Goal: Task Accomplishment & Management: Complete application form

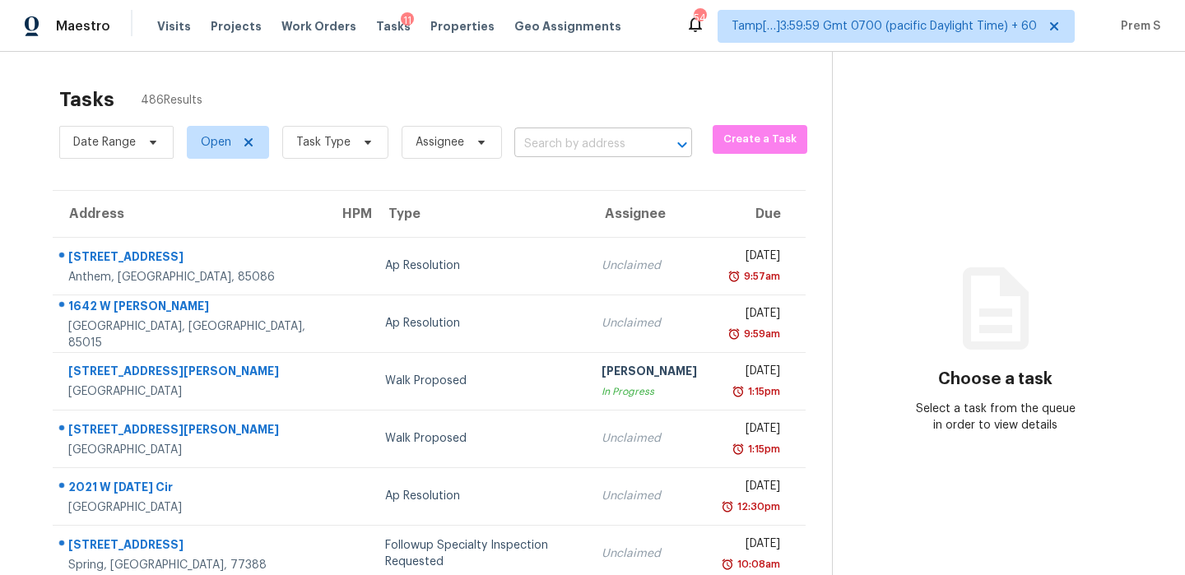
click at [610, 138] on input "text" at bounding box center [580, 145] width 132 height 26
paste input "[STREET_ADDRESS][PERSON_NAME][PERSON_NAME]"
type input "[STREET_ADDRESS][PERSON_NAME][PERSON_NAME]"
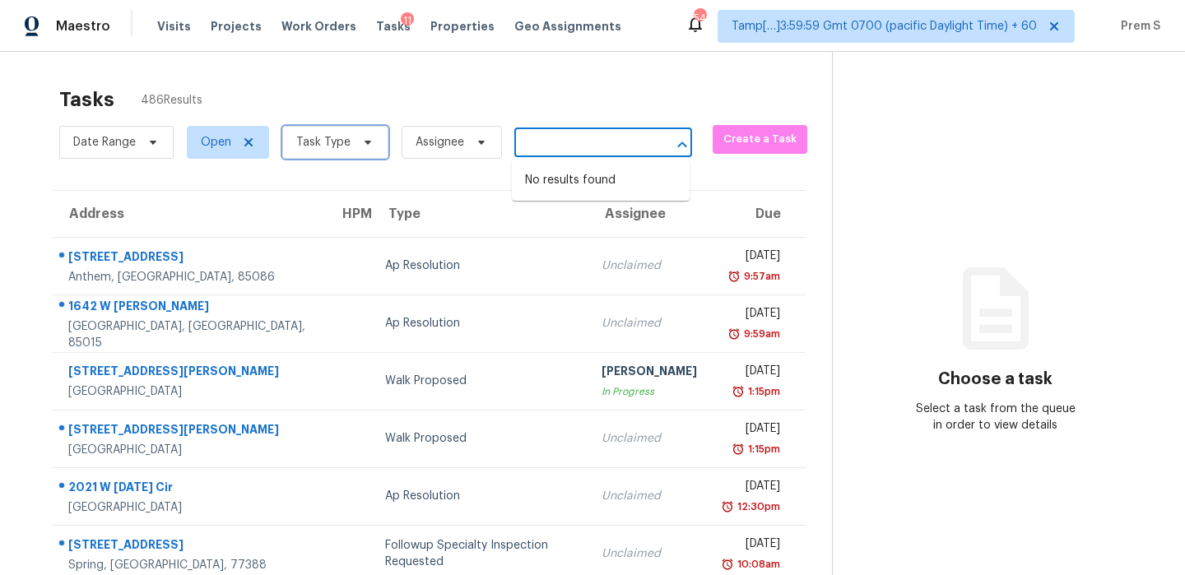
click at [310, 146] on span "Task Type" at bounding box center [323, 142] width 54 height 16
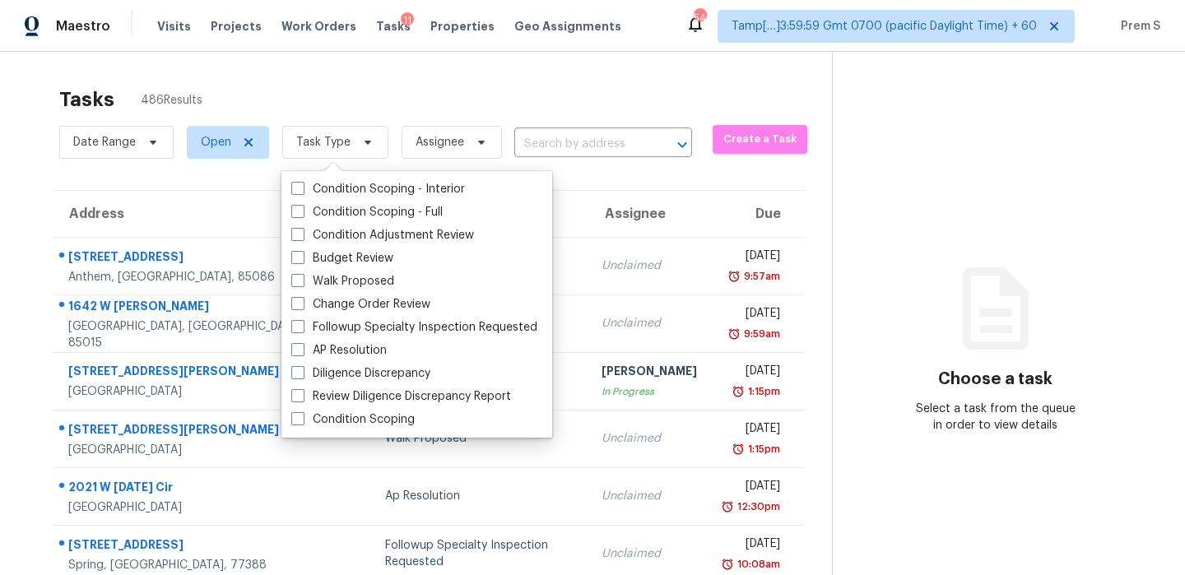
scroll to position [0, 0]
click at [387, 211] on label "Condition Scoping - Full" at bounding box center [366, 212] width 151 height 16
click at [302, 211] on input "Condition Scoping - Full" at bounding box center [296, 209] width 11 height 11
checkbox input "true"
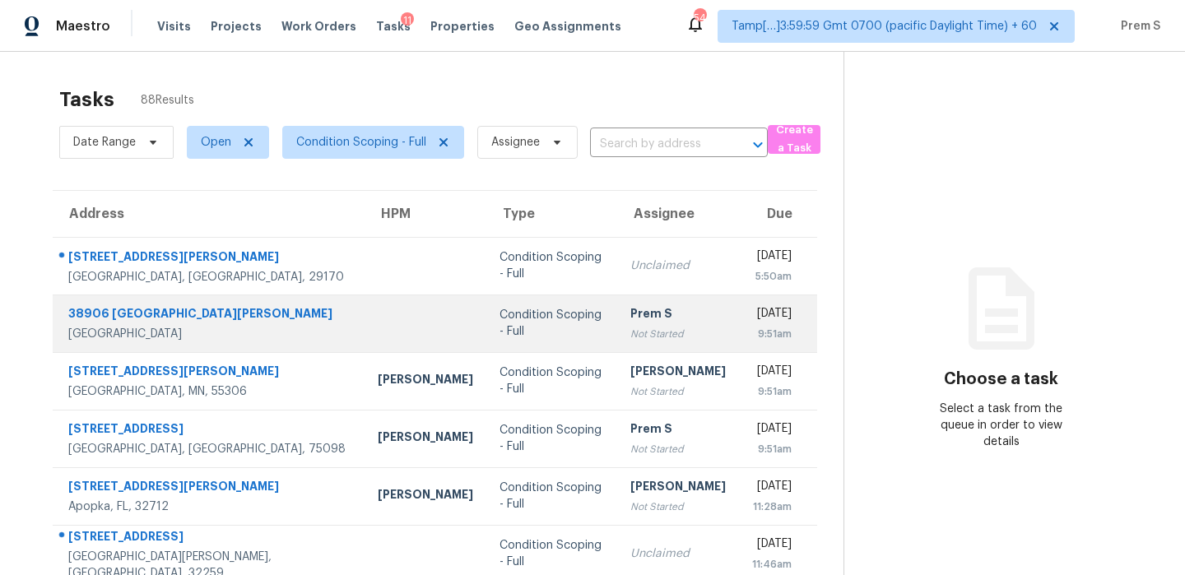
click at [642, 319] on td "Prem S Not Started" at bounding box center [678, 323] width 122 height 58
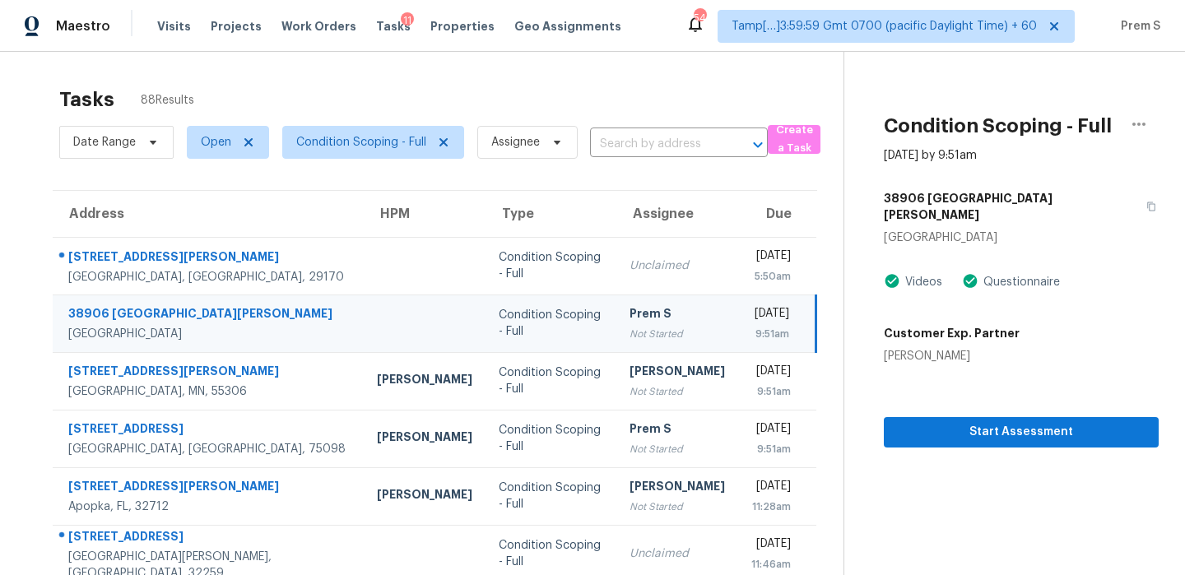
click at [738, 331] on td "[DATE] 9:51am" at bounding box center [777, 323] width 78 height 58
click at [1002, 422] on span "Start Assessment" at bounding box center [1021, 432] width 248 height 21
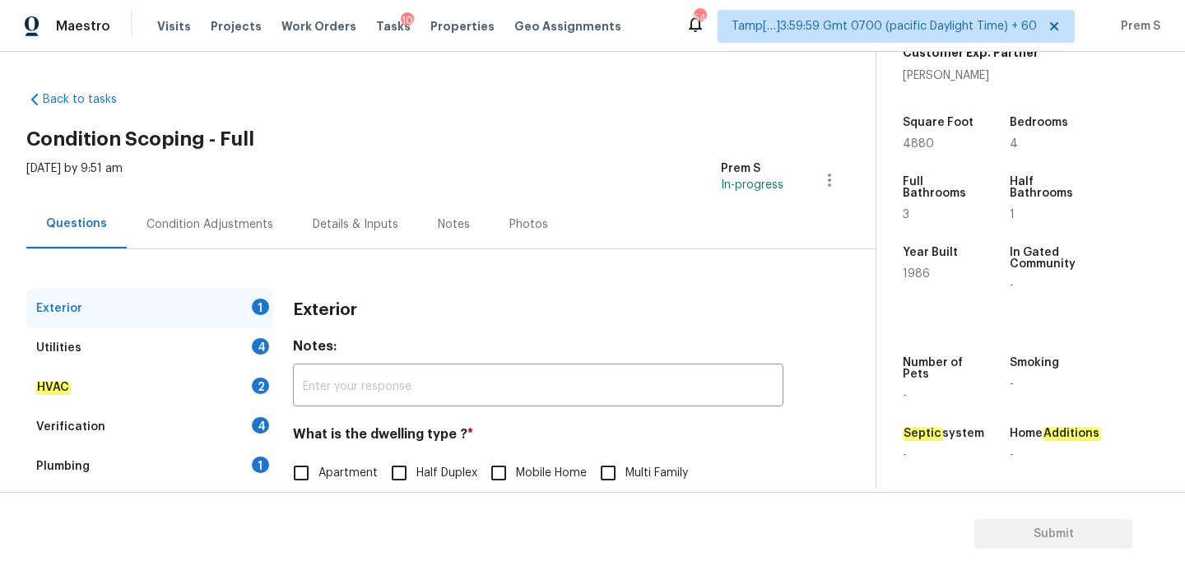
scroll to position [217, 0]
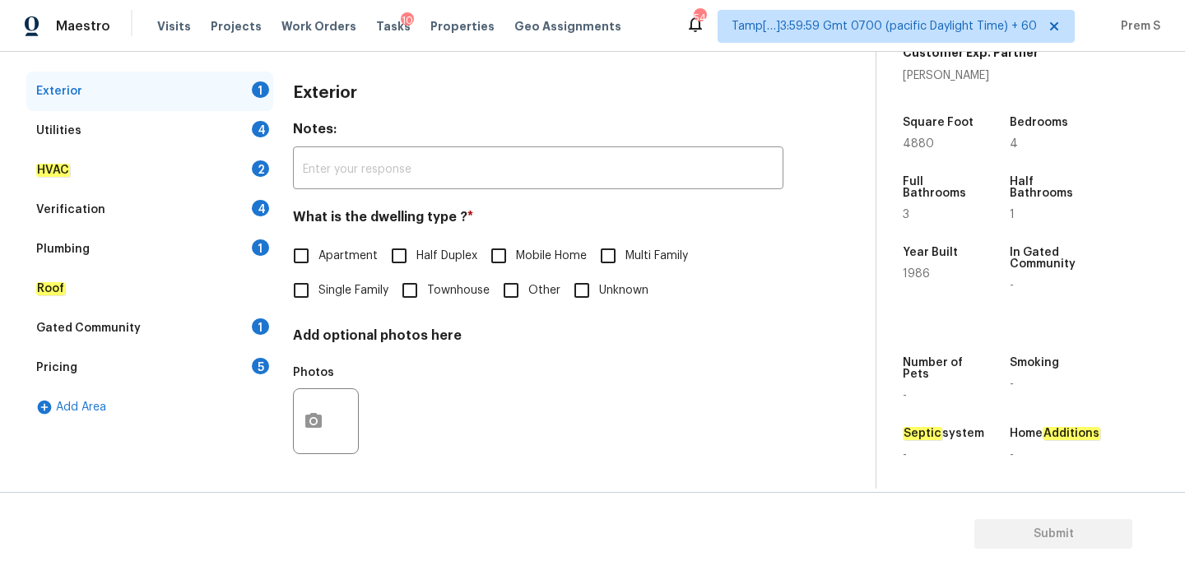
click at [302, 279] on input "Single Family" at bounding box center [301, 290] width 35 height 35
checkbox input "true"
click at [262, 134] on div "4" at bounding box center [260, 129] width 17 height 16
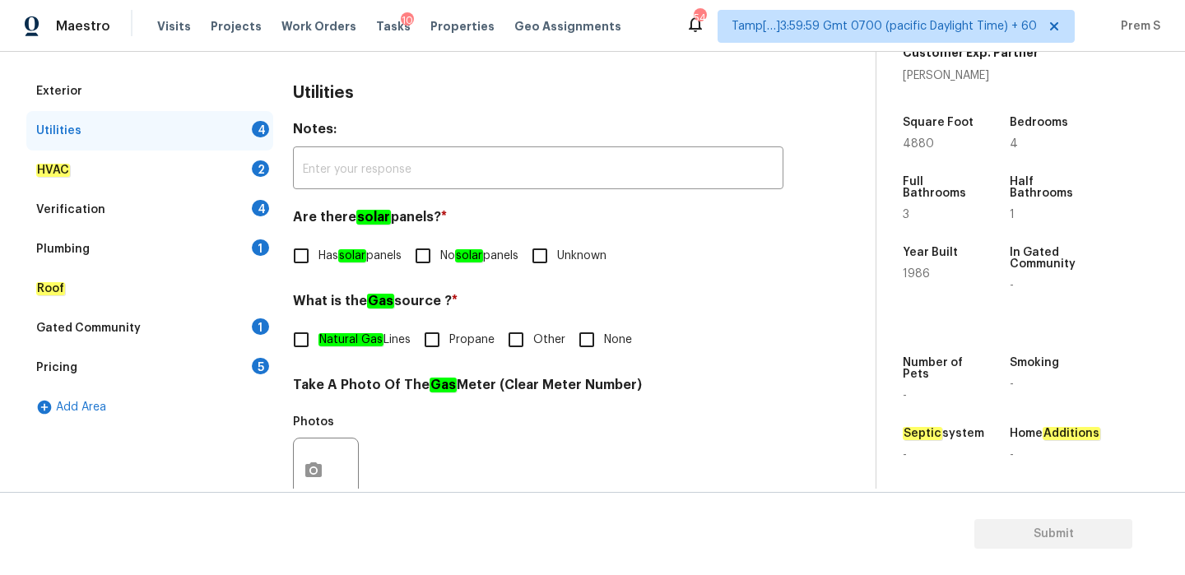
click at [438, 258] on input "No solar panels" at bounding box center [423, 256] width 35 height 35
checkbox input "true"
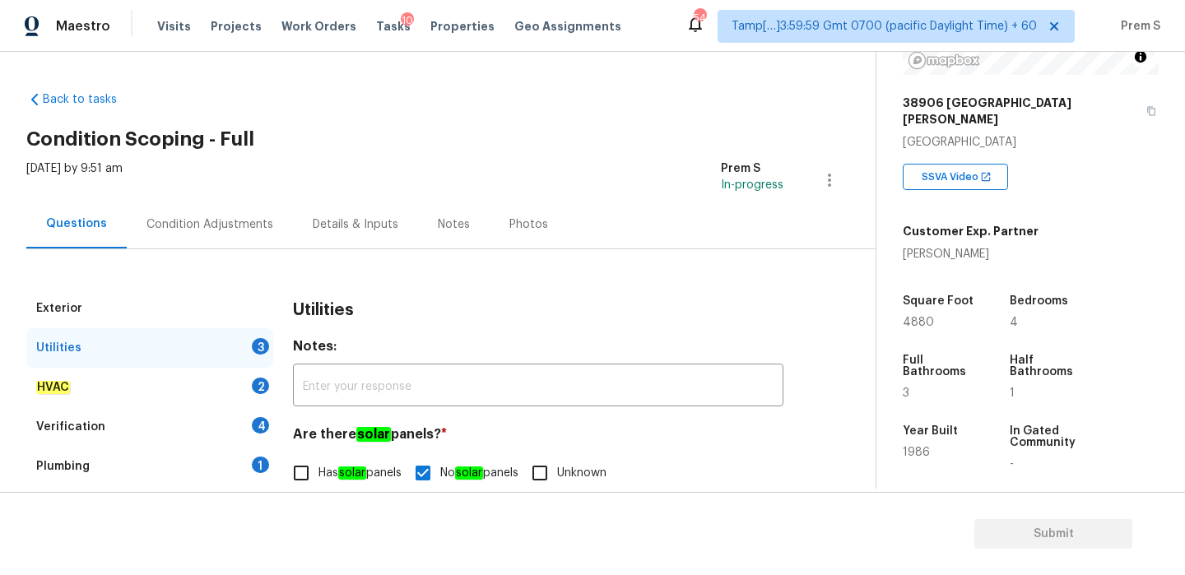
scroll to position [0, 0]
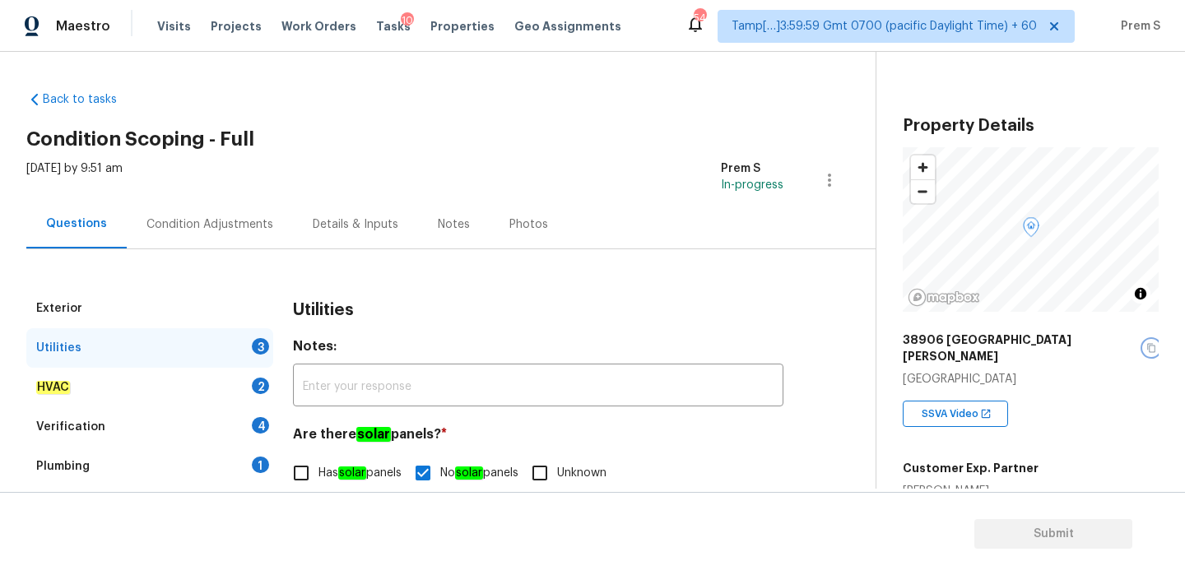
click at [1146, 343] on icon "button" at bounding box center [1151, 348] width 10 height 10
click at [378, 24] on span "Tasks" at bounding box center [393, 27] width 35 height 12
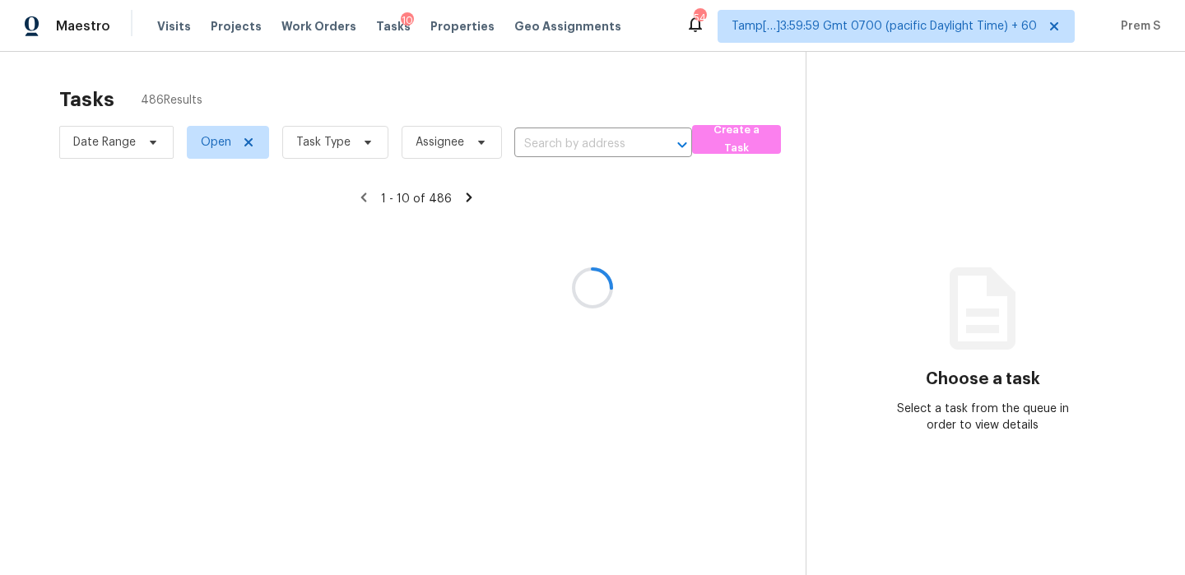
click at [544, 136] on div at bounding box center [592, 287] width 1185 height 575
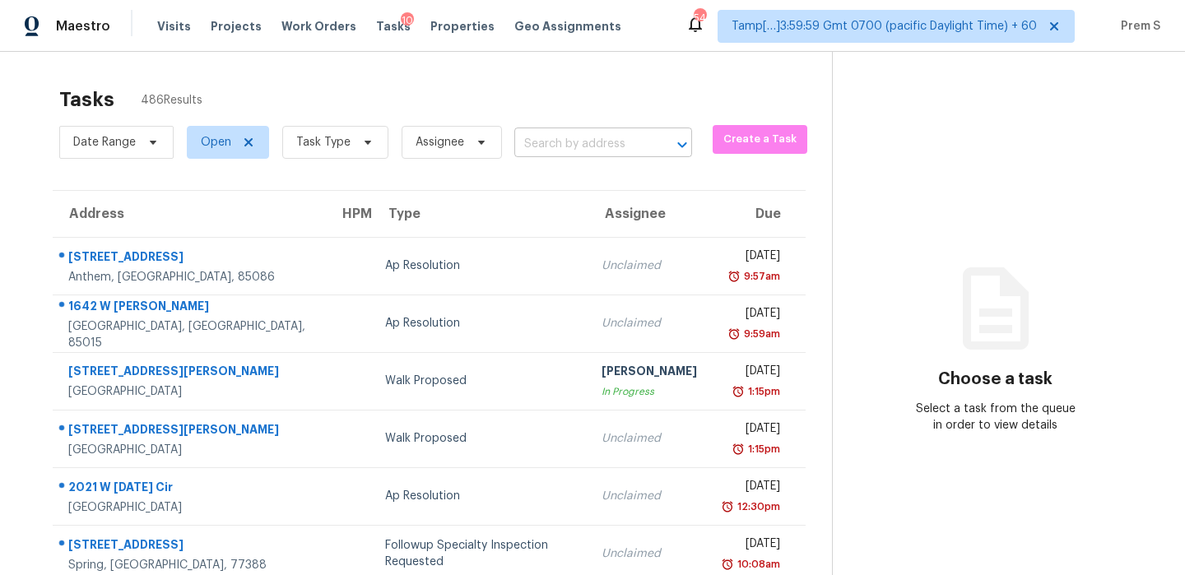
click at [574, 146] on input "text" at bounding box center [580, 145] width 132 height 26
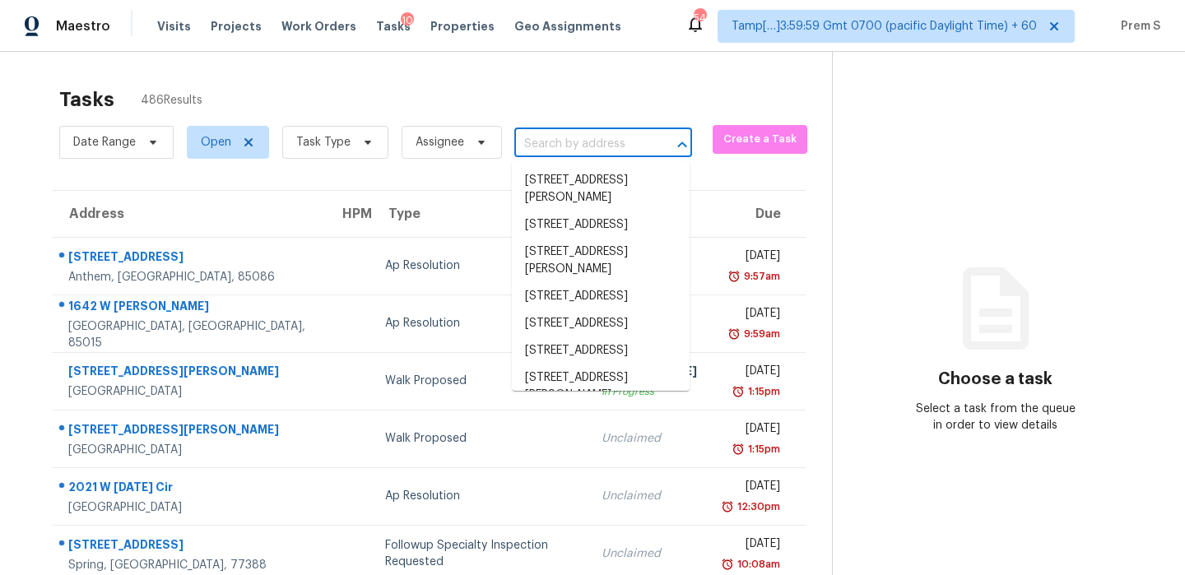
paste input ""[STREET_ADDRESS][PERSON_NAME]""
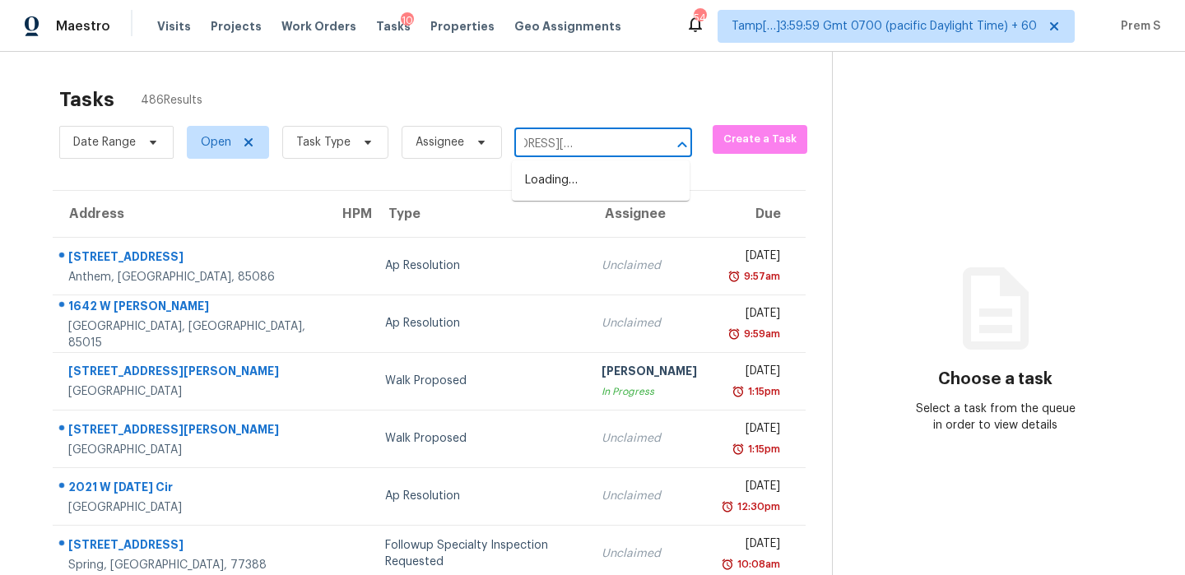
scroll to position [0, 74]
type input ""[STREET_ADDRESS][PERSON_NAME]"
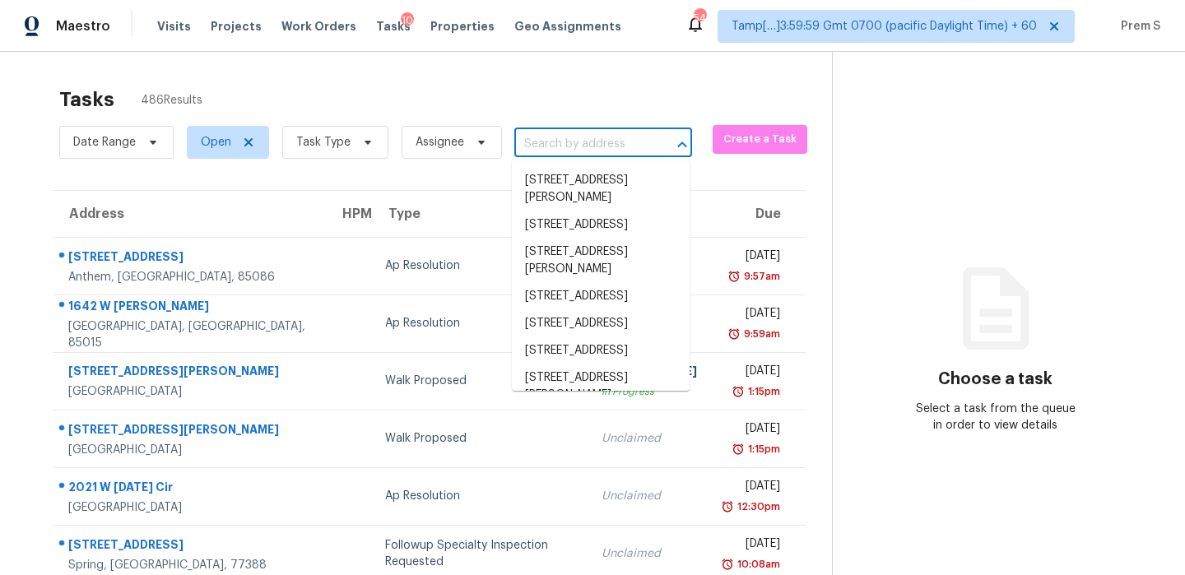
scroll to position [0, 0]
paste input ""[STREET_ADDRESS][PERSON_NAME]""
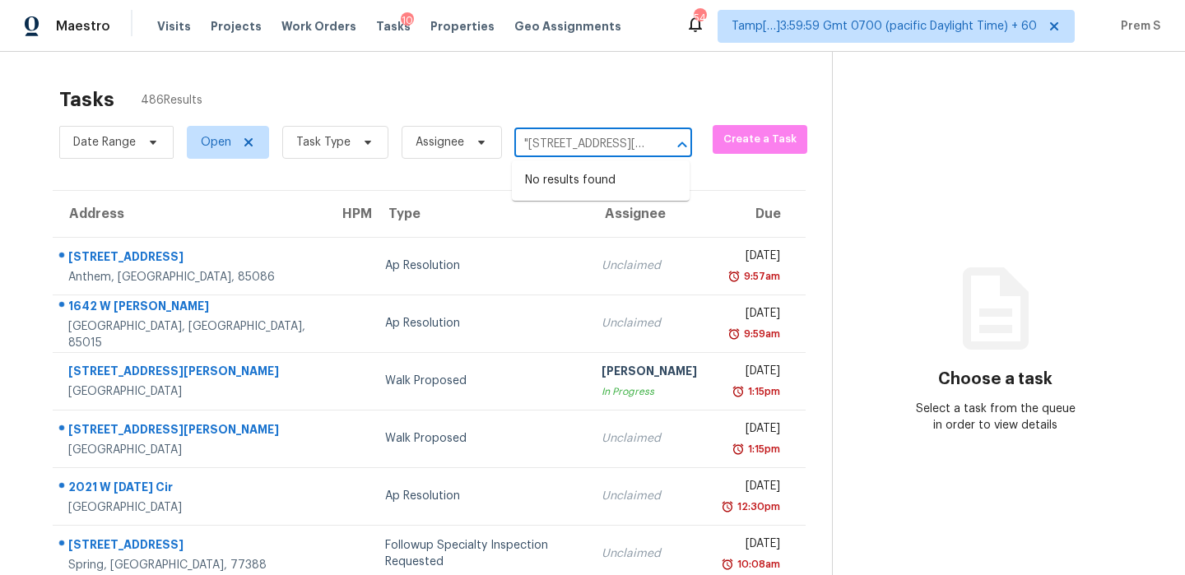
scroll to position [0, 78]
drag, startPoint x: 550, startPoint y: 146, endPoint x: 670, endPoint y: 146, distance: 120.1
click at [670, 146] on div ""[STREET_ADDRESS][PERSON_NAME]" ​" at bounding box center [603, 145] width 178 height 26
click at [649, 146] on div at bounding box center [670, 144] width 43 height 23
click at [557, 138] on input ""[STREET_ADDRESS][PERSON_NAME]"" at bounding box center [580, 145] width 132 height 26
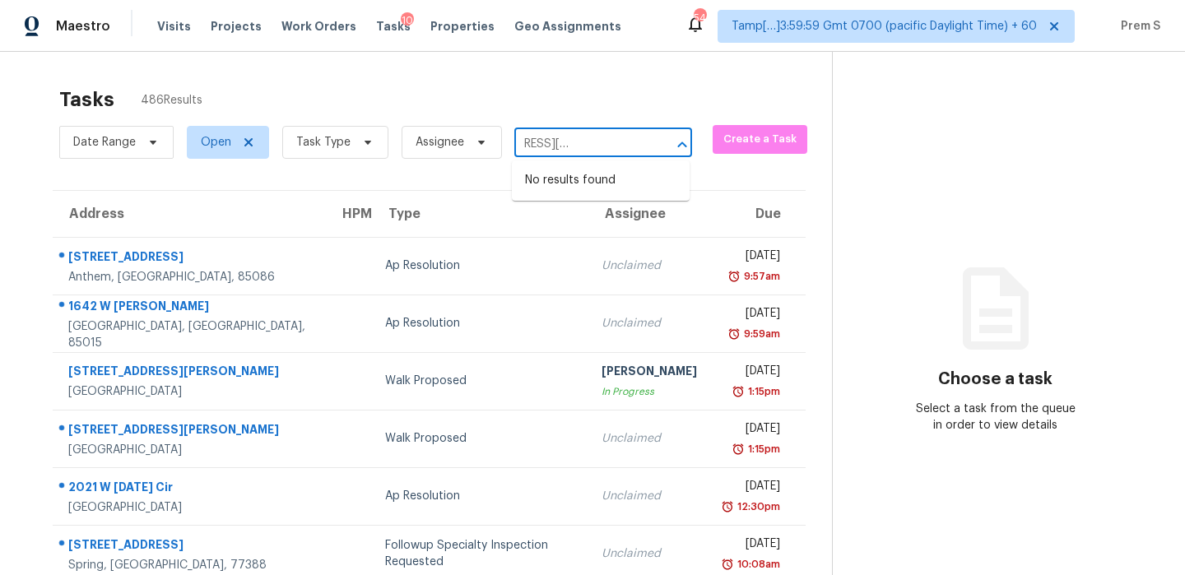
drag, startPoint x: 542, startPoint y: 146, endPoint x: 665, endPoint y: 146, distance: 122.6
click at [665, 146] on div ""[STREET_ADDRESS][PERSON_NAME]" ​" at bounding box center [603, 145] width 178 height 26
click at [528, 143] on input ""8305 Mc Ka" at bounding box center [580, 145] width 132 height 26
type input "8305 Mc Ka"
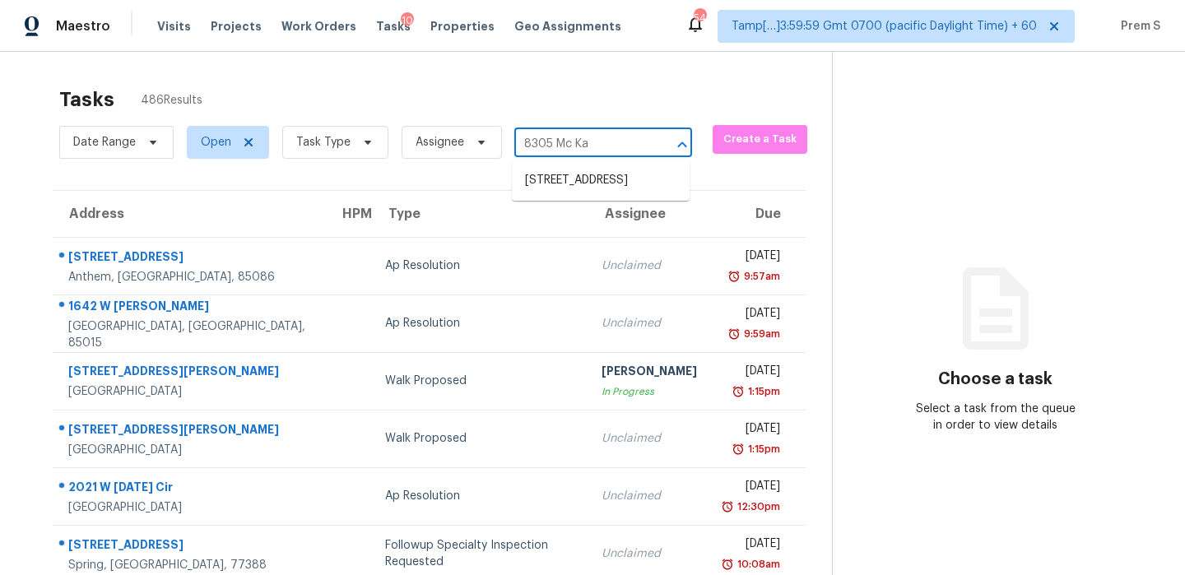
click at [607, 148] on input "8305 Mc Ka" at bounding box center [580, 145] width 132 height 26
click at [581, 174] on li "[STREET_ADDRESS]" at bounding box center [601, 180] width 178 height 27
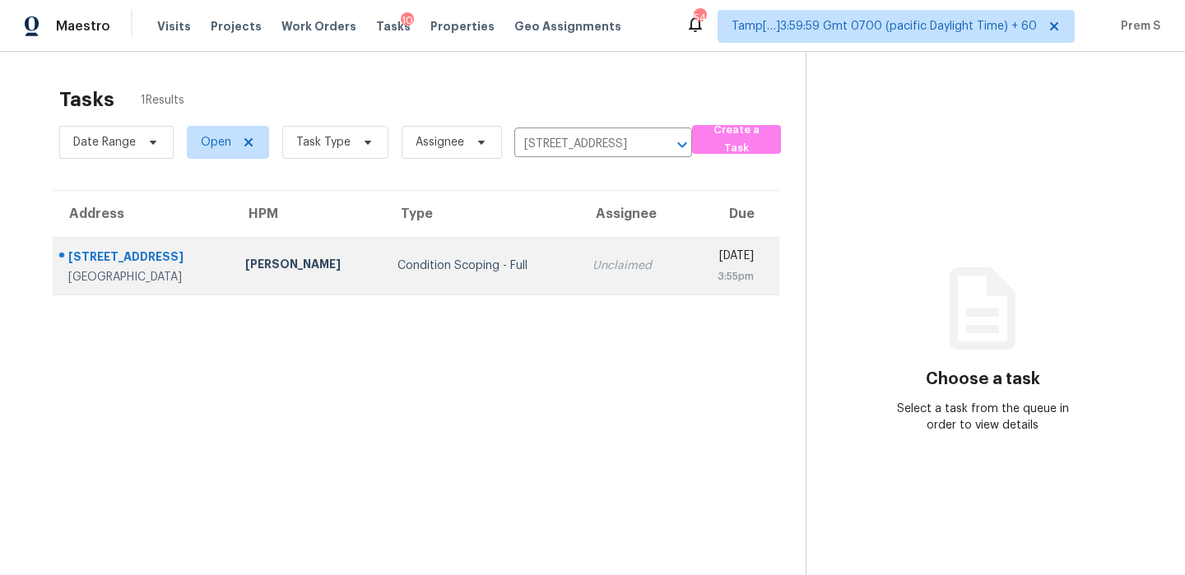
click at [699, 280] on div "3:55pm" at bounding box center [726, 276] width 55 height 16
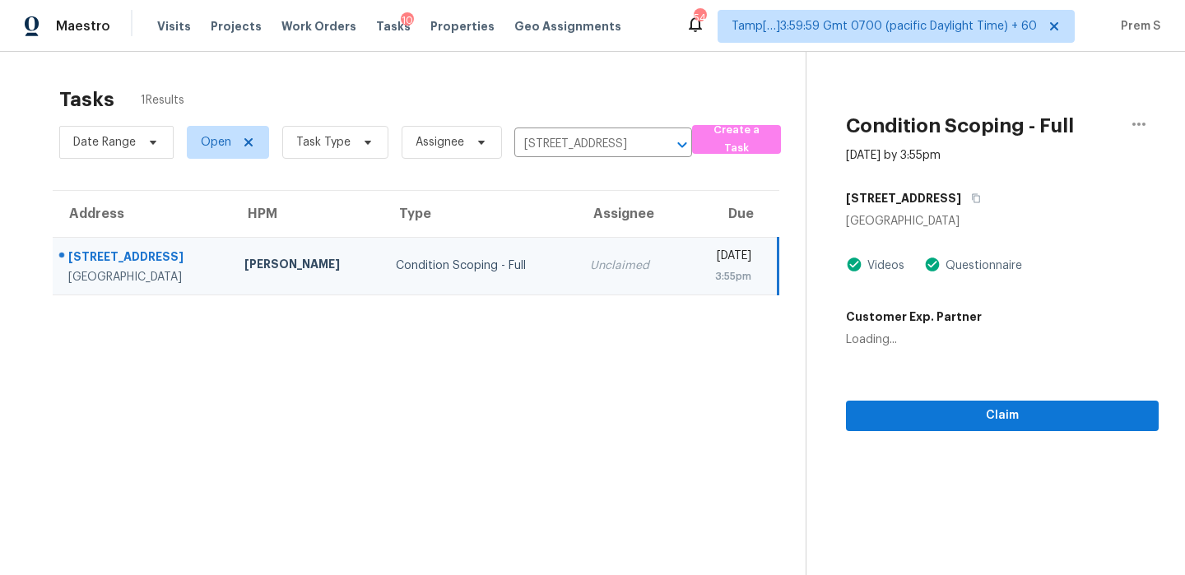
scroll to position [52, 0]
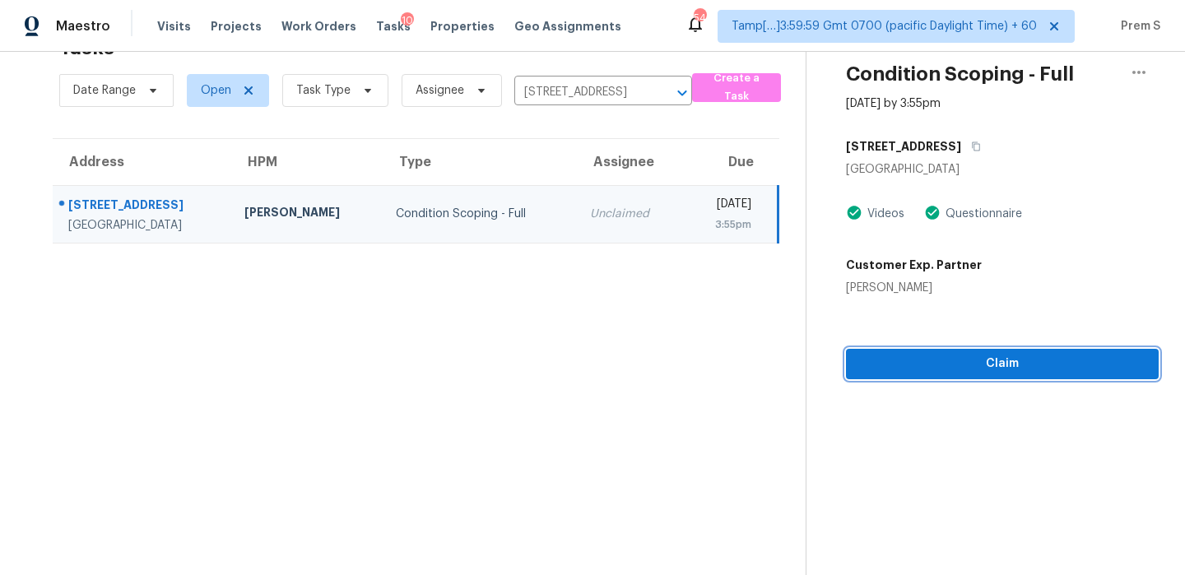
click at [995, 365] on span "Claim" at bounding box center [1002, 364] width 286 height 21
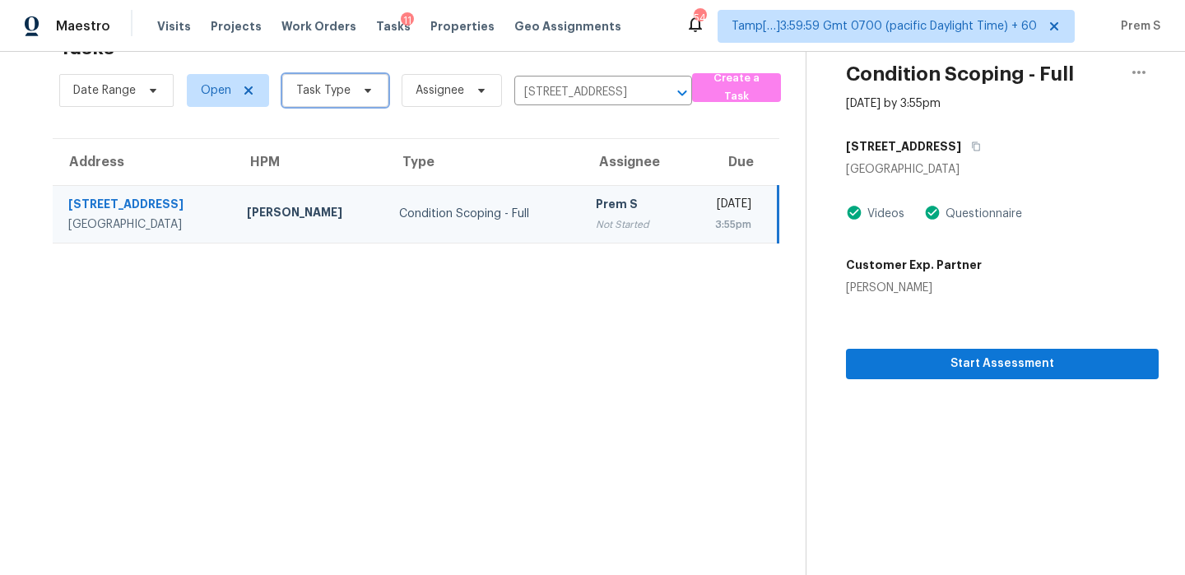
click at [332, 87] on span "Task Type" at bounding box center [323, 90] width 54 height 16
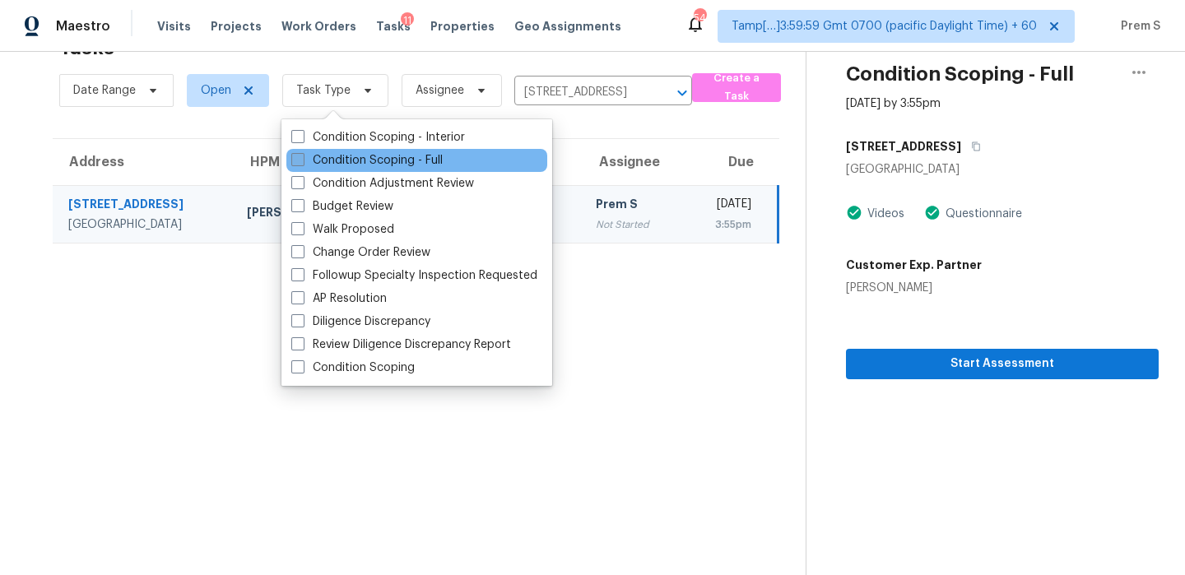
click at [335, 164] on label "Condition Scoping - Full" at bounding box center [366, 160] width 151 height 16
click at [302, 163] on input "Condition Scoping - Full" at bounding box center [296, 157] width 11 height 11
checkbox input "true"
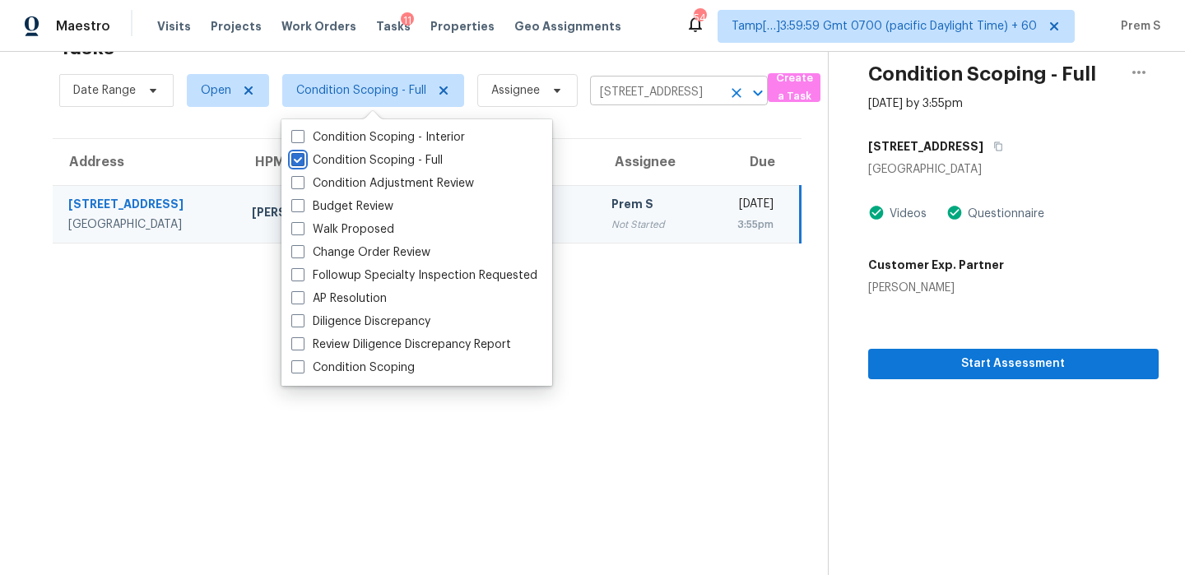
click at [729, 92] on icon "Clear" at bounding box center [736, 93] width 16 height 16
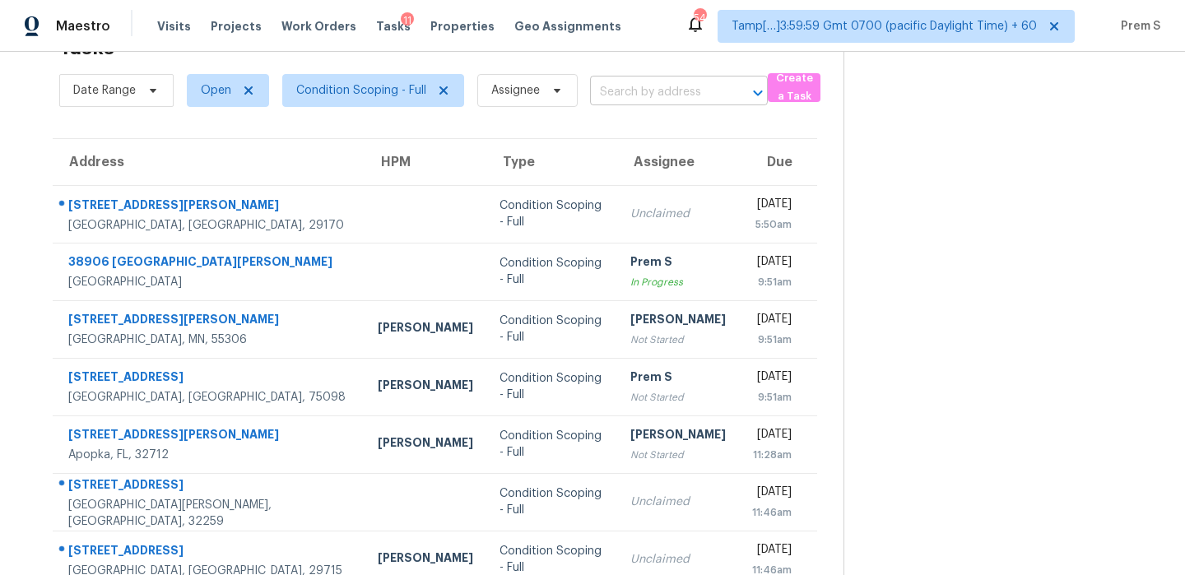
click at [671, 91] on input "text" at bounding box center [656, 93] width 132 height 26
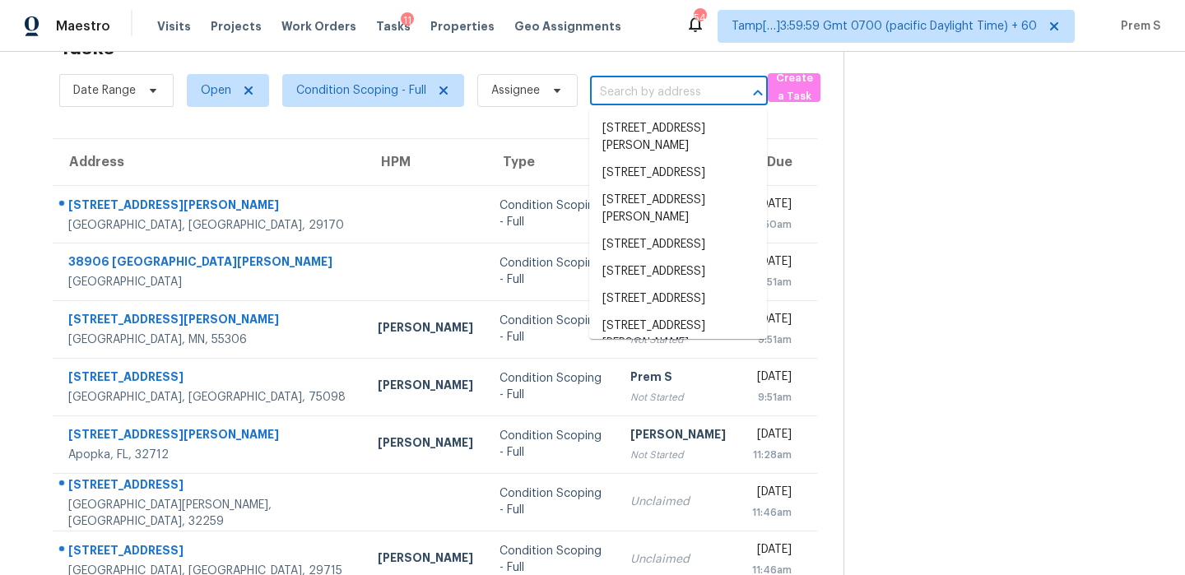
paste input "Prem"
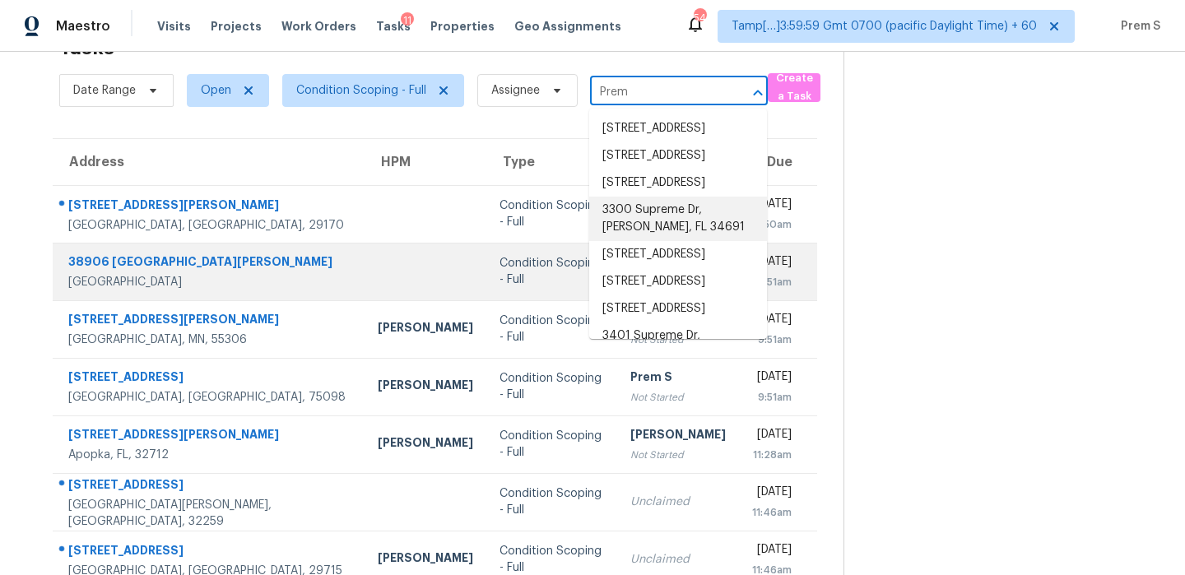
type input "Prem"
click at [536, 284] on td "Condition Scoping - Full" at bounding box center [551, 272] width 131 height 58
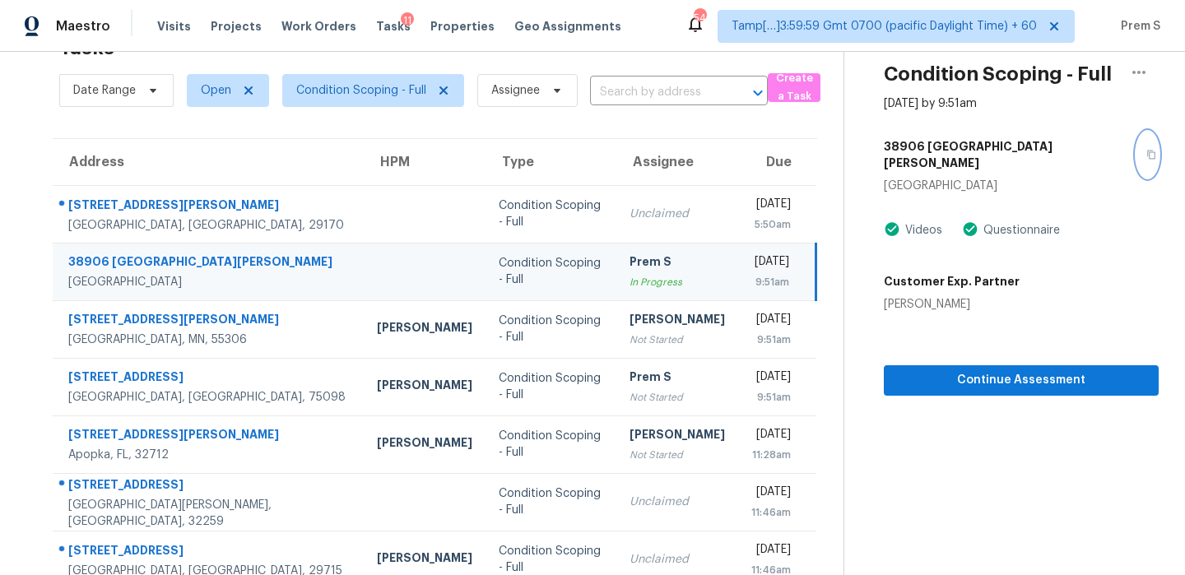
click at [1147, 151] on icon "button" at bounding box center [1151, 155] width 8 height 9
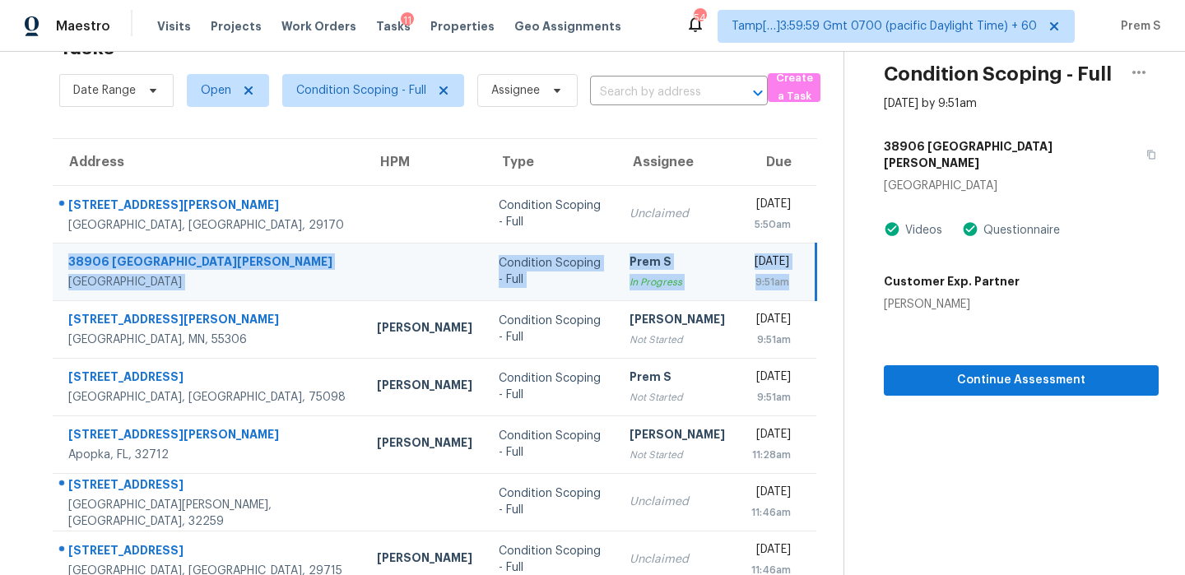
drag, startPoint x: 780, startPoint y: 280, endPoint x: 57, endPoint y: 262, distance: 723.3
click at [57, 262] on tr "[GEOGRAPHIC_DATA][PERSON_NAME][PERSON_NAME] Condition Scoping - Full Prem S In …" at bounding box center [434, 272] width 763 height 58
click at [1134, 77] on icon "button" at bounding box center [1139, 73] width 20 height 20
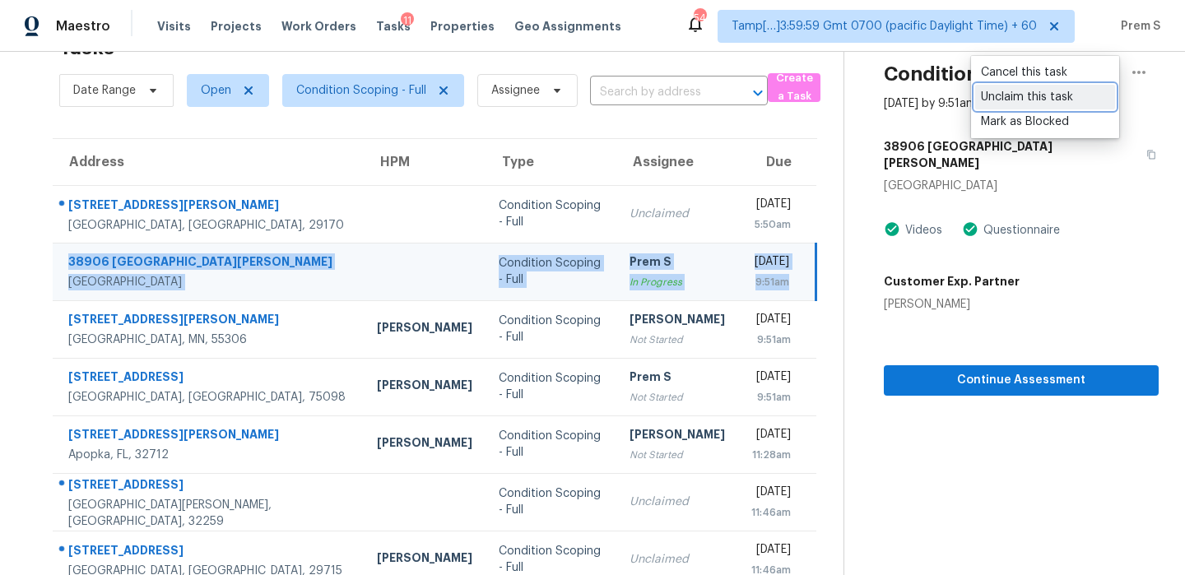
click at [1068, 99] on div "Unclaim this task" at bounding box center [1045, 97] width 128 height 16
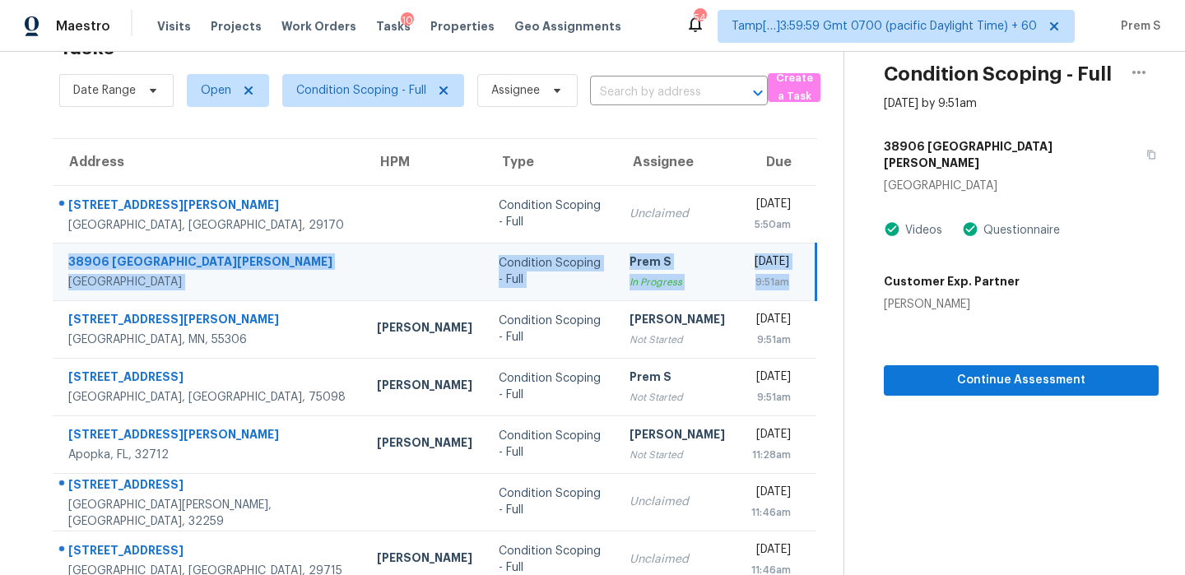
click at [843, 397] on section "Condition Scoping - Full [DATE] by 9:51am 38906 [GEOGRAPHIC_DATA][PERSON_NAME][…" at bounding box center [1000, 402] width 315 height 805
drag, startPoint x: 785, startPoint y: 284, endPoint x: 72, endPoint y: 253, distance: 713.1
click at [72, 253] on tr "[GEOGRAPHIC_DATA][PERSON_NAME][PERSON_NAME] Condition Scoping - Full Unclaimed …" at bounding box center [434, 272] width 763 height 58
copy tr "[GEOGRAPHIC_DATA][PERSON_NAME][PERSON_NAME] Condition Scoping - Full Unclaimed …"
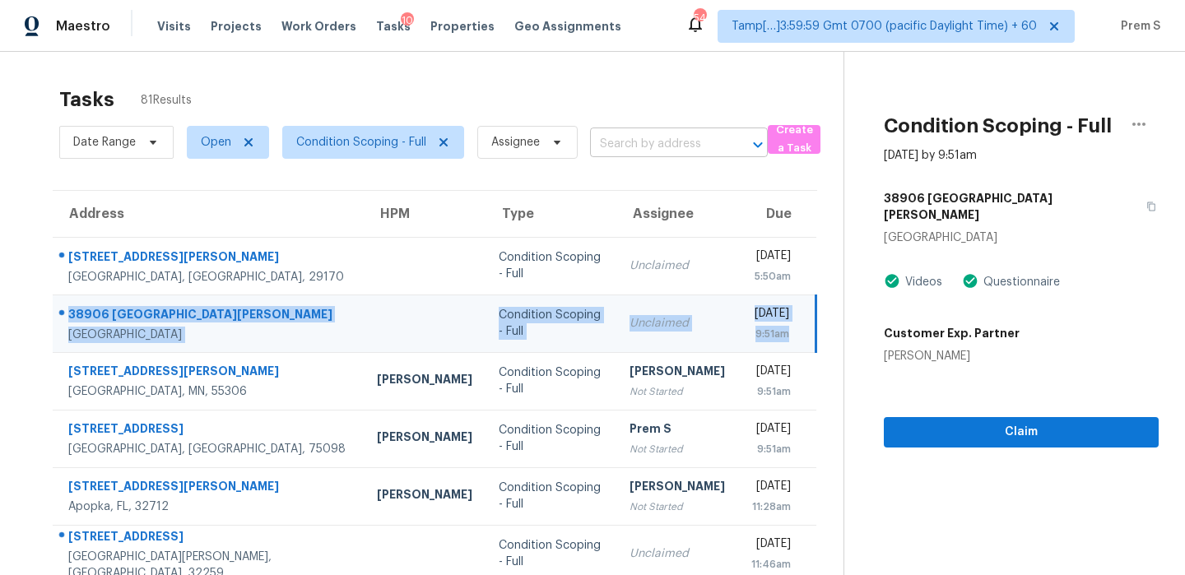
click at [657, 142] on input "text" at bounding box center [656, 145] width 132 height 26
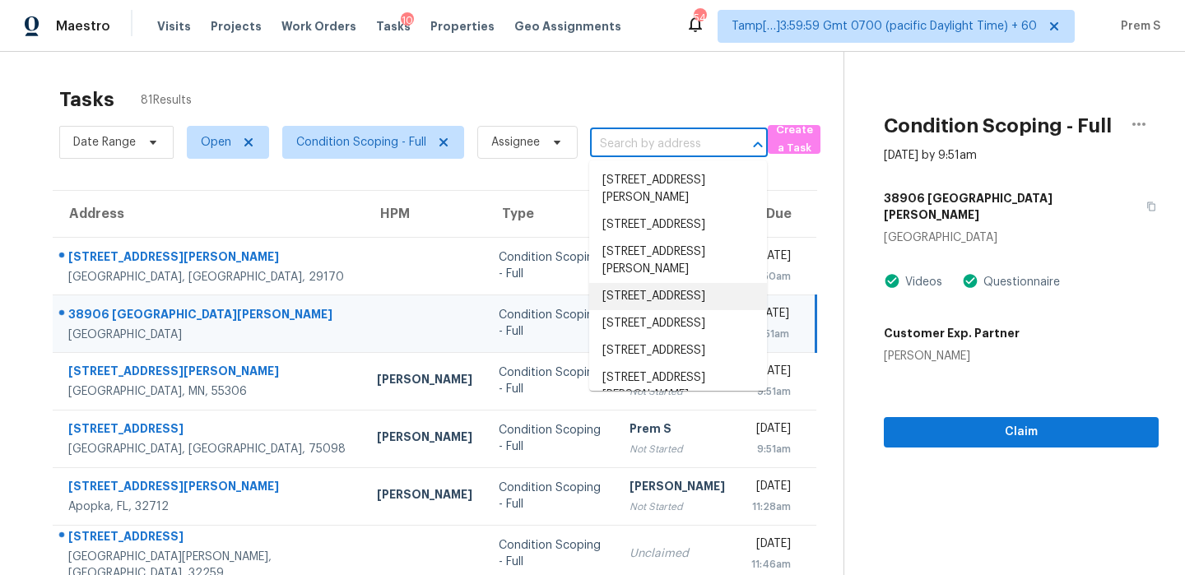
paste input "[GEOGRAPHIC_DATA][PERSON_NAME][PERSON_NAME] Condition Scoping - Full Unclaimed …"
type input "[GEOGRAPHIC_DATA][PERSON_NAME][PERSON_NAME] Condition Scoping - Full Unclaimed …"
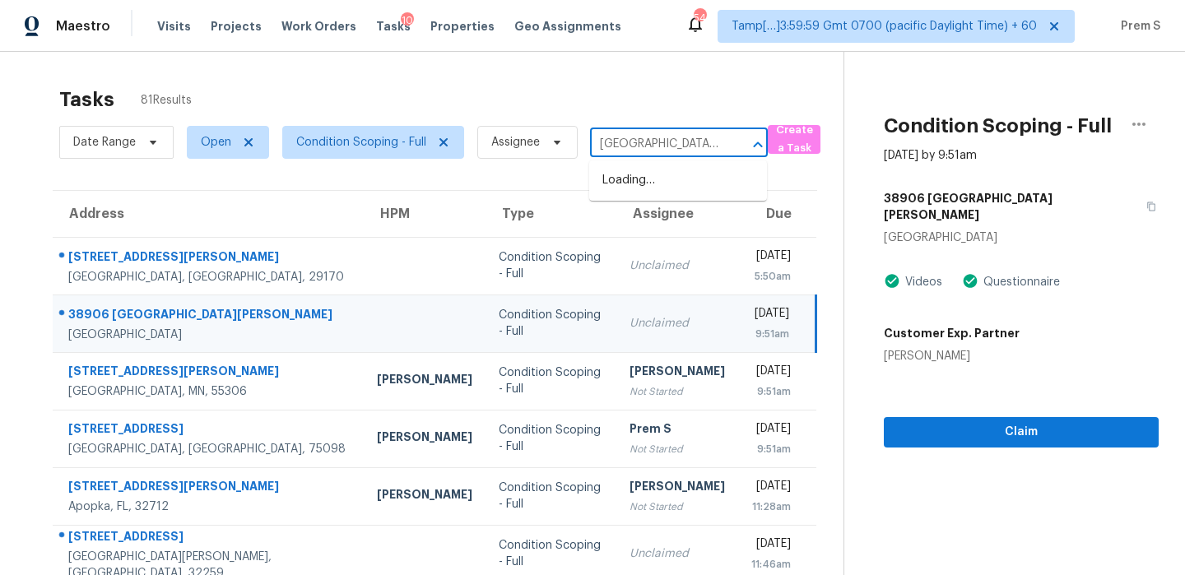
scroll to position [0, 499]
click at [736, 141] on div at bounding box center [746, 144] width 43 height 23
click at [678, 141] on input "[GEOGRAPHIC_DATA][PERSON_NAME][PERSON_NAME] Condition Scoping - Full Unclaimed …" at bounding box center [656, 145] width 132 height 26
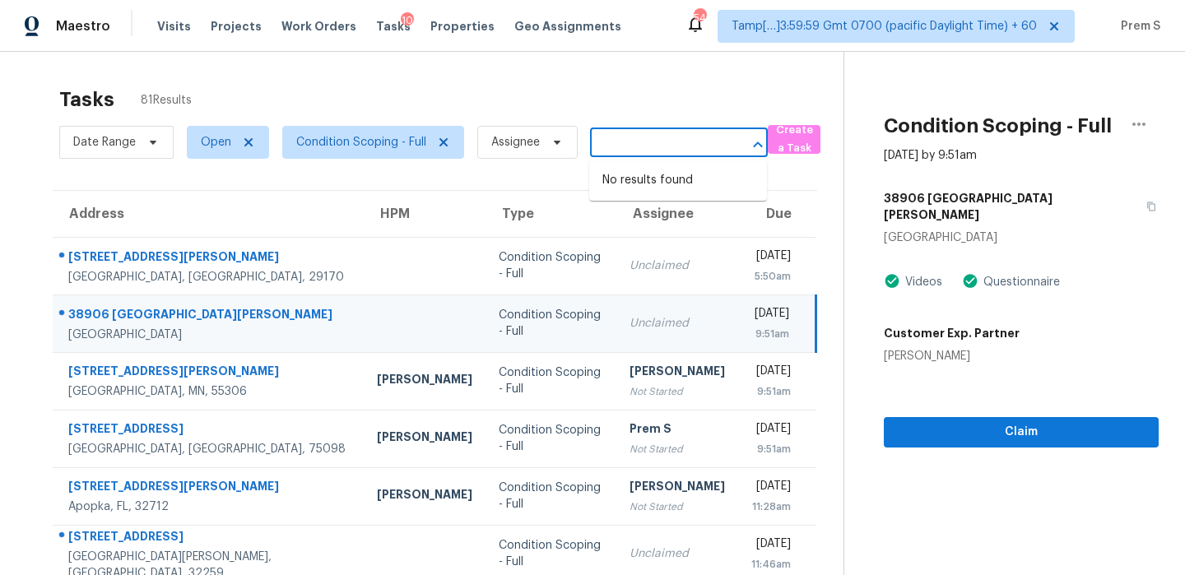
click at [678, 141] on input "[GEOGRAPHIC_DATA][PERSON_NAME][PERSON_NAME] Condition Scoping - Full Unclaimed …" at bounding box center [656, 145] width 132 height 26
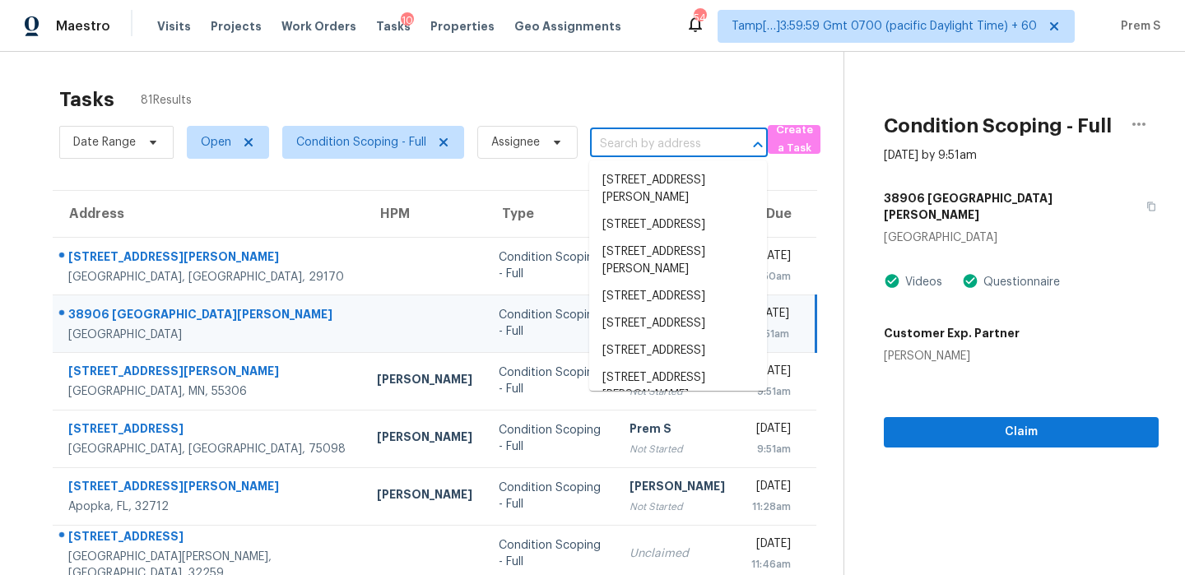
scroll to position [0, 0]
paste input "[STREET_ADDRESS]"
type input "[STREET_ADDRESS]"
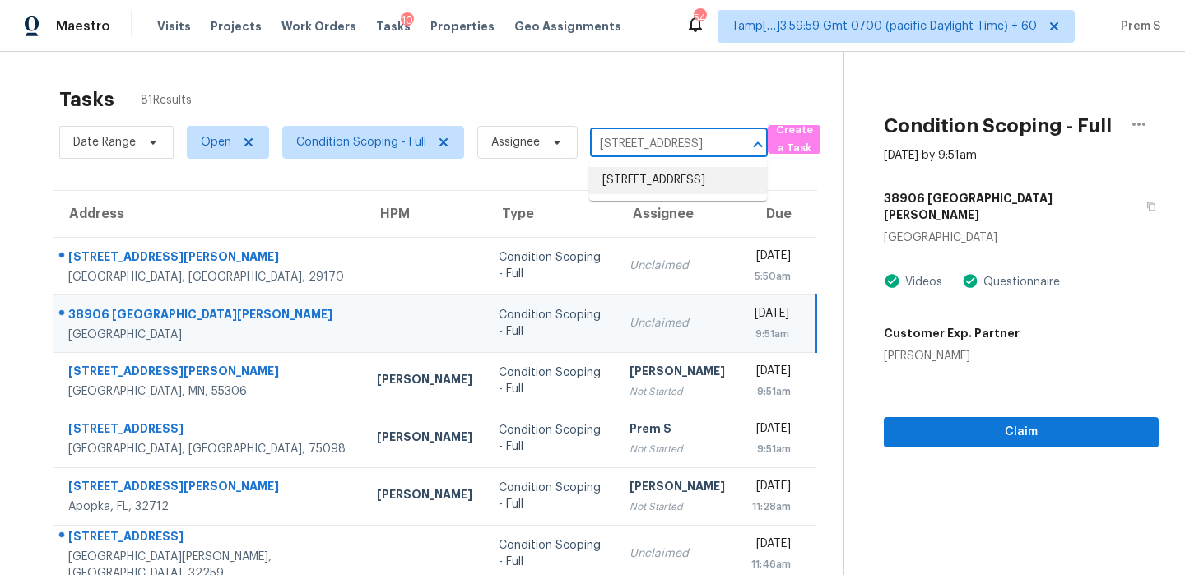
click at [635, 192] on li "[STREET_ADDRESS]" at bounding box center [678, 180] width 178 height 27
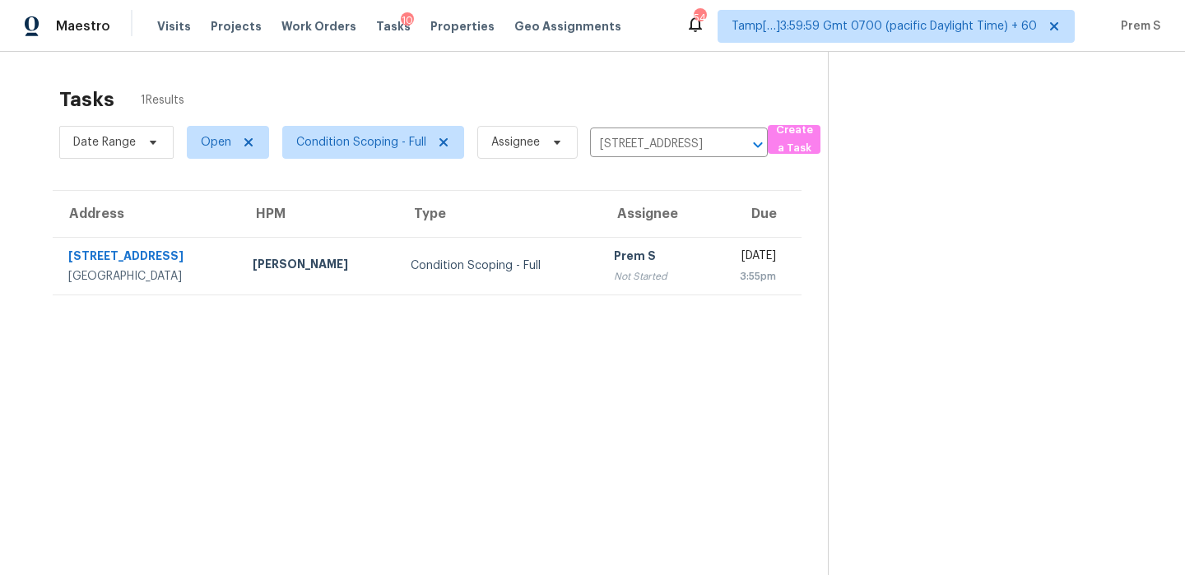
click at [630, 248] on td "Prem S Not Started" at bounding box center [653, 266] width 104 height 58
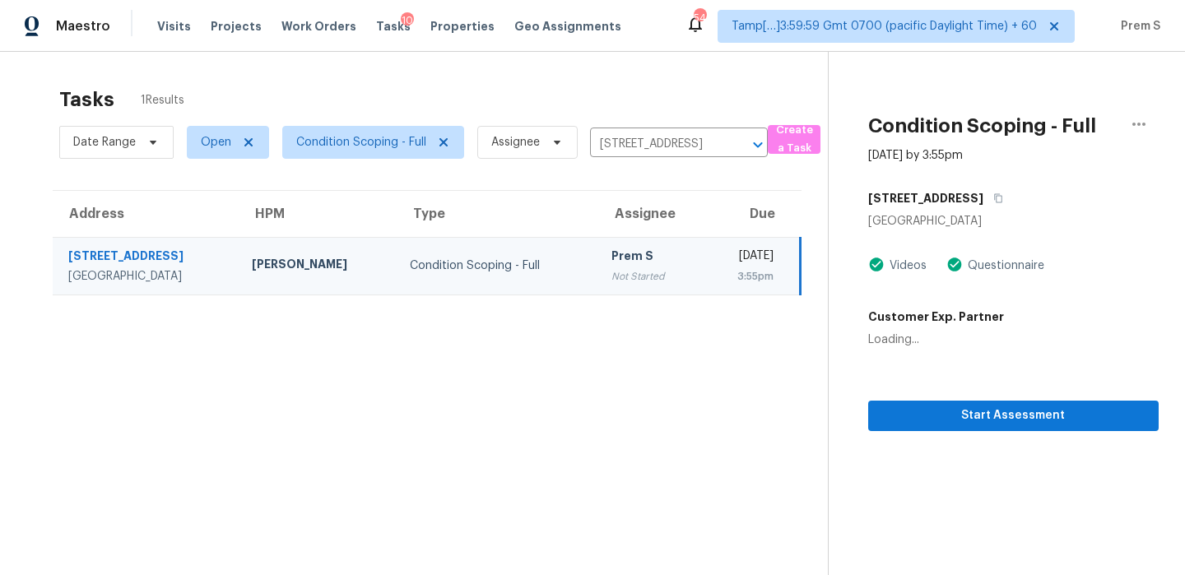
scroll to position [52, 0]
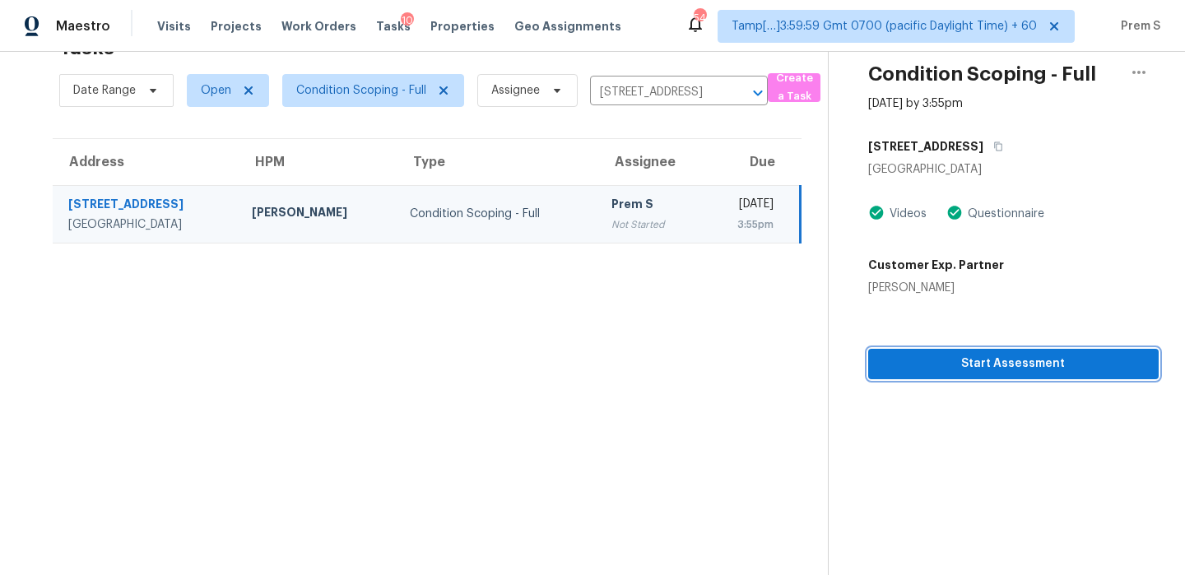
click at [995, 359] on span "Start Assessment" at bounding box center [1013, 364] width 264 height 21
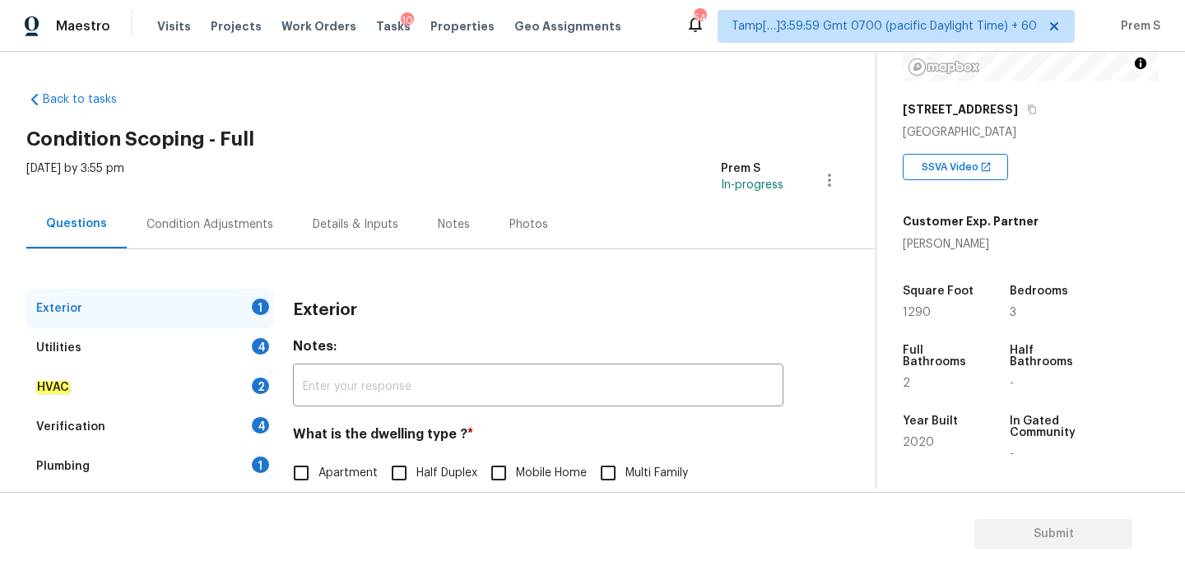
scroll to position [169, 0]
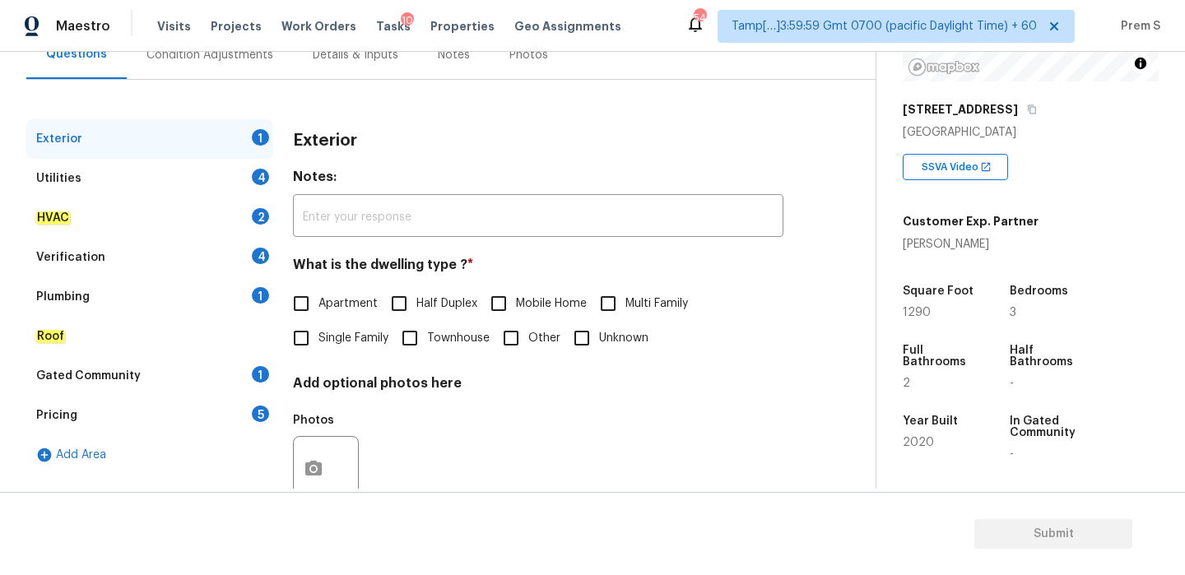
click at [318, 330] on span "Single Family" at bounding box center [353, 338] width 70 height 17
click at [318, 330] on input "Single Family" at bounding box center [301, 338] width 35 height 35
checkbox input "true"
click at [251, 181] on div "Utilities 4" at bounding box center [149, 178] width 247 height 39
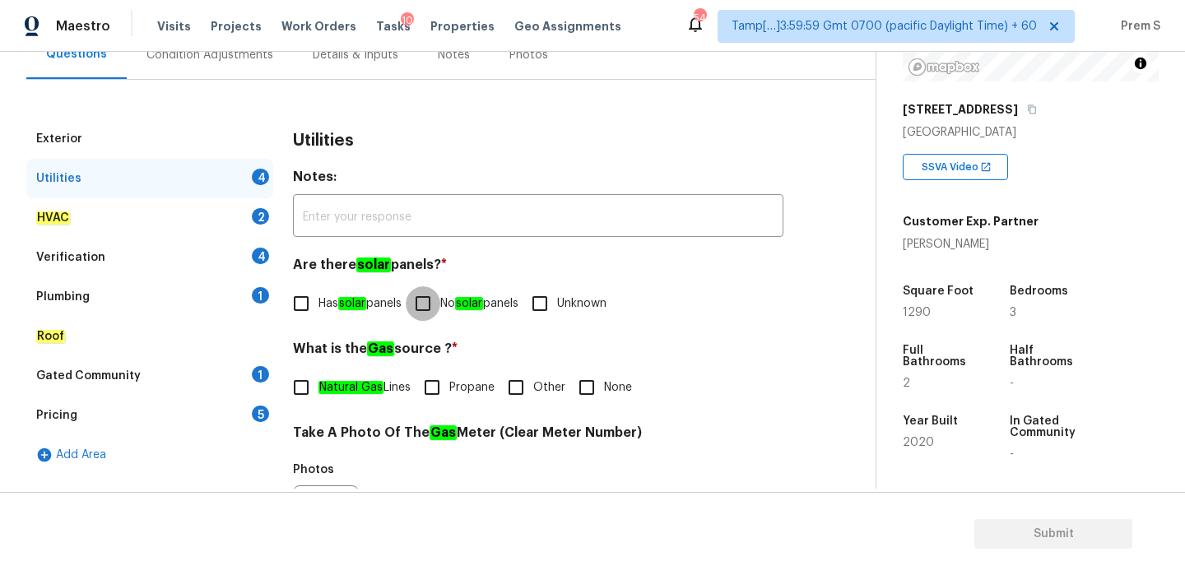
click at [440, 306] on input "No solar panels" at bounding box center [423, 303] width 35 height 35
checkbox input "true"
click at [420, 392] on input "Propane" at bounding box center [432, 387] width 35 height 35
checkbox input "true"
click at [409, 392] on span "Natural Gas Lines" at bounding box center [364, 389] width 92 height 17
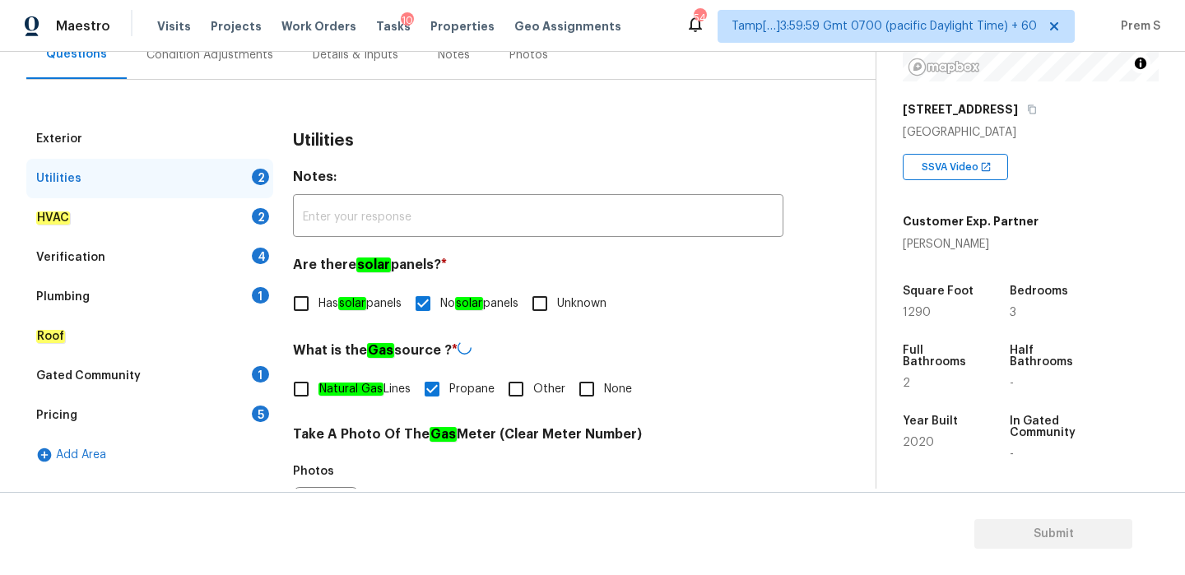
click at [318, 392] on input "Natural Gas Lines" at bounding box center [301, 389] width 35 height 35
checkbox input "true"
checkbox input "false"
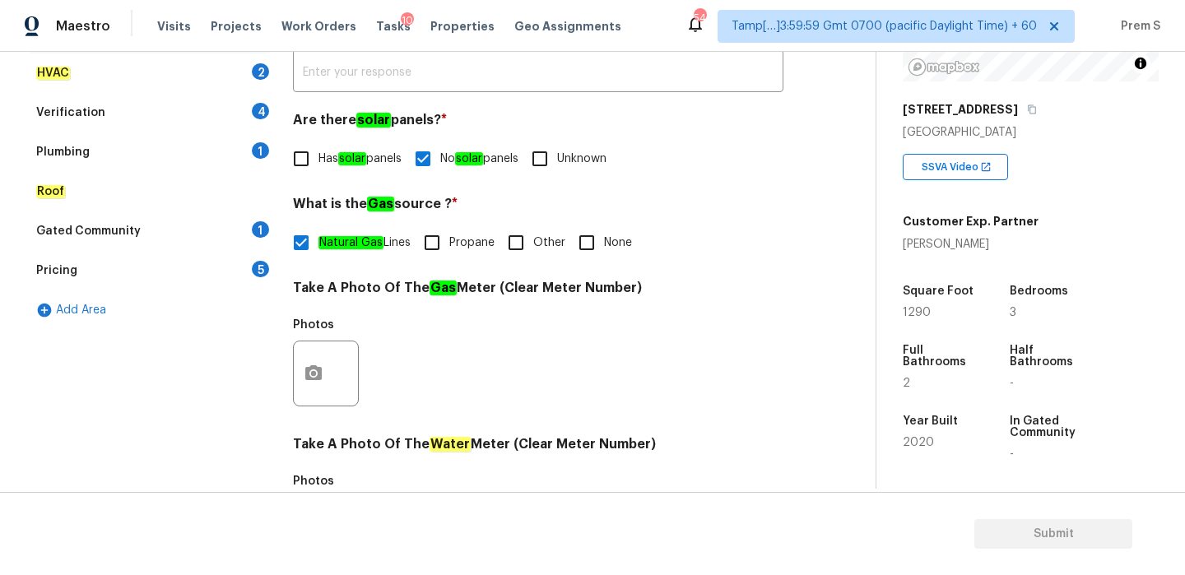
scroll to position [663, 0]
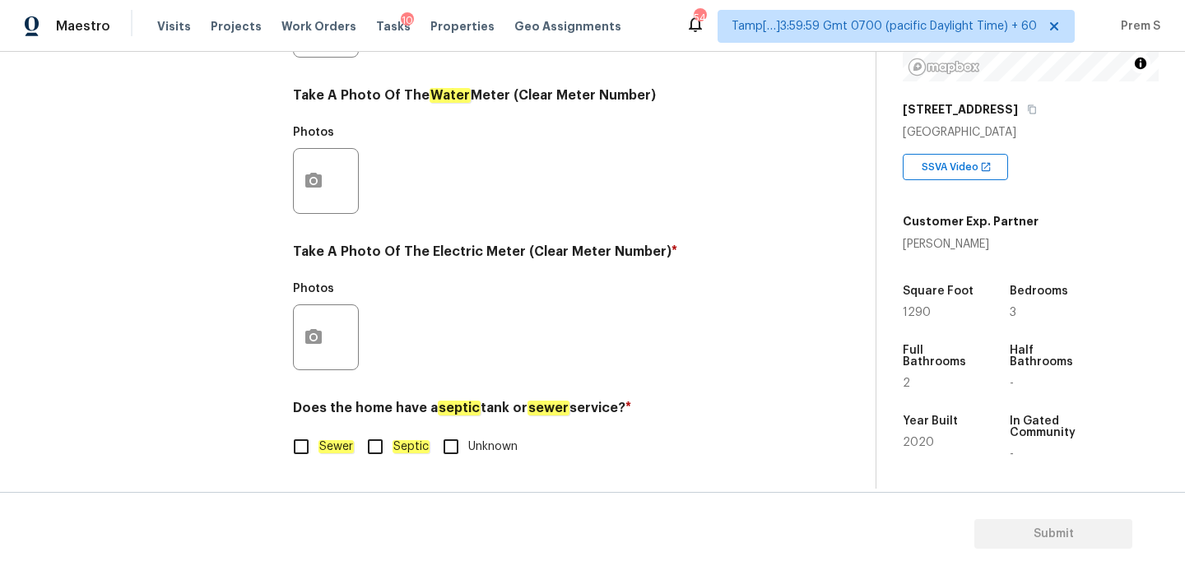
click at [323, 453] on span "Sewer" at bounding box center [335, 446] width 35 height 17
click at [318, 453] on input "Sewer" at bounding box center [301, 446] width 35 height 35
checkbox input "true"
click at [315, 335] on circle "button" at bounding box center [313, 337] width 5 height 5
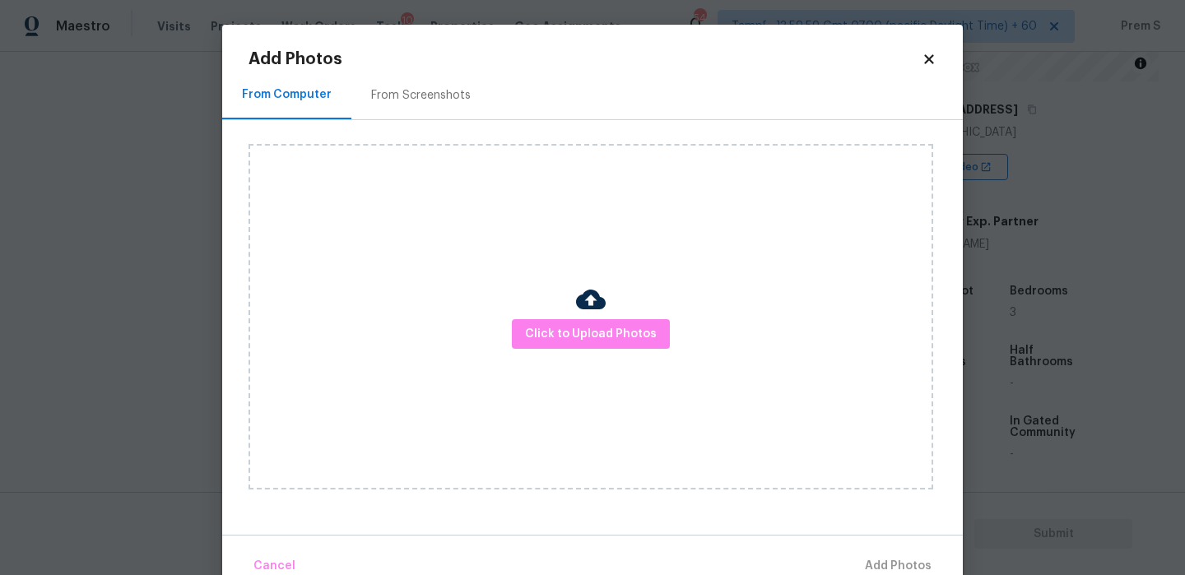
click at [561, 350] on div "Click to Upload Photos" at bounding box center [590, 317] width 684 height 346
click at [580, 336] on span "Click to Upload Photos" at bounding box center [591, 334] width 132 height 21
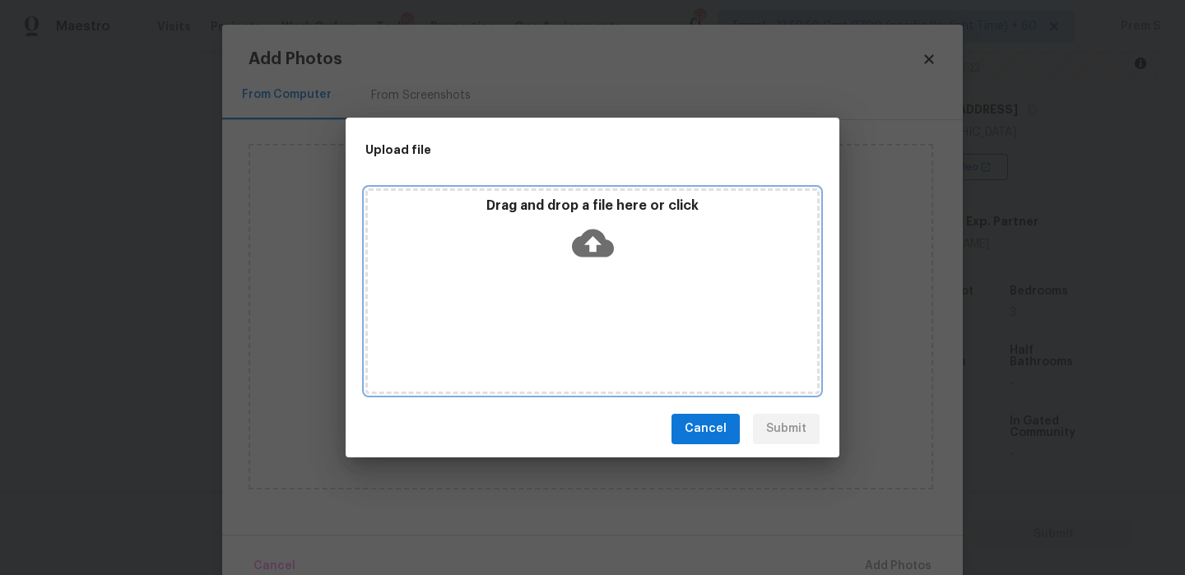
click at [598, 248] on icon at bounding box center [593, 243] width 42 height 28
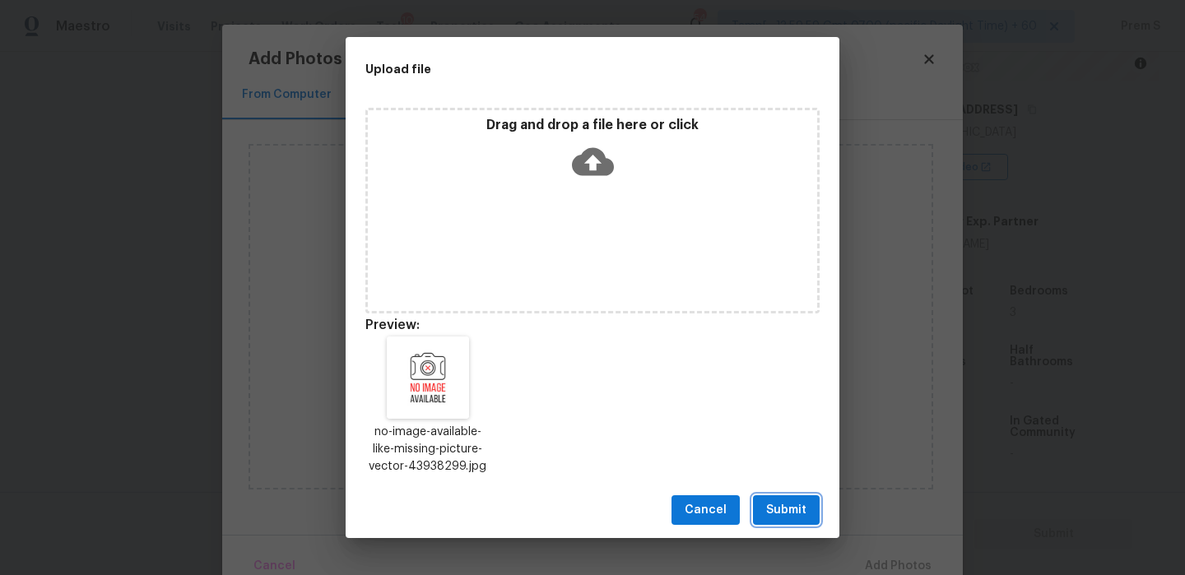
click at [791, 520] on button "Submit" at bounding box center [786, 510] width 67 height 30
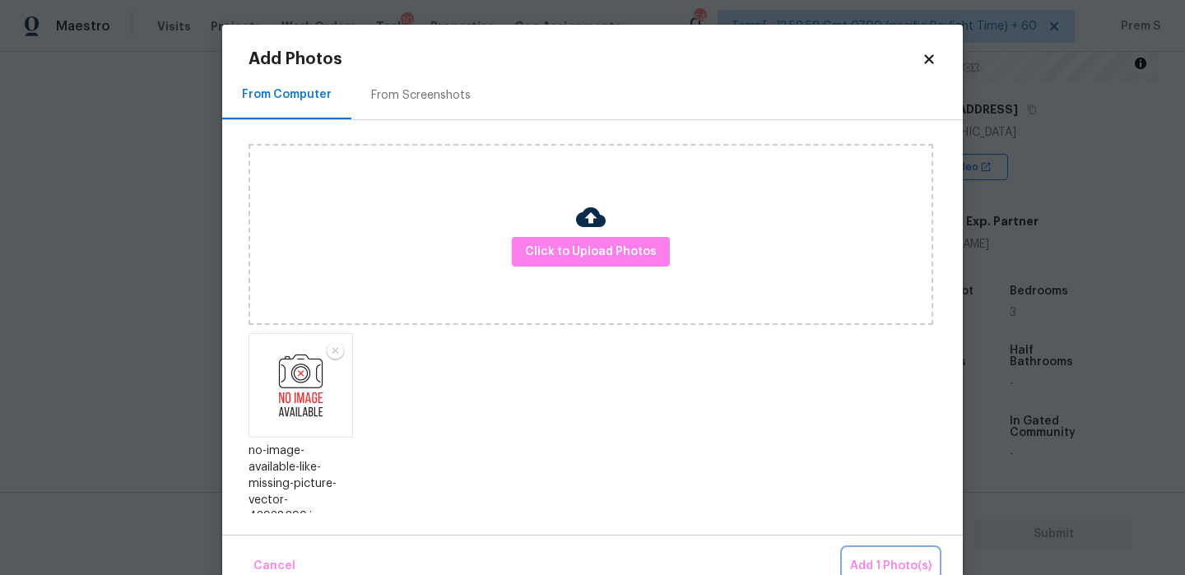
click at [879, 563] on span "Add 1 Photo(s)" at bounding box center [890, 566] width 81 height 21
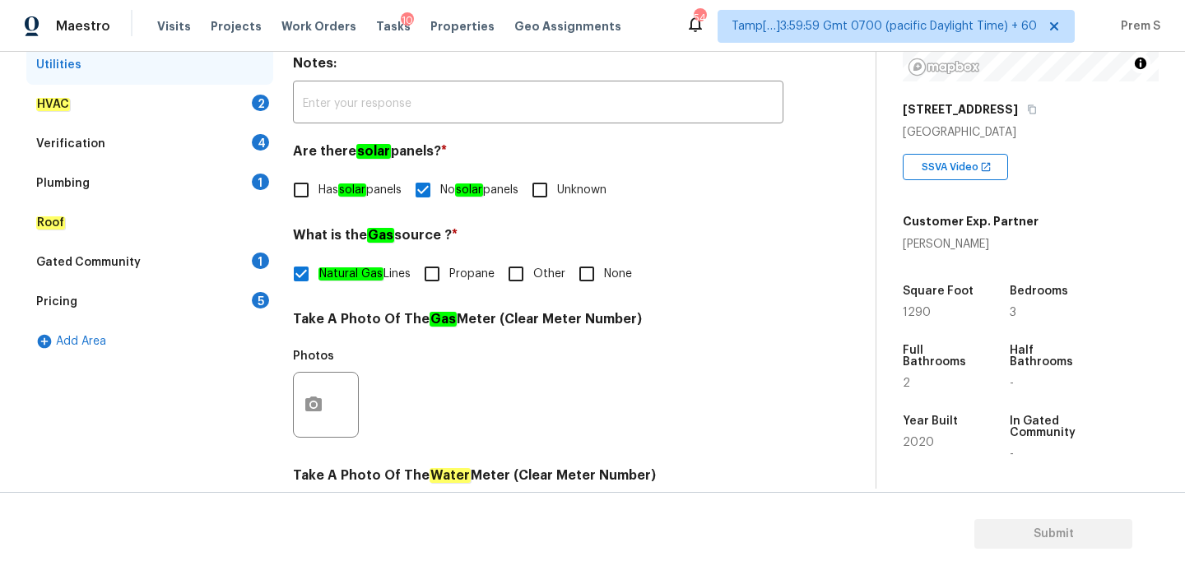
scroll to position [257, 0]
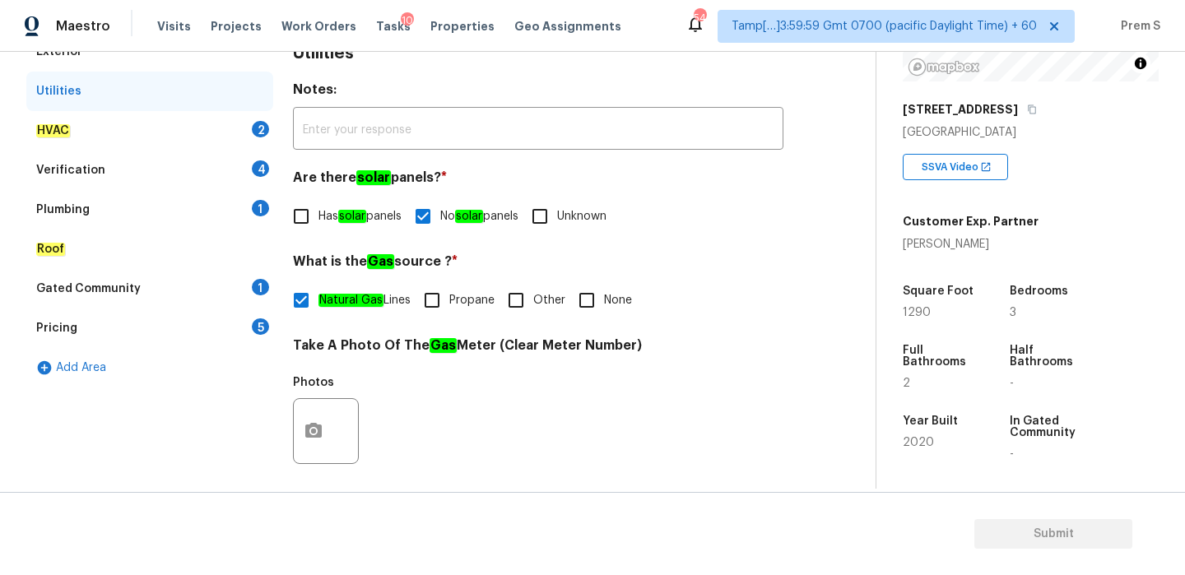
click at [252, 129] on div "2" at bounding box center [260, 129] width 17 height 16
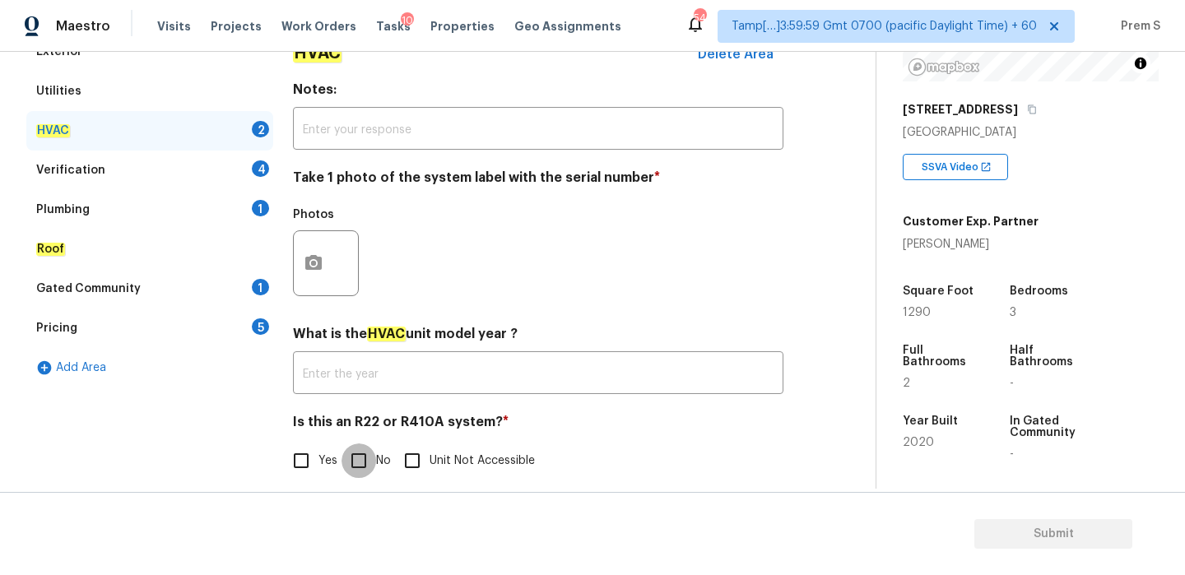
click at [362, 464] on input "No" at bounding box center [358, 460] width 35 height 35
checkbox input "true"
click at [322, 266] on icon "button" at bounding box center [314, 263] width 20 height 20
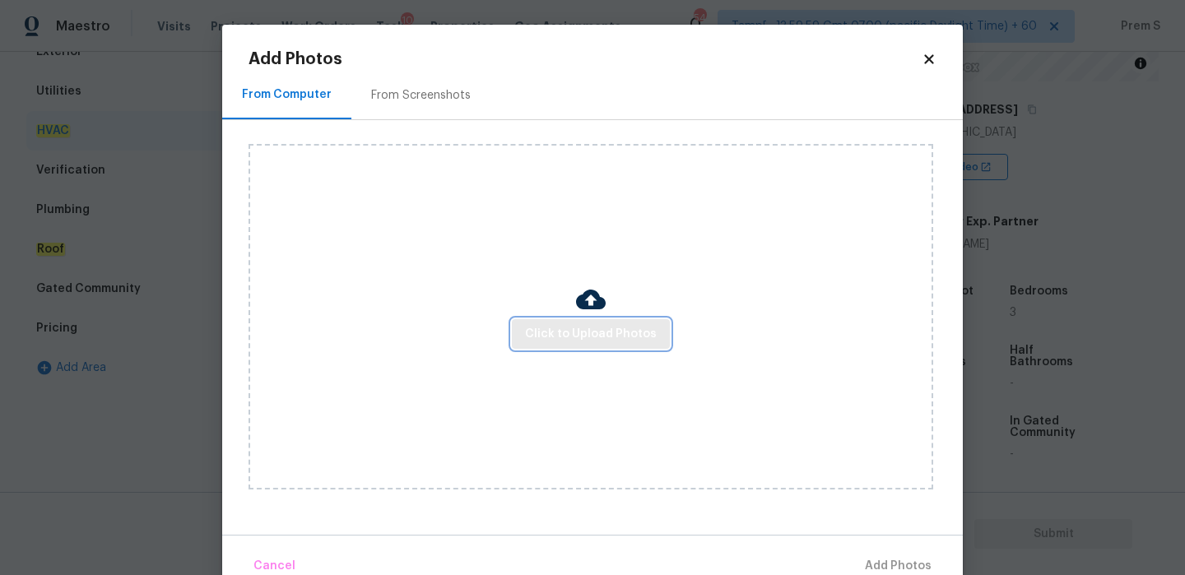
click at [596, 334] on span "Click to Upload Photos" at bounding box center [591, 334] width 132 height 21
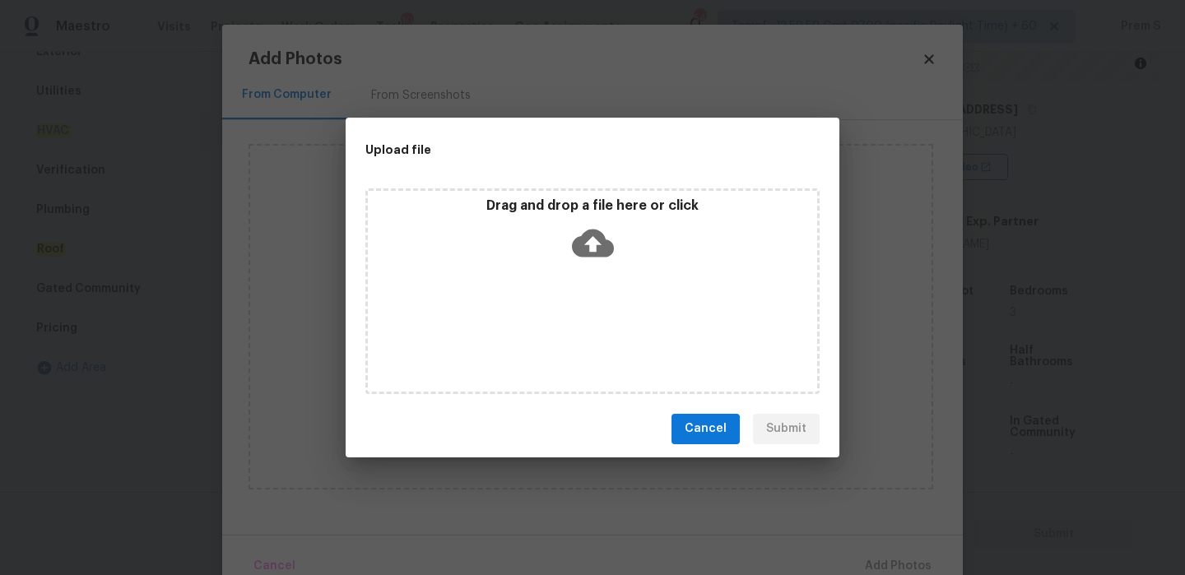
click at [592, 229] on icon at bounding box center [593, 243] width 42 height 28
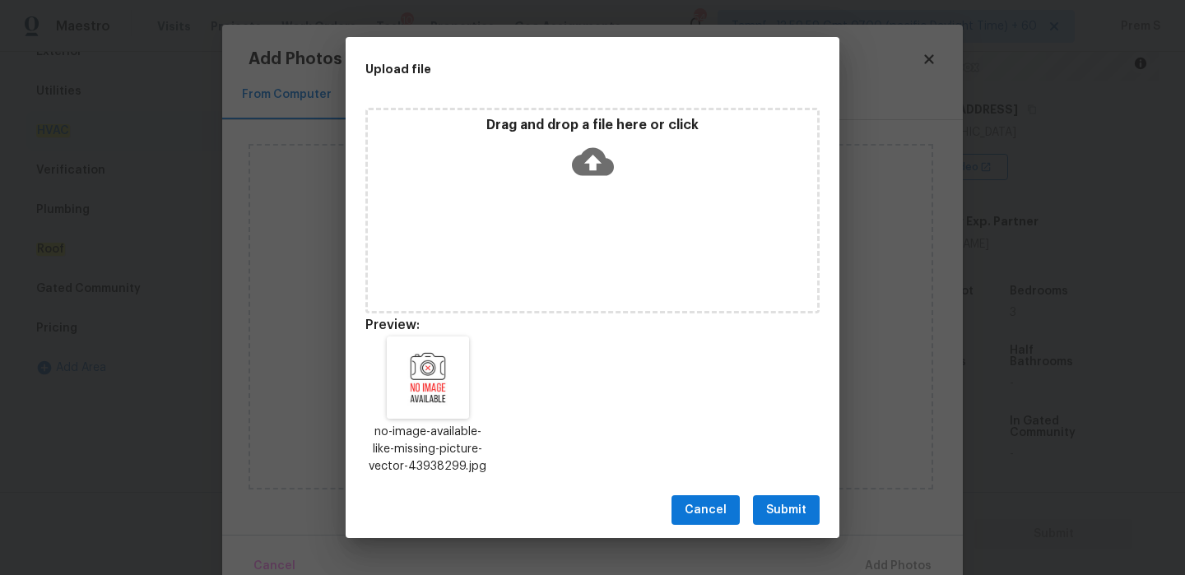
click at [800, 520] on button "Submit" at bounding box center [786, 510] width 67 height 30
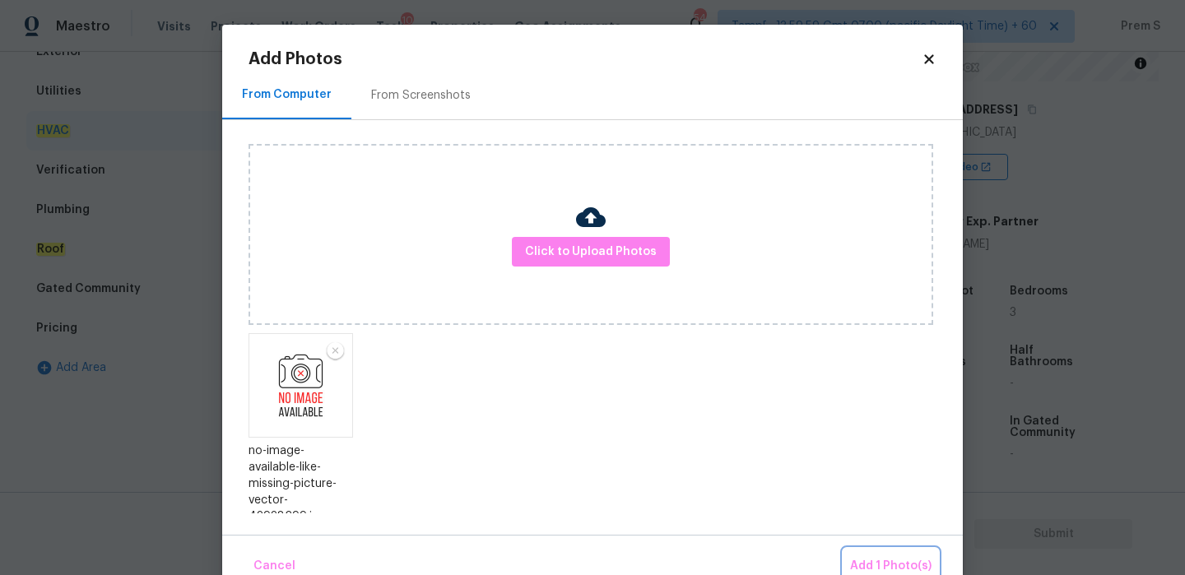
click at [862, 563] on span "Add 1 Photo(s)" at bounding box center [890, 566] width 81 height 21
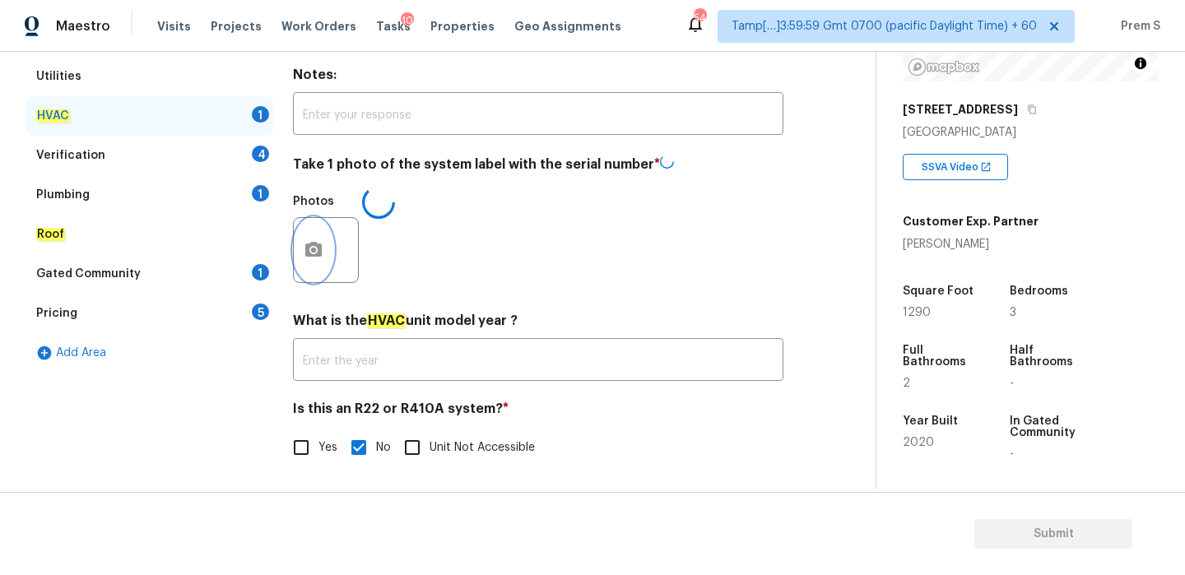
scroll to position [271, 0]
click at [256, 153] on div "4" at bounding box center [260, 154] width 17 height 16
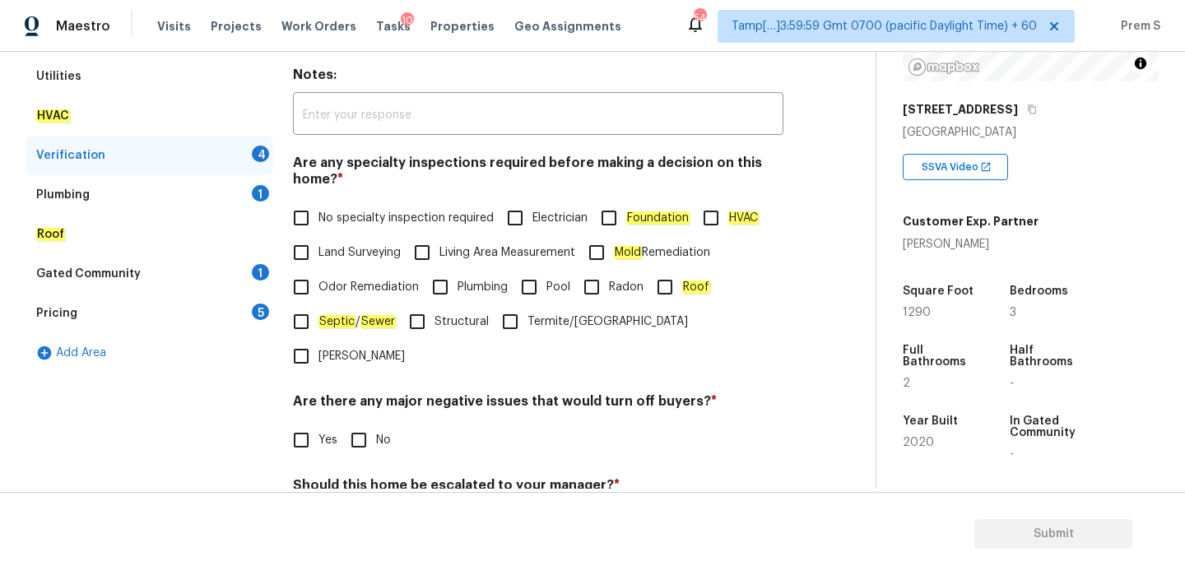
click at [339, 217] on span "No specialty inspection required" at bounding box center [405, 218] width 175 height 17
click at [318, 217] on input "No specialty inspection required" at bounding box center [301, 218] width 35 height 35
checkbox input "true"
click at [357, 423] on input "No" at bounding box center [358, 440] width 35 height 35
checkbox input "true"
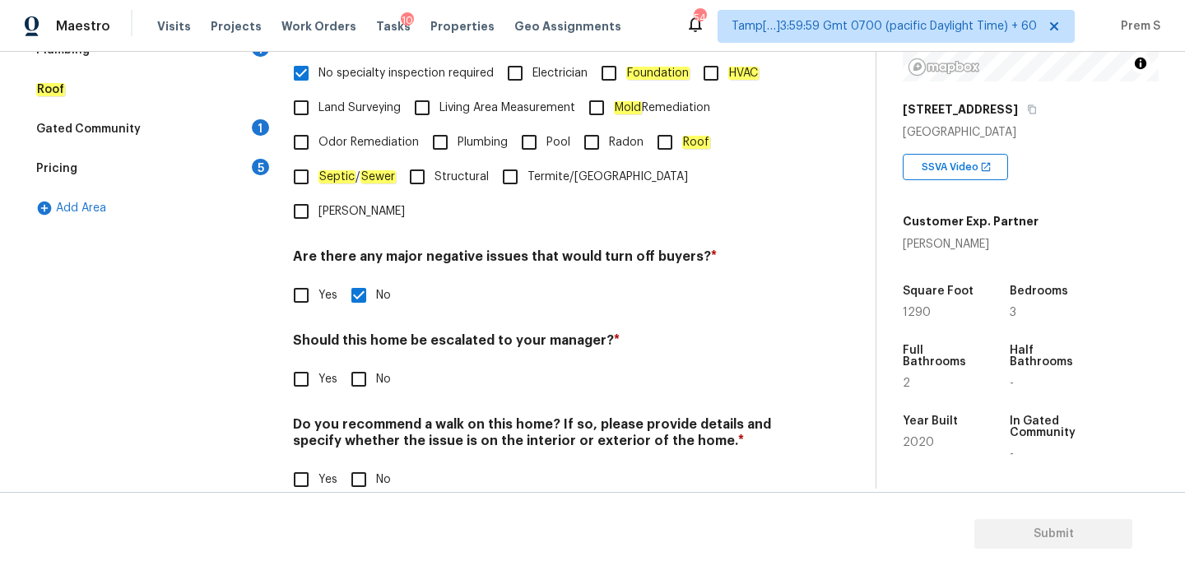
scroll to position [415, 0]
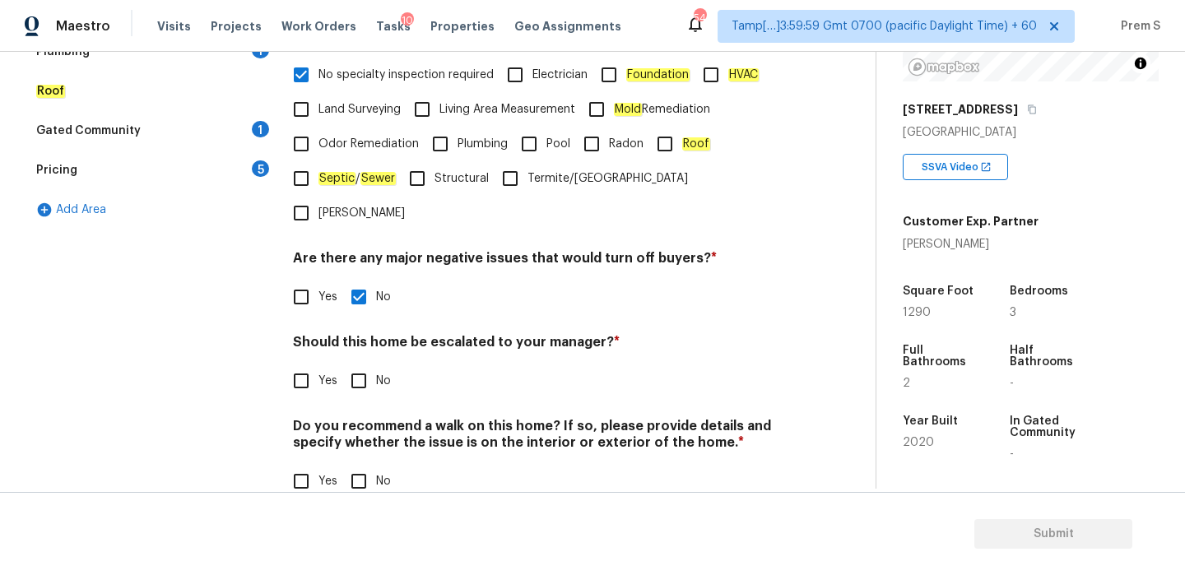
click at [359, 364] on input "No" at bounding box center [358, 381] width 35 height 35
checkbox input "true"
click at [358, 464] on input "No" at bounding box center [358, 481] width 35 height 35
checkbox input "true"
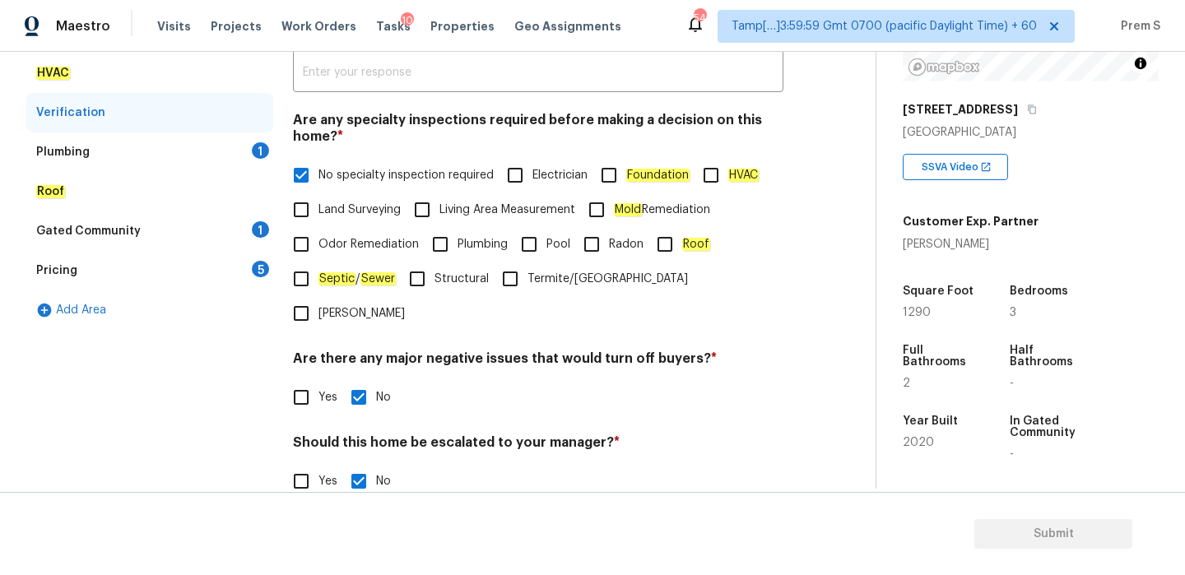
click at [256, 142] on div "1" at bounding box center [260, 150] width 17 height 16
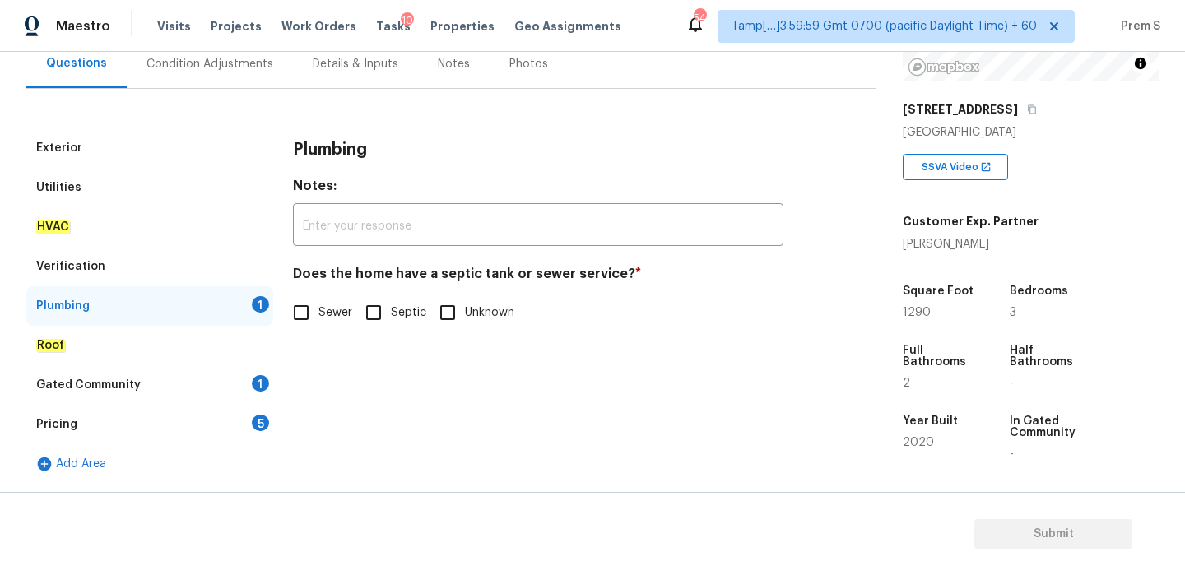
scroll to position [160, 0]
click at [318, 318] on input "Sewer" at bounding box center [301, 312] width 35 height 35
checkbox input "true"
click at [253, 385] on div "1" at bounding box center [260, 383] width 17 height 16
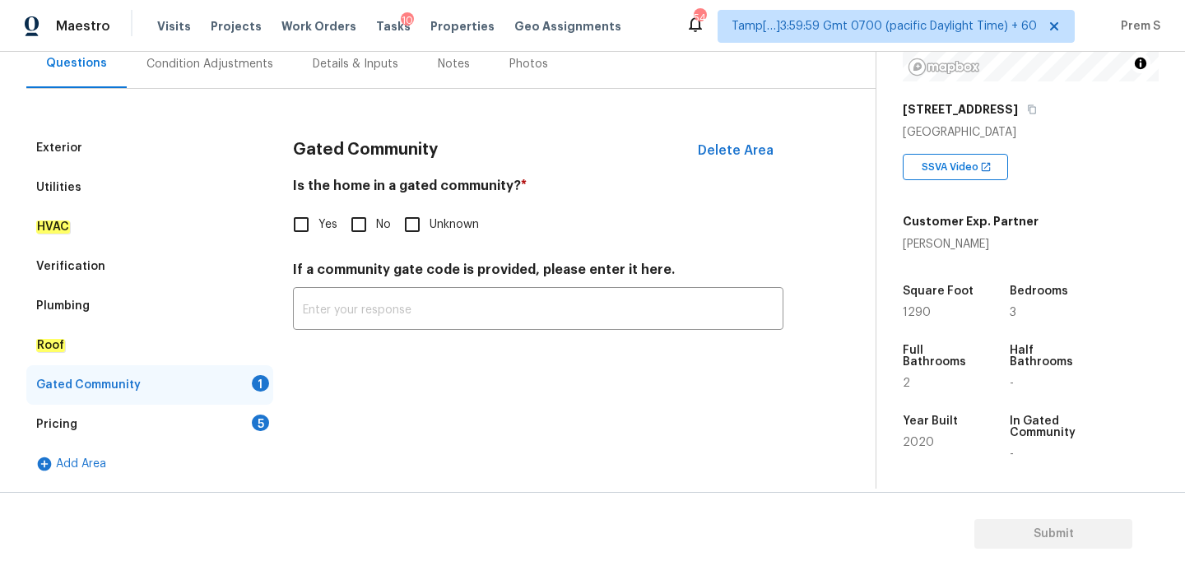
click at [355, 216] on input "No" at bounding box center [358, 224] width 35 height 35
checkbox input "true"
click at [258, 415] on div "5" at bounding box center [260, 423] width 17 height 16
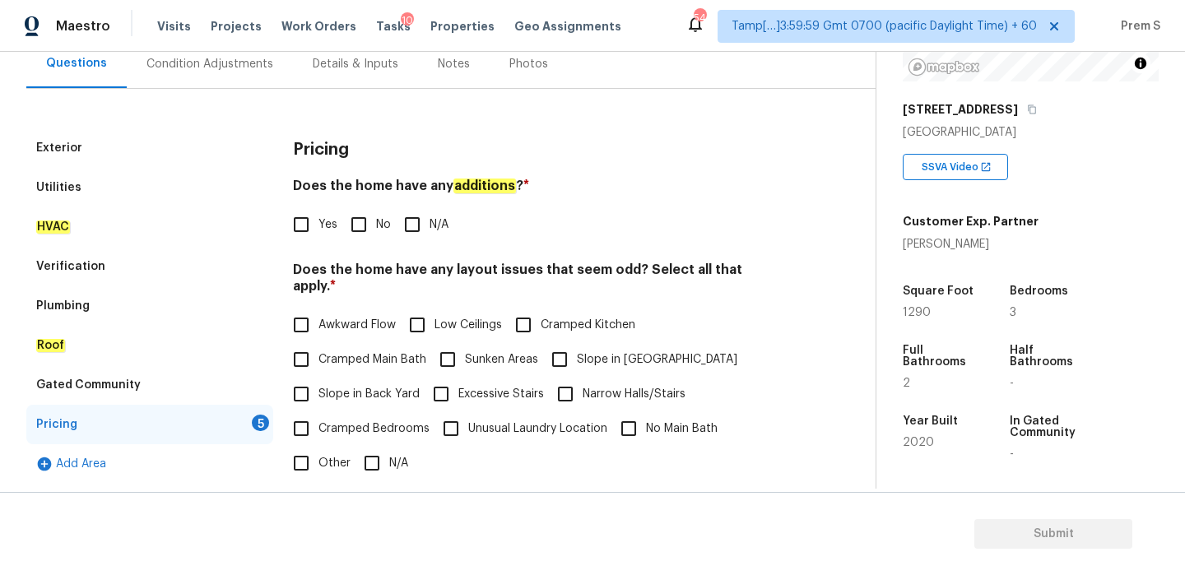
click at [364, 225] on input "No" at bounding box center [358, 224] width 35 height 35
checkbox input "true"
click at [378, 452] on input "N/A" at bounding box center [372, 465] width 35 height 35
checkbox input "true"
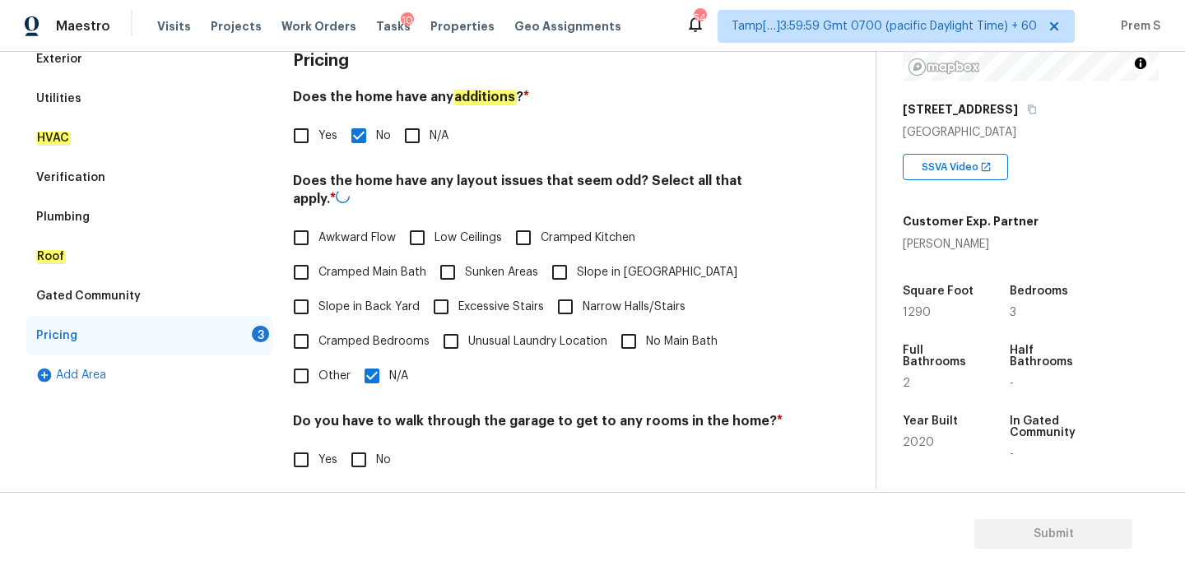
scroll to position [332, 0]
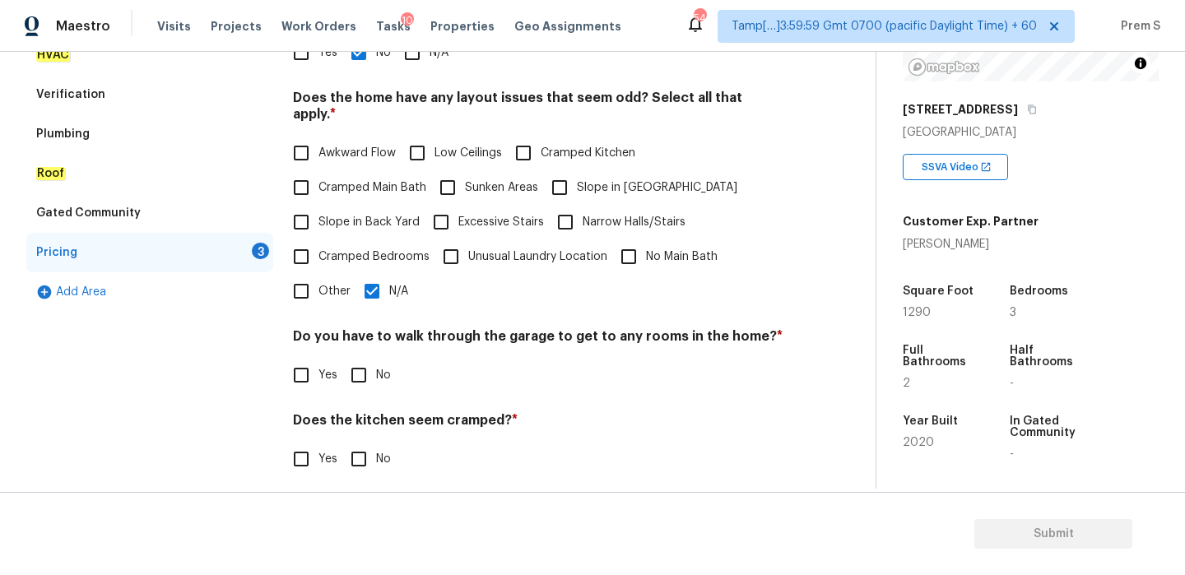
click at [366, 383] on div "Pricing Does the home have any additions ? * Yes No N/A Does the home have any …" at bounding box center [538, 268] width 490 height 624
click at [361, 442] on input "No" at bounding box center [358, 459] width 35 height 35
checkbox input "true"
click at [365, 364] on input "No" at bounding box center [358, 375] width 35 height 35
checkbox input "true"
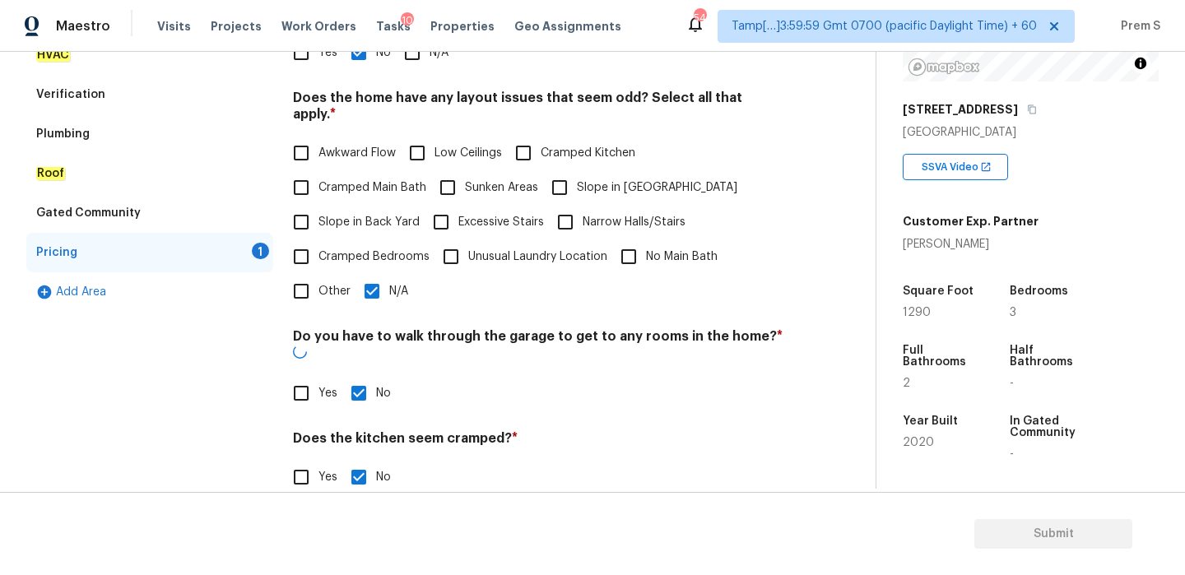
scroll to position [412, 0]
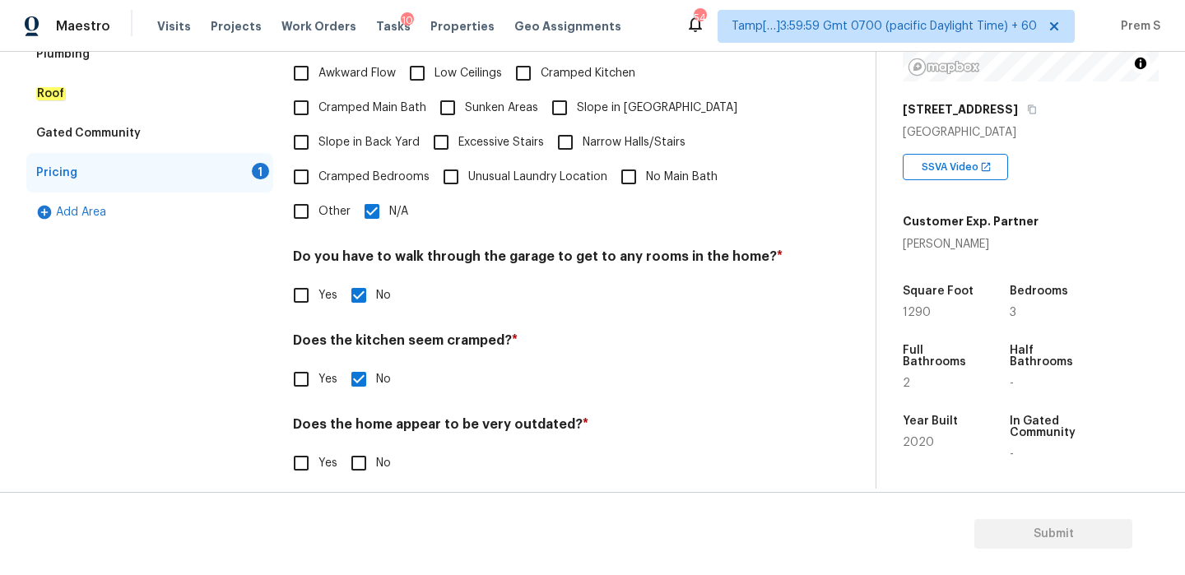
click at [362, 446] on input "No" at bounding box center [358, 463] width 35 height 35
checkbox input "true"
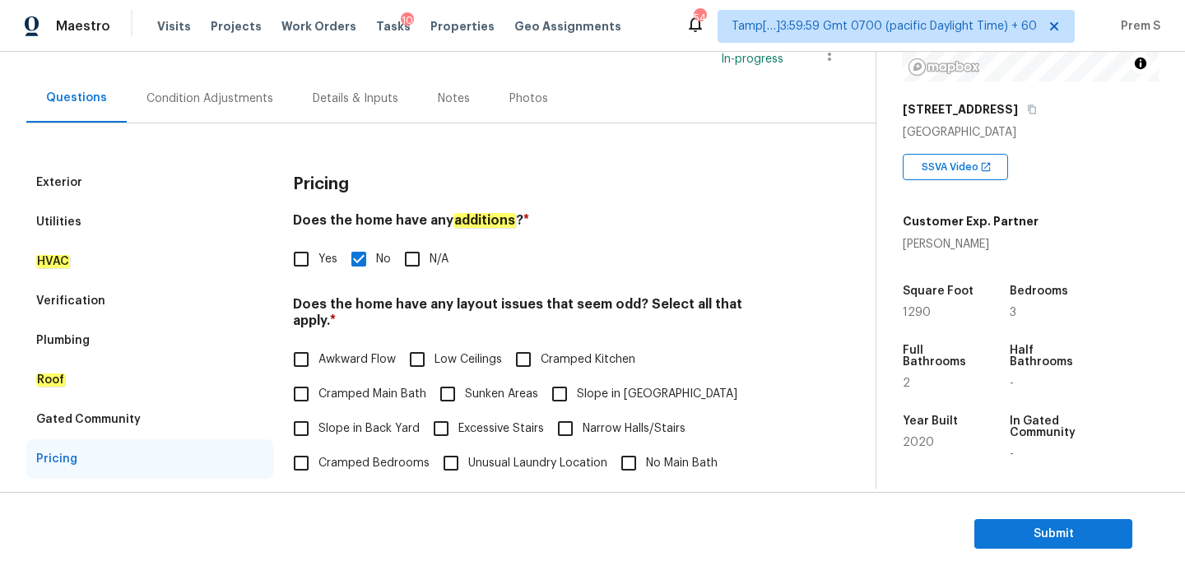
scroll to position [62, 0]
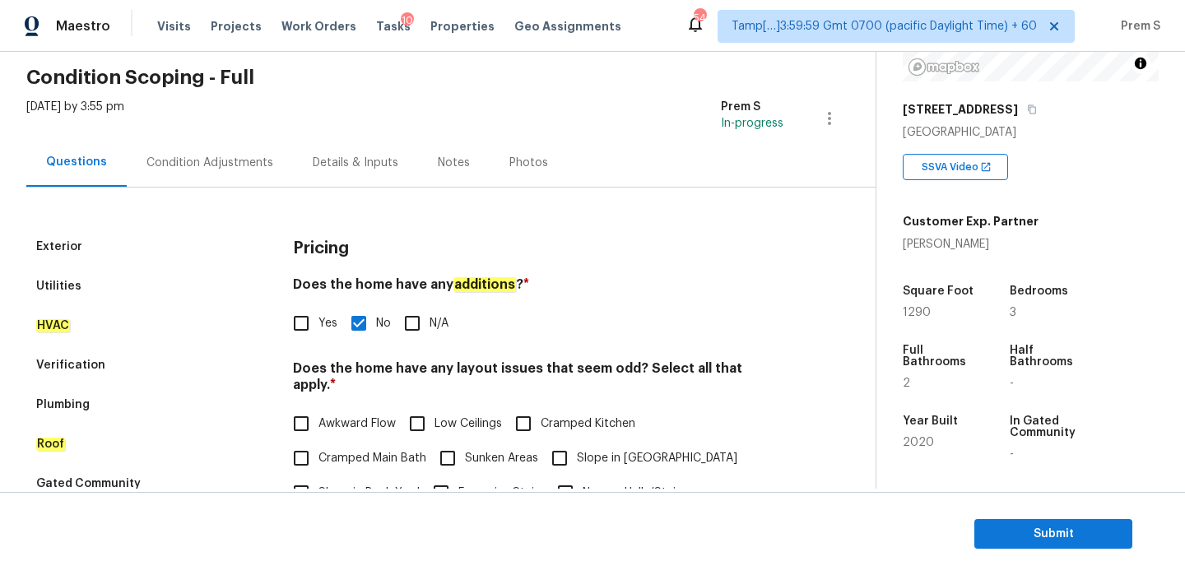
click at [245, 167] on div "Condition Adjustments" at bounding box center [209, 163] width 127 height 16
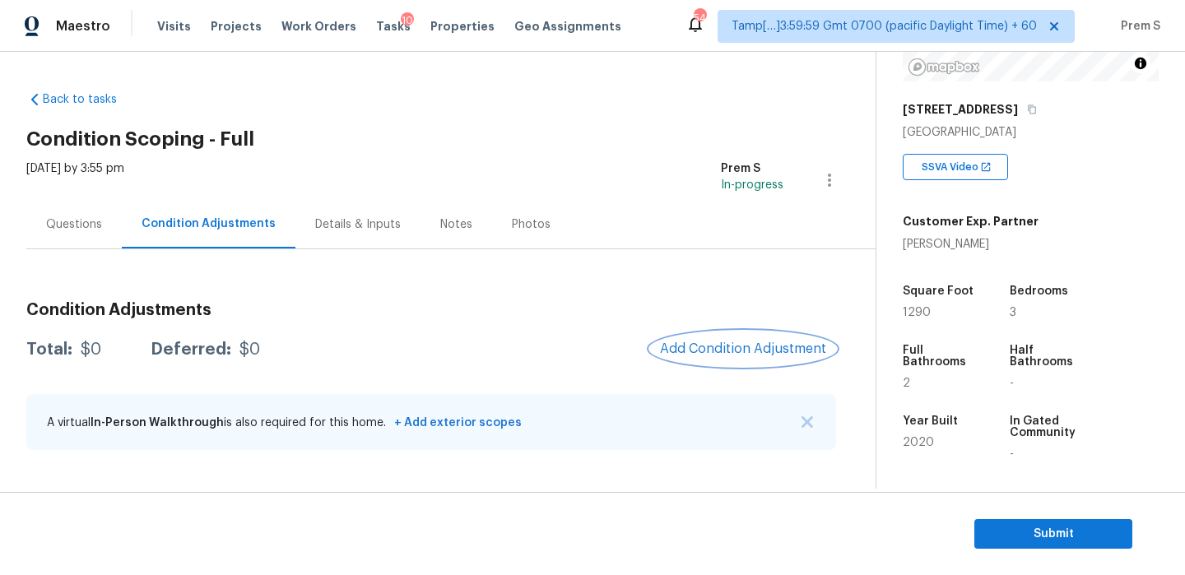
click at [703, 357] on button "Add Condition Adjustment" at bounding box center [743, 349] width 186 height 35
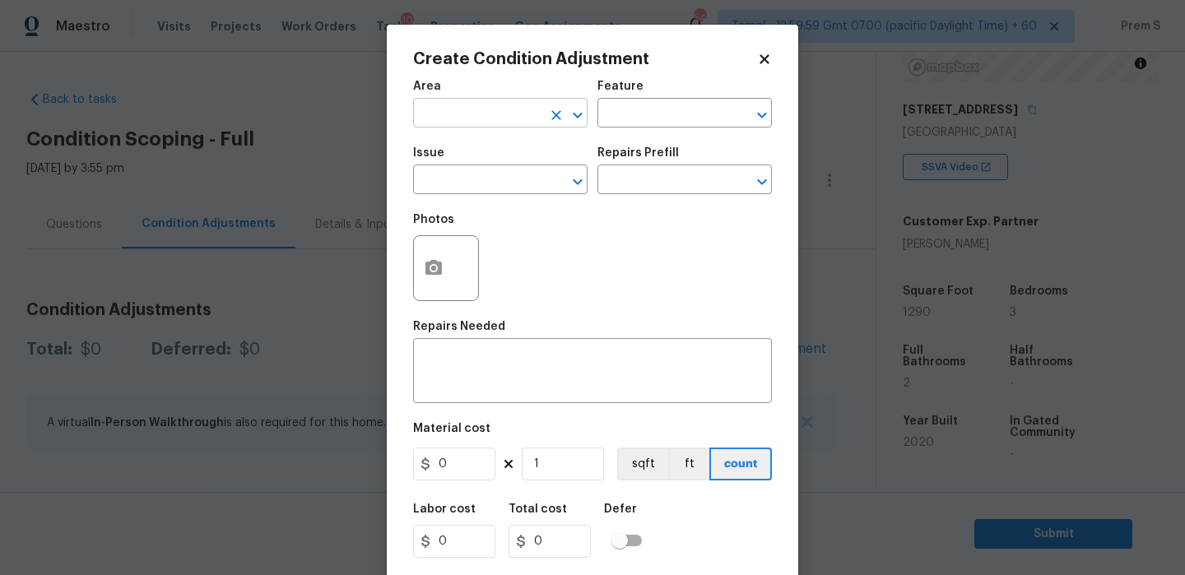
click at [461, 118] on input "text" at bounding box center [477, 115] width 128 height 26
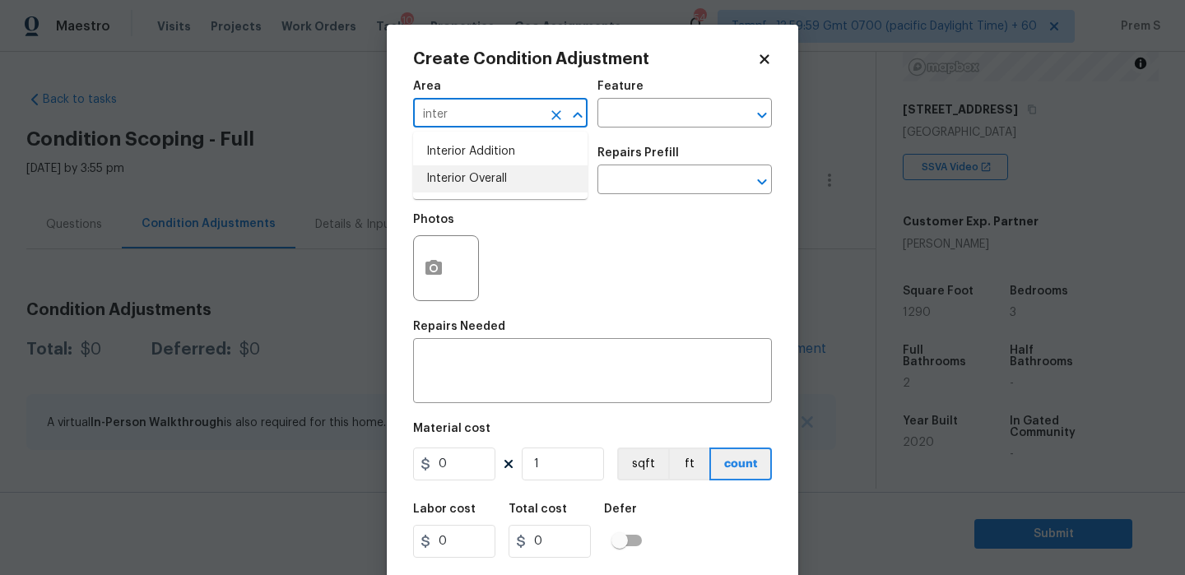
click at [501, 190] on li "Interior Overall" at bounding box center [500, 178] width 174 height 27
type input "Interior Overall"
click at [471, 179] on input "text" at bounding box center [477, 182] width 128 height 26
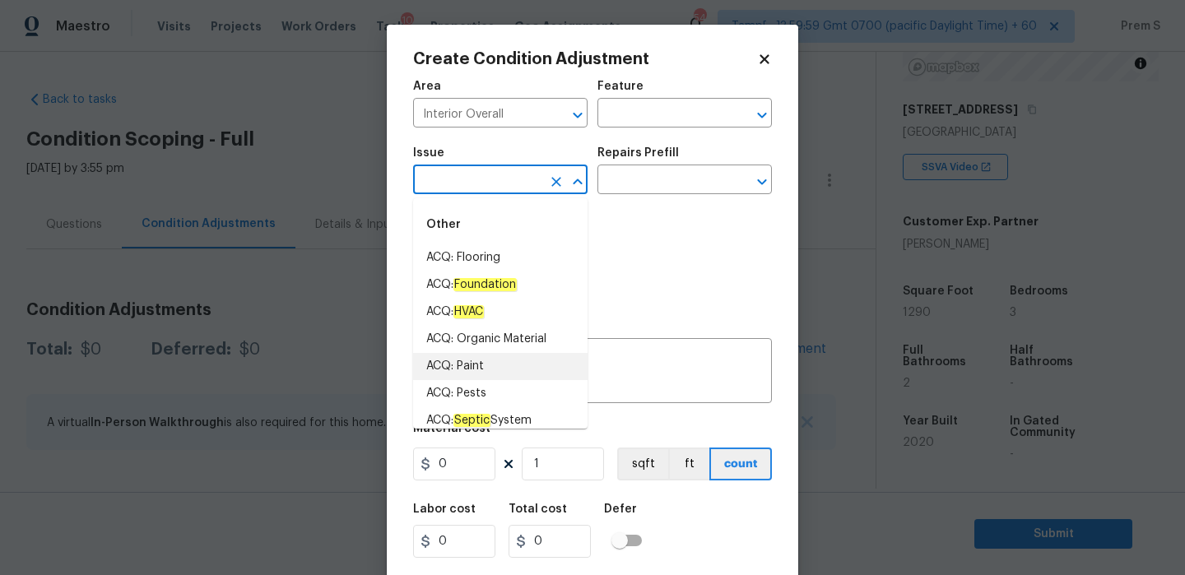
click at [464, 371] on li "ACQ: Paint" at bounding box center [500, 366] width 174 height 27
type input "ACQ: Paint"
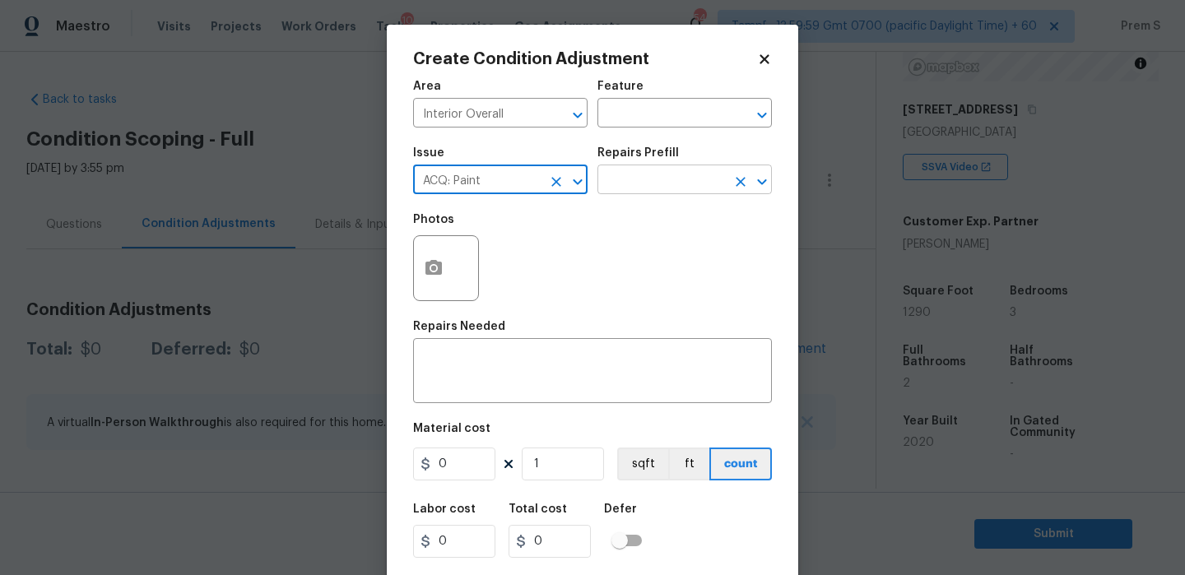
click at [691, 190] on input "text" at bounding box center [661, 182] width 128 height 26
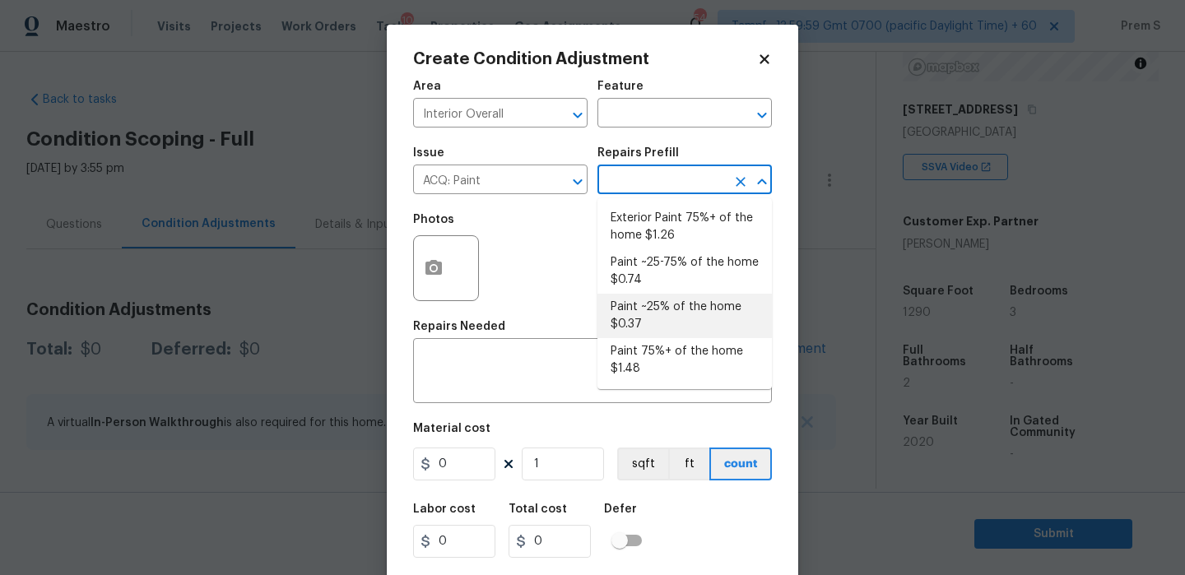
click at [670, 313] on li "Paint ~25% of the home $0.37" at bounding box center [684, 316] width 174 height 44
type input "Acquisition"
type textarea "Acquisition Scope: ~25% of the home needs interior paint"
type input "0.37"
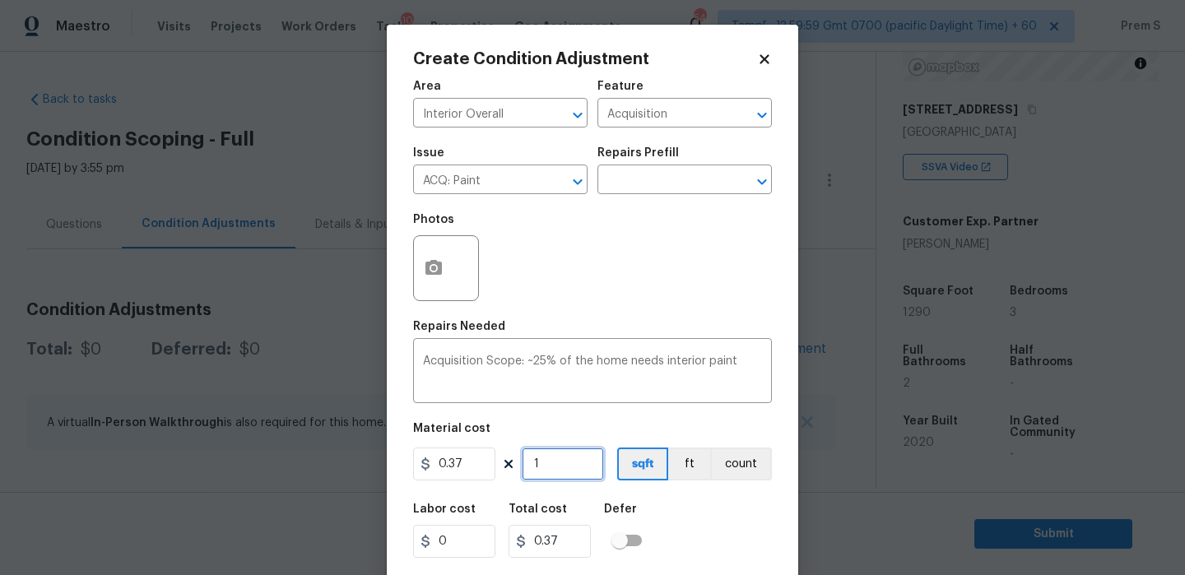
click at [570, 469] on input "1" at bounding box center [563, 464] width 82 height 33
type input "12"
type input "4.44"
type input "129"
type input "47.73"
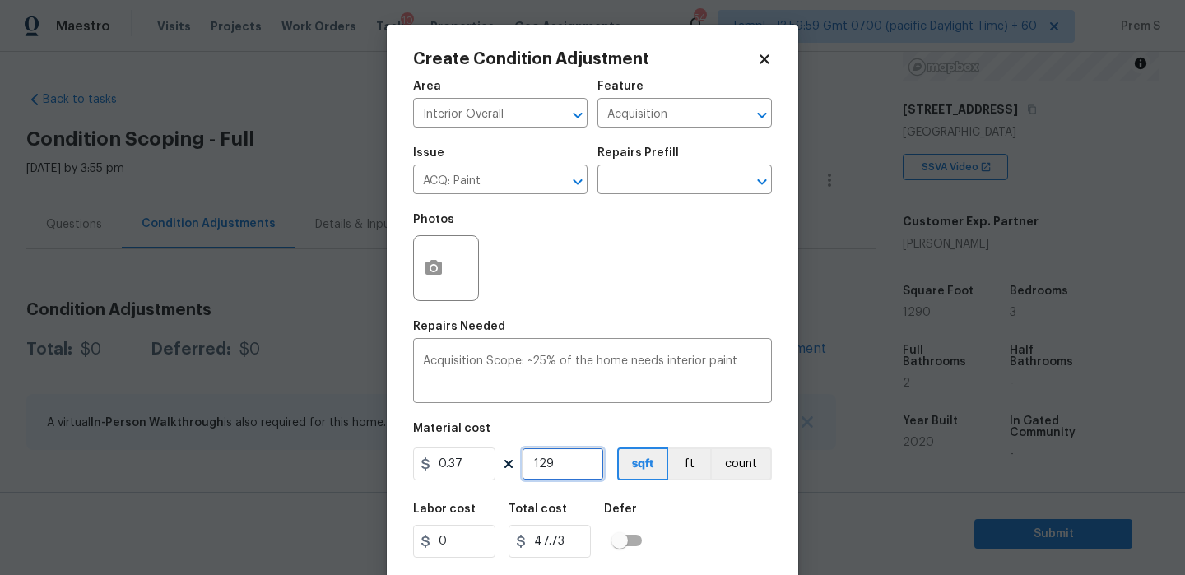
type input "1290"
type input "477.3"
type input "1290"
click at [676, 550] on div "Labor cost 0 Total cost 477.3 Defer" at bounding box center [592, 531] width 359 height 74
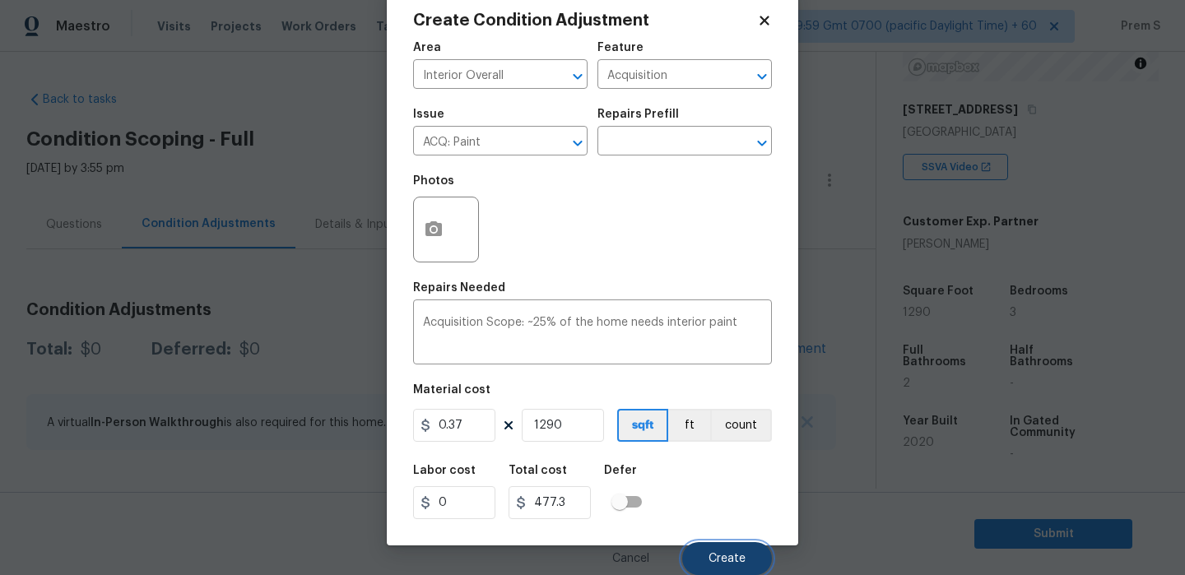
click at [719, 559] on span "Create" at bounding box center [726, 559] width 37 height 12
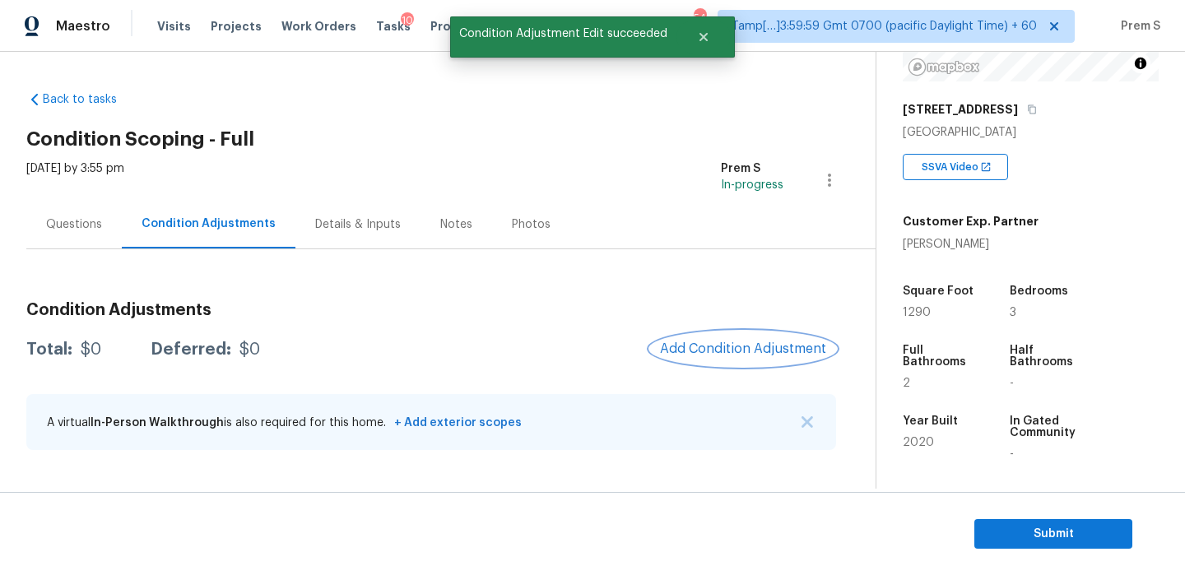
scroll to position [0, 0]
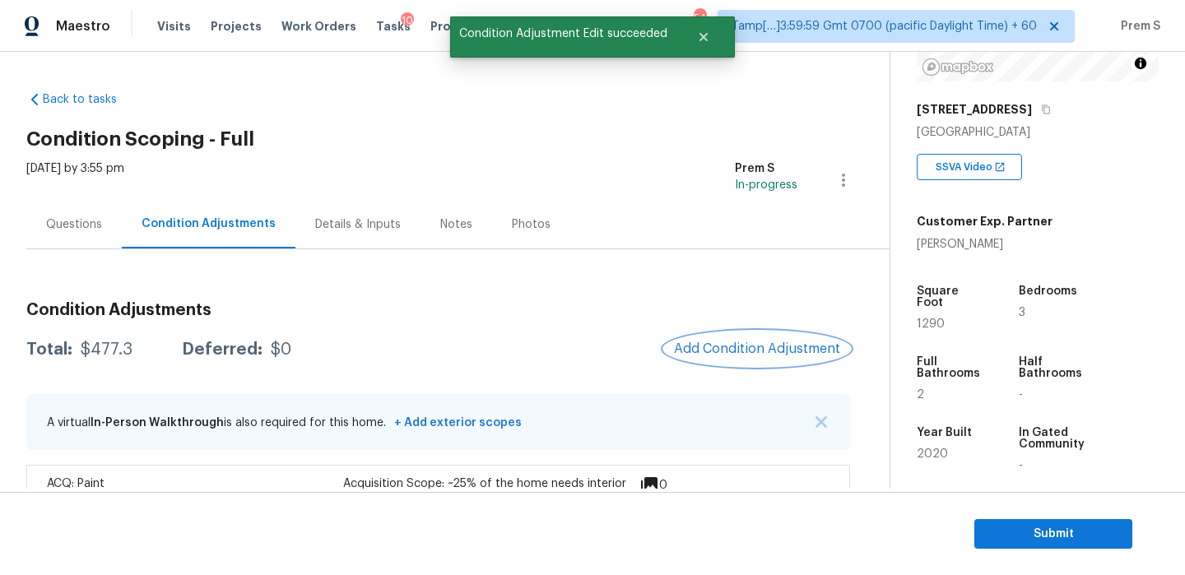
click at [705, 342] on span "Add Condition Adjustment" at bounding box center [757, 348] width 166 height 15
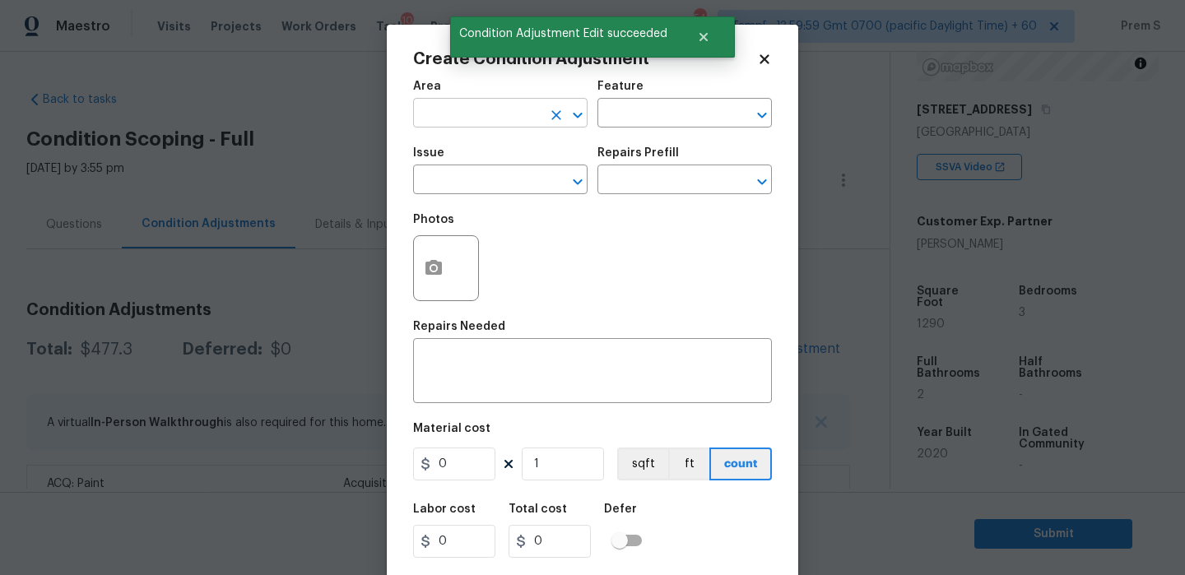
click at [506, 109] on input "text" at bounding box center [477, 115] width 128 height 26
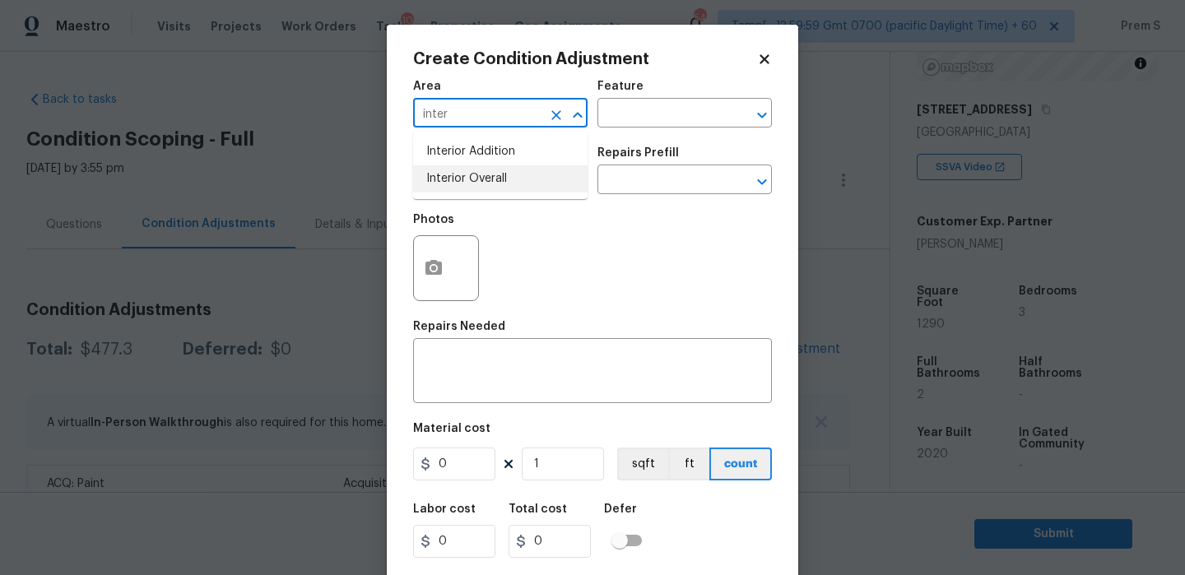
click at [519, 179] on li "Interior Overall" at bounding box center [500, 178] width 174 height 27
type input "Interior Overall"
click at [519, 179] on input "text" at bounding box center [477, 182] width 128 height 26
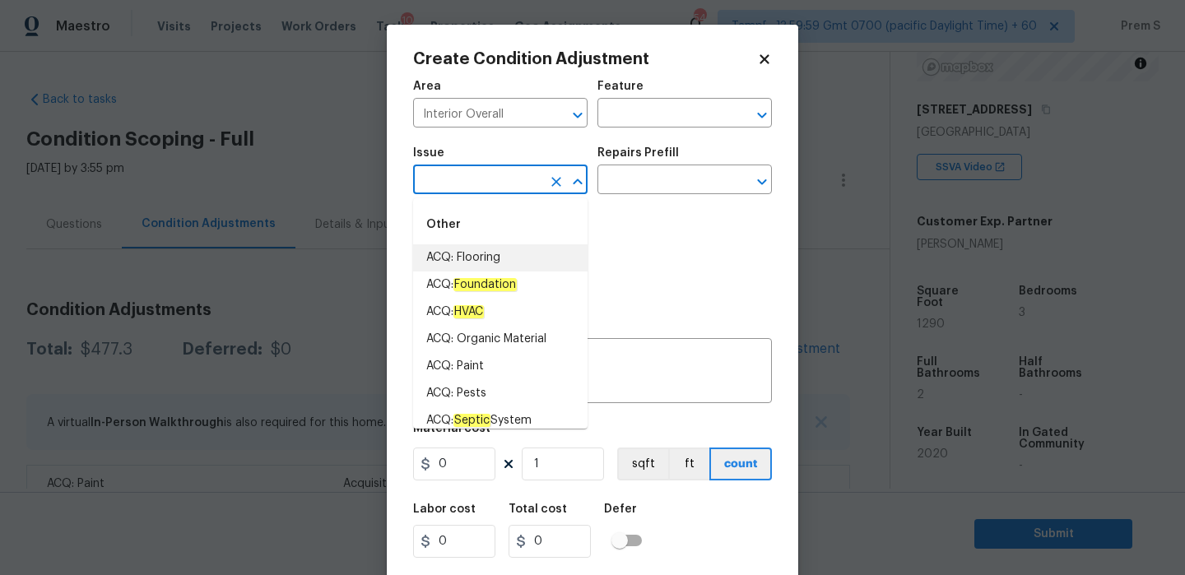
click at [510, 260] on li "ACQ: Flooring" at bounding box center [500, 257] width 174 height 27
type input "ACQ: Flooring"
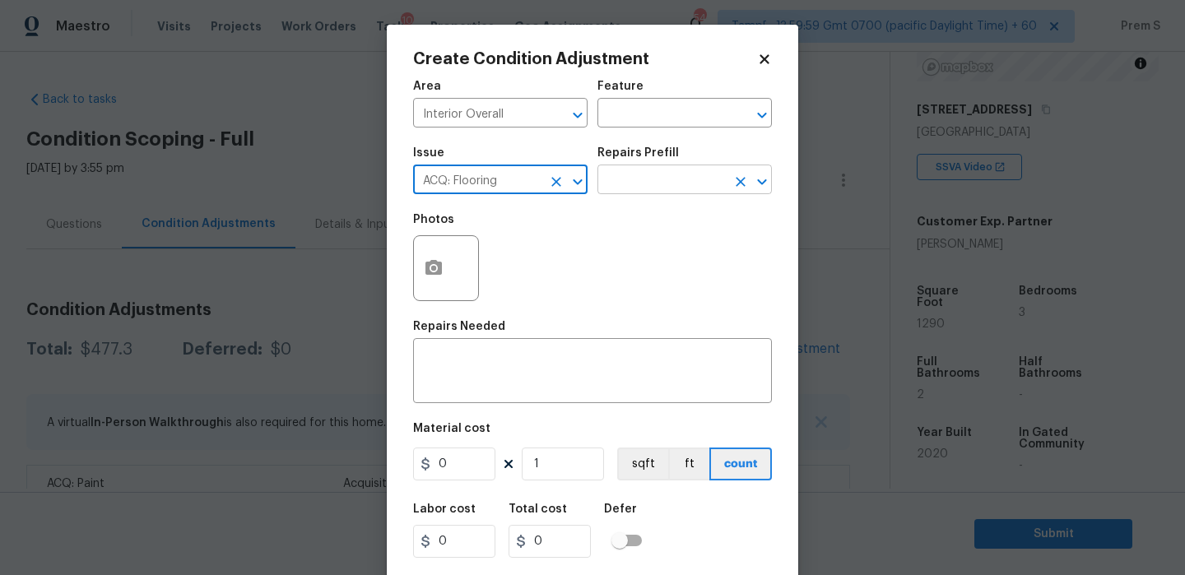
click at [674, 173] on input "text" at bounding box center [661, 182] width 128 height 26
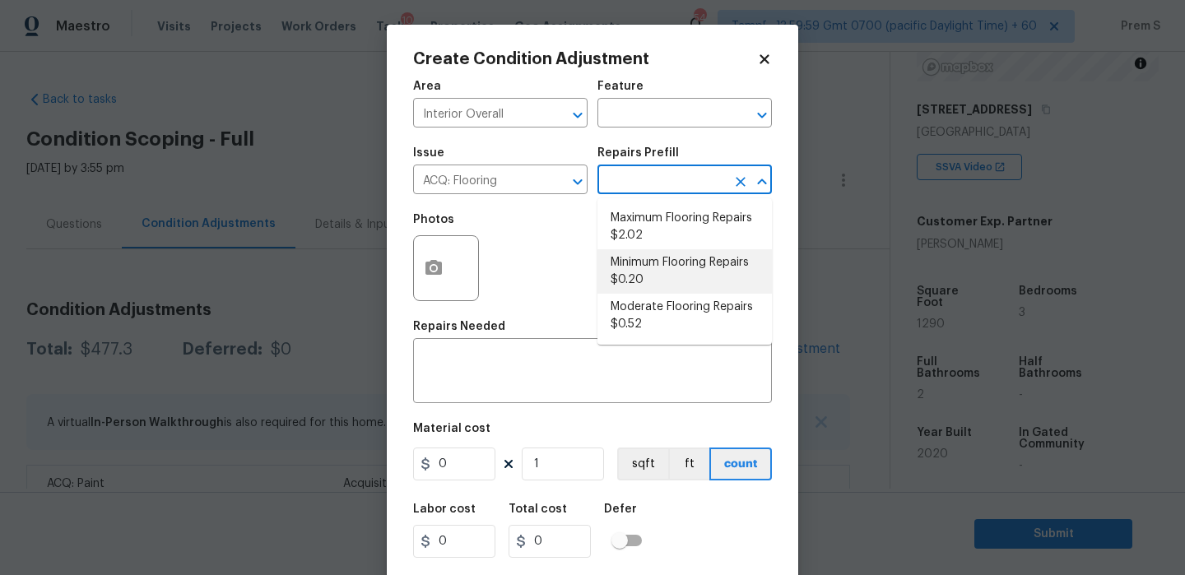
click at [740, 276] on li "Minimum Flooring Repairs $0.20" at bounding box center [684, 271] width 174 height 44
type input "Acquisition"
type textarea "Acquisition Scope: Minimum flooring repairs"
type input "0.2"
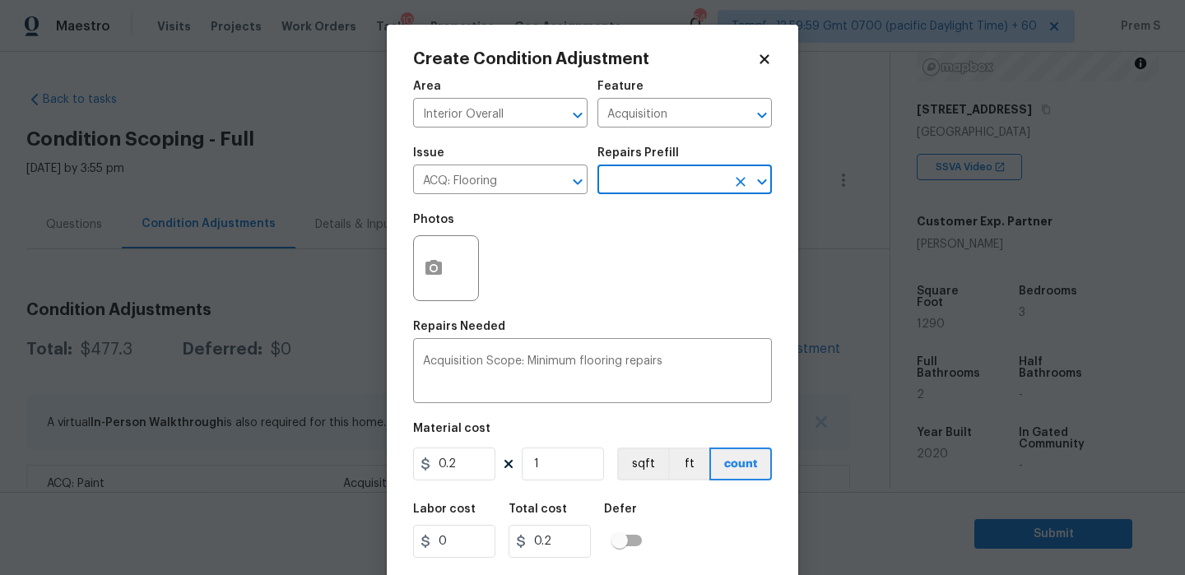
click at [663, 180] on input "text" at bounding box center [661, 182] width 128 height 26
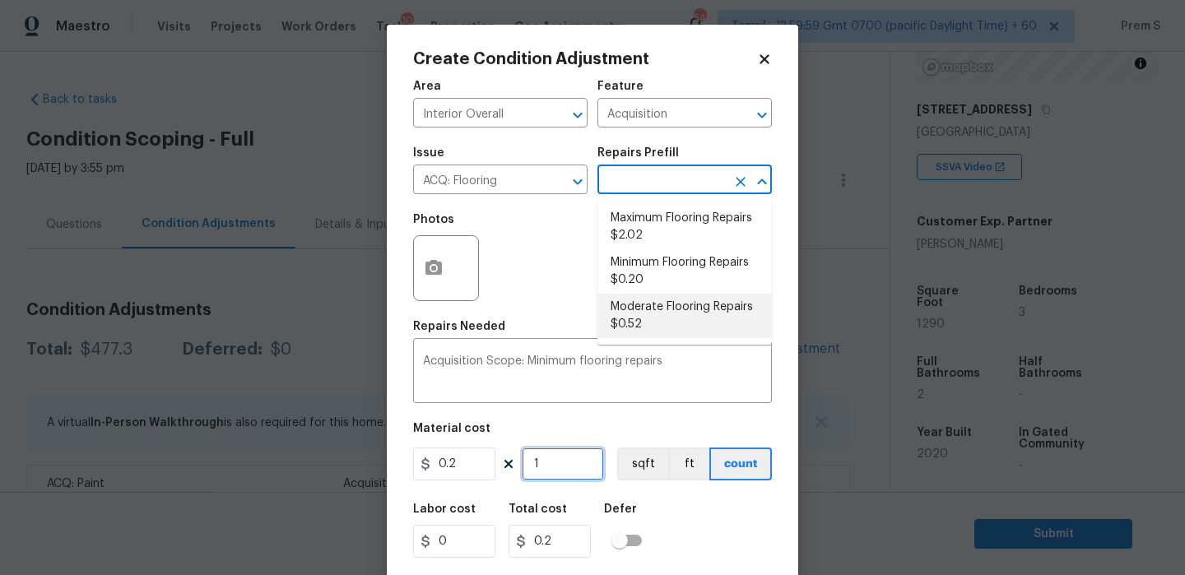
click at [545, 469] on input "1" at bounding box center [563, 464] width 82 height 33
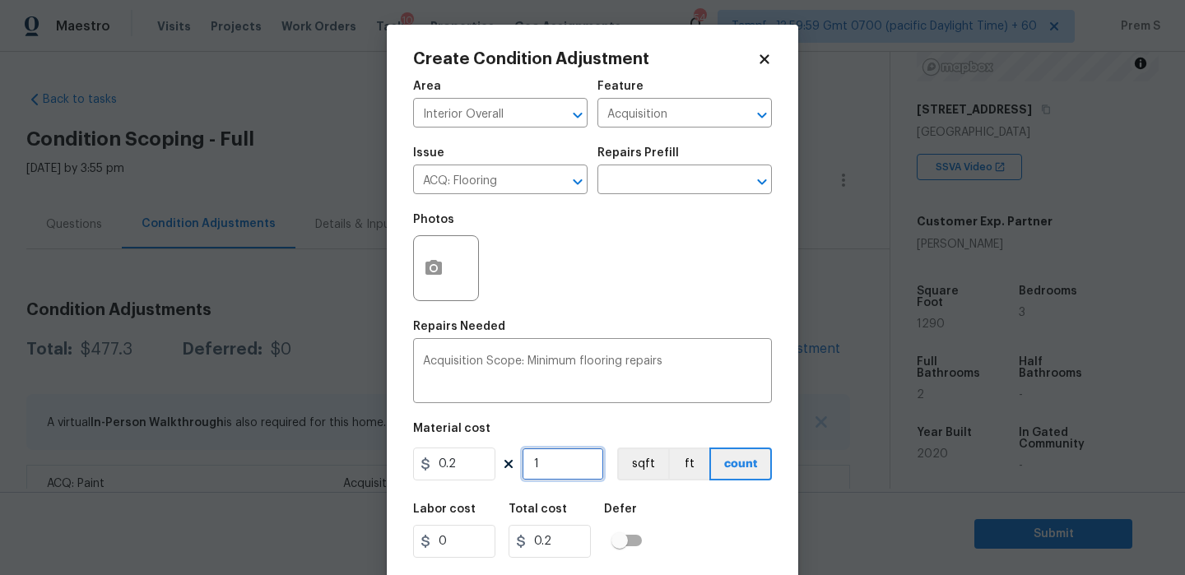
type input "12"
type input "2.4"
type input "129"
type input "25.8"
type input "1290"
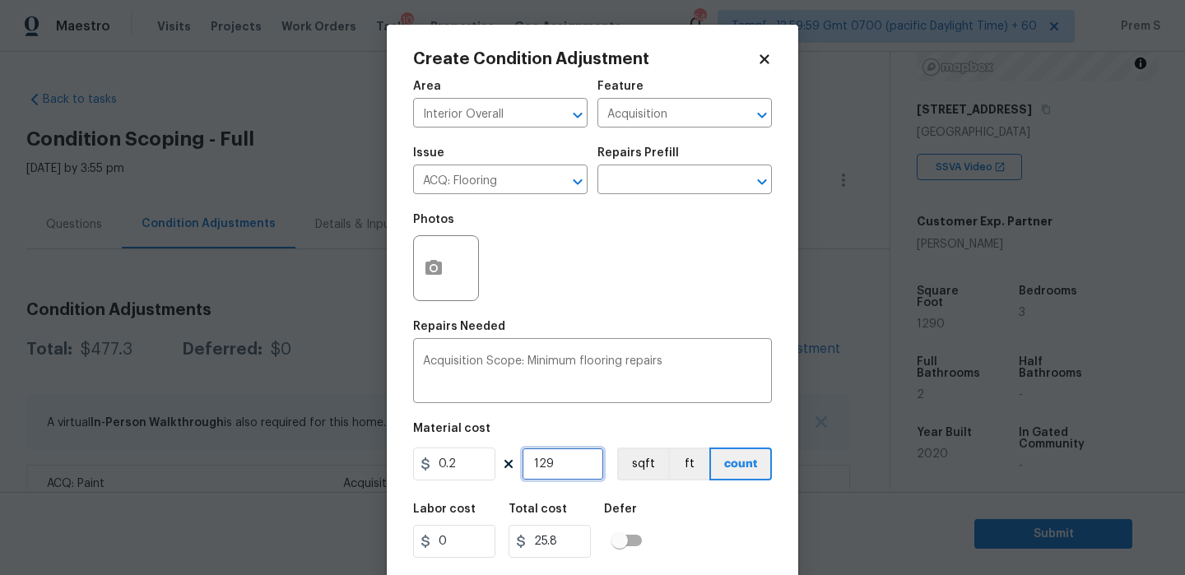
type input "258"
type input "1290"
click at [684, 522] on div "Labor cost 0 Total cost 258 Defer" at bounding box center [592, 531] width 359 height 74
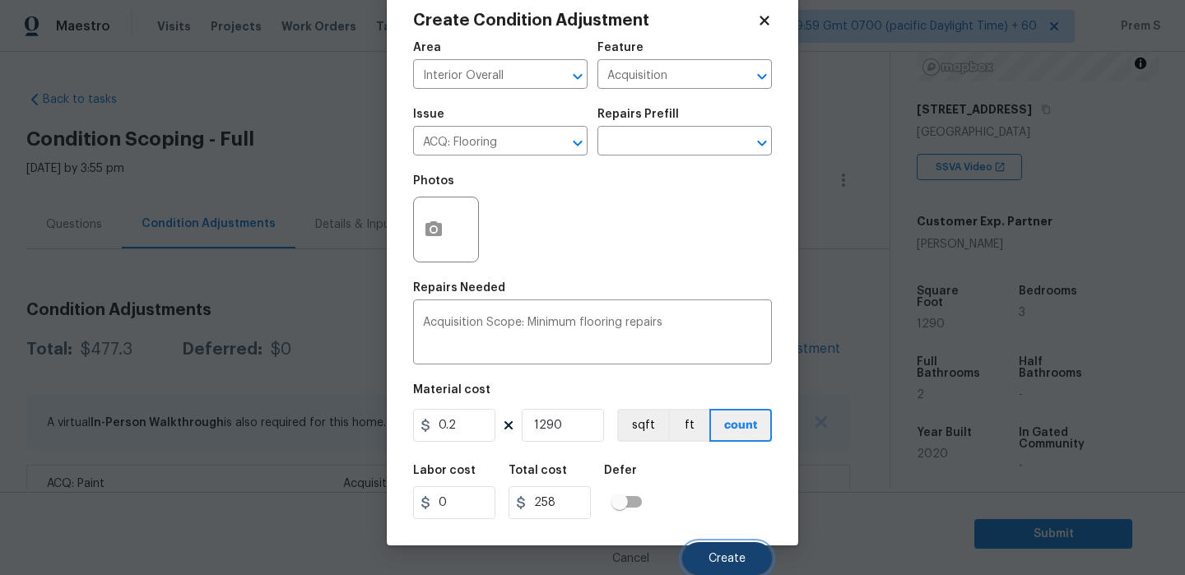
click at [721, 554] on span "Create" at bounding box center [726, 559] width 37 height 12
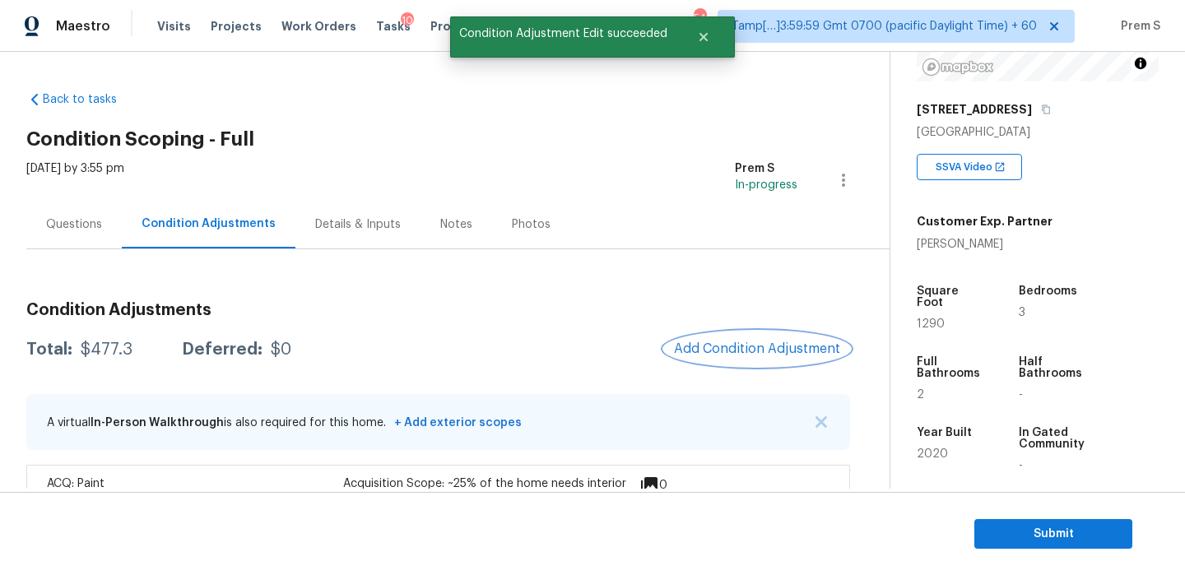
scroll to position [0, 0]
click at [763, 354] on span "Add Condition Adjustment" at bounding box center [757, 348] width 166 height 15
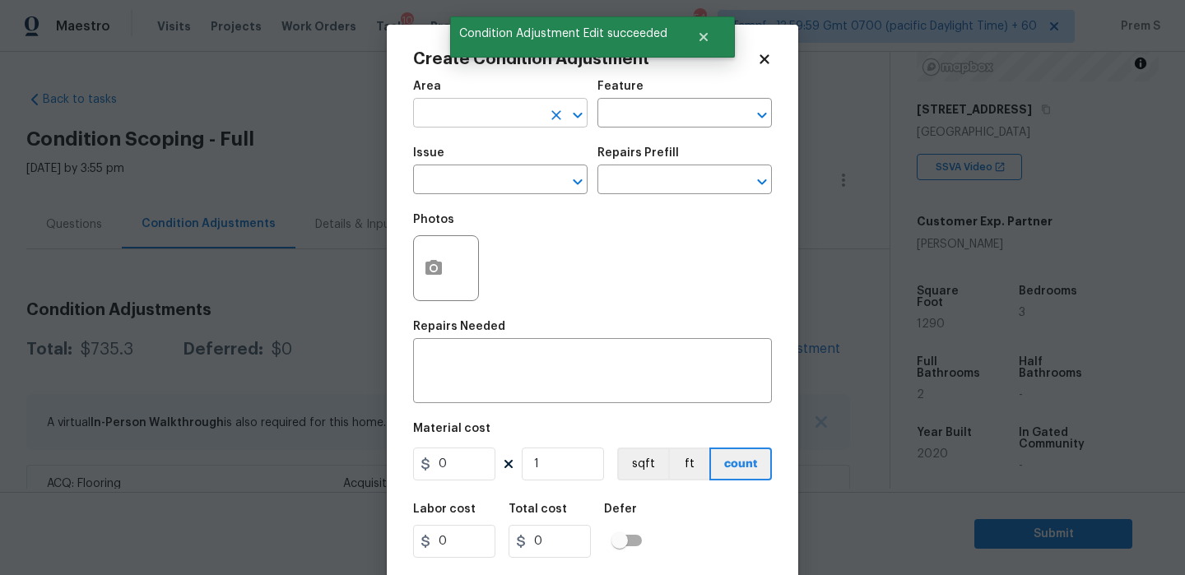
click at [489, 116] on input "text" at bounding box center [477, 115] width 128 height 26
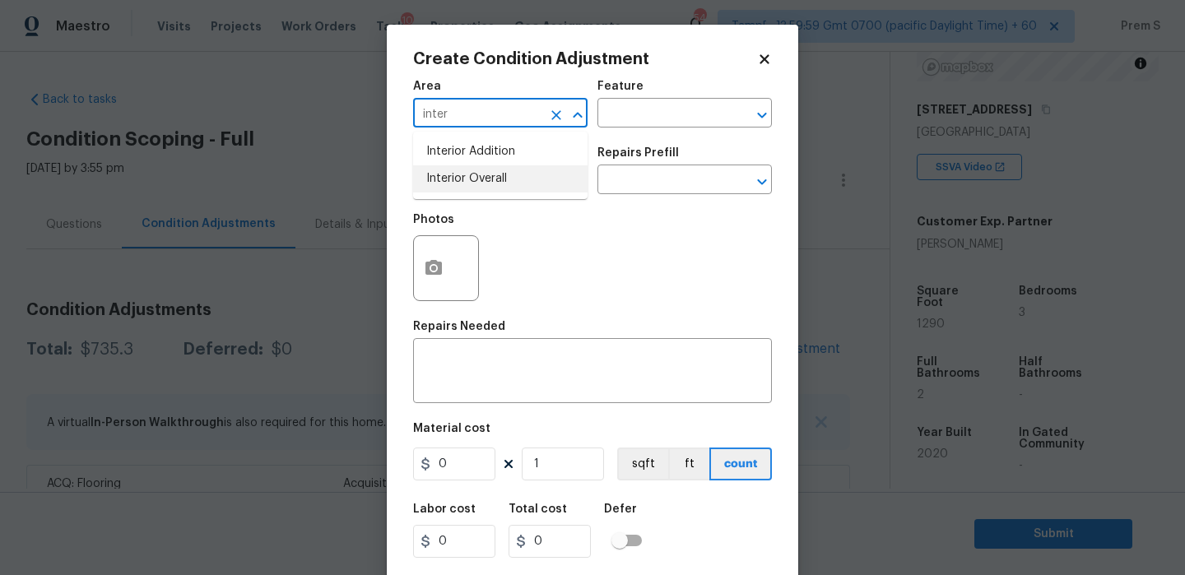
click at [477, 187] on li "Interior Overall" at bounding box center [500, 178] width 174 height 27
type input "Interior Overall"
click at [515, 185] on input "text" at bounding box center [477, 182] width 128 height 26
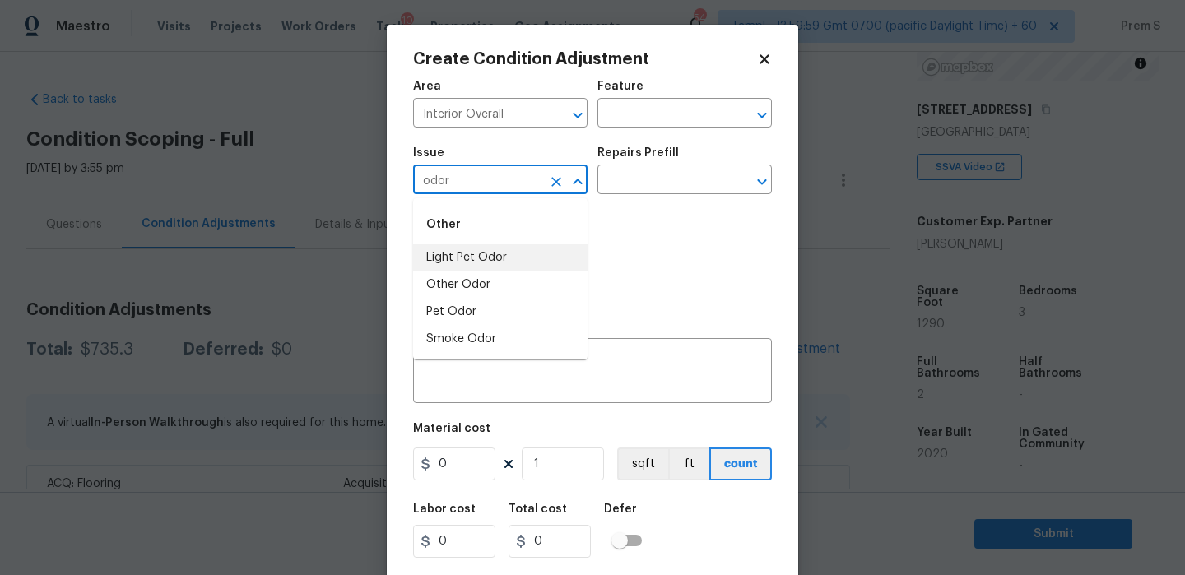
click at [534, 256] on li "Light Pet Odor" at bounding box center [500, 257] width 174 height 27
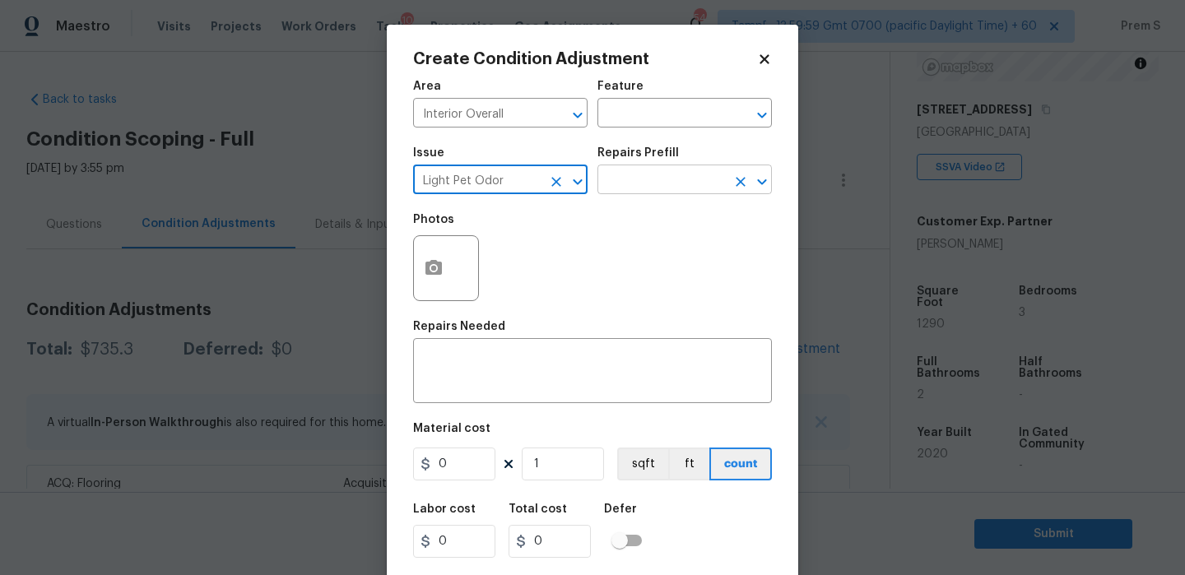
type input "Light Pet Odor"
click at [671, 184] on input "text" at bounding box center [661, 182] width 128 height 26
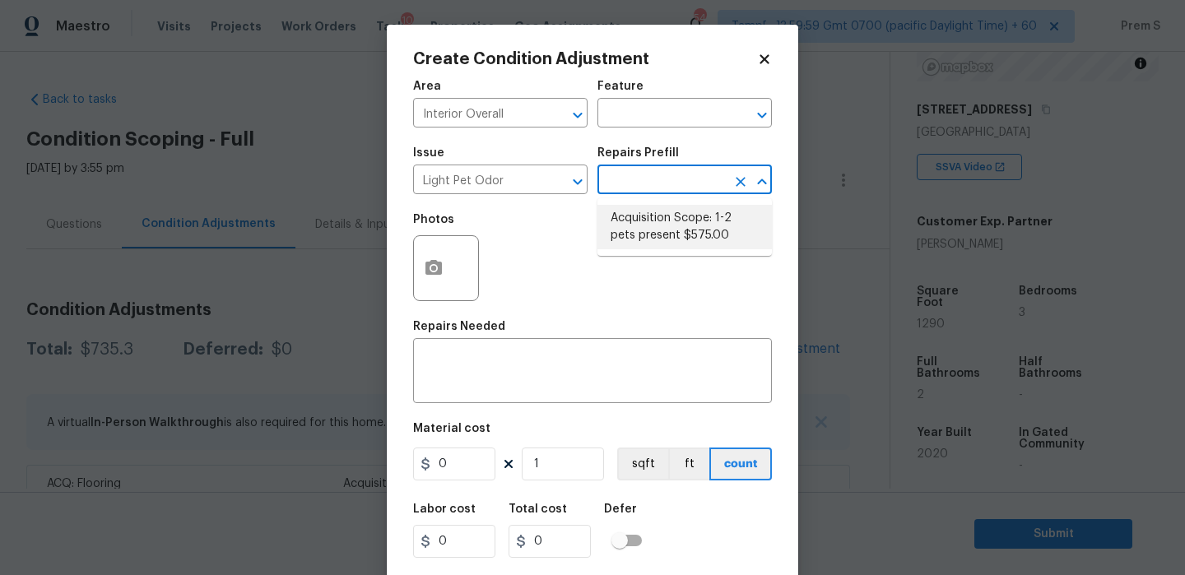
click at [658, 240] on li "Acquisition Scope: 1-2 pets present $575.00" at bounding box center [684, 227] width 174 height 44
type textarea "Acquisition Scope: 1-2 pets present"
type input "575"
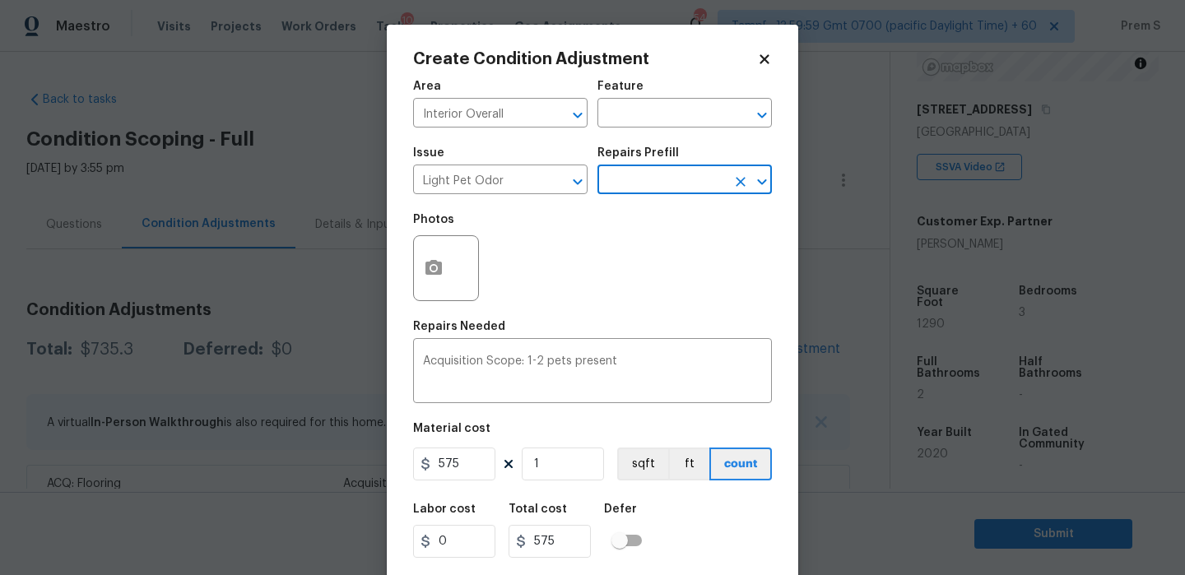
scroll to position [39, 0]
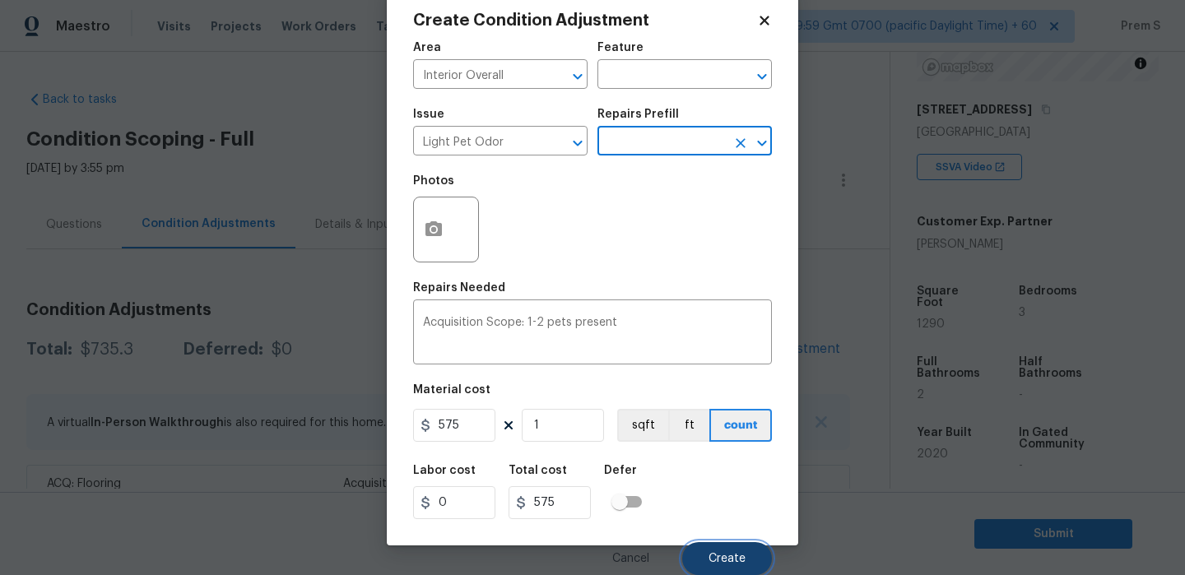
click at [721, 550] on button "Create" at bounding box center [727, 558] width 90 height 33
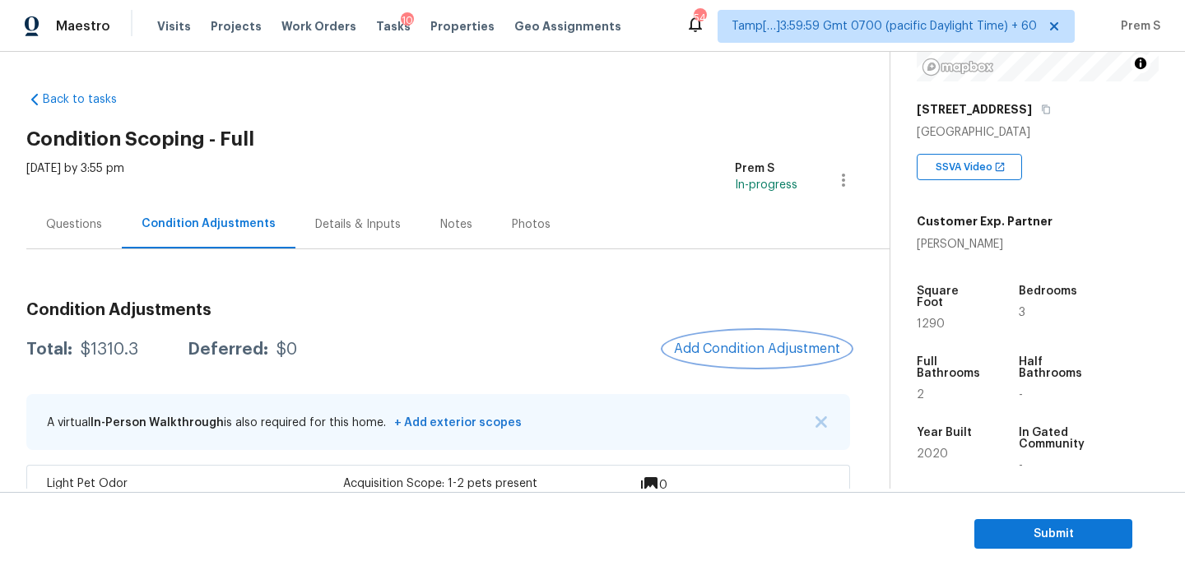
scroll to position [172, 0]
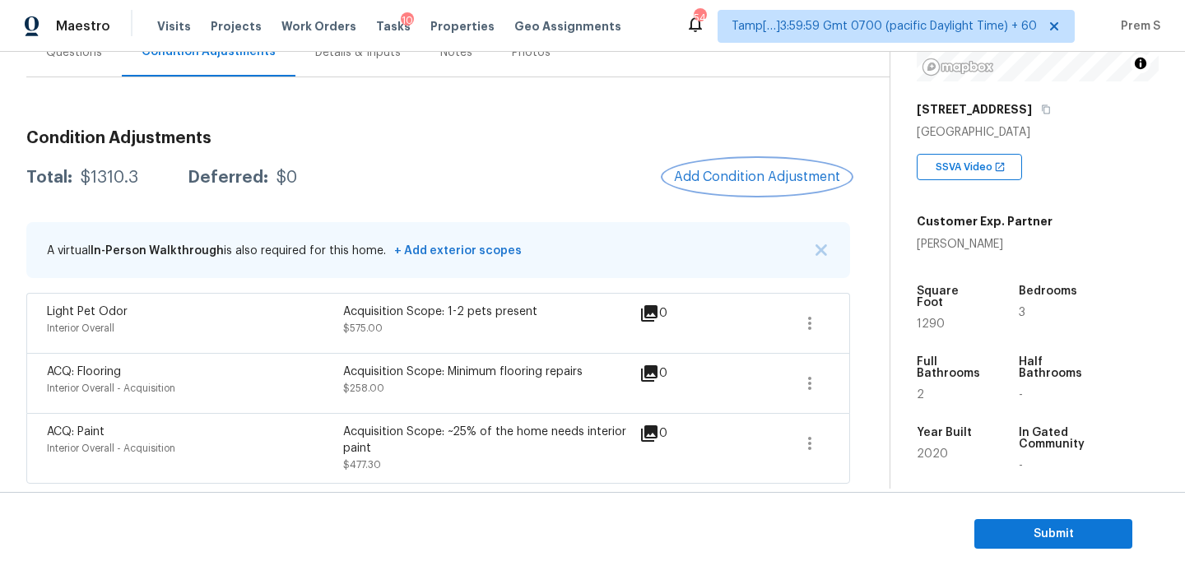
click at [777, 183] on span "Add Condition Adjustment" at bounding box center [757, 176] width 166 height 15
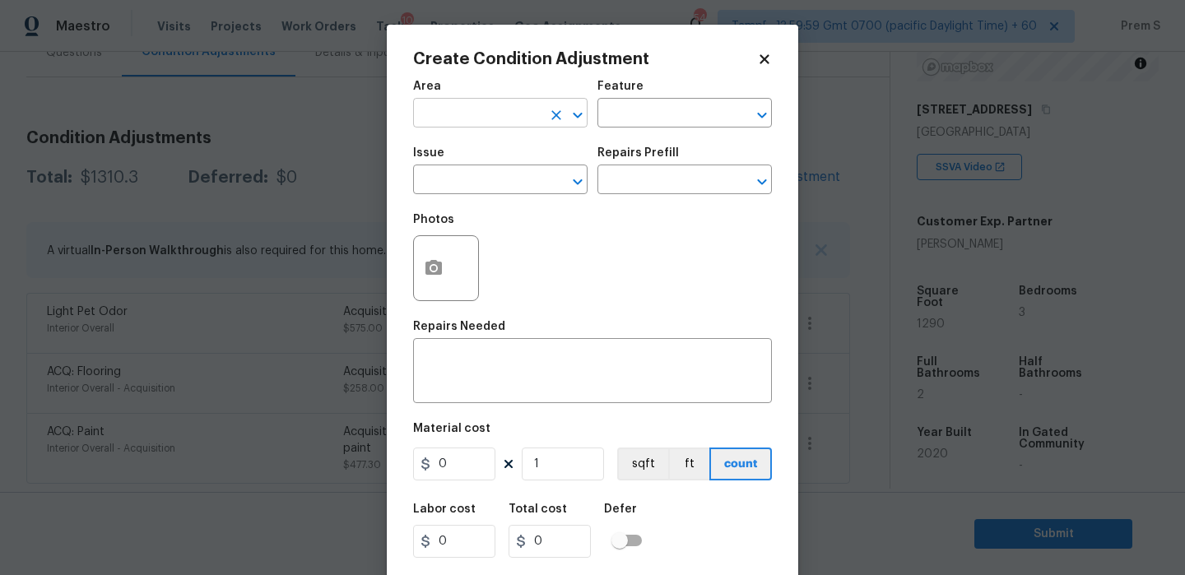
click at [508, 110] on input "text" at bounding box center [477, 115] width 128 height 26
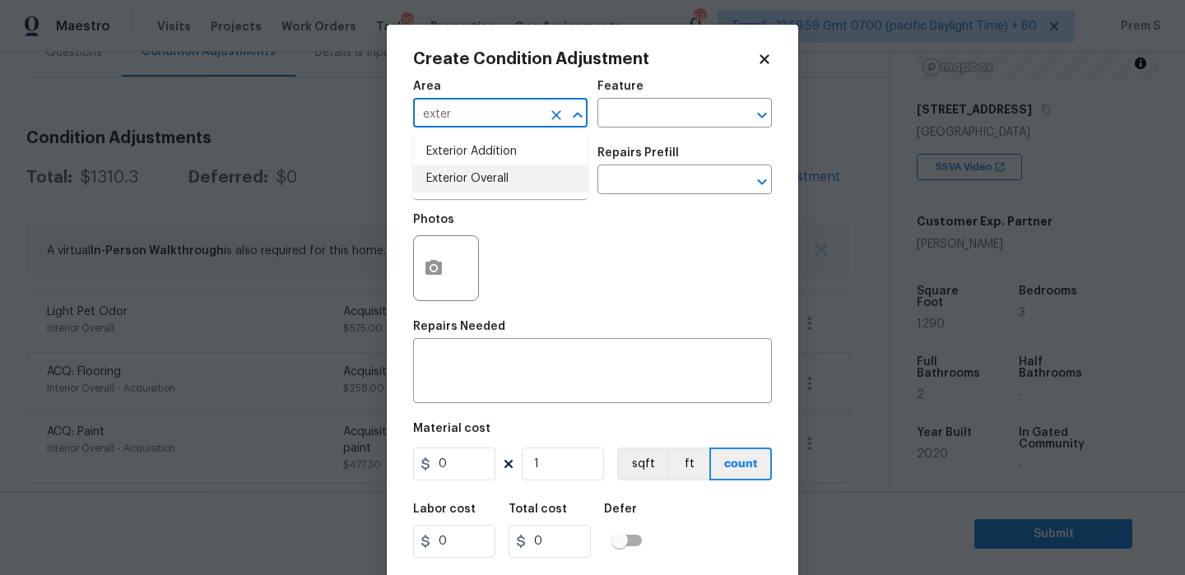
click at [512, 177] on li "Exterior Overall" at bounding box center [500, 178] width 174 height 27
type input "Exterior Overall"
click at [512, 177] on input "text" at bounding box center [477, 182] width 128 height 26
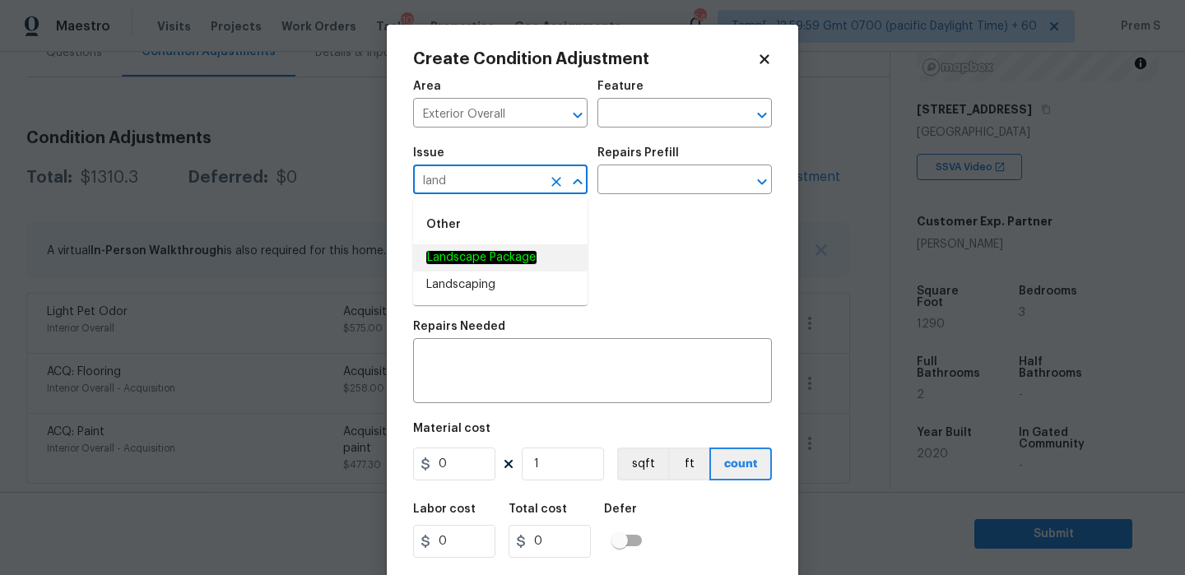
click at [503, 265] on span "Landscape Package" at bounding box center [481, 257] width 110 height 17
type input "Landscape Package"
click at [653, 189] on input "text" at bounding box center [661, 182] width 128 height 26
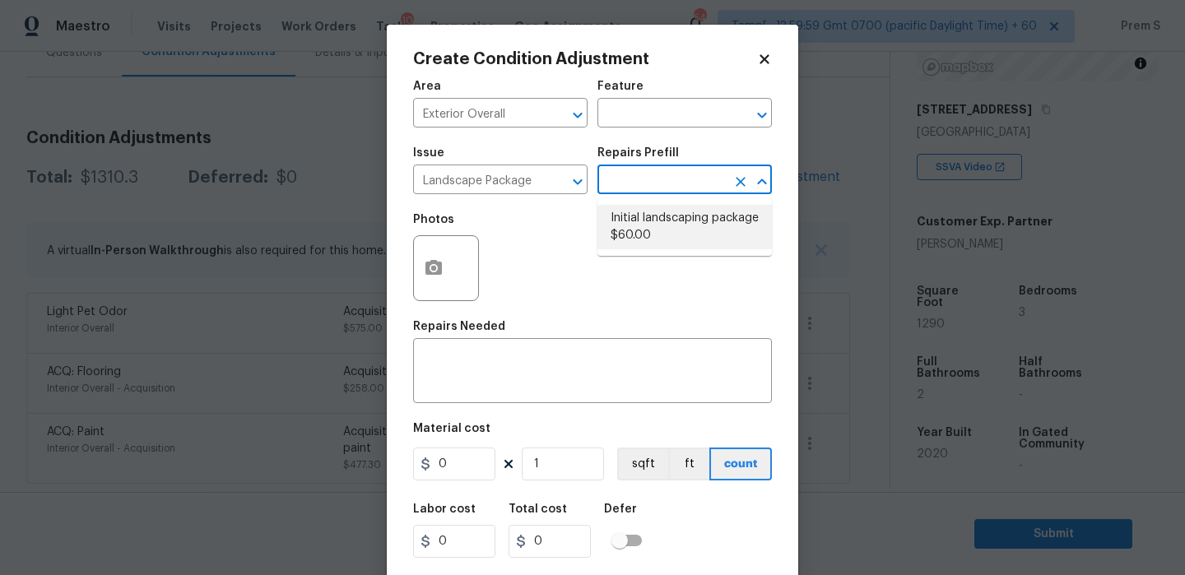
click at [681, 232] on li "Initial landscaping package $60.00" at bounding box center [684, 227] width 174 height 44
type input "Home Readiness Packages"
type textarea "Mowing of grass up to 6" in height. Mow, edge along driveways & sidewalks, trim…"
type input "60"
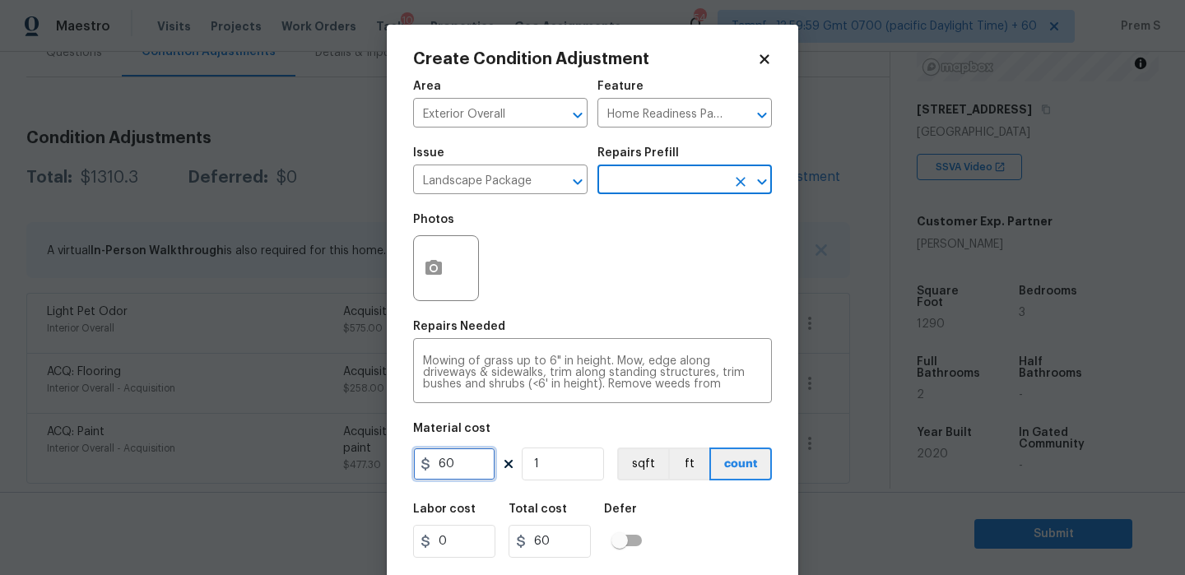
click at [475, 472] on input "60" at bounding box center [454, 464] width 82 height 33
type input "300"
click at [699, 547] on div "Labor cost 0 Total cost 300 Defer" at bounding box center [592, 531] width 359 height 74
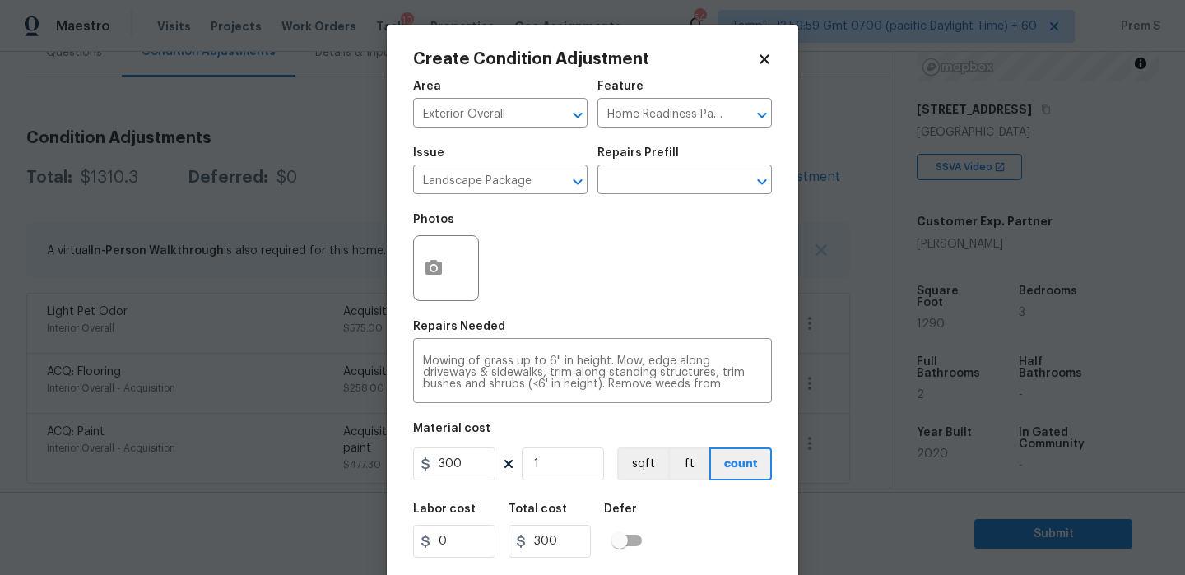
scroll to position [39, 0]
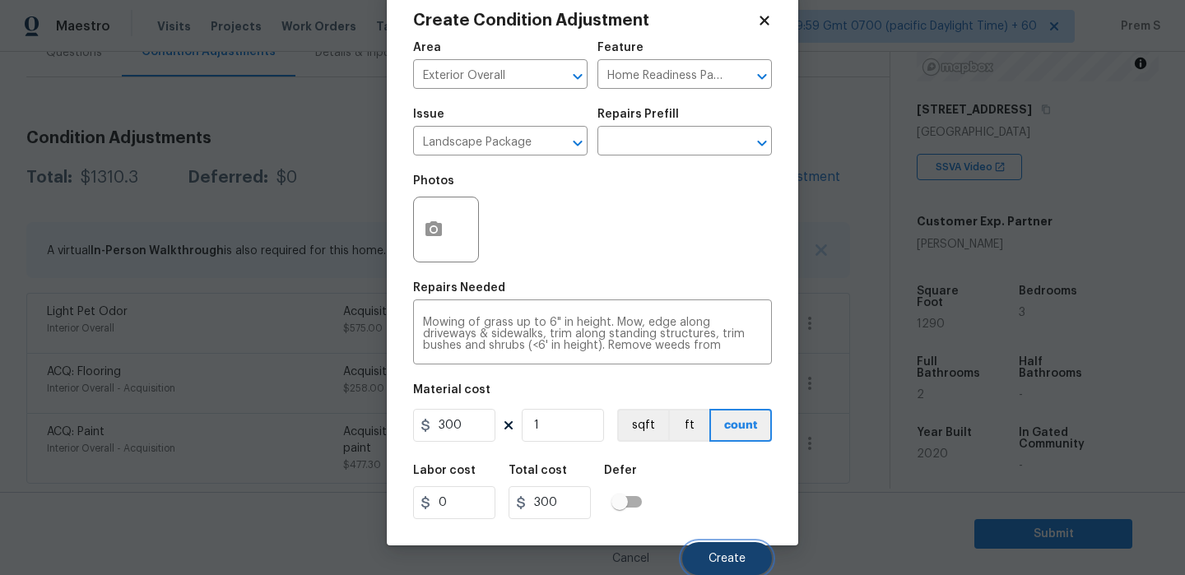
click at [737, 564] on span "Create" at bounding box center [726, 559] width 37 height 12
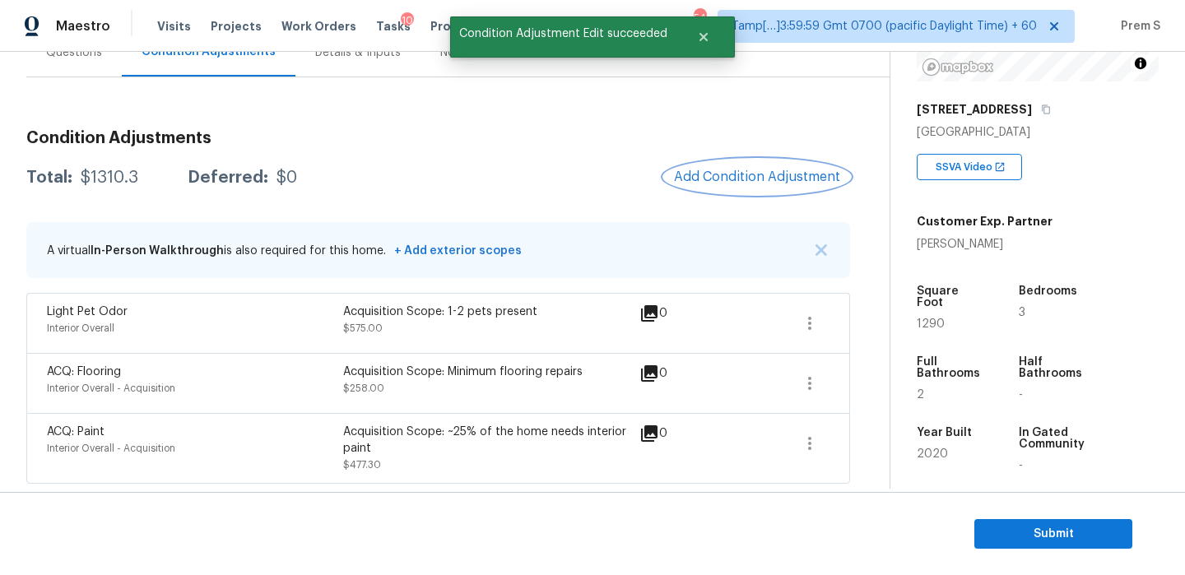
scroll to position [0, 0]
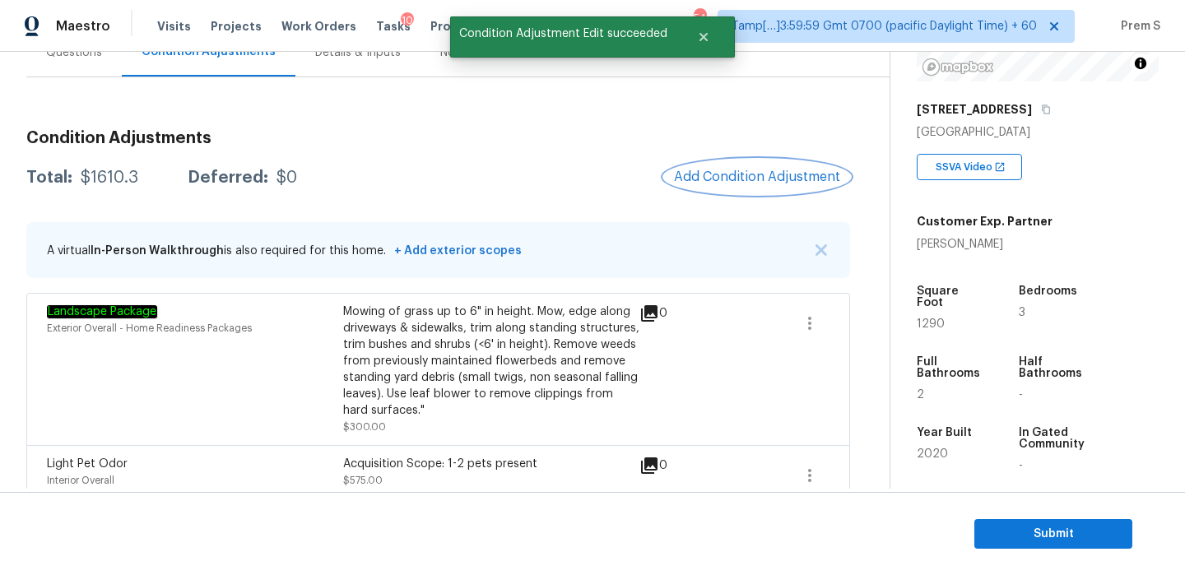
click at [779, 174] on span "Add Condition Adjustment" at bounding box center [757, 176] width 166 height 15
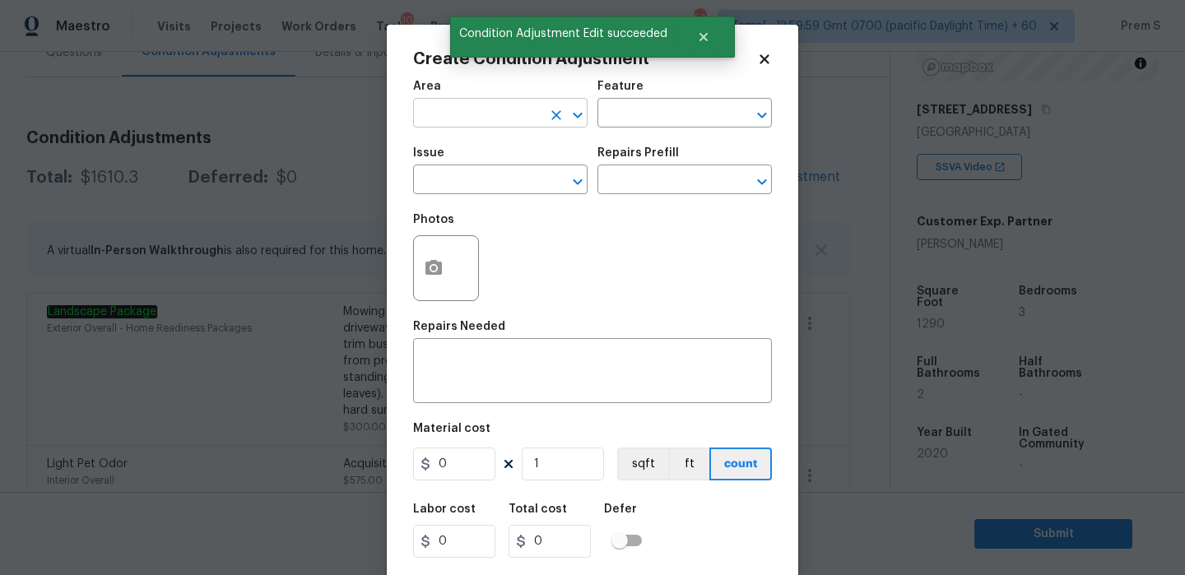
click at [497, 127] on input "text" at bounding box center [477, 115] width 128 height 26
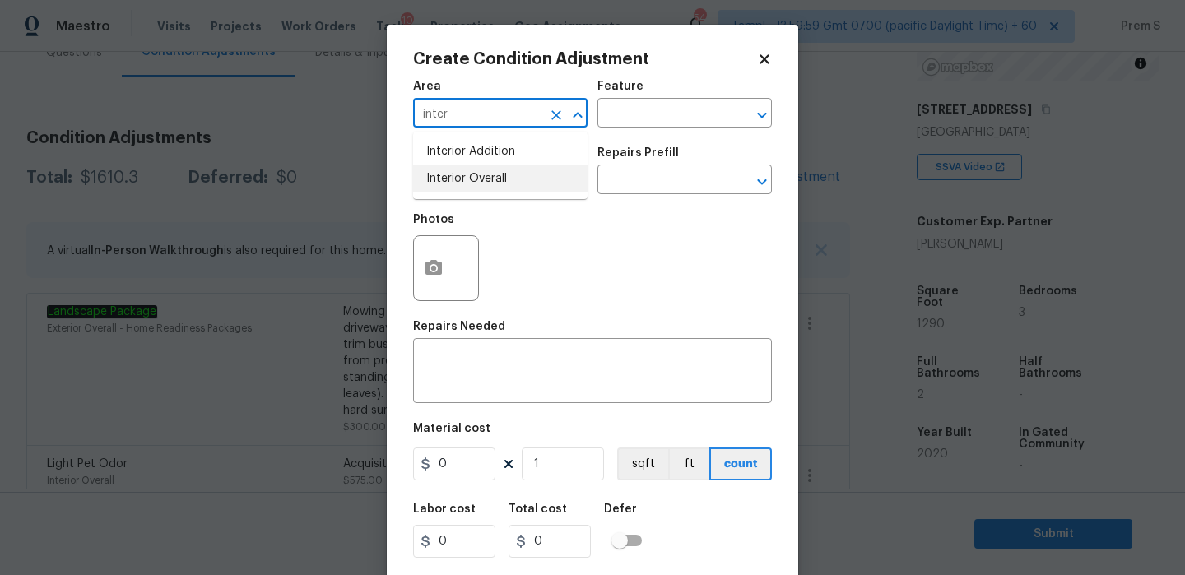
click at [483, 190] on li "Interior Overall" at bounding box center [500, 178] width 174 height 27
type input "Interior Overall"
click at [483, 190] on input "text" at bounding box center [477, 182] width 128 height 26
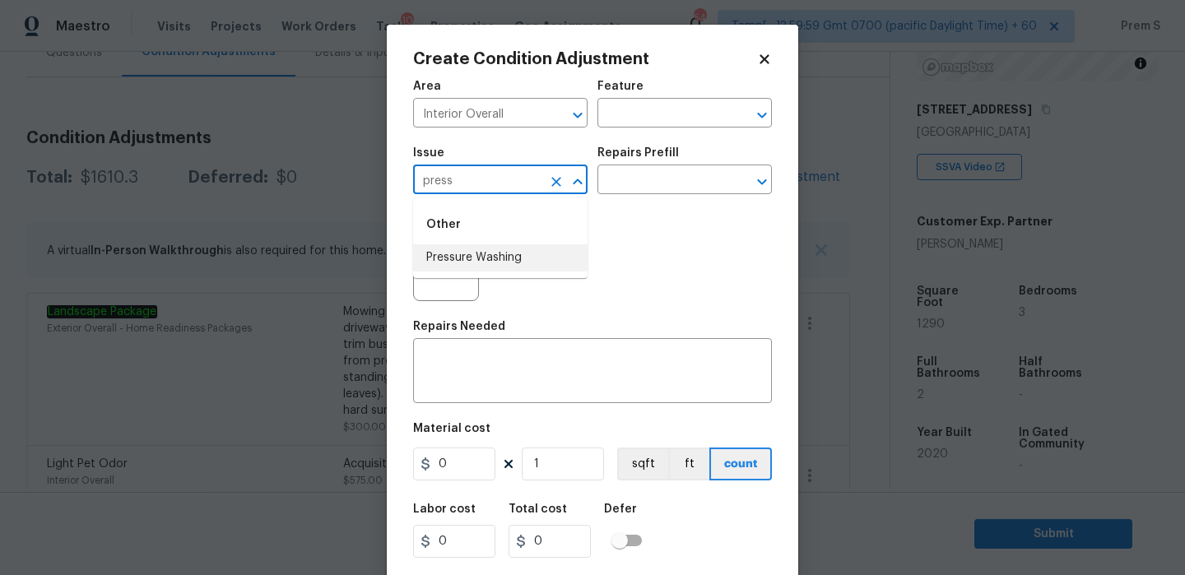
click at [545, 253] on li "Pressure Washing" at bounding box center [500, 257] width 174 height 27
type input "Pressure Washing"
click at [480, 377] on textarea at bounding box center [592, 372] width 339 height 35
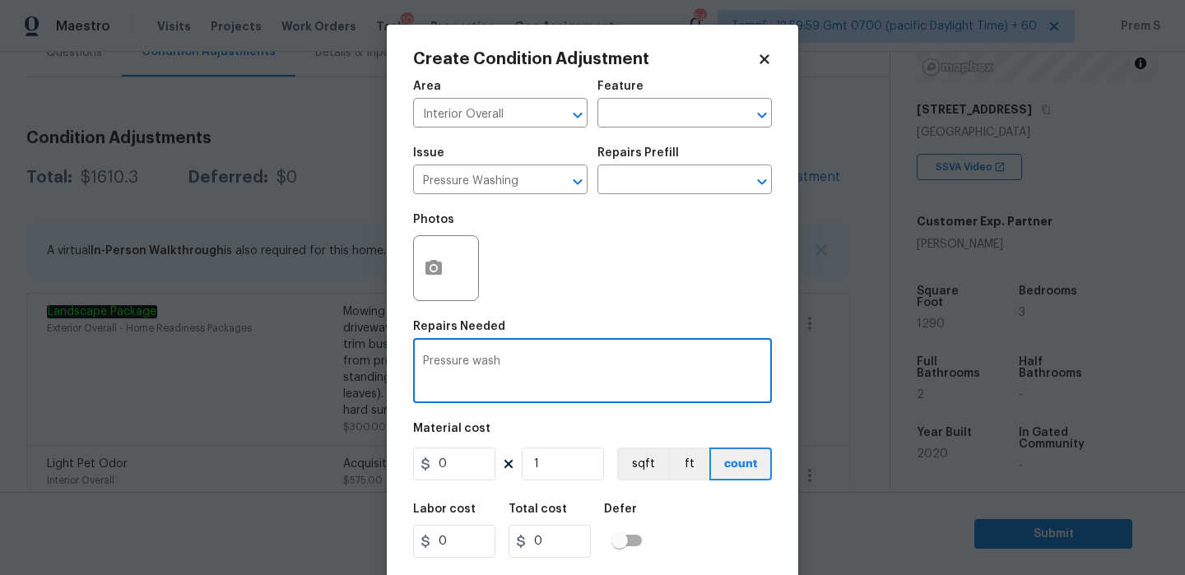
type textarea "Pressure wash"
click at [456, 464] on input "0" at bounding box center [454, 464] width 82 height 33
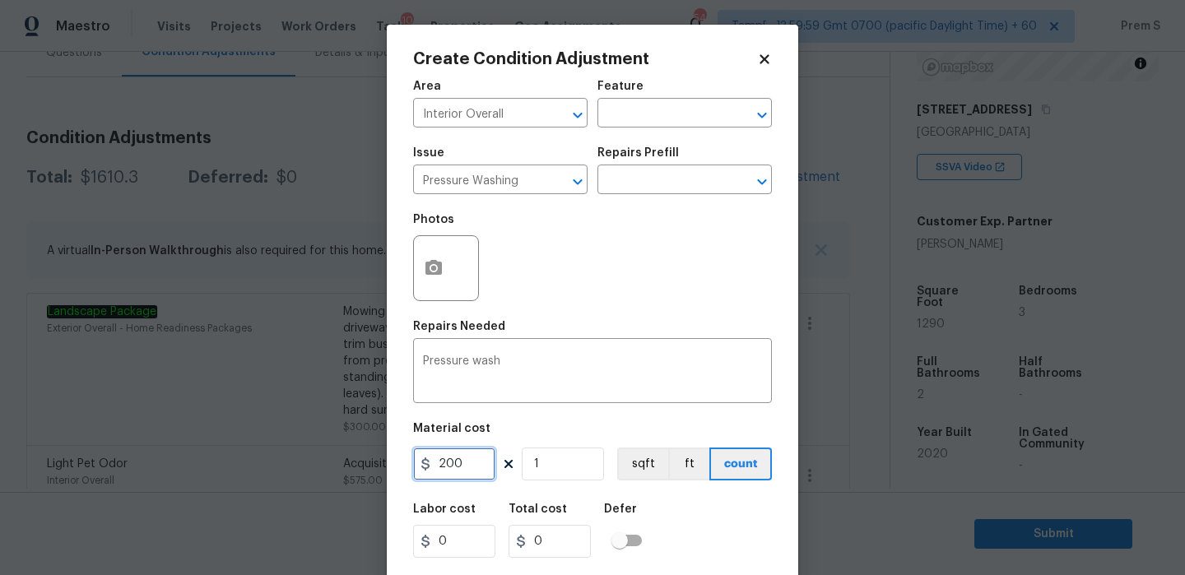
type input "200"
click at [705, 520] on div "Labor cost 0 Total cost 200 Defer" at bounding box center [592, 531] width 359 height 74
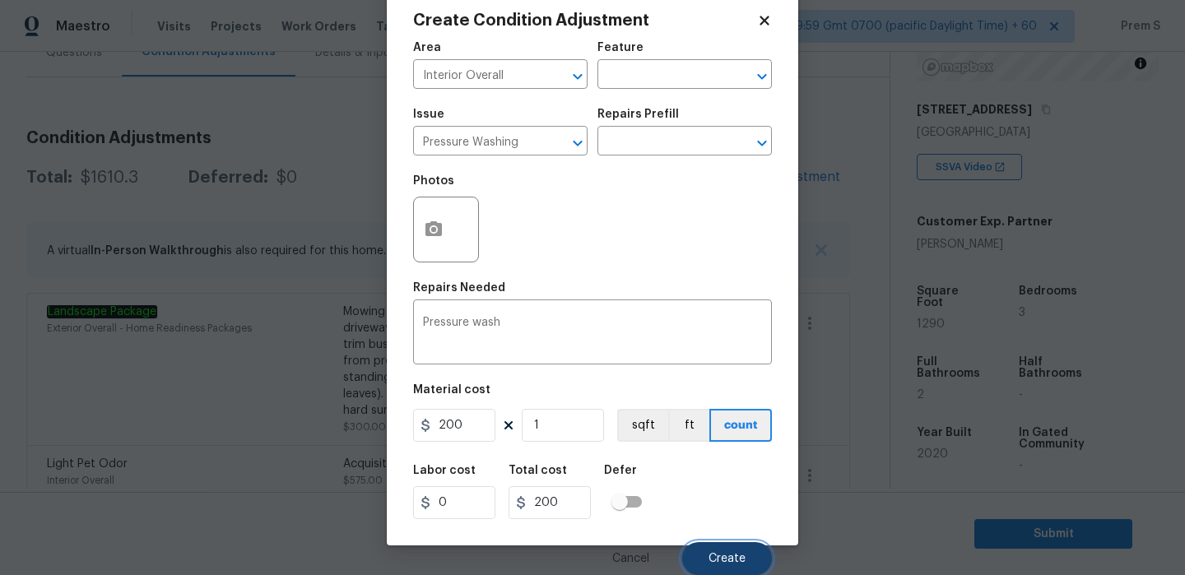
click at [737, 555] on span "Create" at bounding box center [726, 559] width 37 height 12
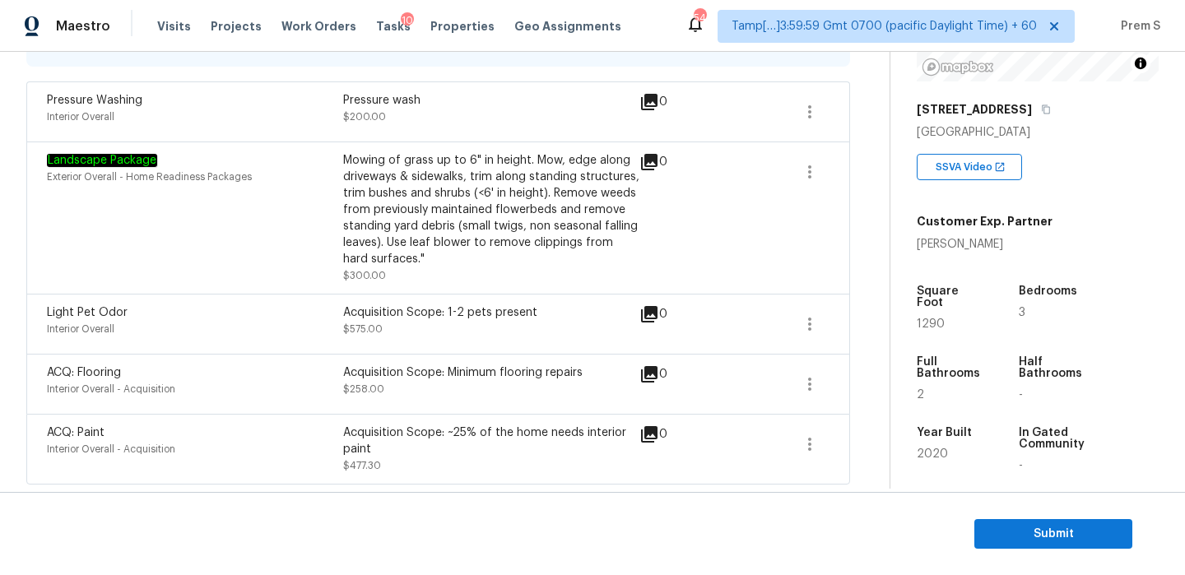
scroll to position [253, 0]
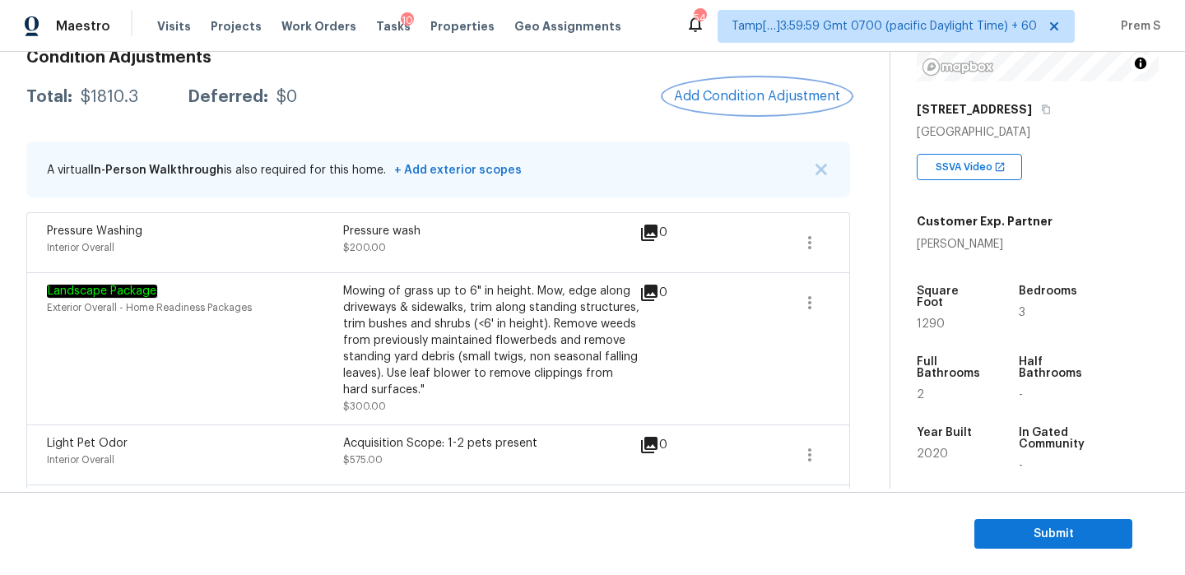
click at [743, 91] on span "Add Condition Adjustment" at bounding box center [757, 96] width 166 height 15
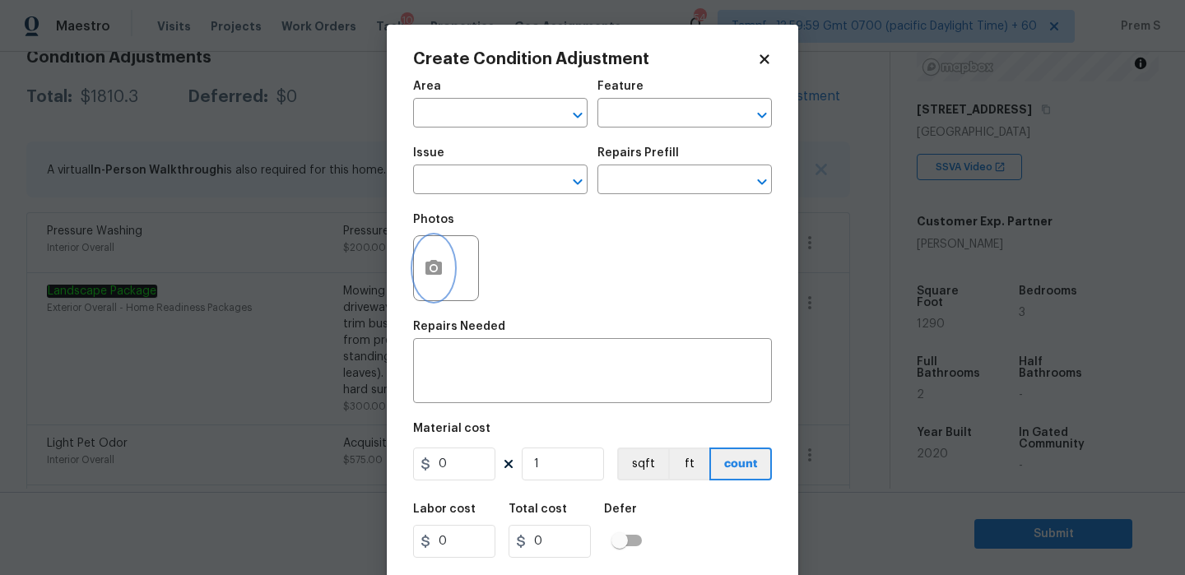
click at [428, 270] on icon "button" at bounding box center [433, 267] width 16 height 15
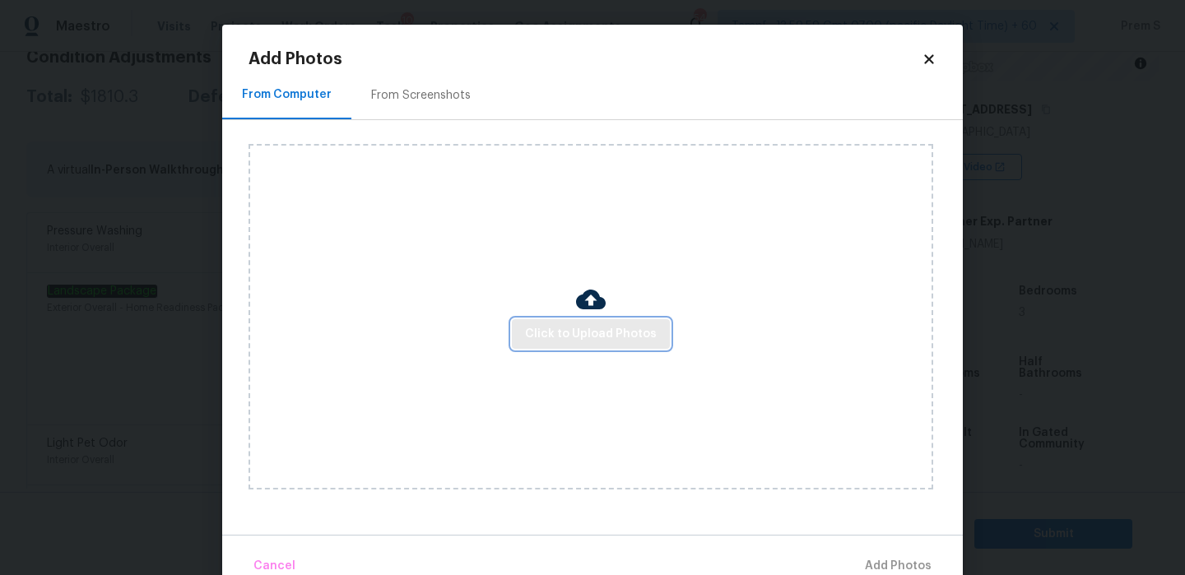
click at [566, 321] on button "Click to Upload Photos" at bounding box center [591, 334] width 158 height 30
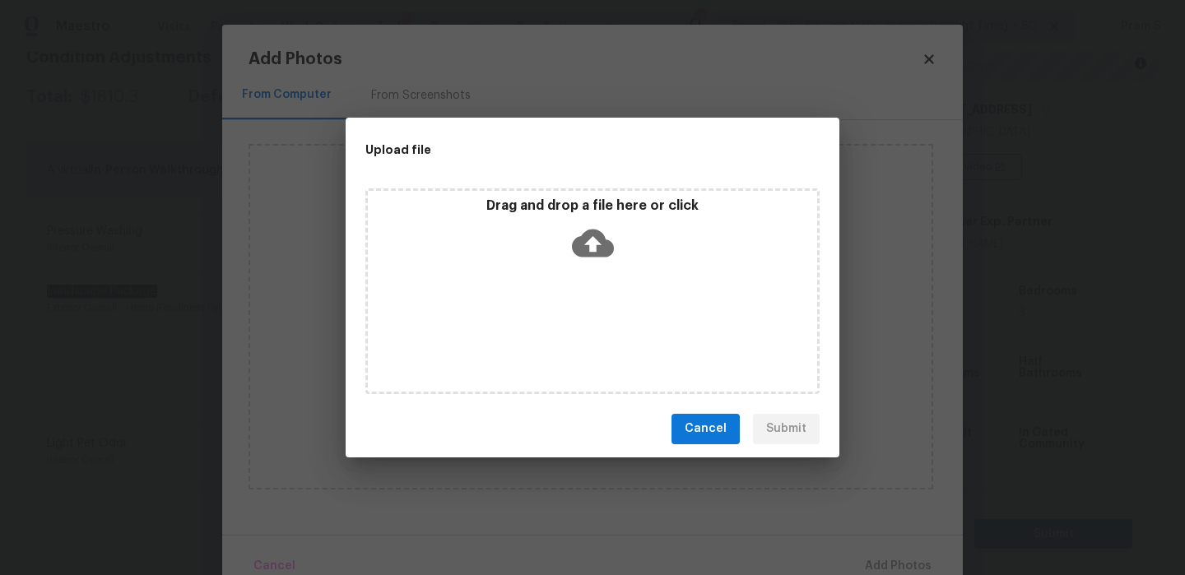
click at [590, 239] on icon at bounding box center [593, 243] width 42 height 42
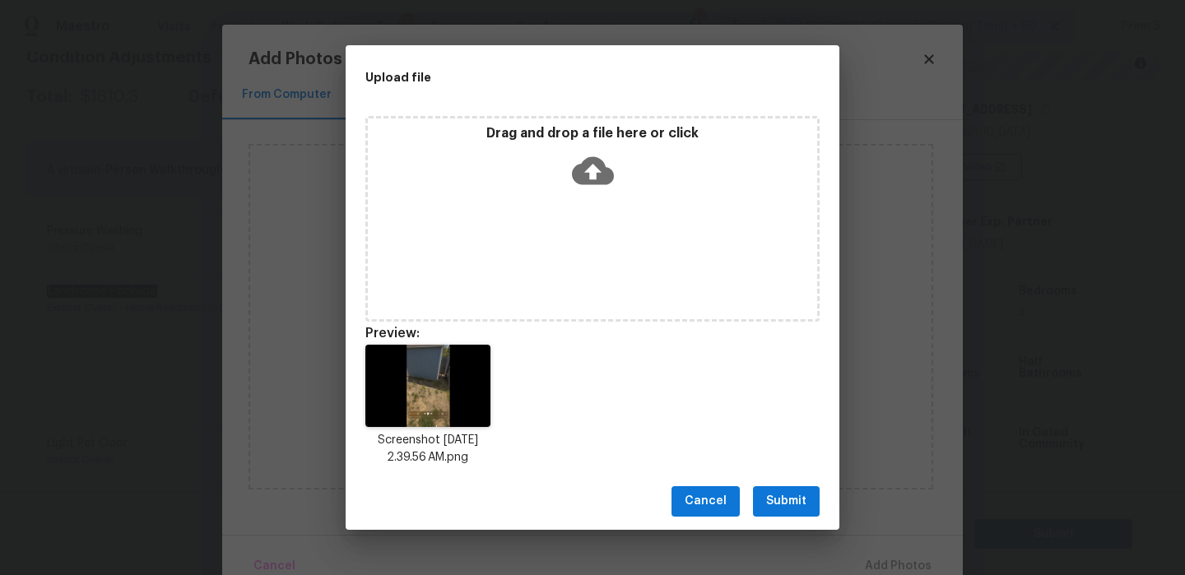
click at [791, 499] on span "Submit" at bounding box center [786, 501] width 40 height 21
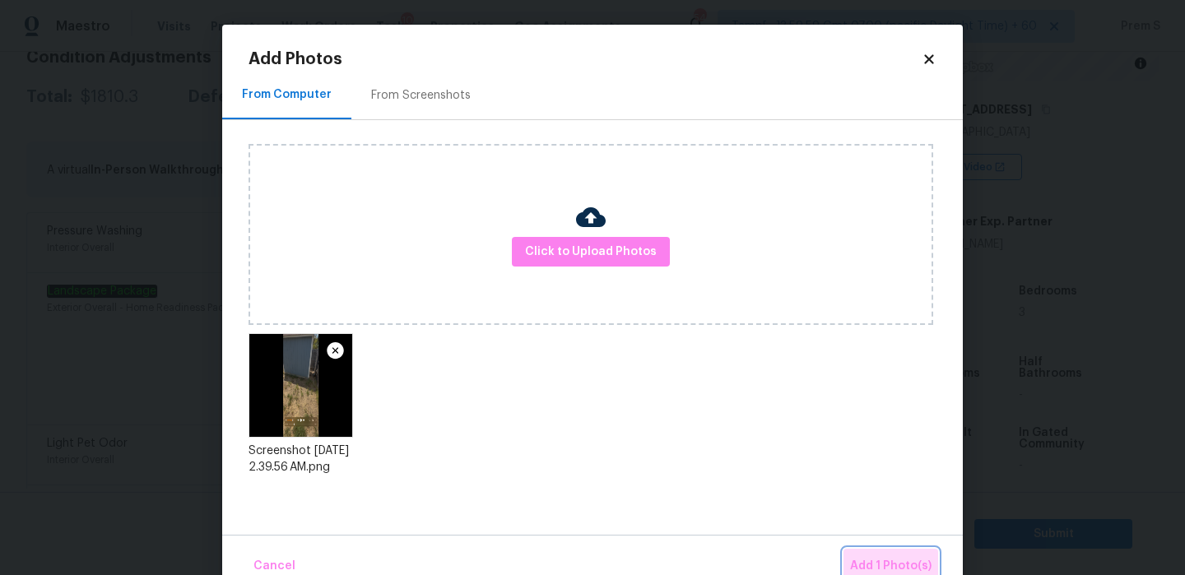
click at [919, 567] on span "Add 1 Photo(s)" at bounding box center [890, 566] width 81 height 21
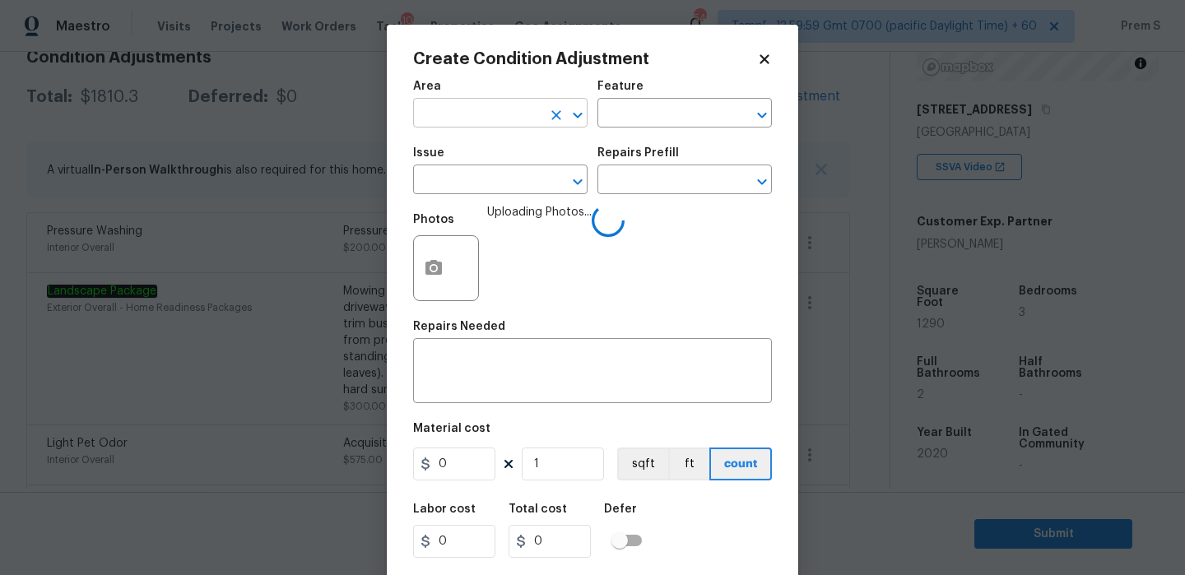
click at [487, 110] on input "text" at bounding box center [477, 115] width 128 height 26
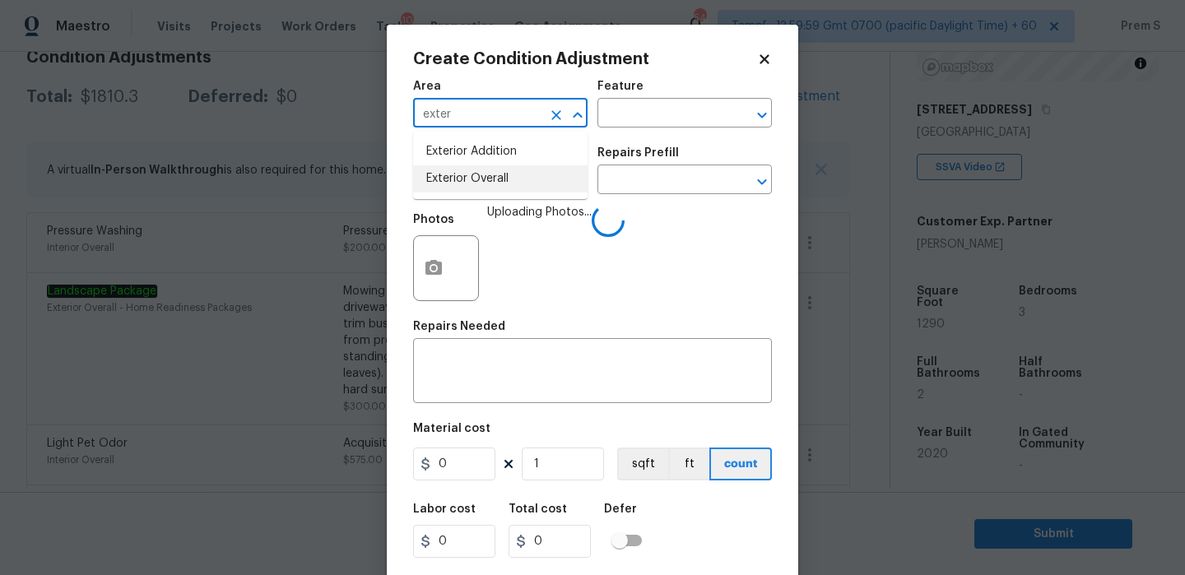
click at [485, 176] on li "Exterior Overall" at bounding box center [500, 178] width 174 height 27
type input "Exterior Overall"
click at [479, 388] on textarea at bounding box center [592, 372] width 339 height 35
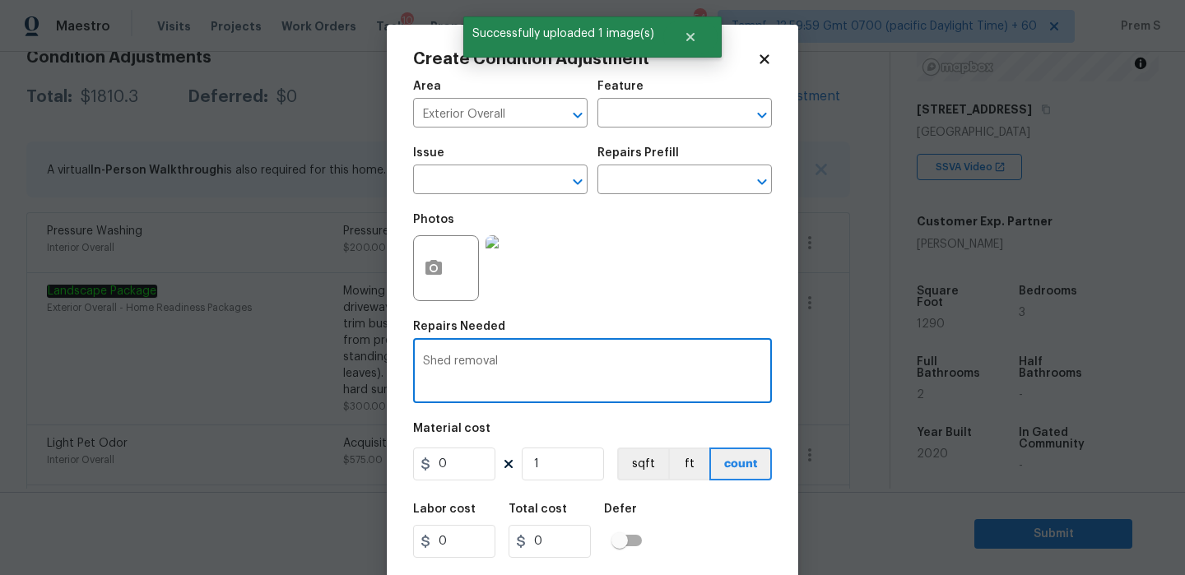
type textarea "Shed removal"
click at [463, 466] on input "0" at bounding box center [454, 464] width 82 height 33
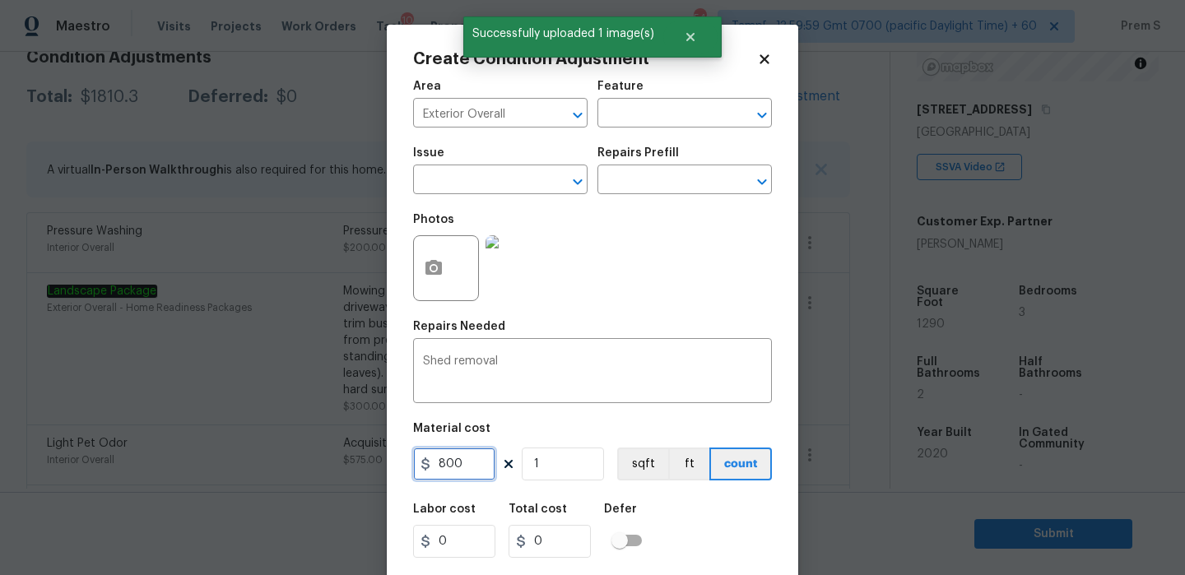
type input "800"
click at [752, 517] on div "Labor cost 0 Total cost 800 Defer" at bounding box center [592, 531] width 359 height 74
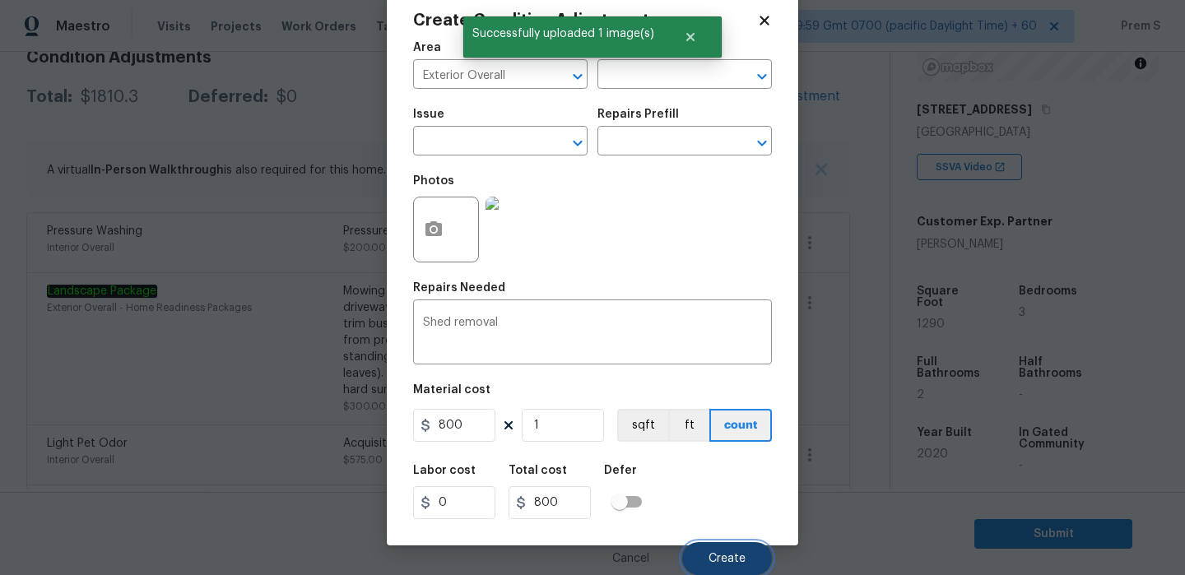
click at [731, 551] on button "Create" at bounding box center [727, 558] width 90 height 33
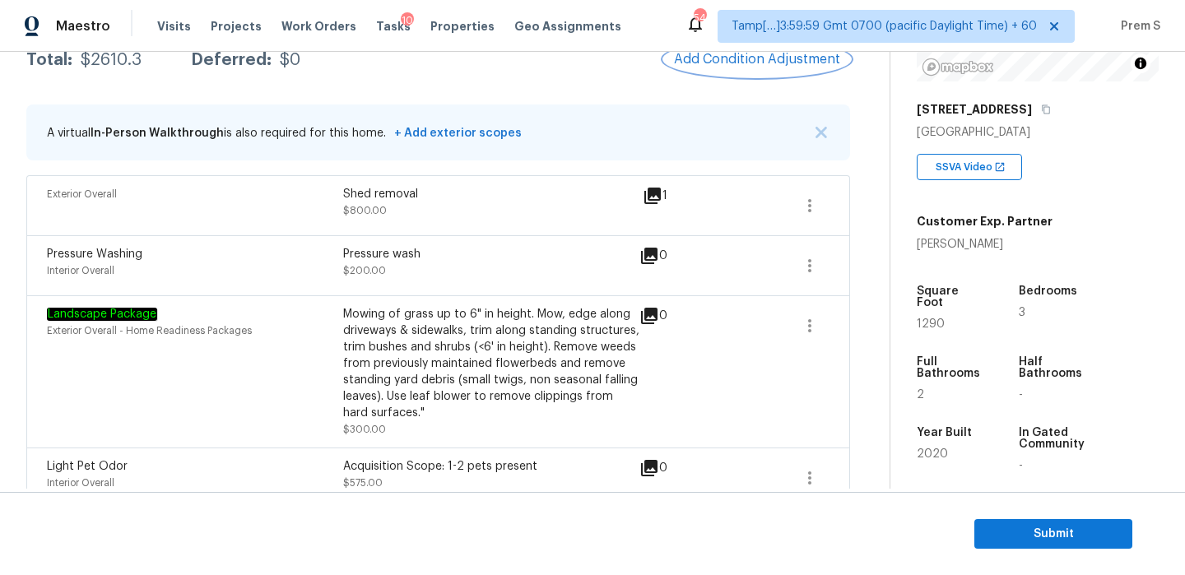
scroll to position [170, 0]
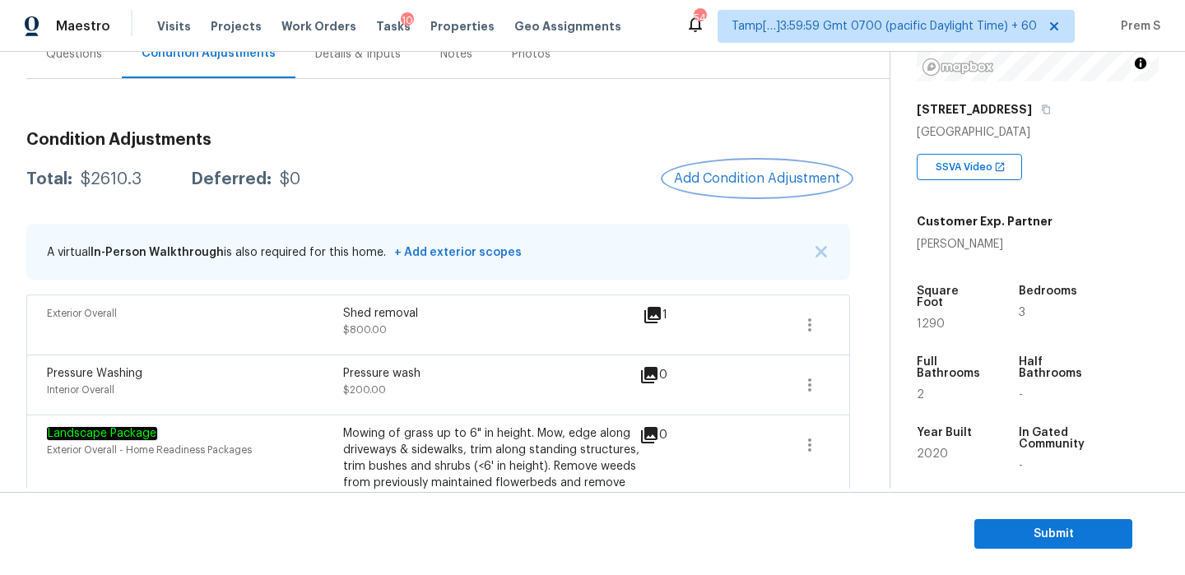
click at [795, 182] on span "Add Condition Adjustment" at bounding box center [757, 178] width 166 height 15
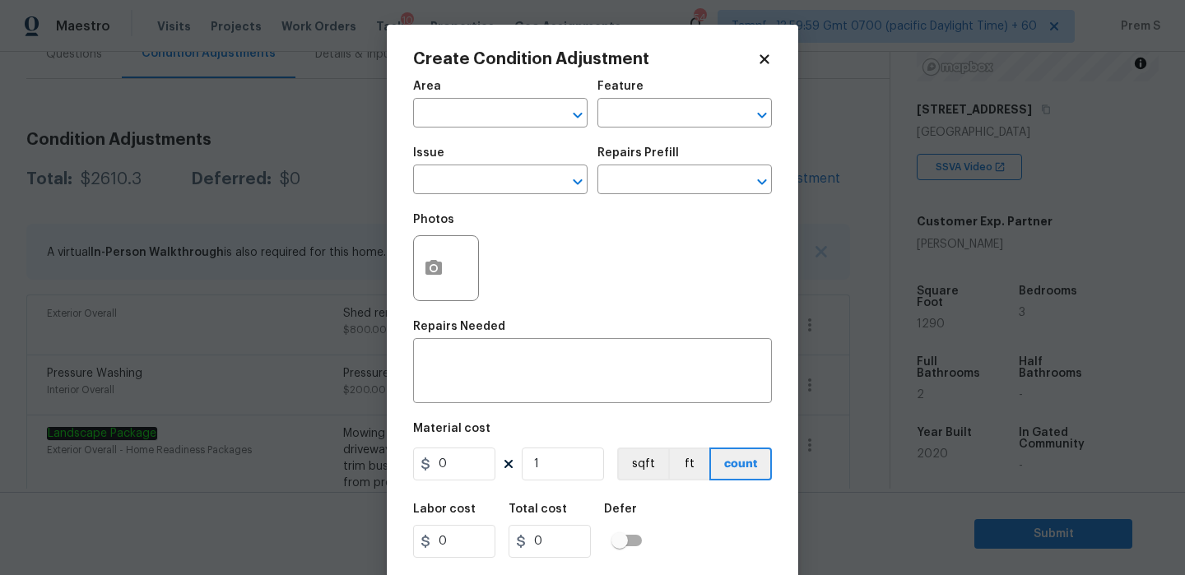
click at [838, 330] on body "Maestro Visits Projects Work Orders Tasks 10 Properties Geo Assignments 549 Tam…" at bounding box center [592, 287] width 1185 height 575
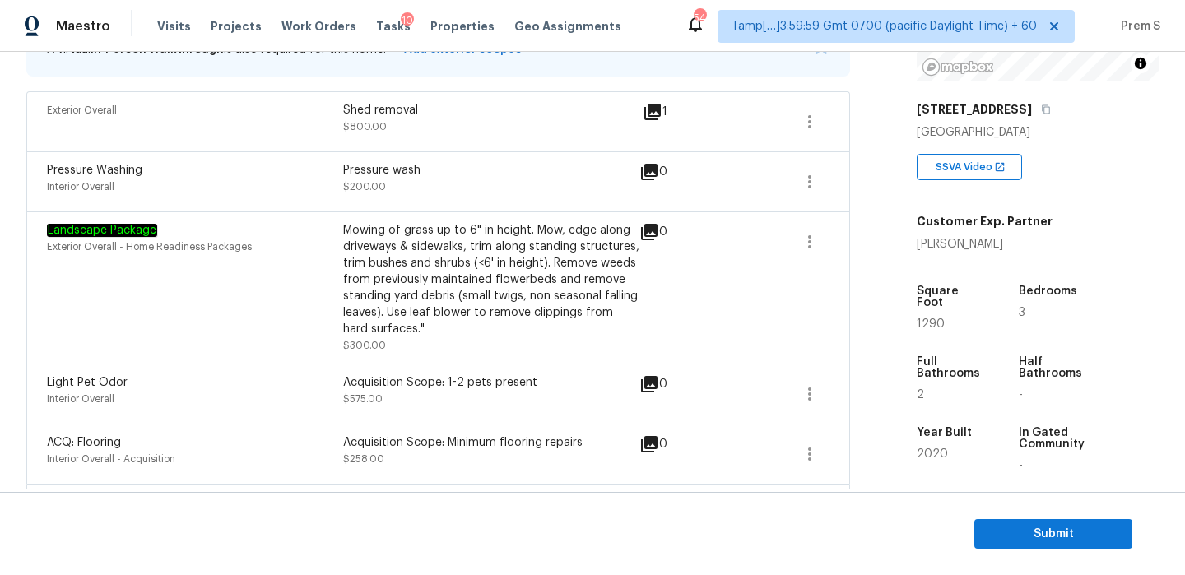
scroll to position [375, 0]
click at [813, 243] on icon "button" at bounding box center [810, 240] width 20 height 20
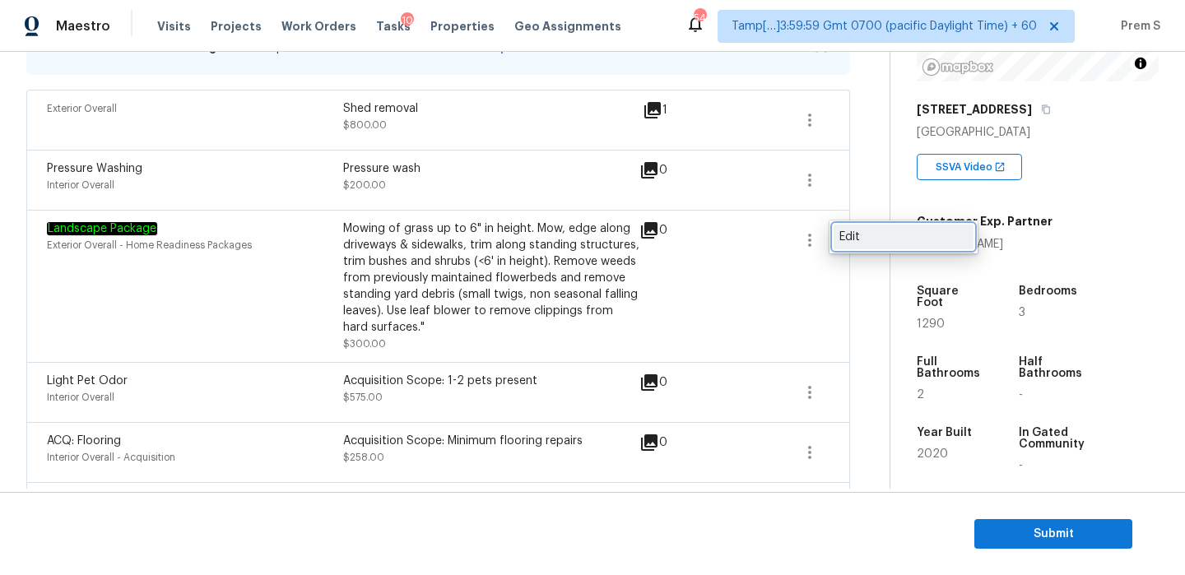
click at [862, 240] on div "Edit" at bounding box center [903, 237] width 128 height 16
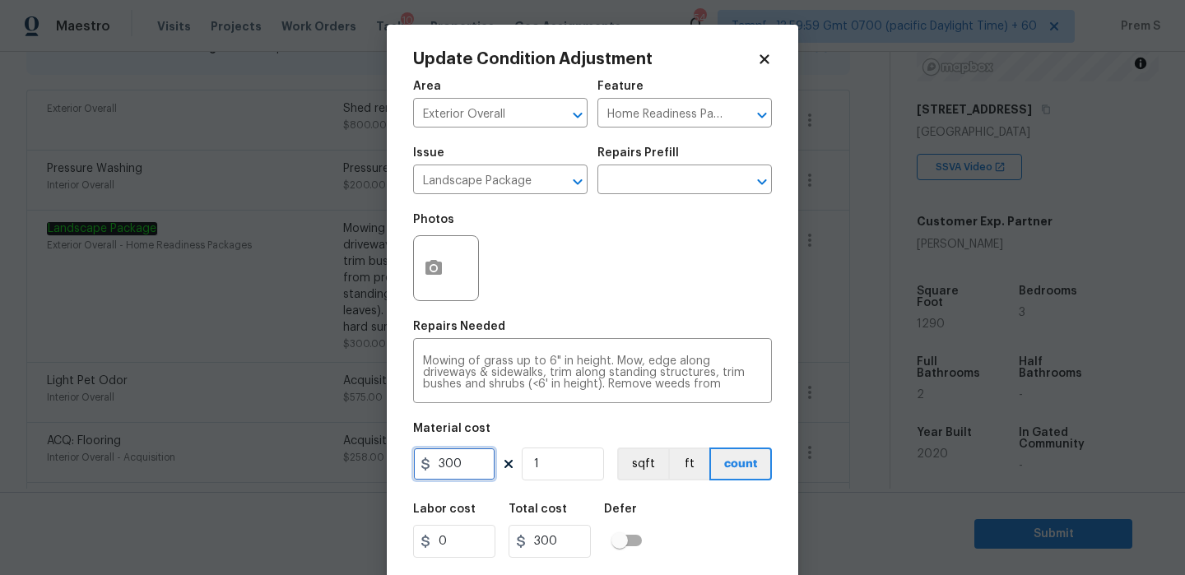
click at [446, 463] on input "300" at bounding box center [454, 464] width 82 height 33
type input "750"
click at [712, 522] on div "Labor cost 0 Total cost 750 Defer" at bounding box center [592, 531] width 359 height 74
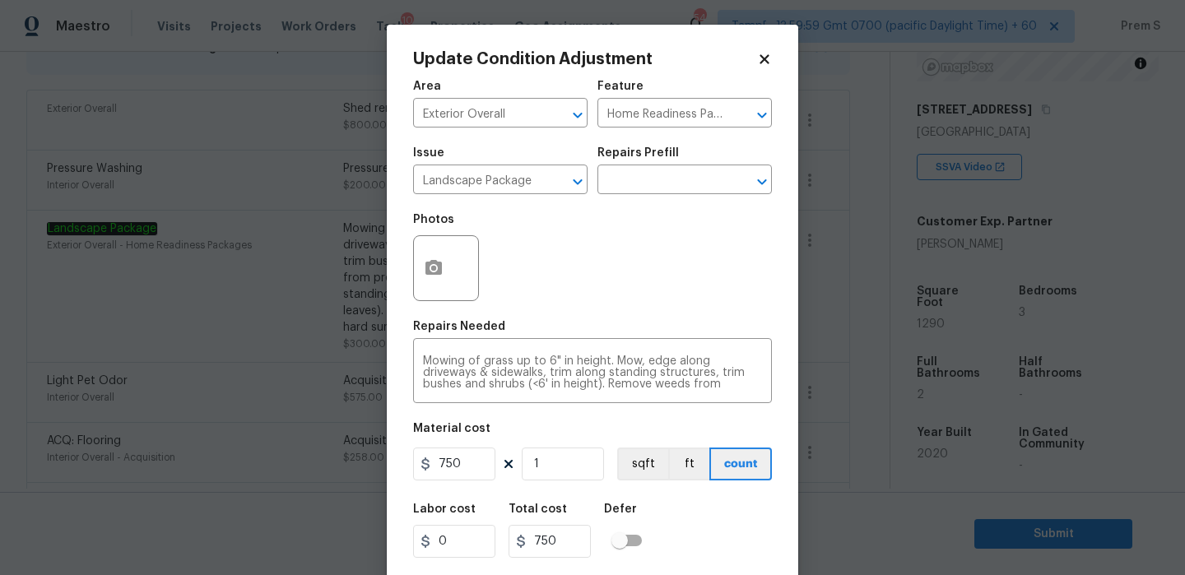
scroll to position [39, 0]
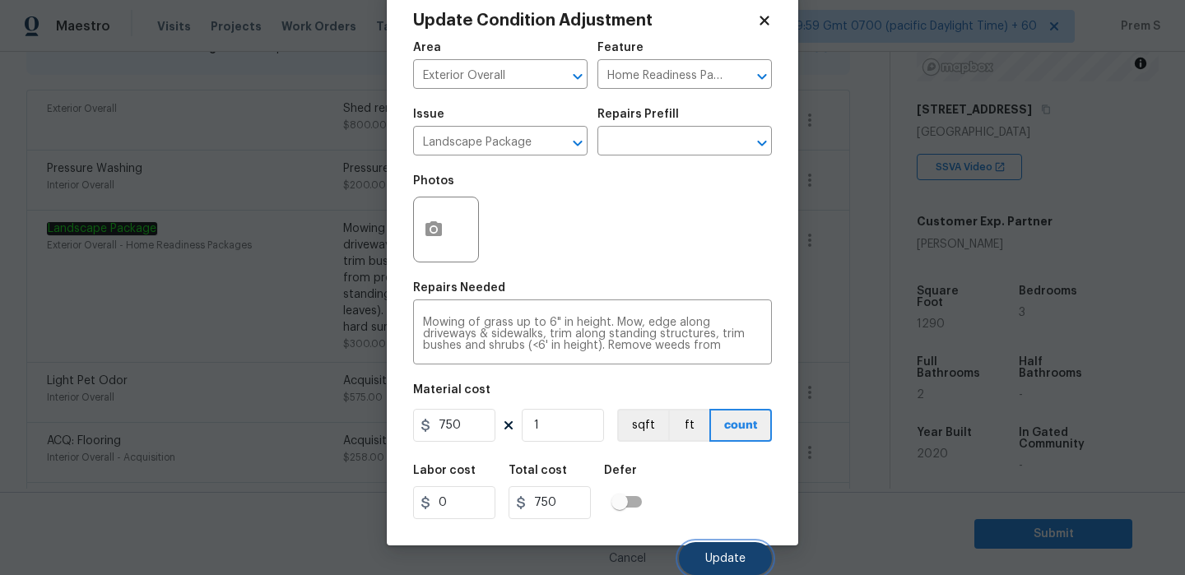
click at [733, 550] on button "Update" at bounding box center [725, 558] width 93 height 33
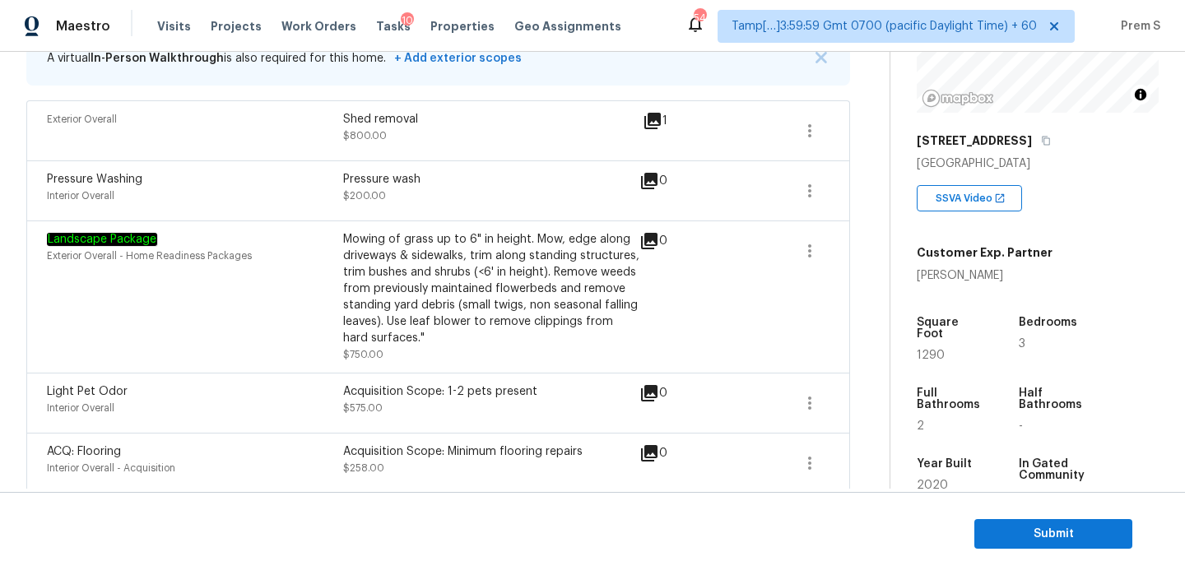
scroll to position [225, 0]
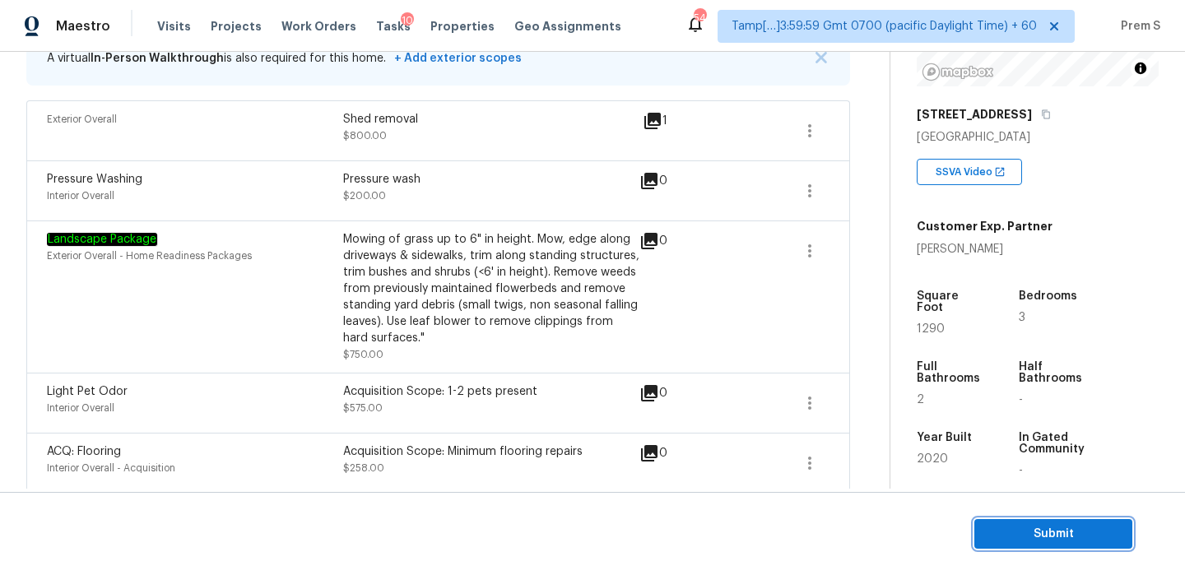
click at [1009, 544] on button "Submit" at bounding box center [1053, 534] width 158 height 30
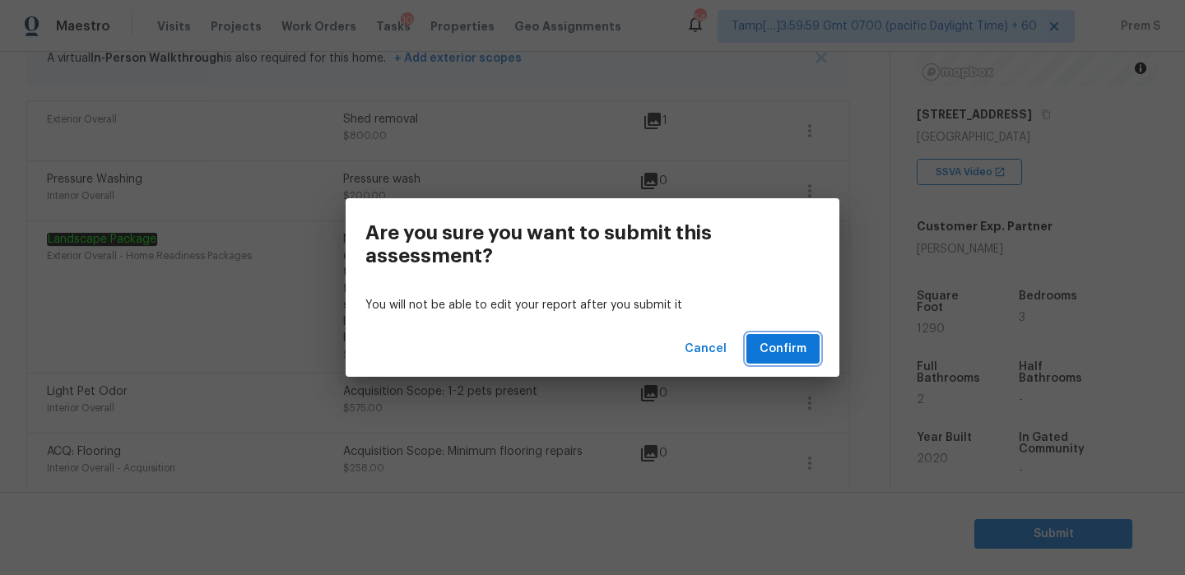
click at [768, 348] on span "Confirm" at bounding box center [782, 349] width 47 height 21
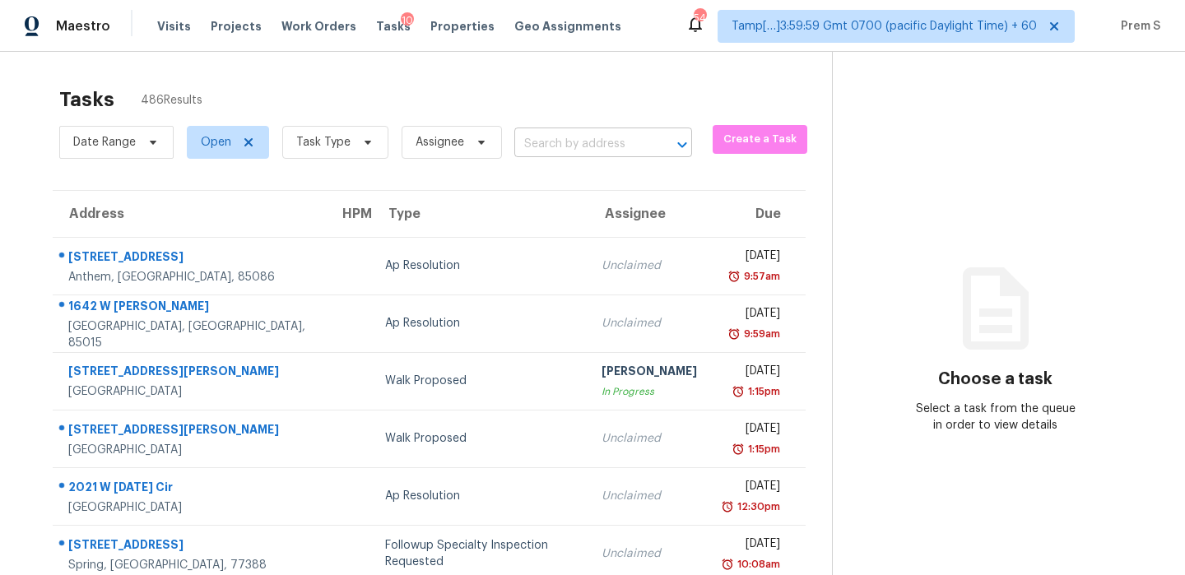
click at [619, 137] on input "text" at bounding box center [580, 145] width 132 height 26
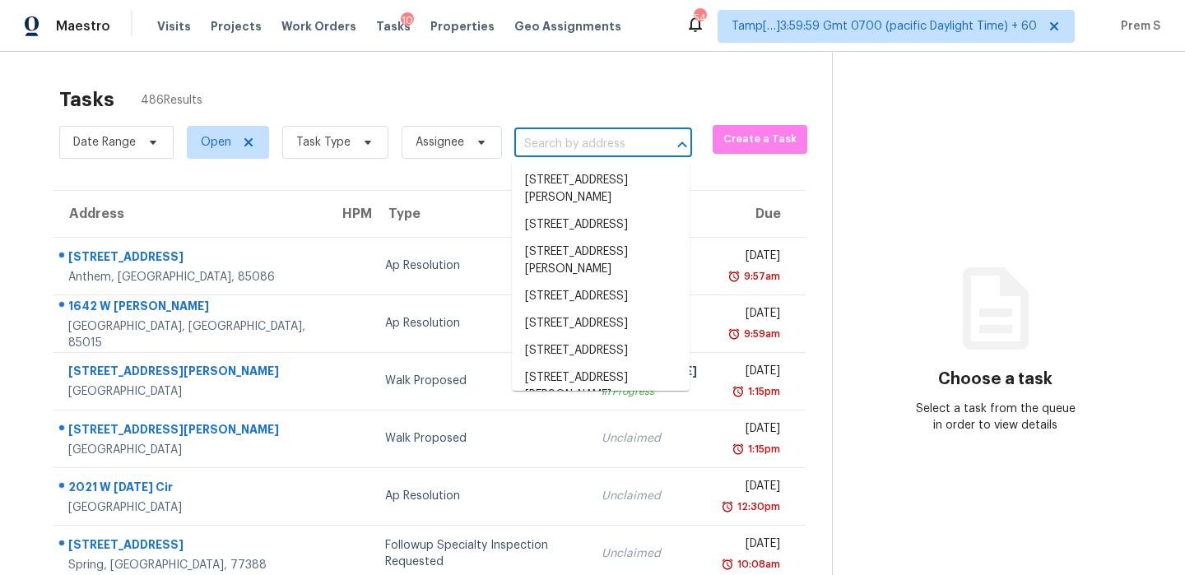
paste input "[STREET_ADDRESS]"
type input "[STREET_ADDRESS]"
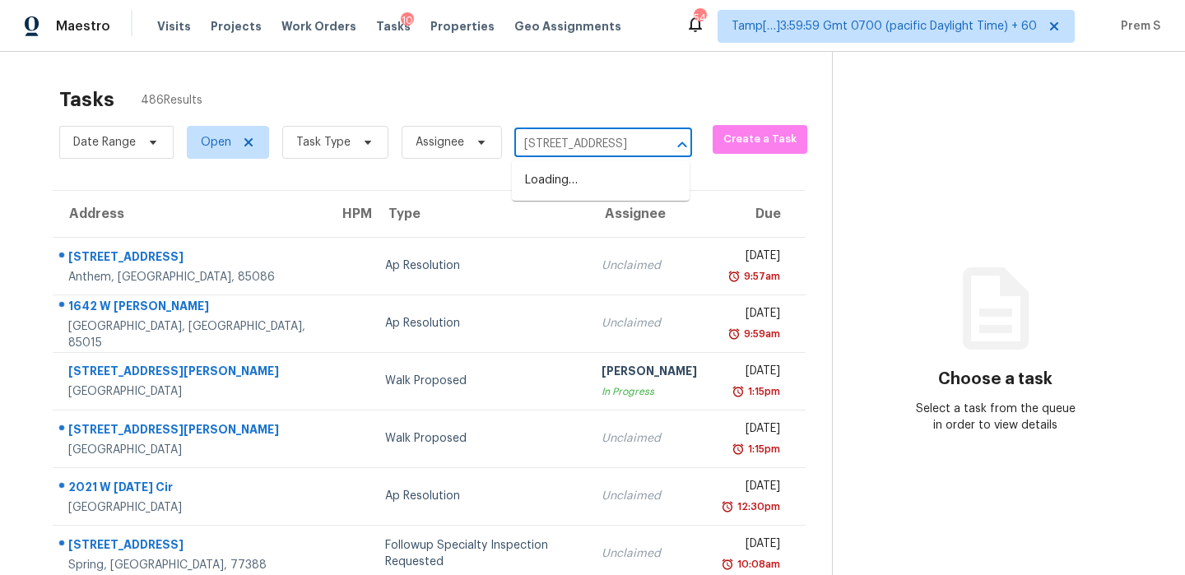
scroll to position [0, 112]
click at [592, 183] on li "[STREET_ADDRESS]" at bounding box center [601, 180] width 178 height 27
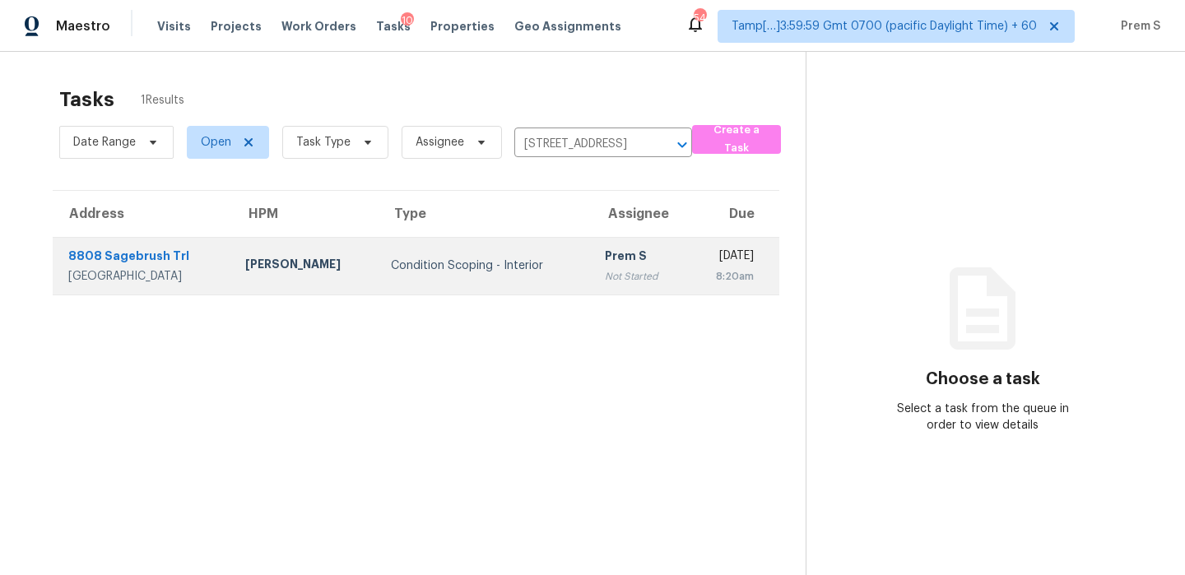
click at [701, 265] on div "[DATE]" at bounding box center [727, 258] width 53 height 21
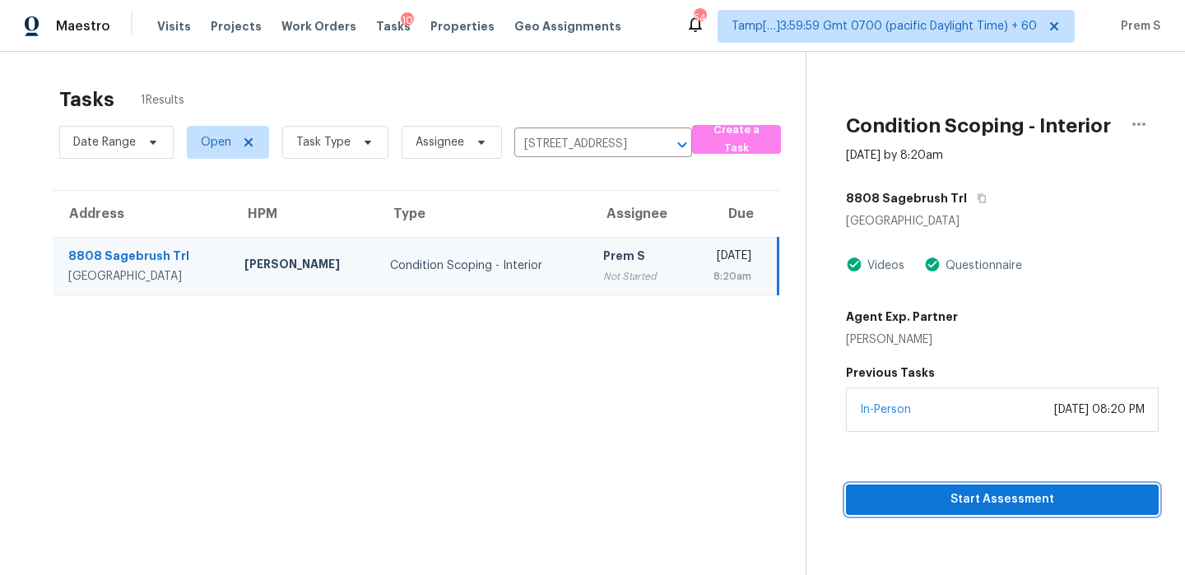
click at [975, 490] on span "Start Assessment" at bounding box center [1002, 499] width 286 height 21
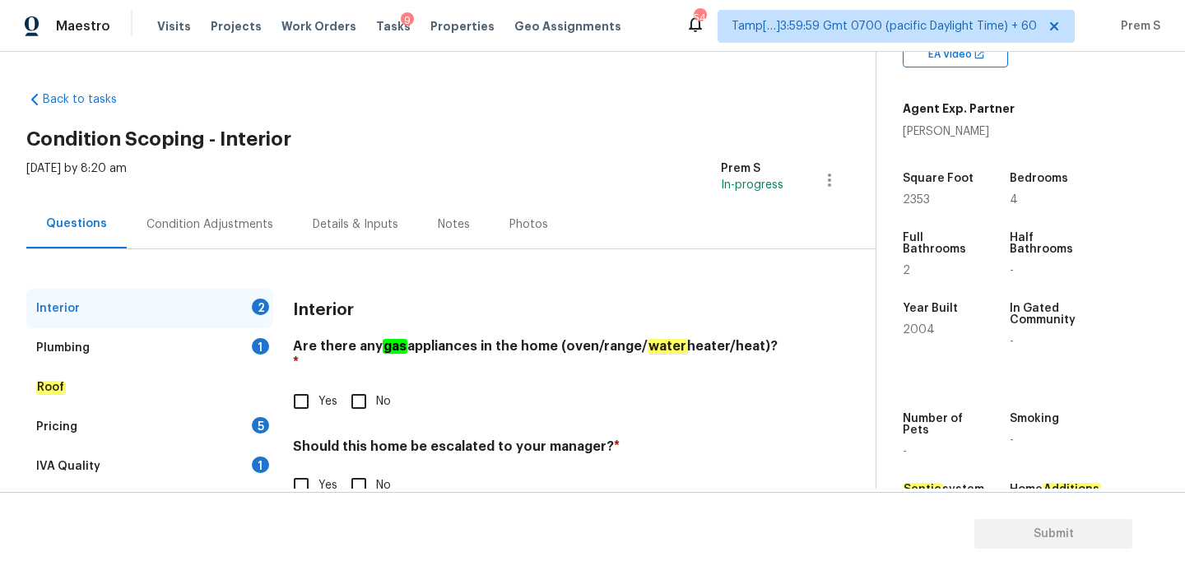
scroll to position [368, 0]
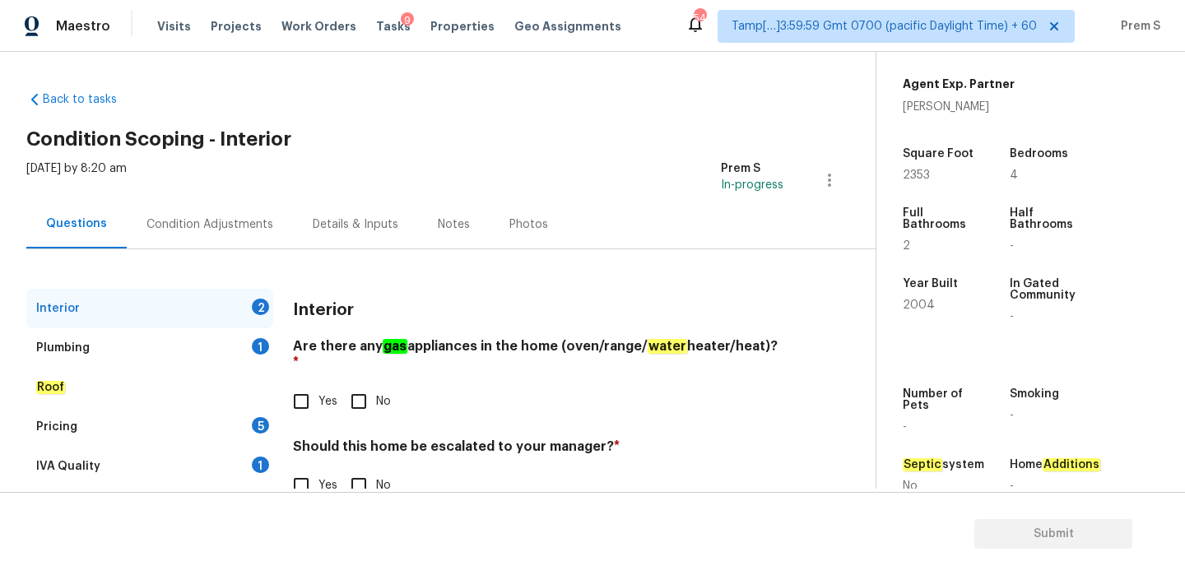
click at [360, 389] on input "No" at bounding box center [358, 401] width 35 height 35
checkbox input "true"
click at [359, 507] on section "Submit" at bounding box center [592, 534] width 1185 height 84
click at [371, 468] on input "No" at bounding box center [358, 485] width 35 height 35
checkbox input "true"
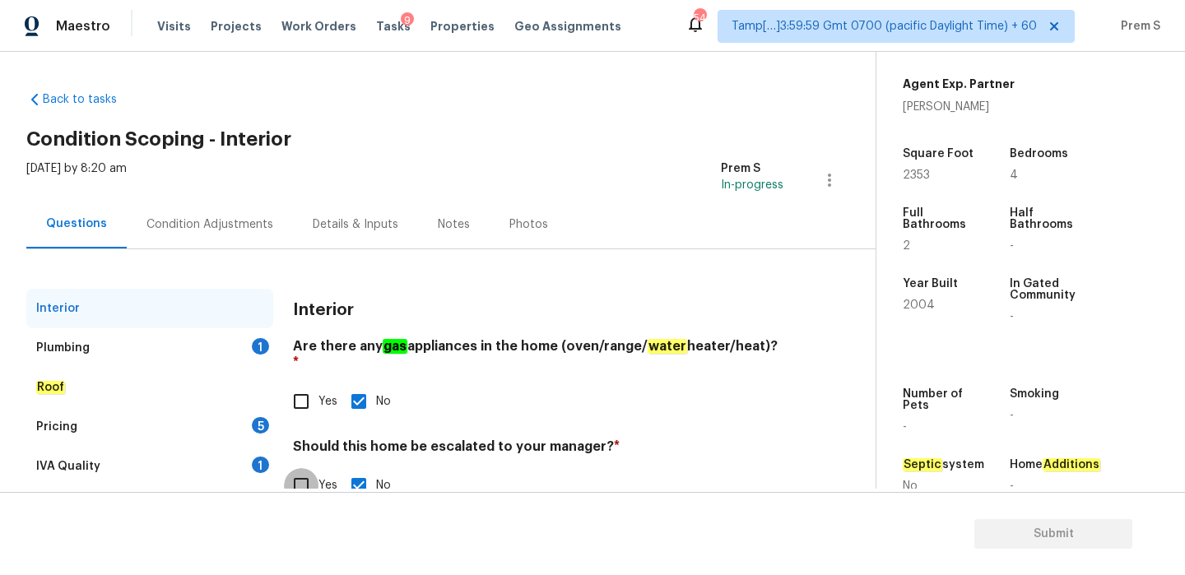
click at [313, 468] on input "Yes" at bounding box center [301, 485] width 35 height 35
checkbox input "true"
checkbox input "false"
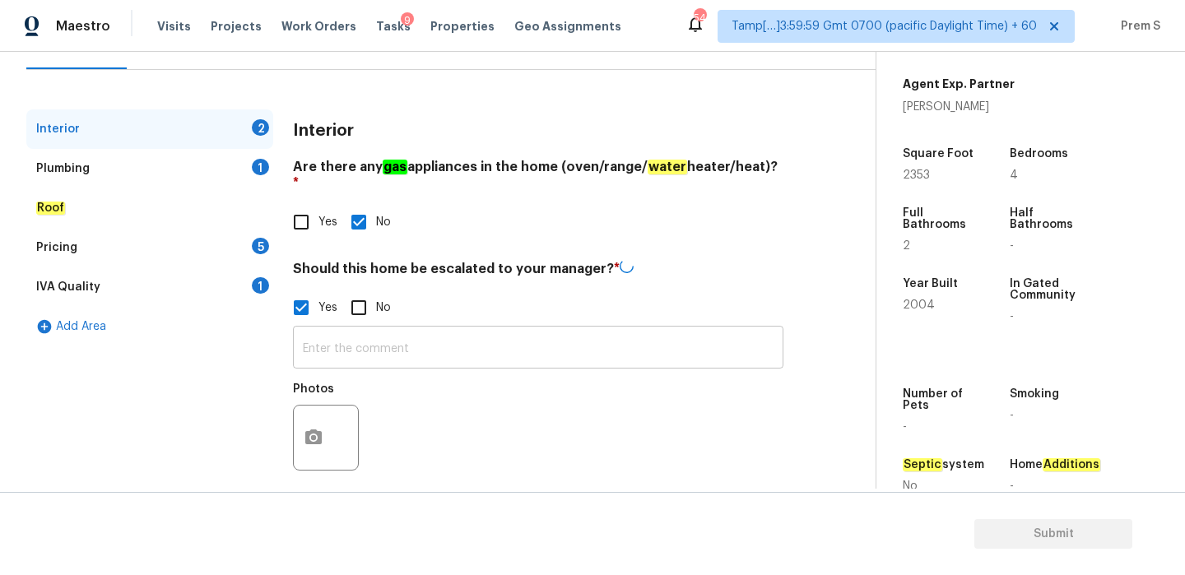
scroll to position [178, 0]
click at [390, 348] on input "text" at bounding box center [538, 349] width 490 height 39
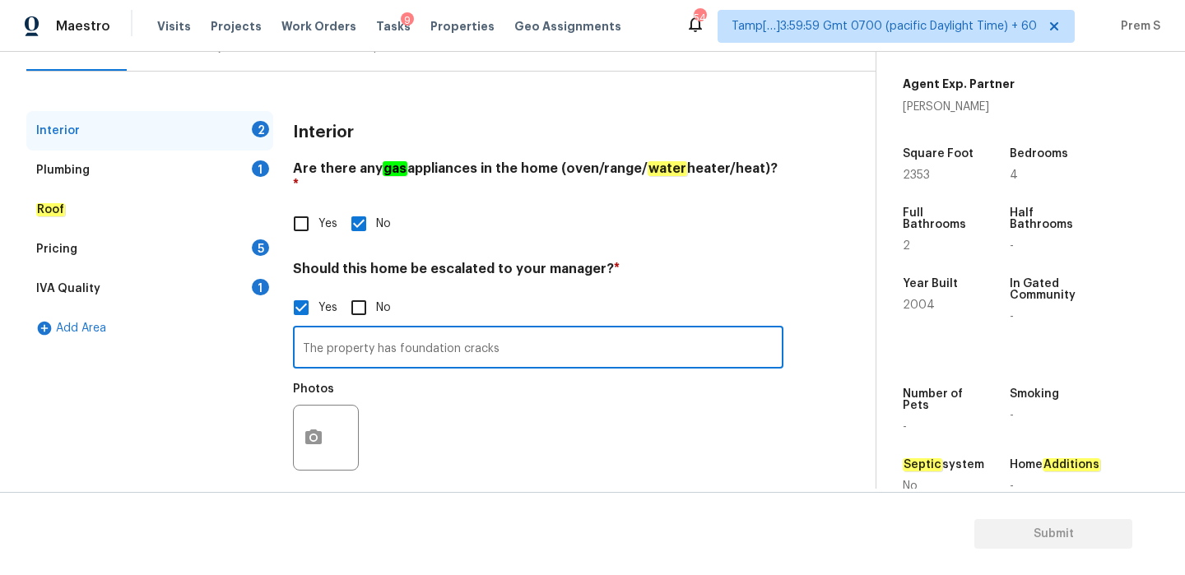
type input "The property has foundation cracks"
click at [323, 423] on button "button" at bounding box center [313, 438] width 39 height 64
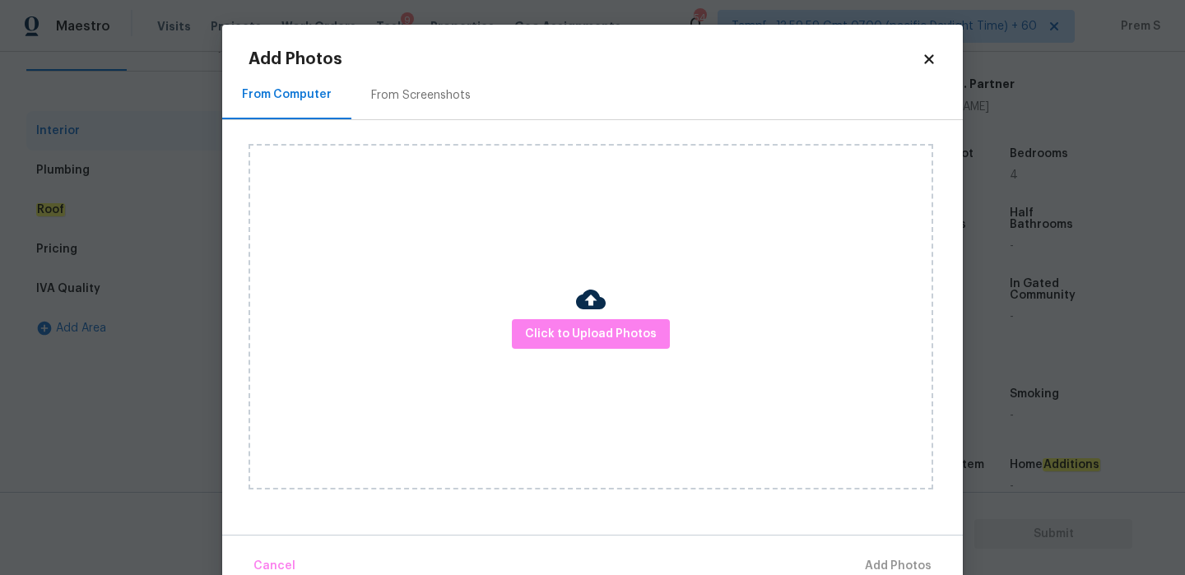
click at [619, 349] on div "Click to Upload Photos" at bounding box center [590, 317] width 684 height 346
click at [600, 332] on span "Click to Upload Photos" at bounding box center [591, 334] width 132 height 21
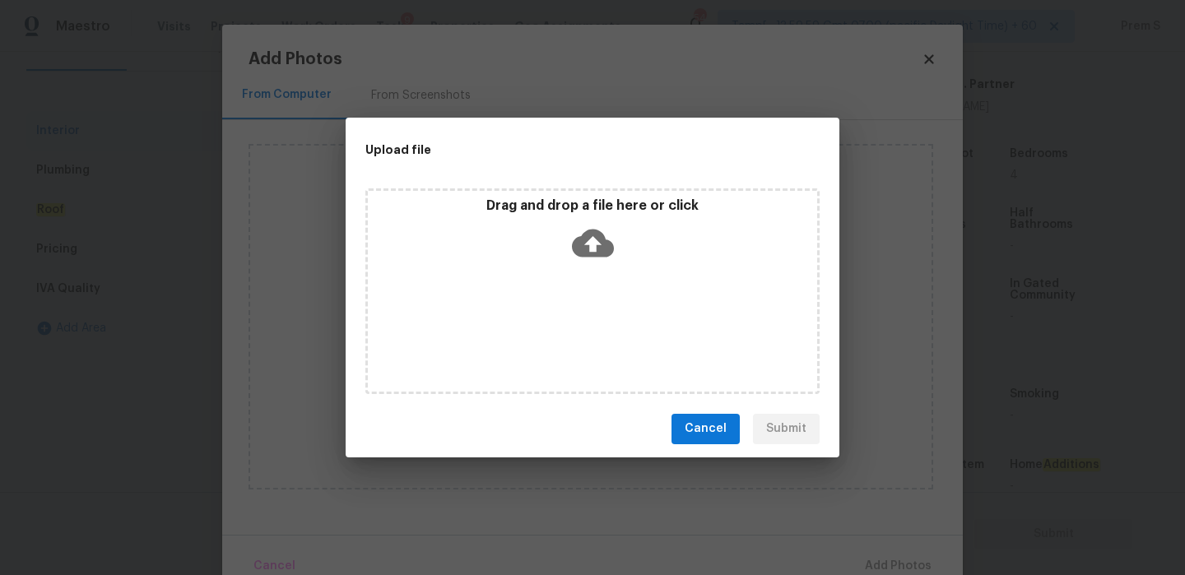
click at [596, 240] on icon at bounding box center [593, 243] width 42 height 42
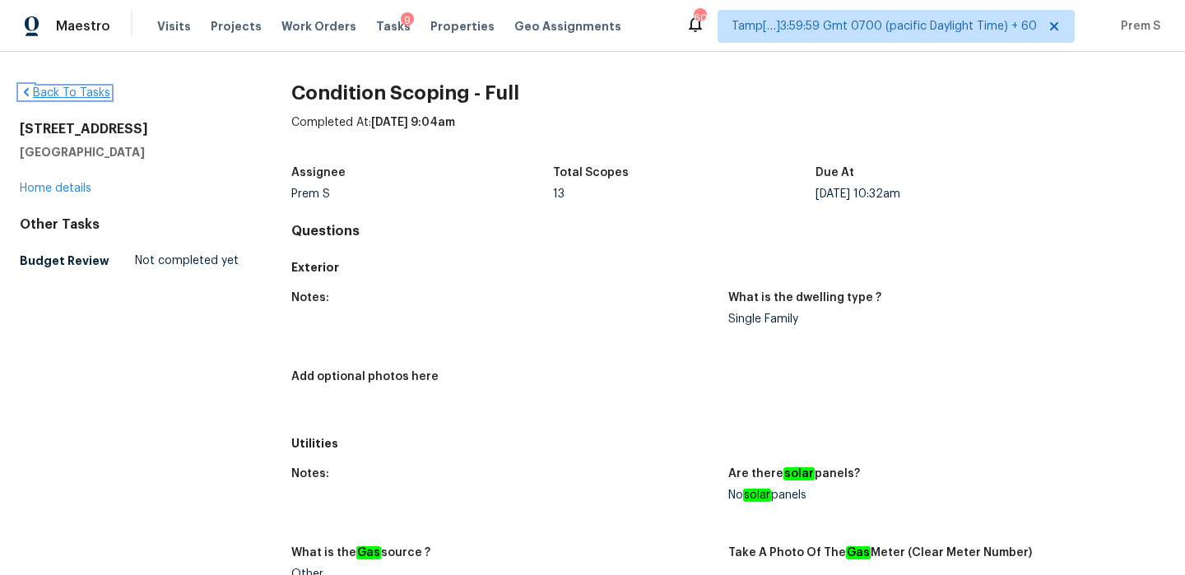
click at [86, 95] on link "Back To Tasks" at bounding box center [65, 93] width 90 height 12
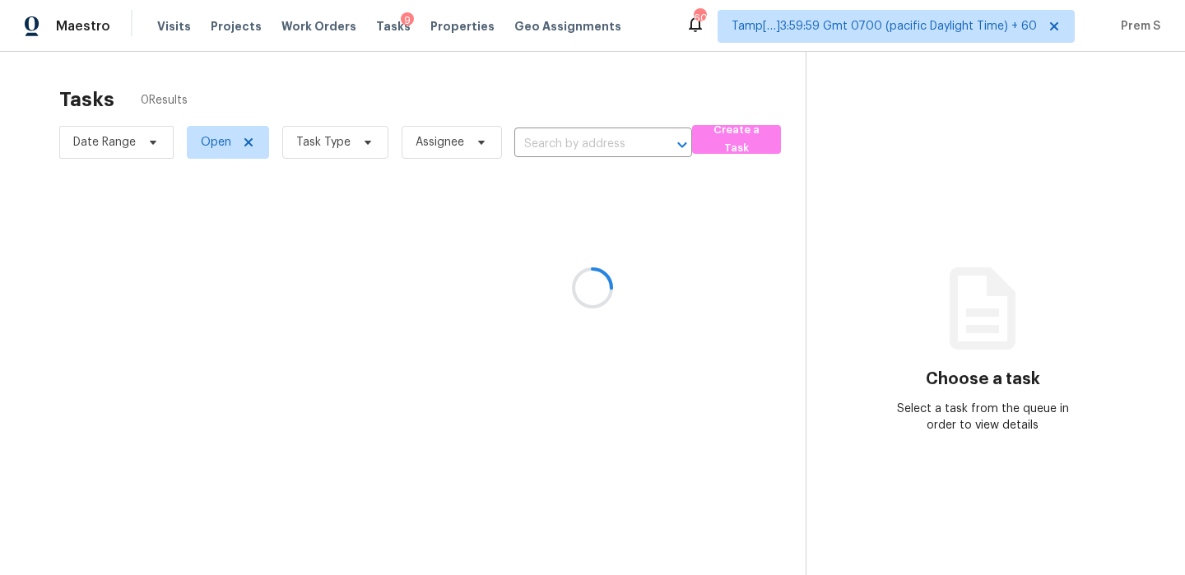
click at [171, 28] on div at bounding box center [592, 287] width 1185 height 575
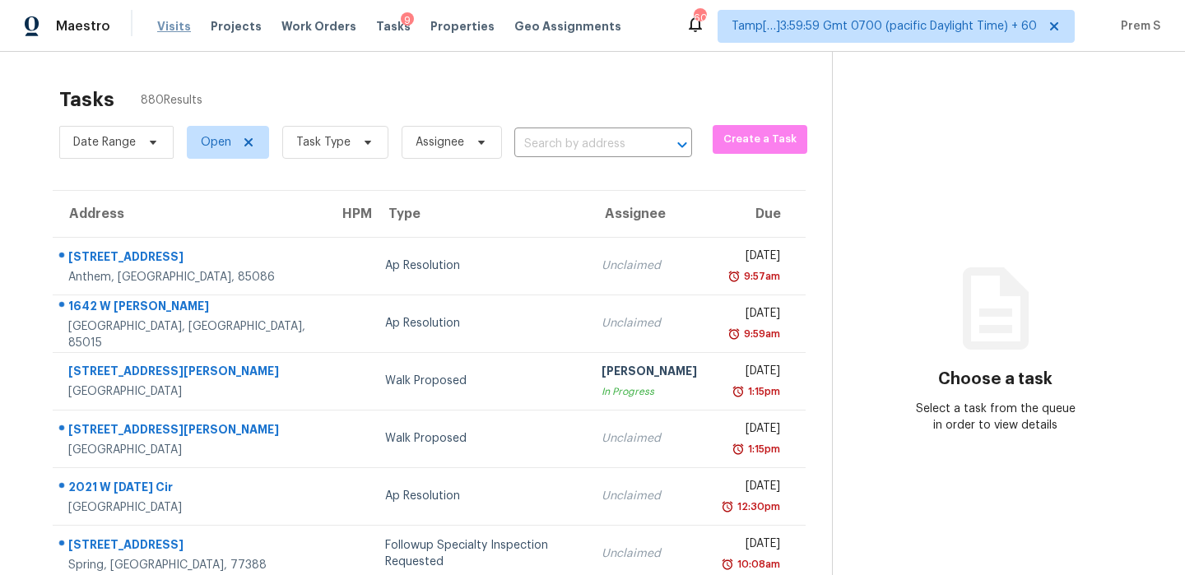
click at [165, 28] on span "Visits" at bounding box center [174, 26] width 34 height 16
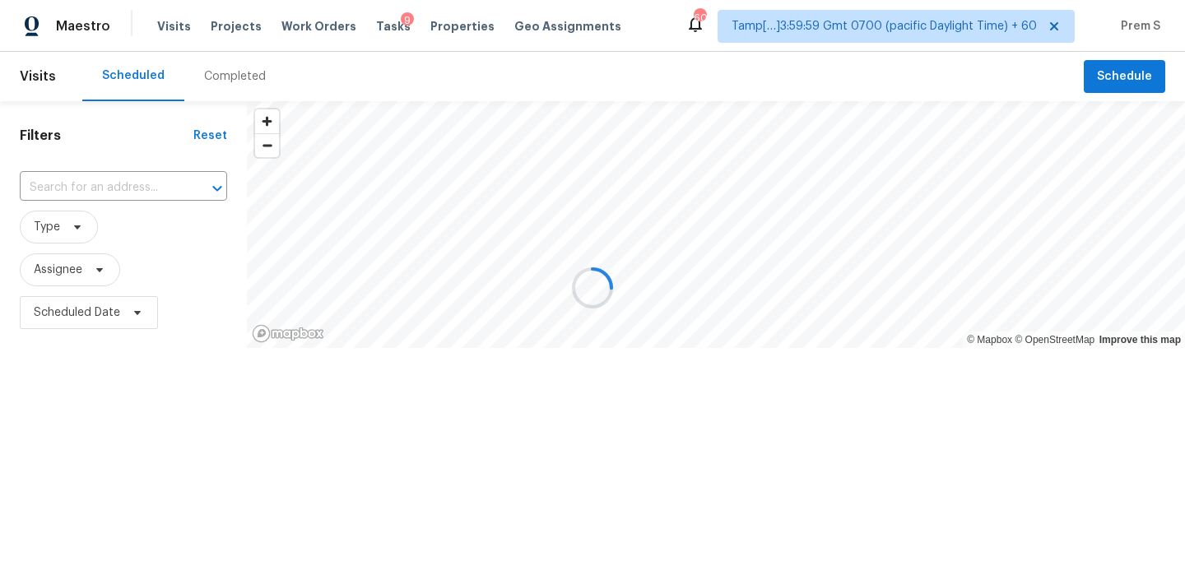
click at [233, 77] on div at bounding box center [592, 287] width 1185 height 575
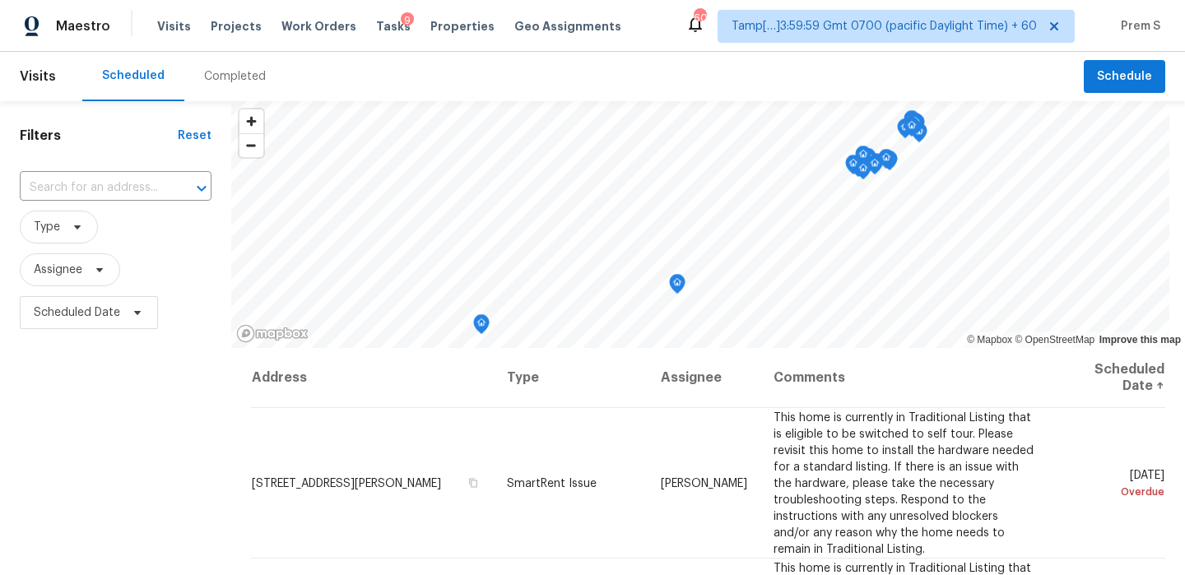
click at [233, 77] on div "Completed" at bounding box center [235, 76] width 62 height 16
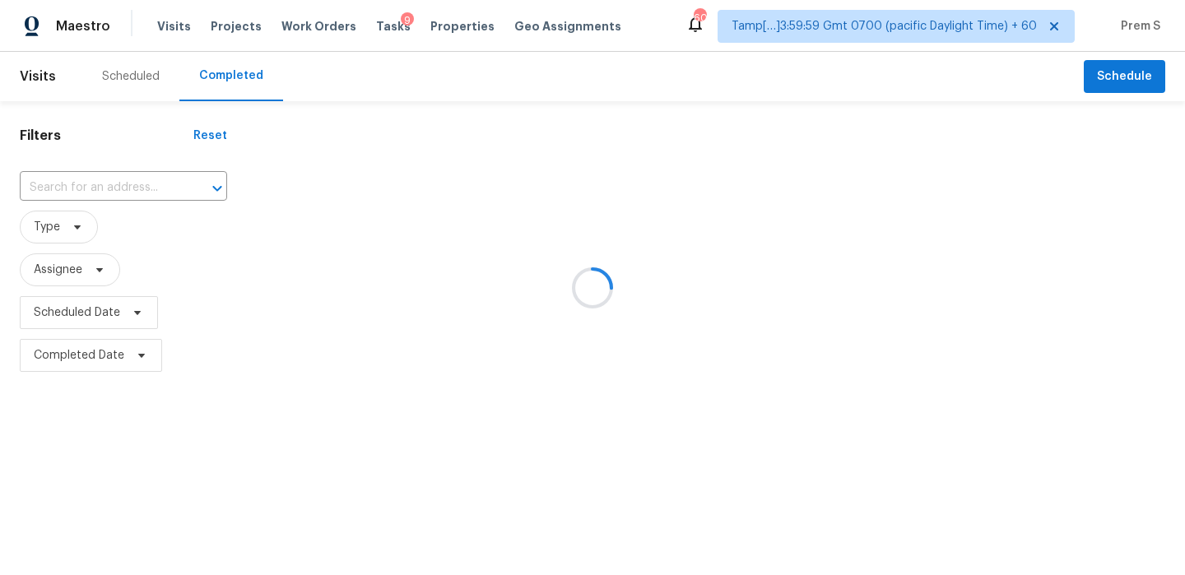
click at [147, 183] on div at bounding box center [592, 287] width 1185 height 575
click at [118, 191] on div at bounding box center [592, 287] width 1185 height 575
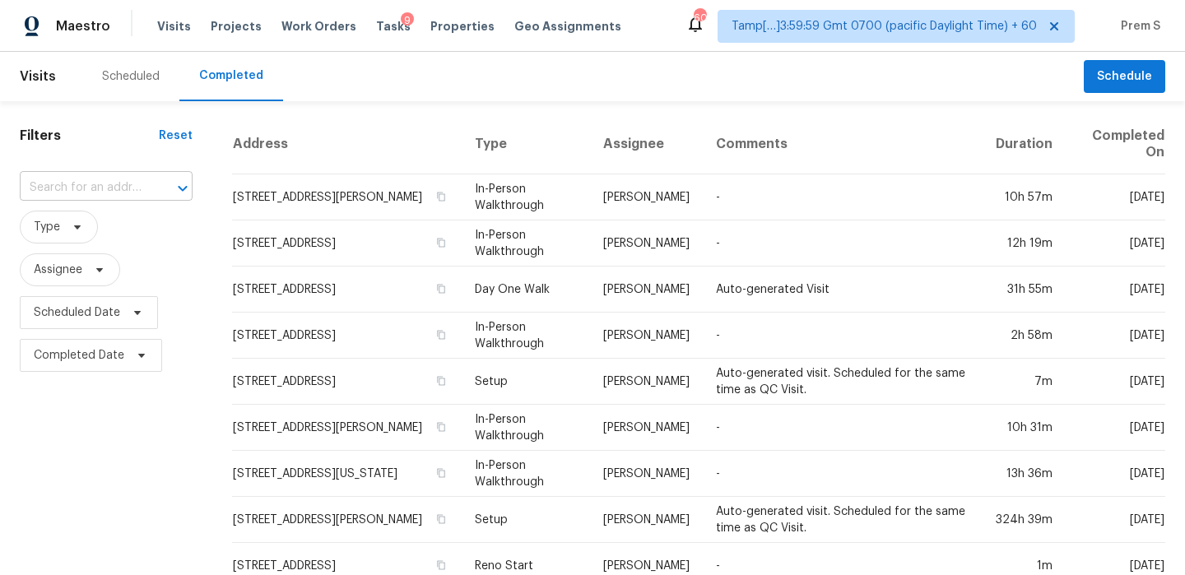
click at [134, 185] on input "text" at bounding box center [83, 188] width 127 height 26
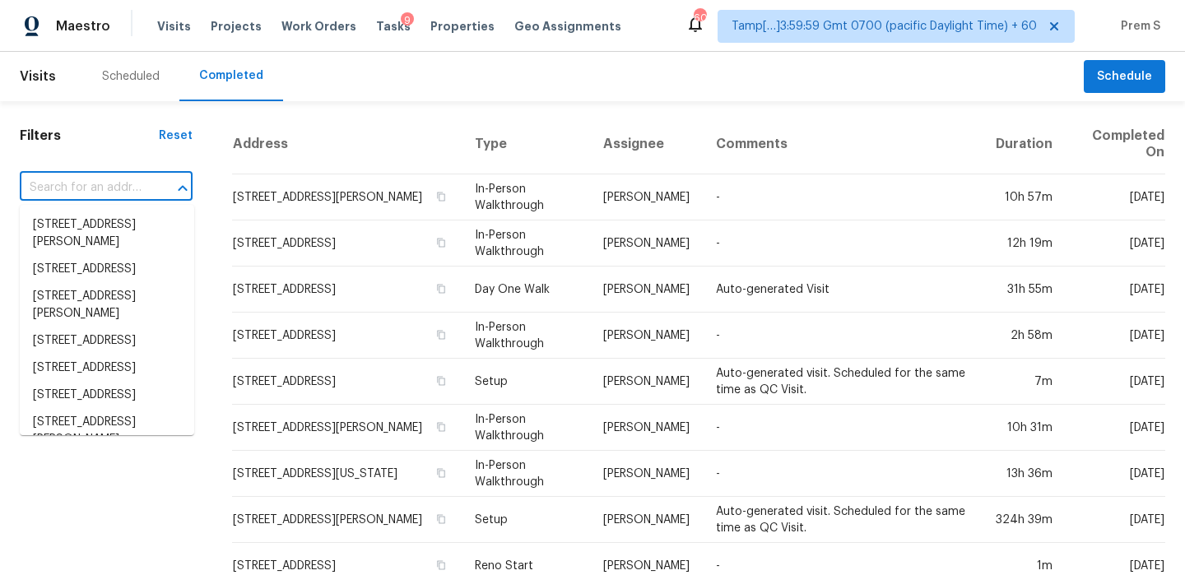
paste input "[STREET_ADDRESS]"
type input "[STREET_ADDRESS]"
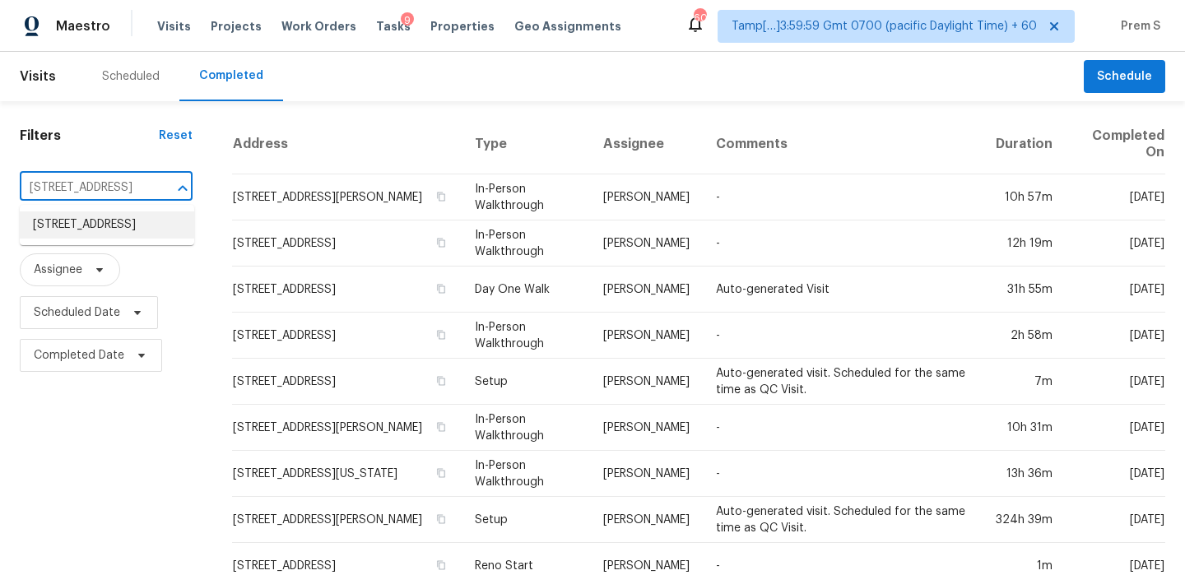
click at [127, 228] on li "[STREET_ADDRESS]" at bounding box center [107, 224] width 174 height 27
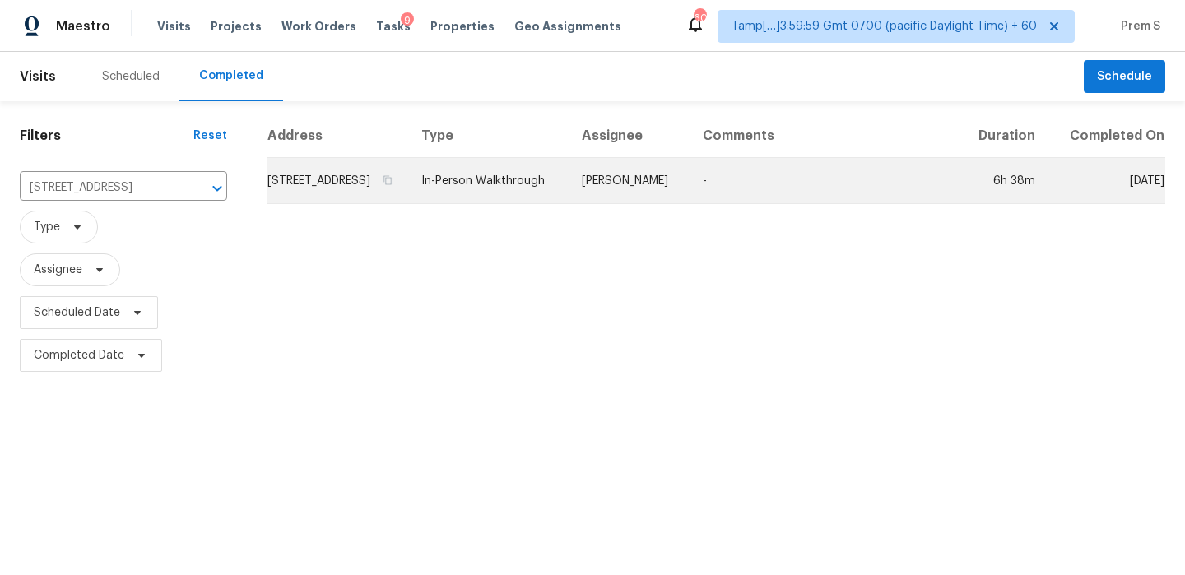
click at [359, 204] on td "[STREET_ADDRESS]" at bounding box center [337, 181] width 141 height 46
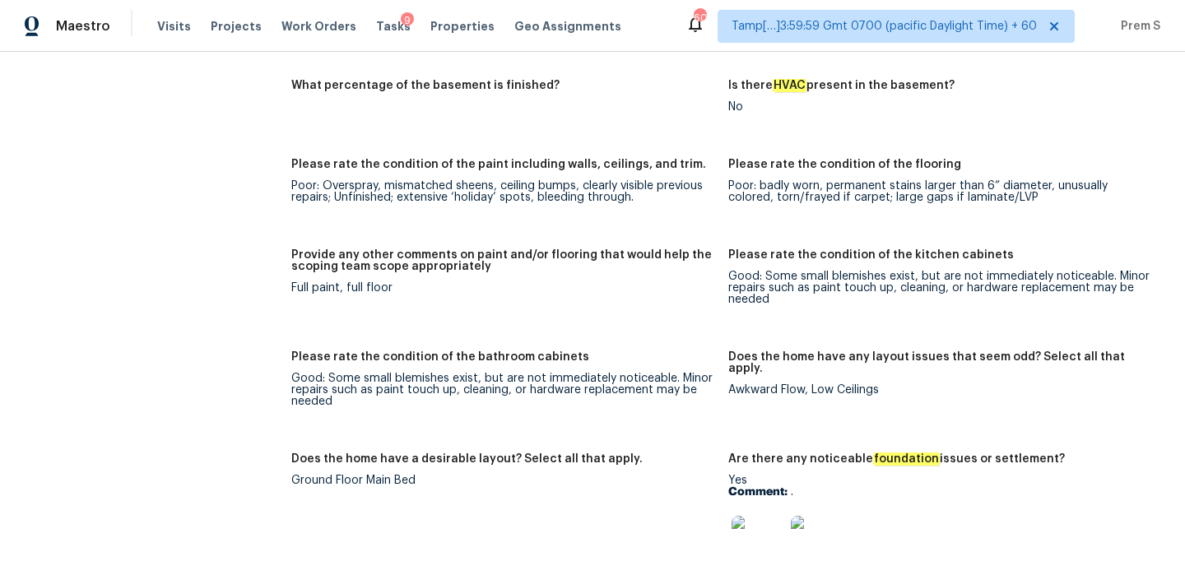
scroll to position [2794, 0]
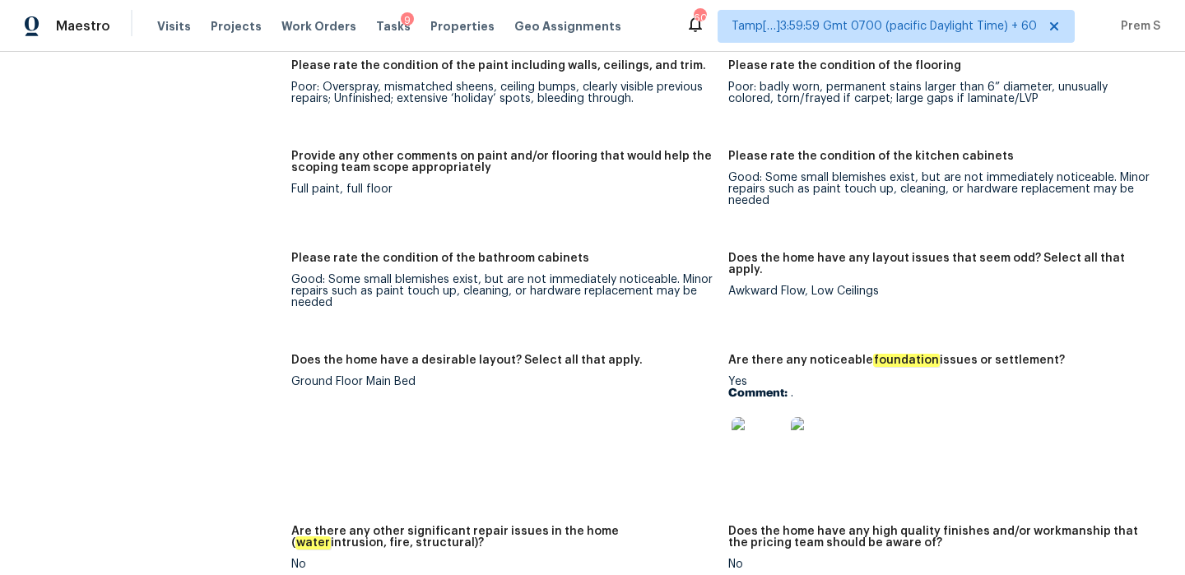
click at [758, 431] on img at bounding box center [757, 443] width 53 height 53
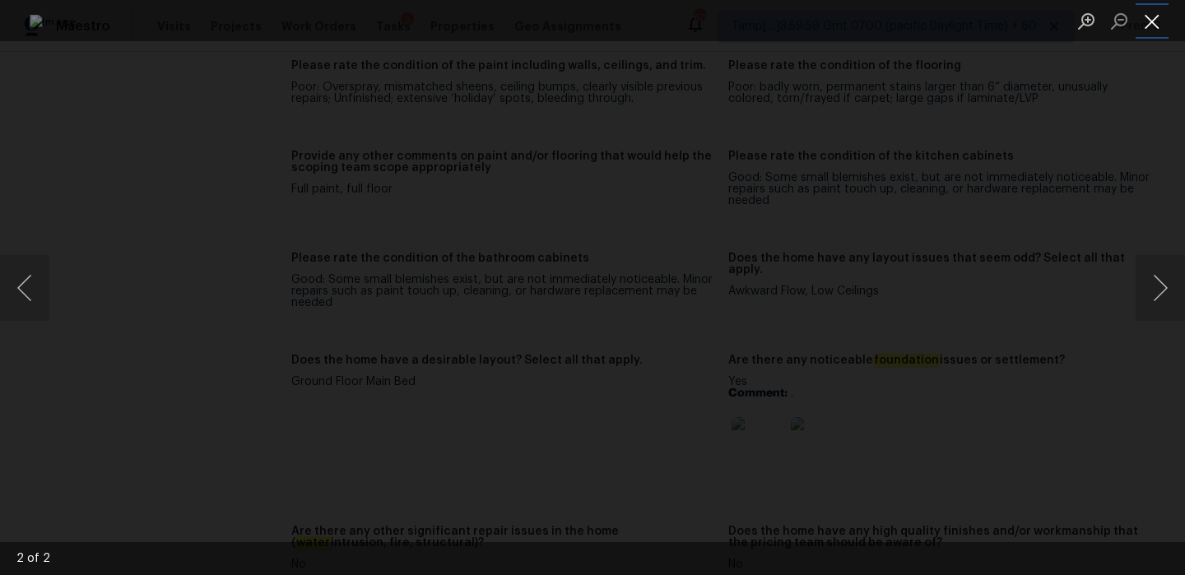
click at [1152, 21] on button "Close lightbox" at bounding box center [1151, 21] width 33 height 29
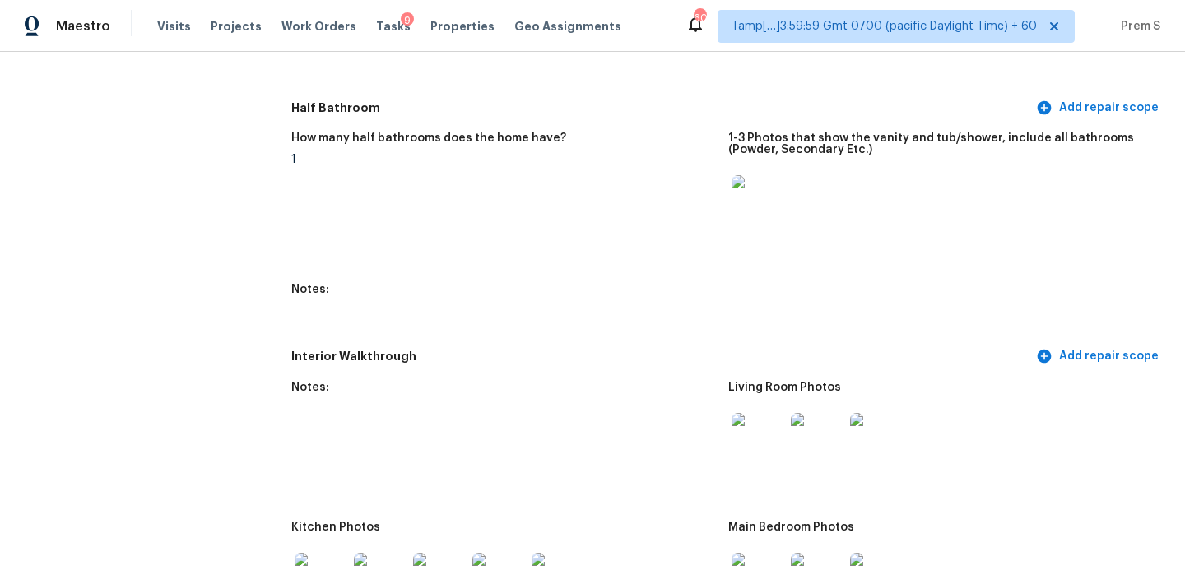
scroll to position [2082, 0]
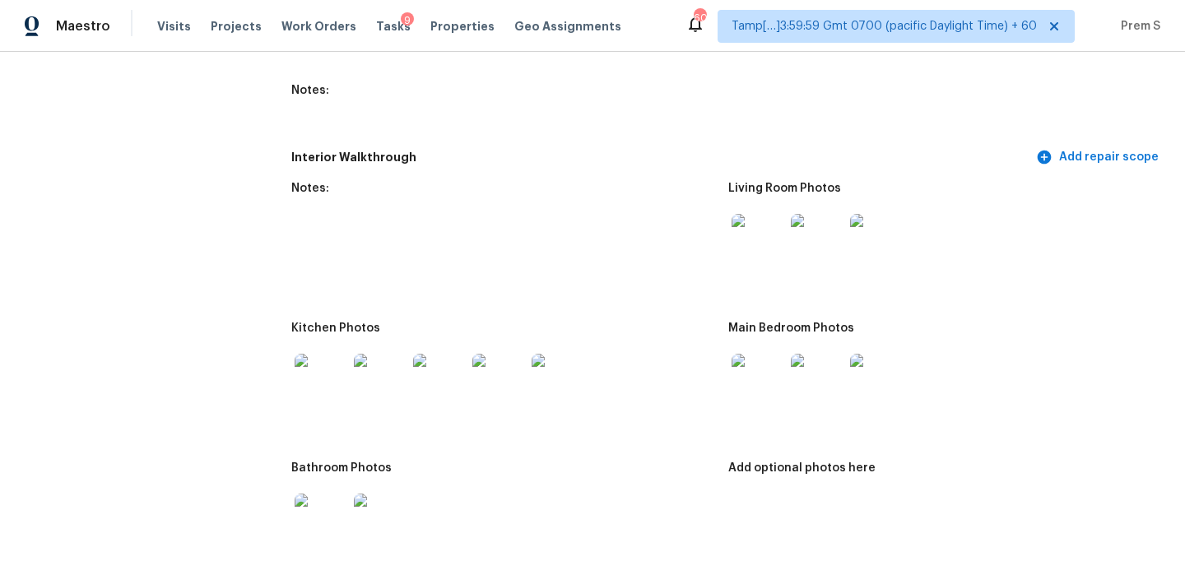
click at [772, 248] on img at bounding box center [757, 240] width 53 height 53
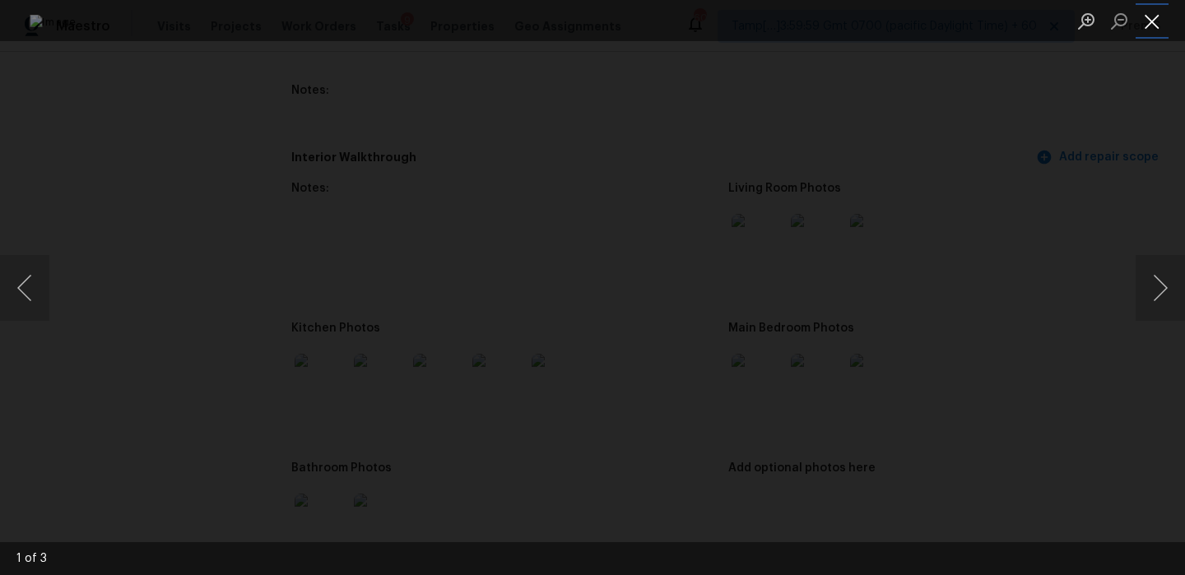
click at [1150, 32] on button "Close lightbox" at bounding box center [1151, 21] width 33 height 29
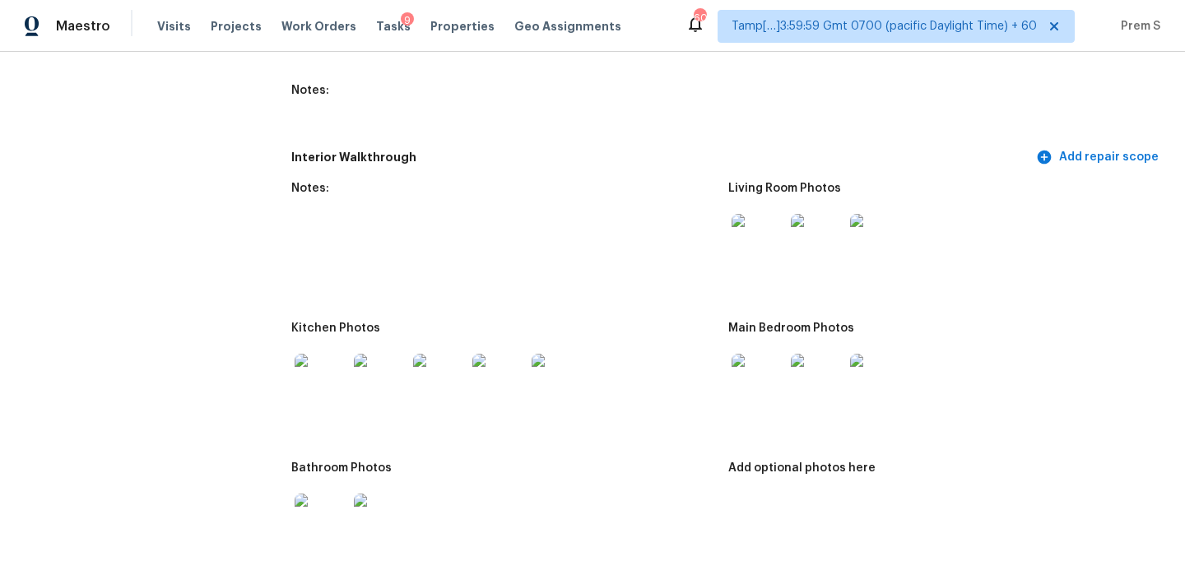
click at [782, 380] on img at bounding box center [757, 380] width 53 height 53
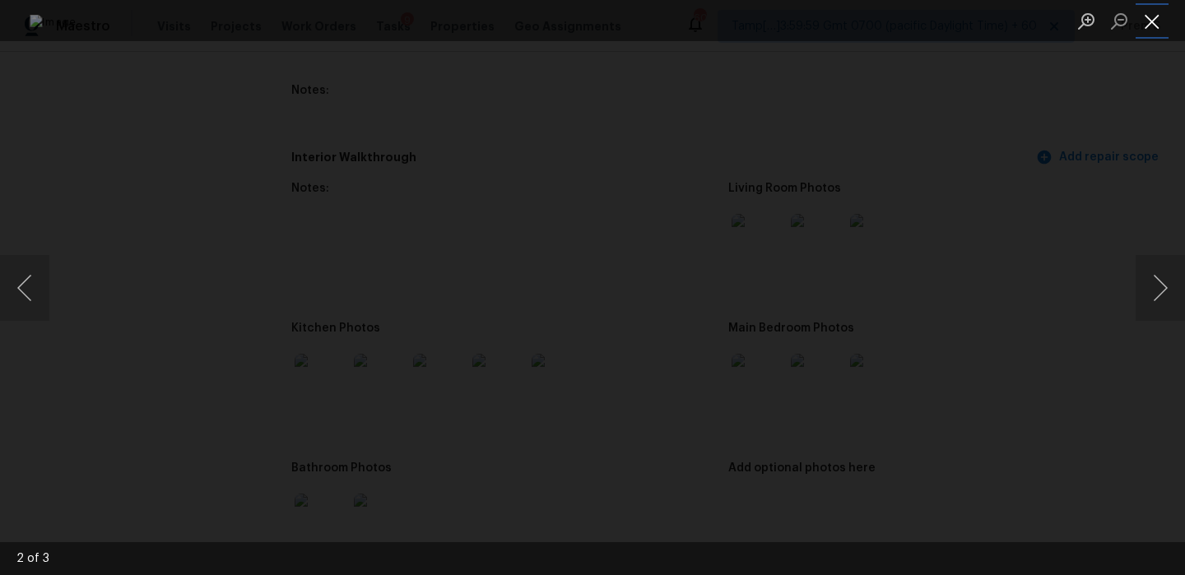
click at [1152, 30] on button "Close lightbox" at bounding box center [1151, 21] width 33 height 29
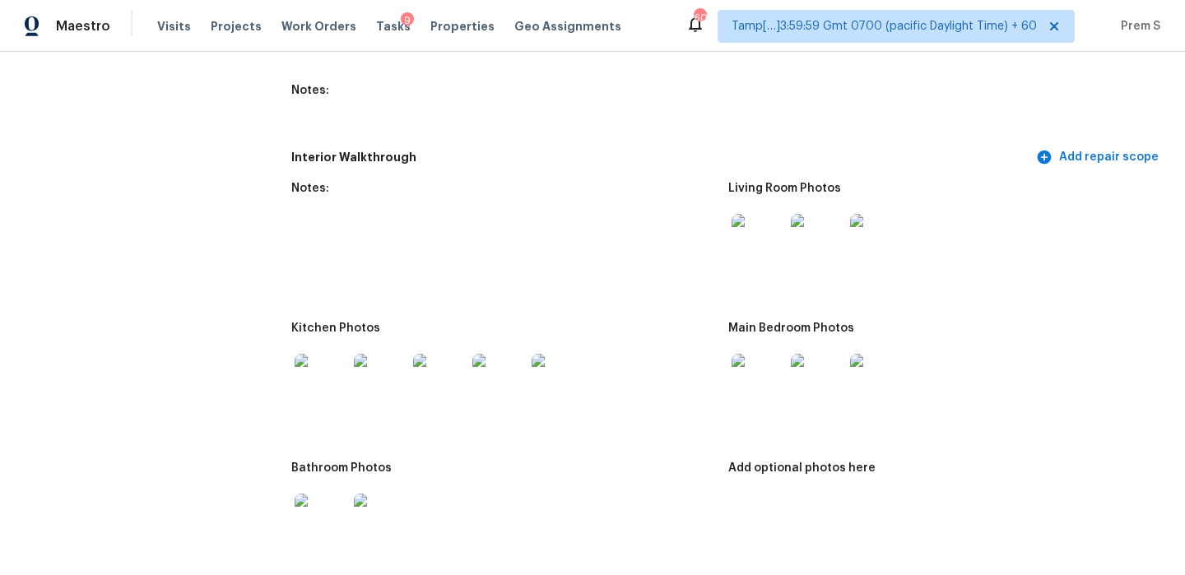
click at [310, 517] on img at bounding box center [320, 520] width 53 height 53
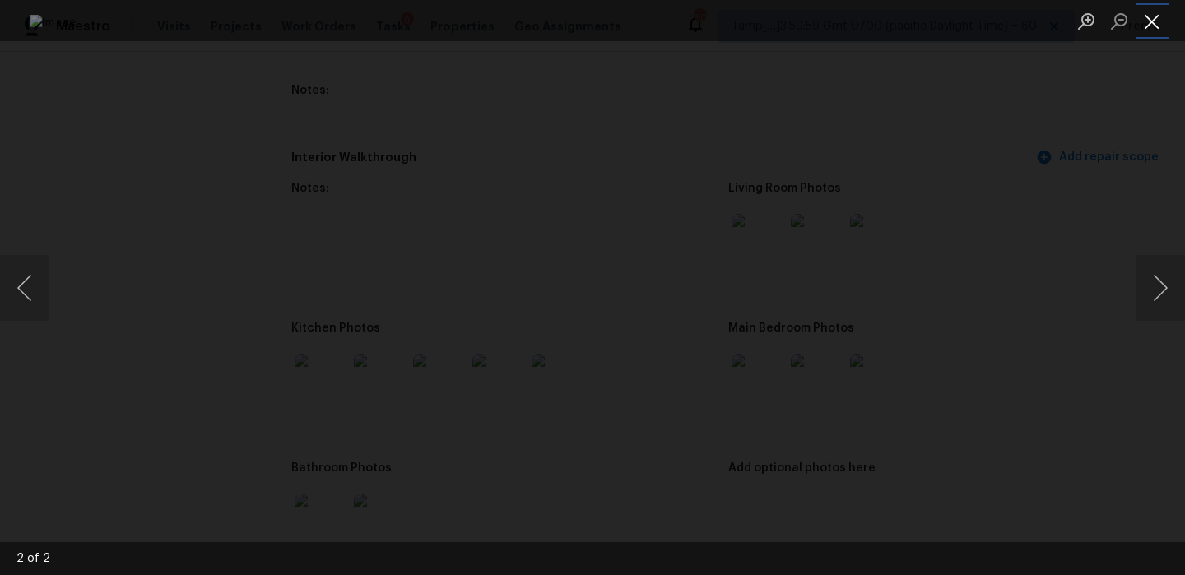
click at [1155, 24] on button "Close lightbox" at bounding box center [1151, 21] width 33 height 29
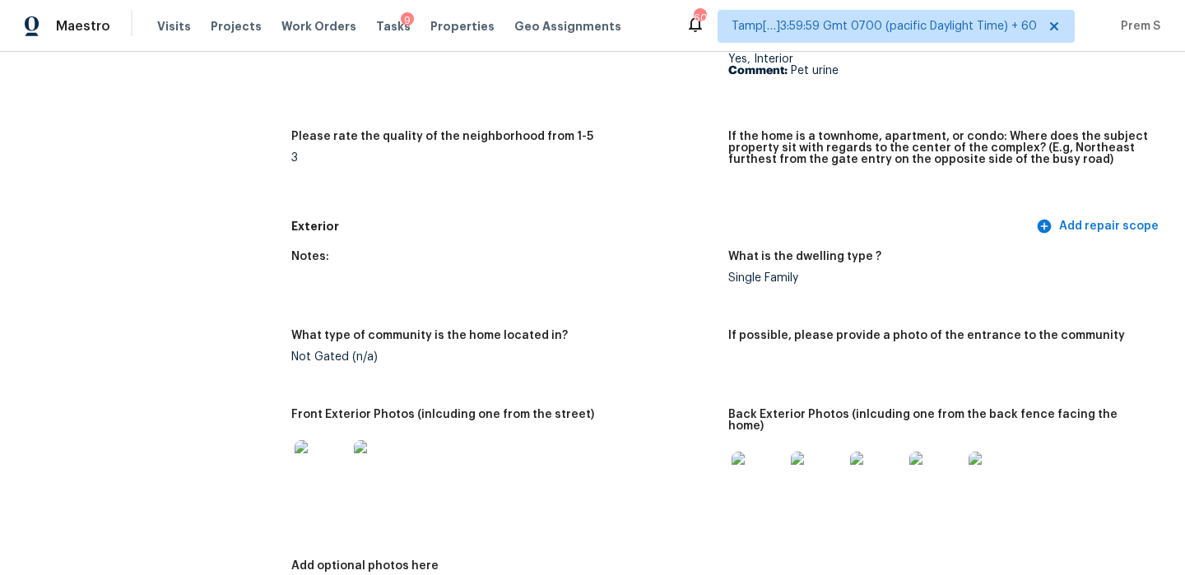
scroll to position [0, 0]
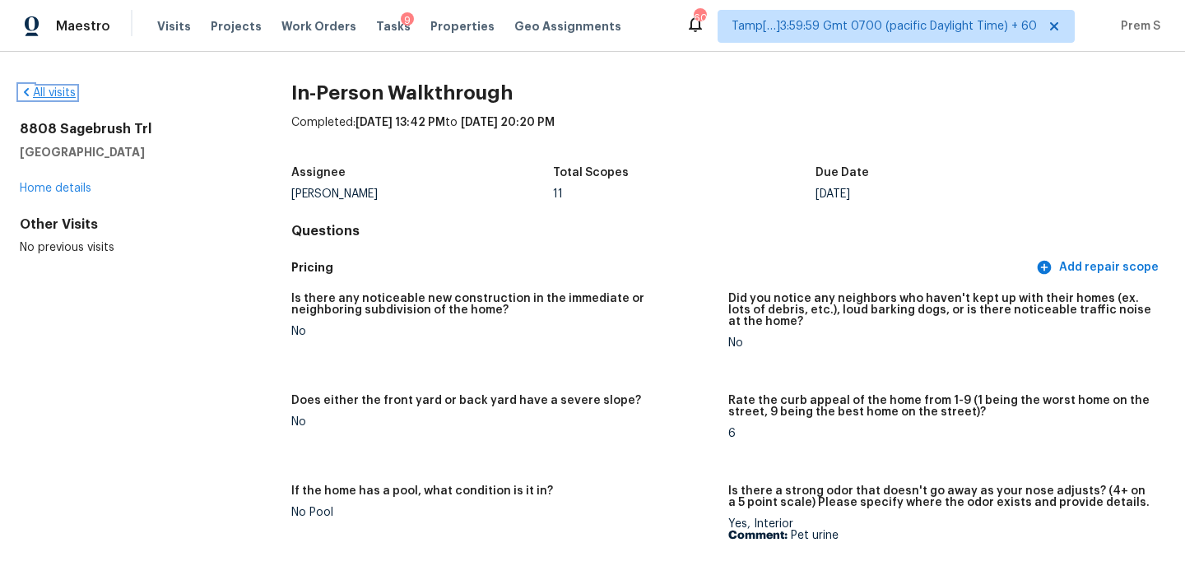
click at [49, 87] on link "All visits" at bounding box center [48, 93] width 56 height 12
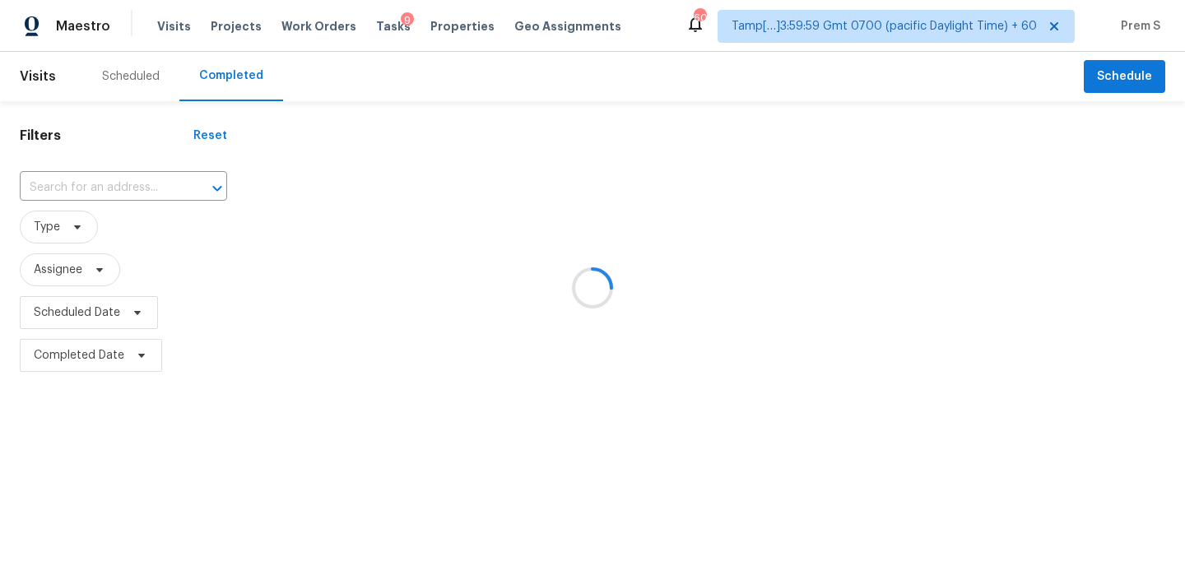
click at [143, 192] on div at bounding box center [592, 287] width 1185 height 575
click at [95, 193] on div at bounding box center [592, 287] width 1185 height 575
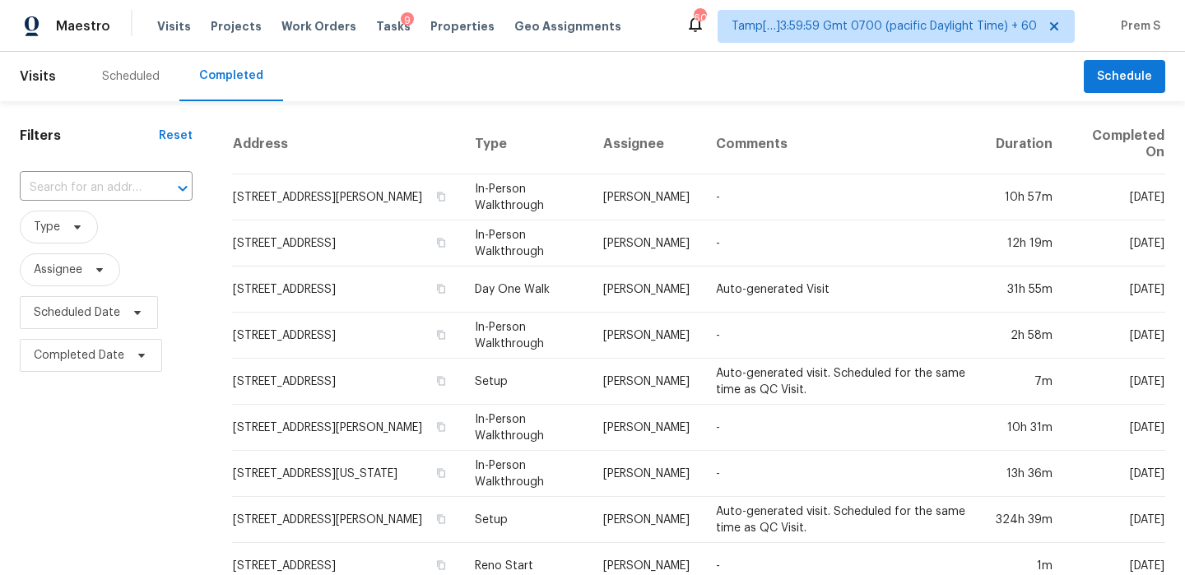
click at [94, 193] on input "text" at bounding box center [83, 188] width 127 height 26
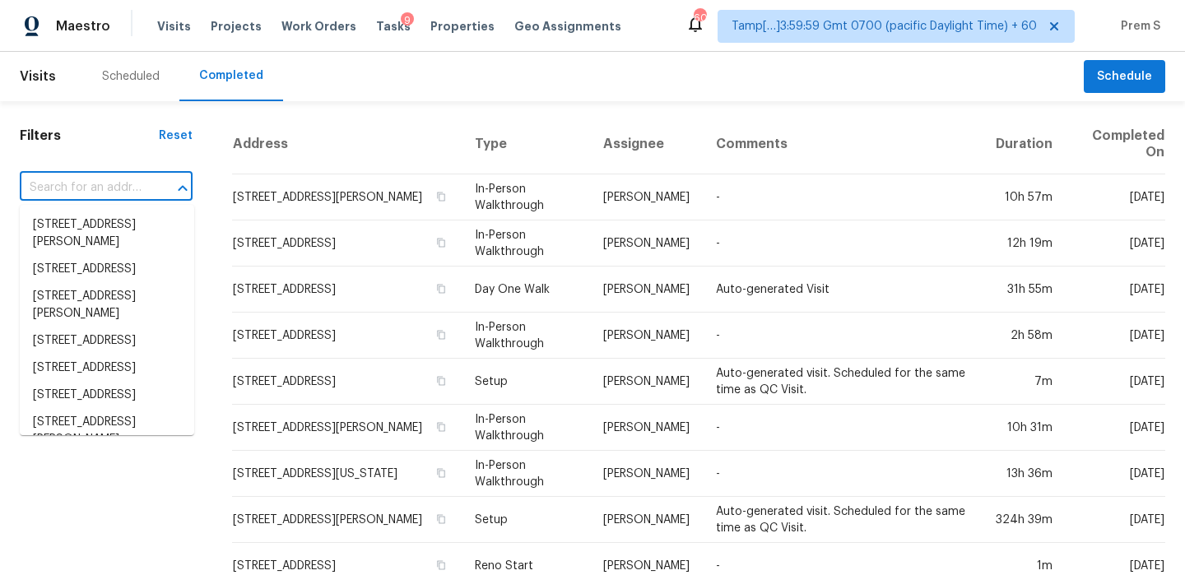
paste input "7607 Winging Way Dr Tampa, FL, 33615"
type input "7607 Winging Way Dr Tampa, FL, 33615"
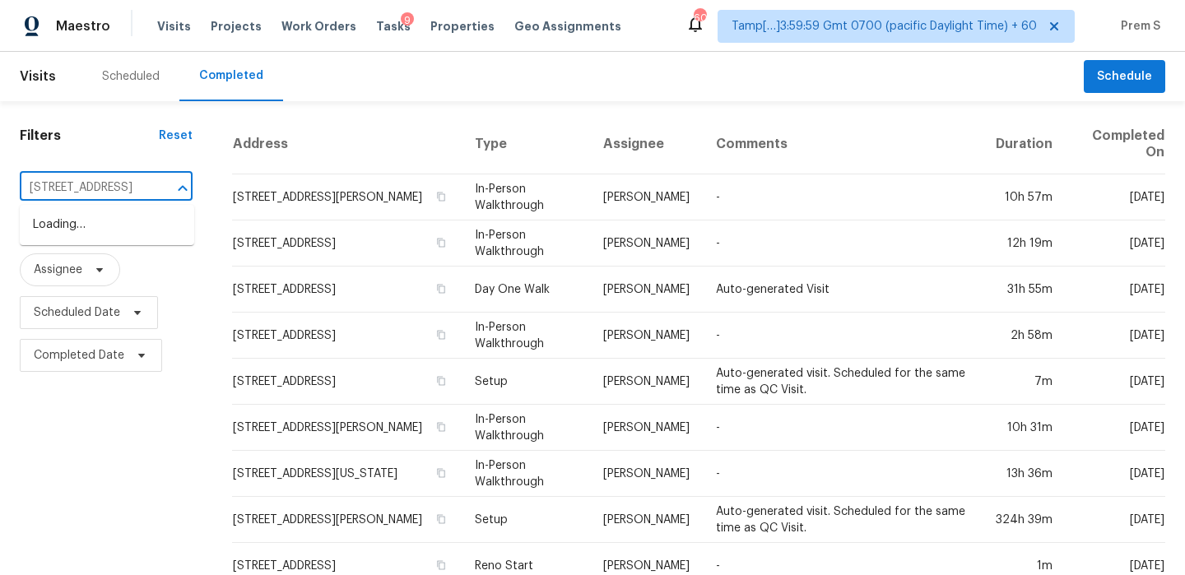
scroll to position [0, 93]
click at [89, 225] on li "7607 Winging Way Dr, Tampa, FL 33615" at bounding box center [107, 224] width 174 height 27
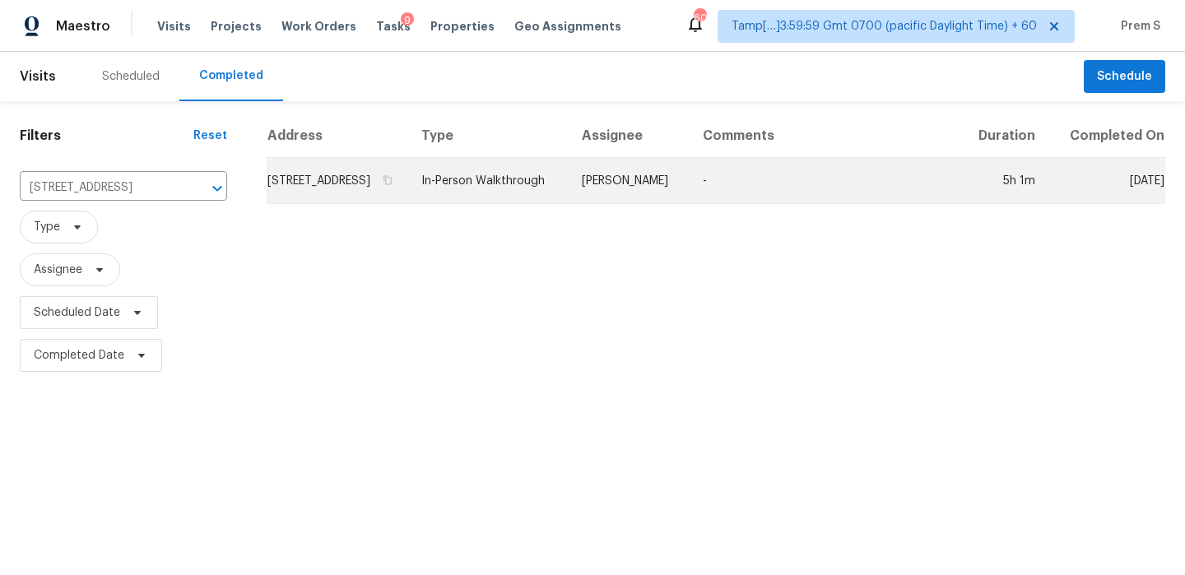
click at [287, 186] on td "7607 Winging Way Dr, Tampa, FL 33615" at bounding box center [337, 181] width 141 height 46
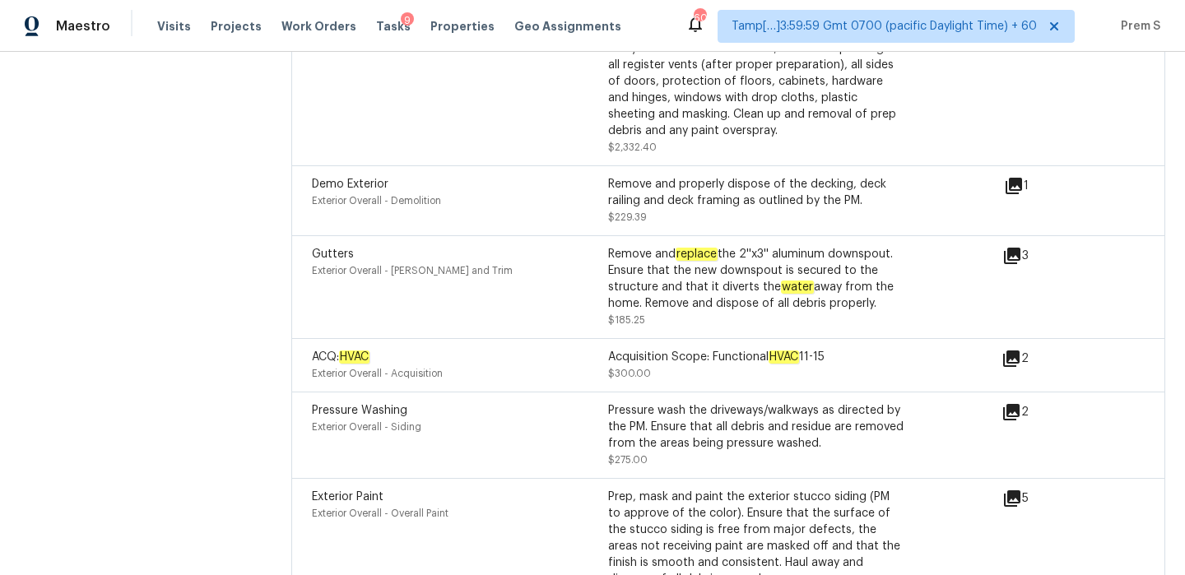
scroll to position [5656, 0]
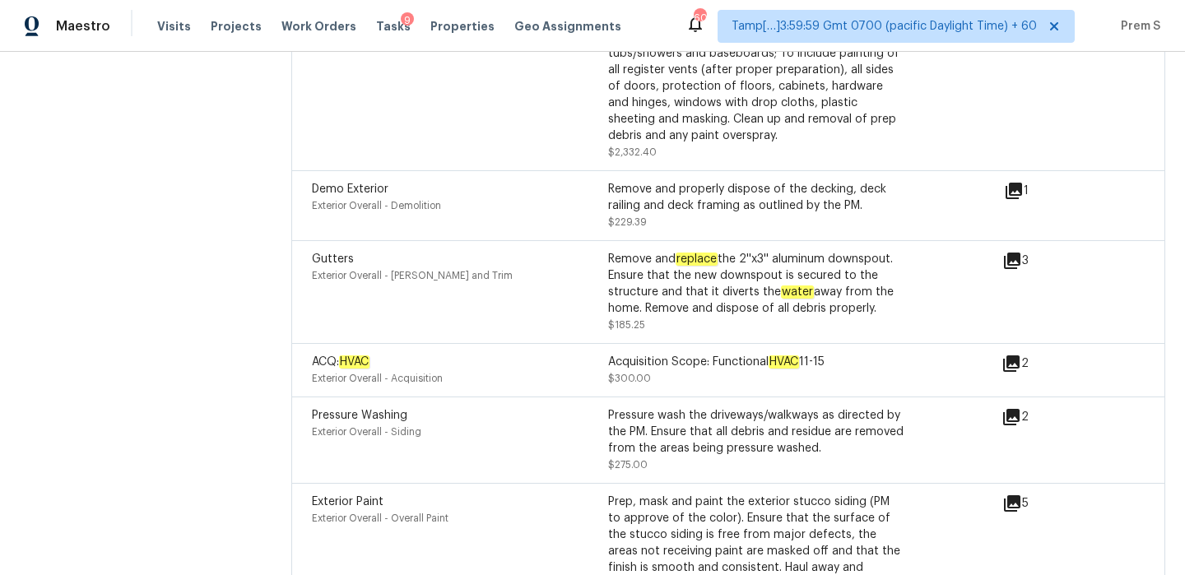
click at [1016, 354] on icon at bounding box center [1011, 364] width 20 height 20
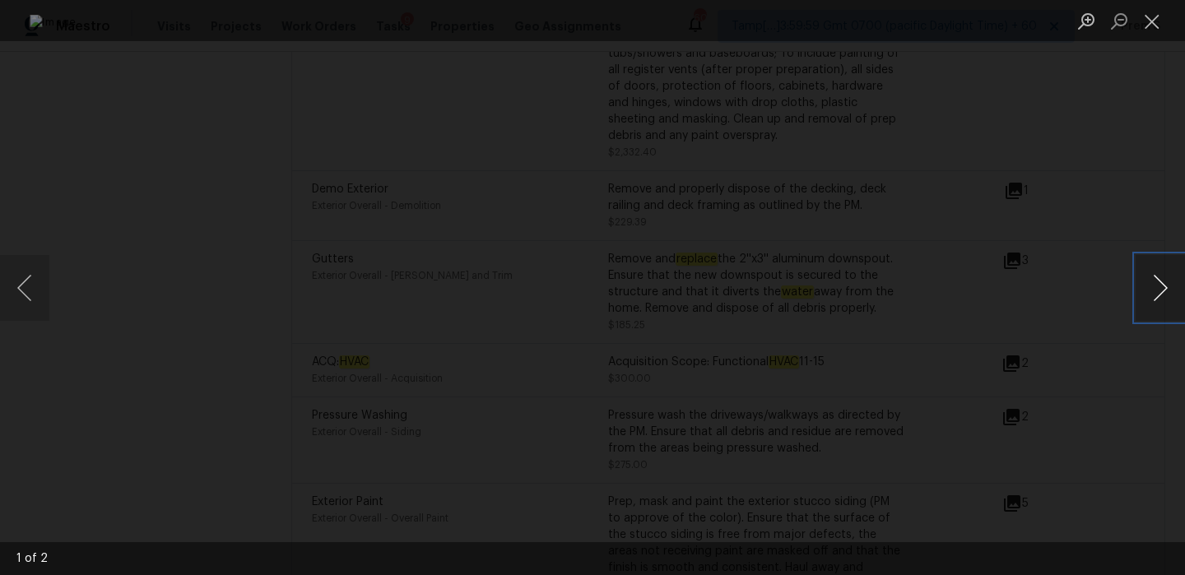
click at [1164, 297] on button "Next image" at bounding box center [1159, 288] width 49 height 66
click at [1152, 18] on button "Close lightbox" at bounding box center [1151, 21] width 33 height 29
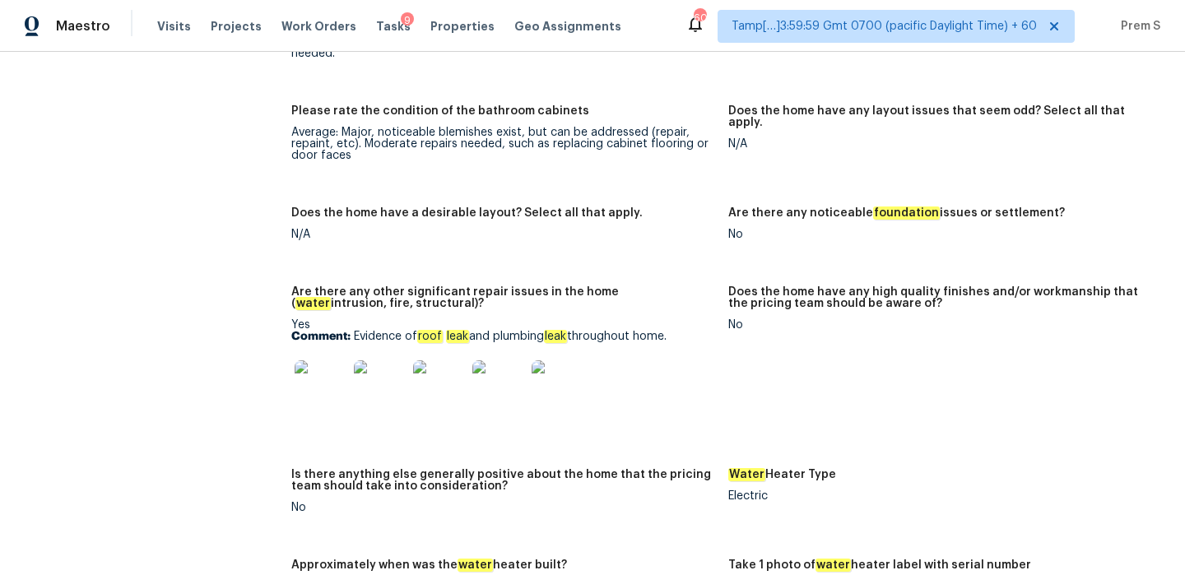
scroll to position [4830, 0]
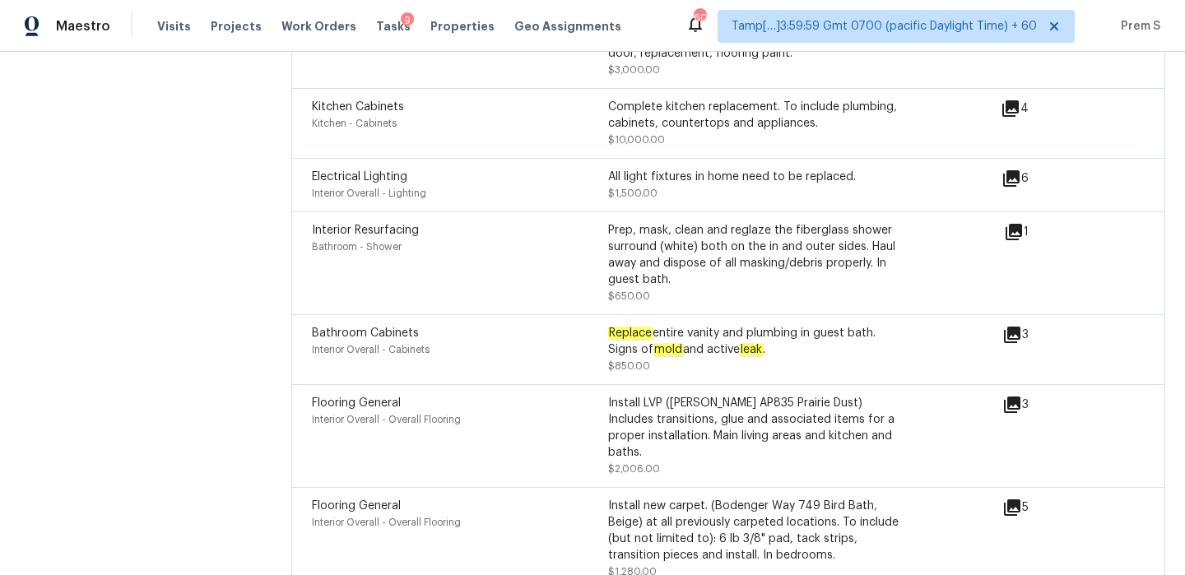
click at [1011, 325] on icon at bounding box center [1012, 335] width 20 height 20
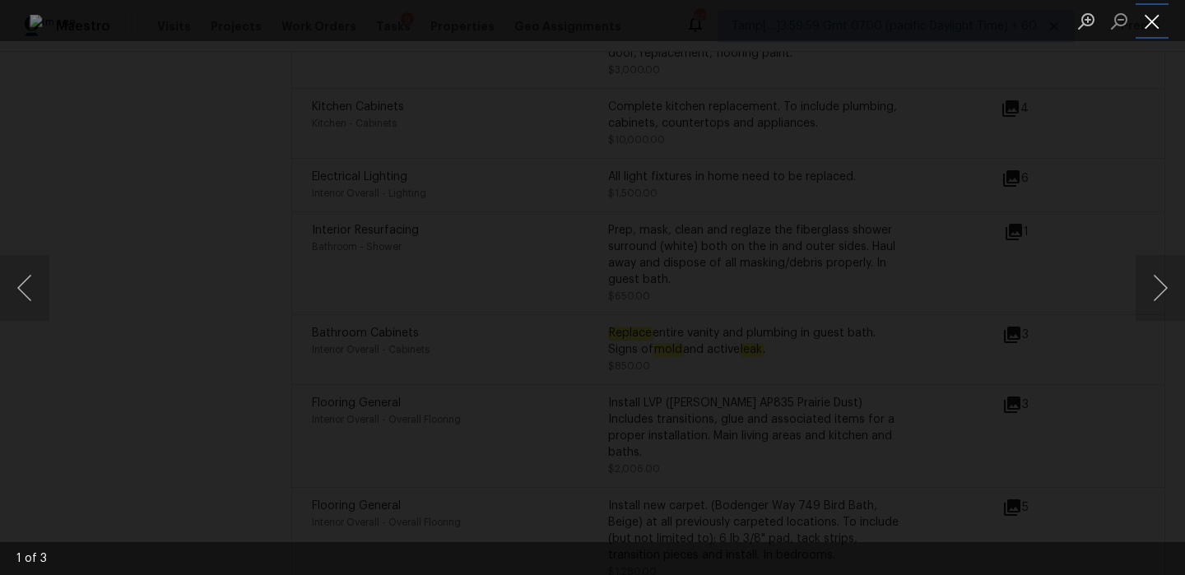
click at [1153, 25] on button "Close lightbox" at bounding box center [1151, 21] width 33 height 29
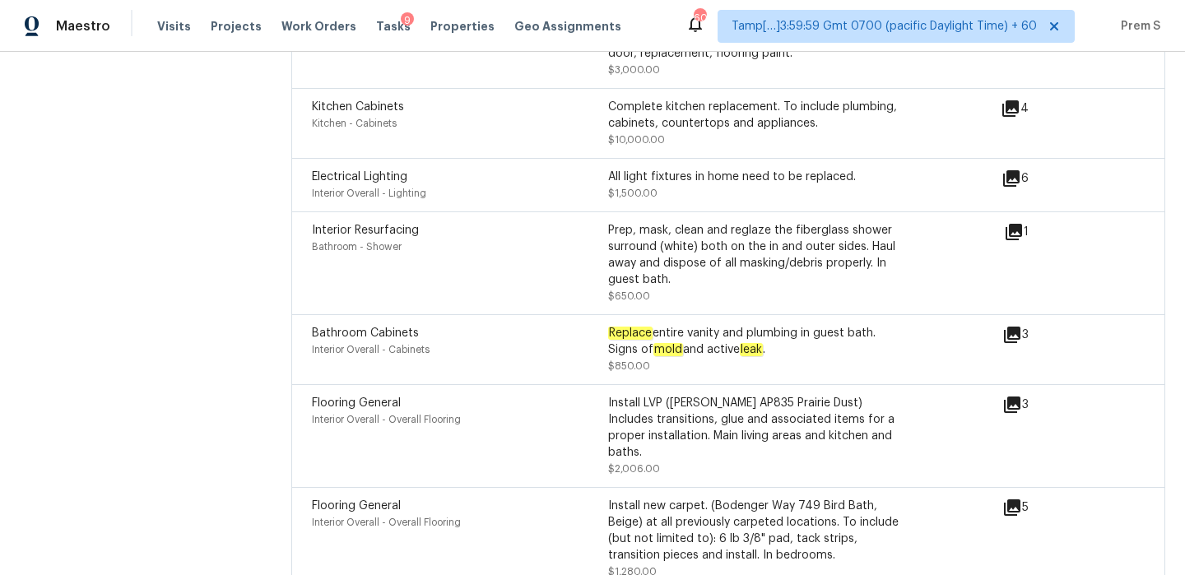
click at [1012, 327] on icon at bounding box center [1012, 335] width 16 height 16
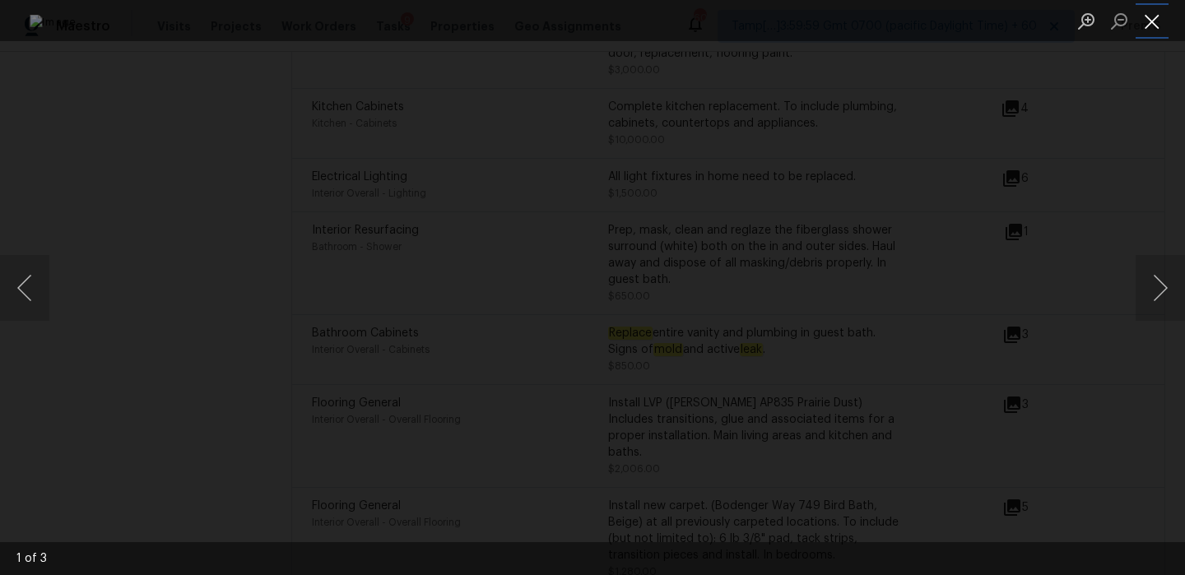
click at [1151, 21] on button "Close lightbox" at bounding box center [1151, 21] width 33 height 29
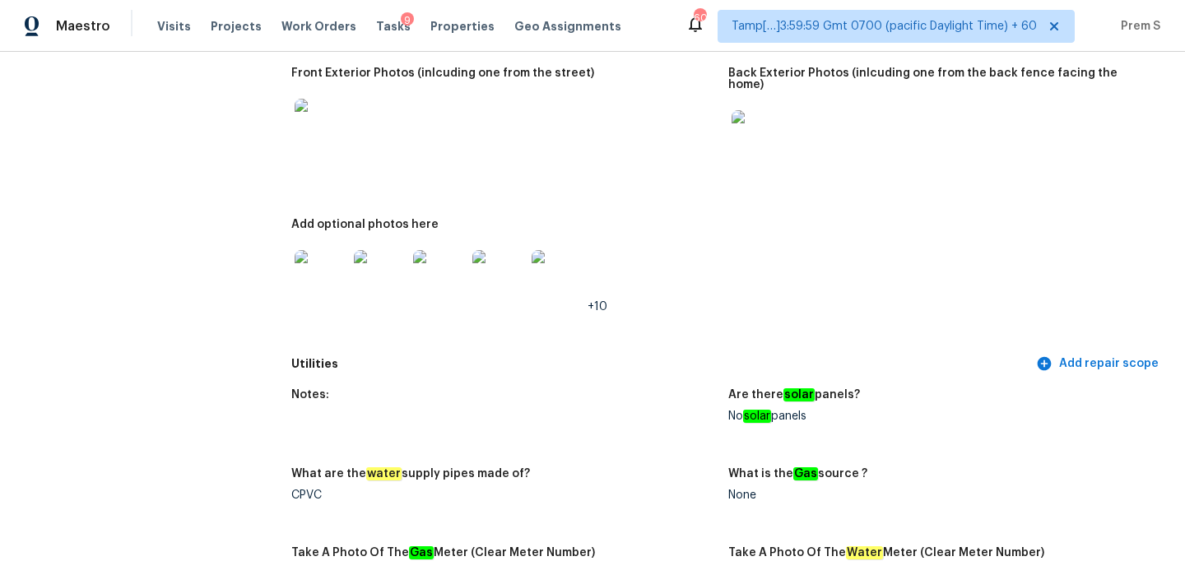
scroll to position [871, 0]
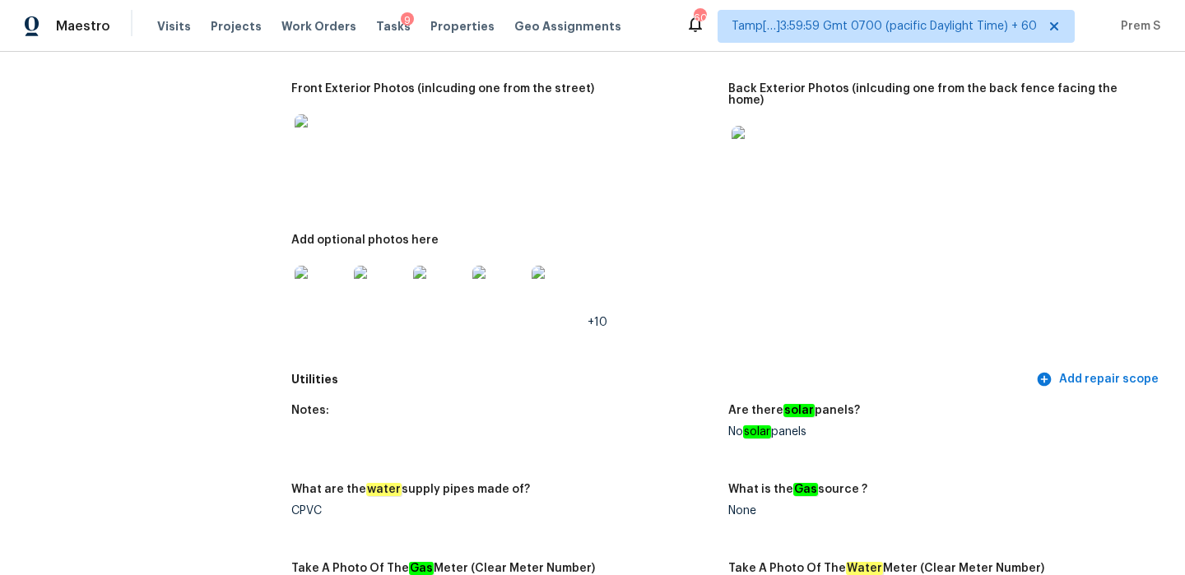
click at [329, 148] on img at bounding box center [320, 140] width 53 height 53
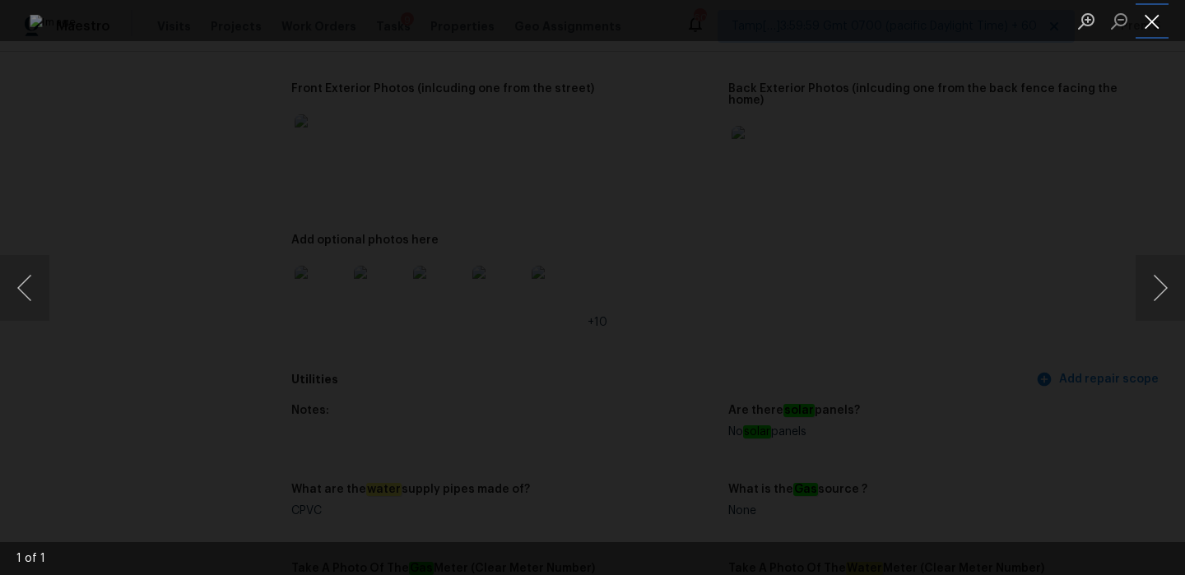
click at [1150, 18] on button "Close lightbox" at bounding box center [1151, 21] width 33 height 29
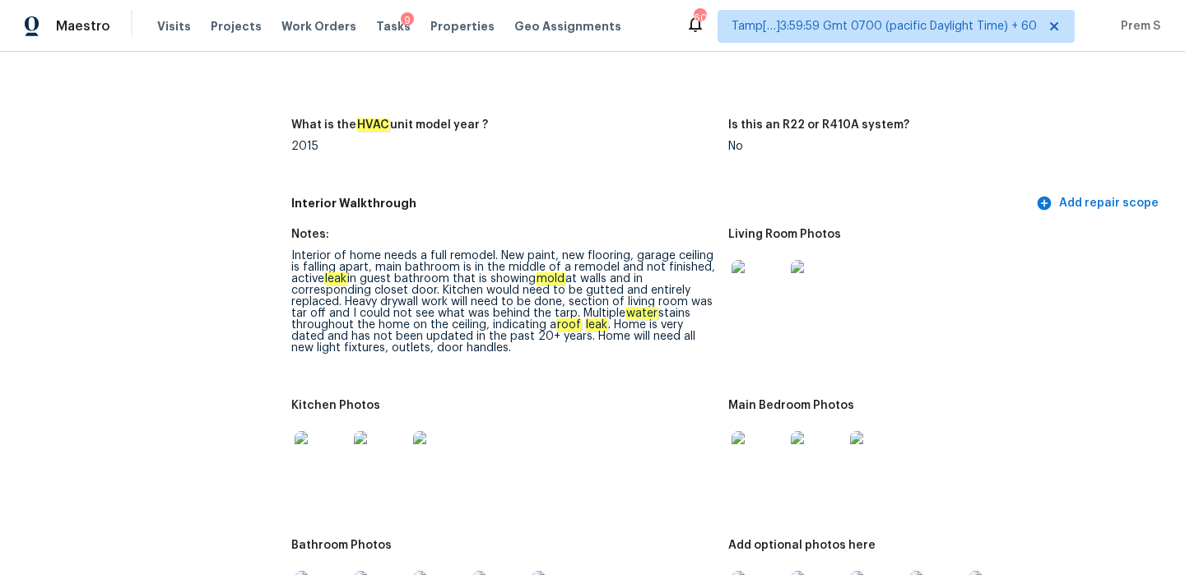
scroll to position [0, 0]
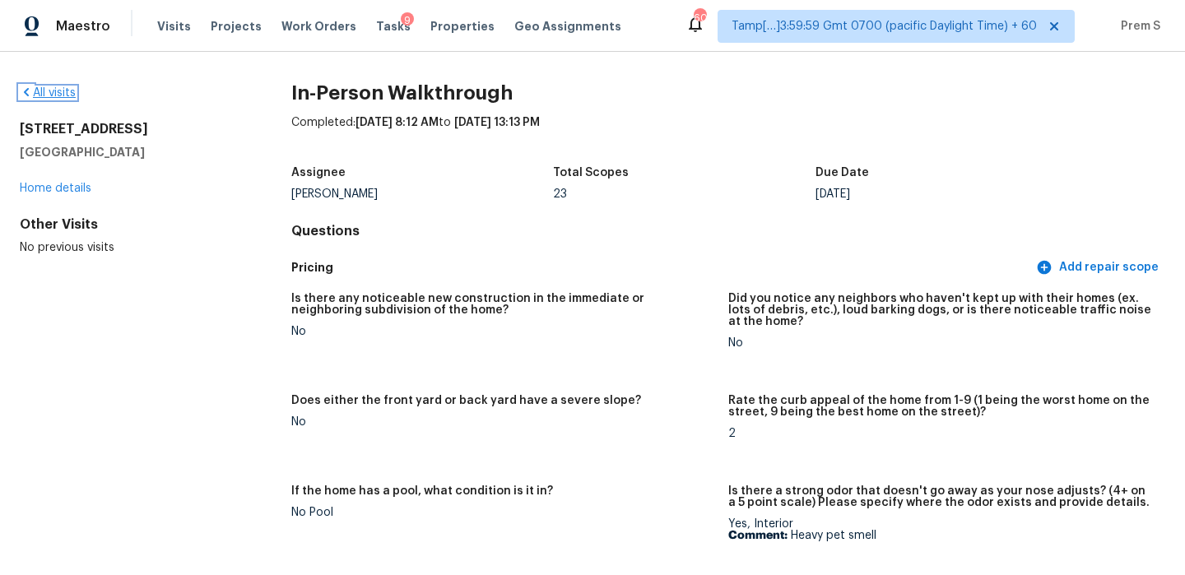
click at [67, 91] on link "All visits" at bounding box center [48, 93] width 56 height 12
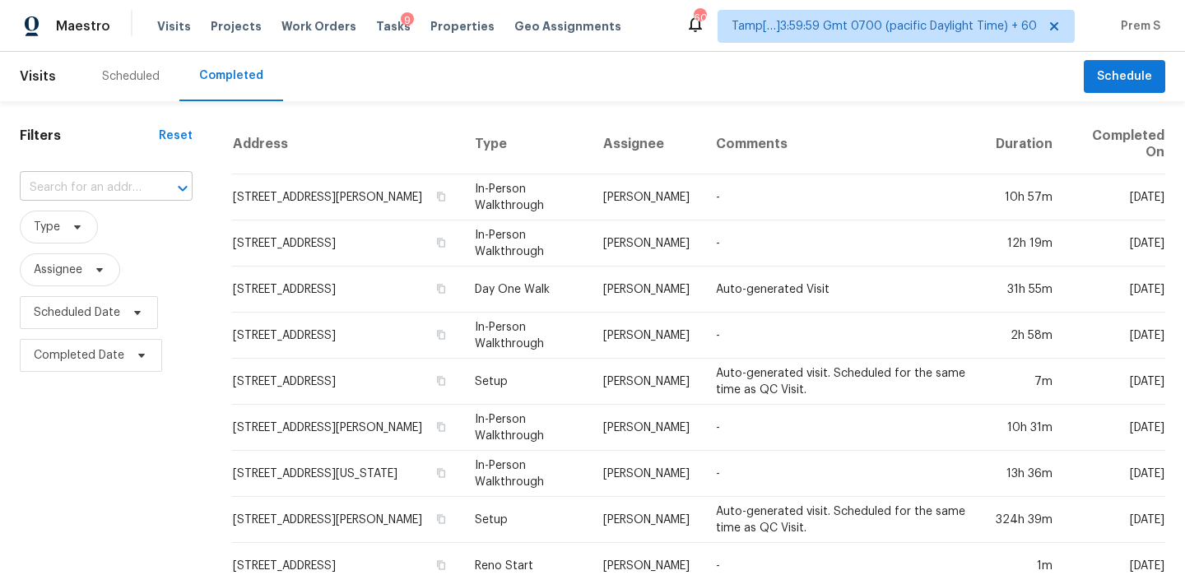
click at [96, 192] on input "text" at bounding box center [83, 188] width 127 height 26
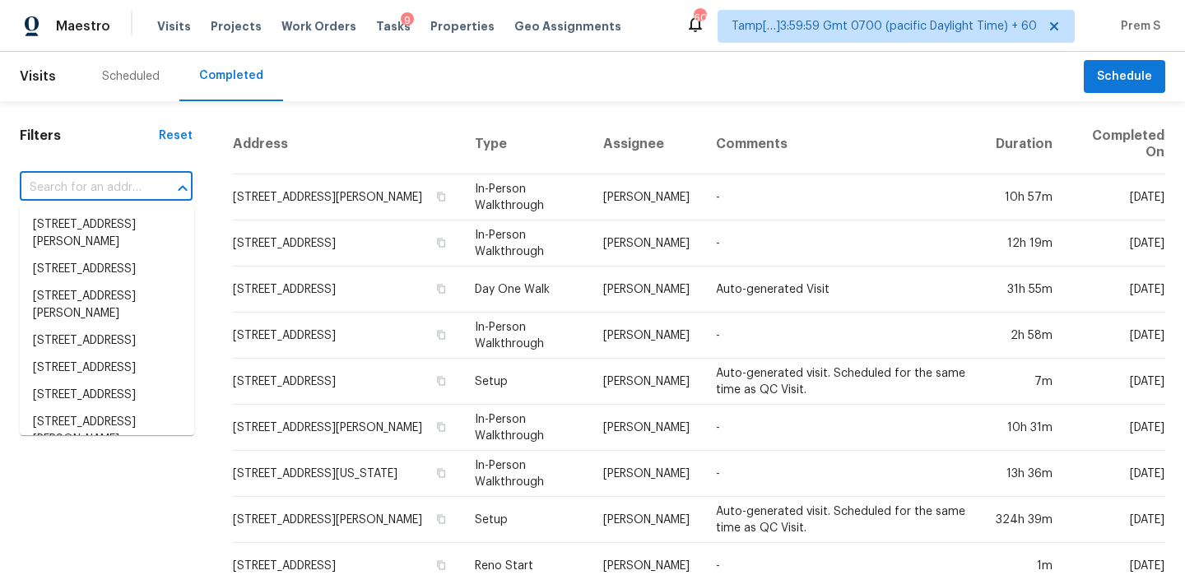
paste input "4609 Arbor Gate Dr Bradenton, FL, 34203"
type input "4609 Arbor Gate Dr Bradenton, FL, 34203"
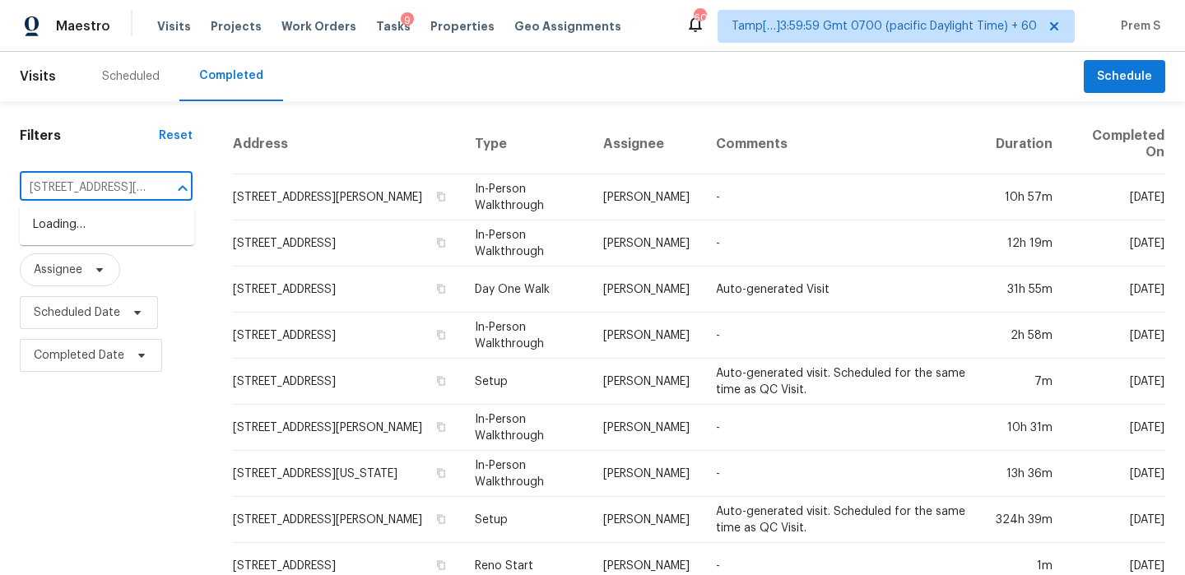
scroll to position [0, 108]
click at [117, 227] on li "4609 Arbor Gate Dr, Bradenton, FL 34203" at bounding box center [107, 224] width 174 height 27
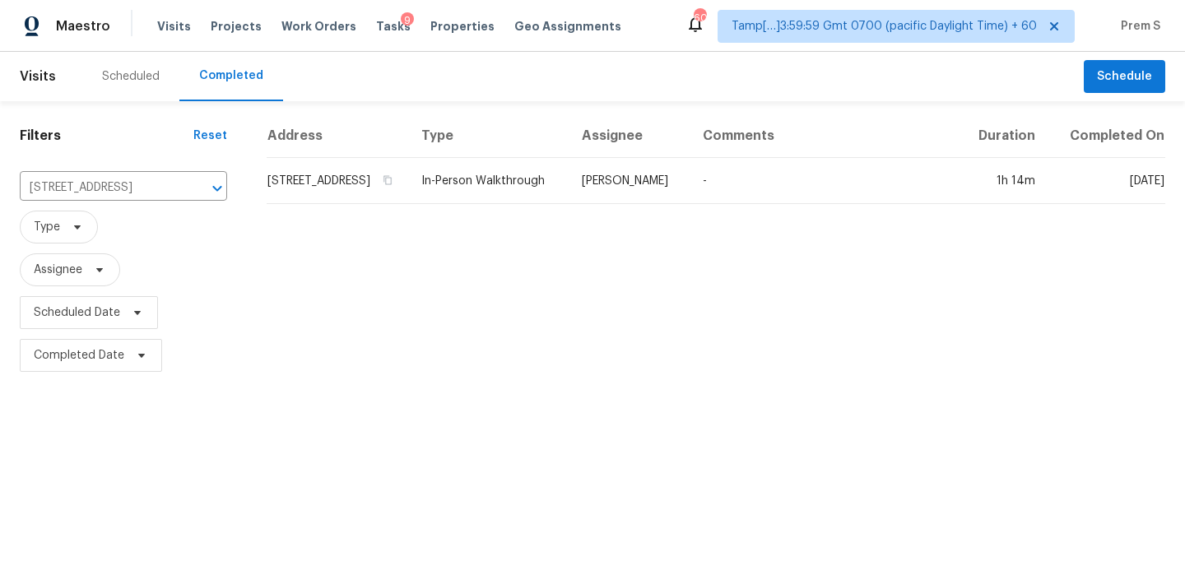
click at [339, 193] on td "4609 Arbor Gate Dr, Bradenton, FL 34203" at bounding box center [337, 181] width 141 height 46
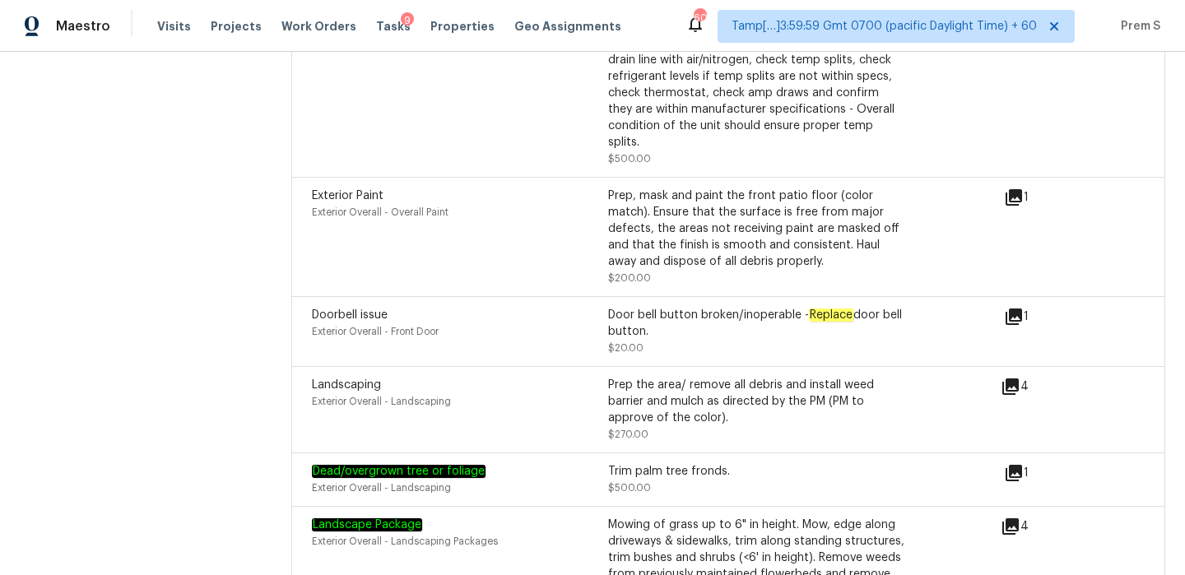
scroll to position [6243, 0]
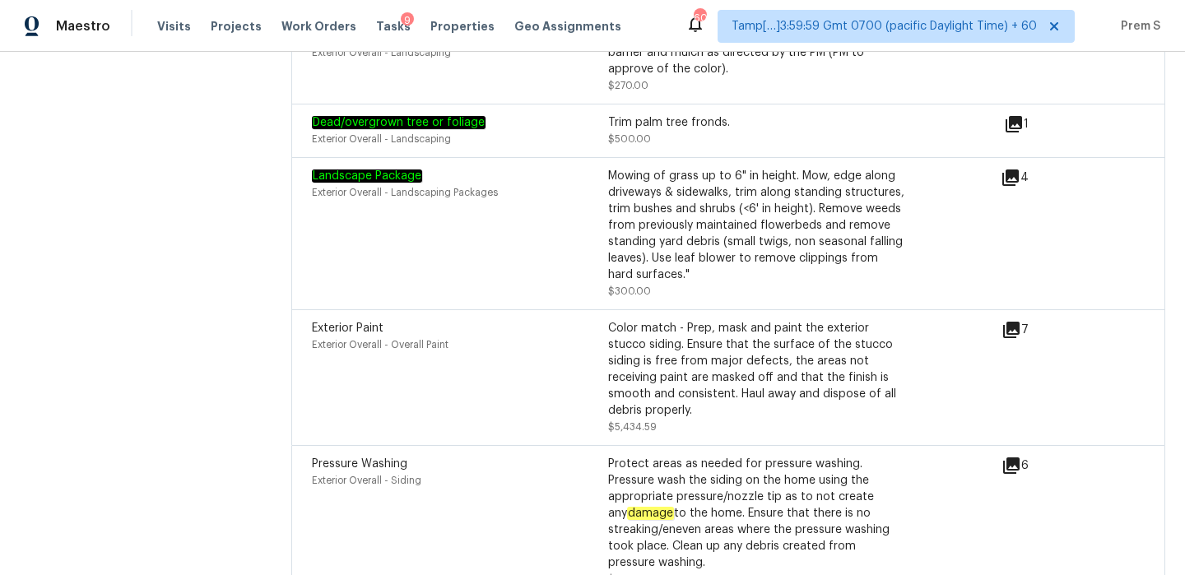
click at [757, 365] on div "Color match - Prep, mask and paint the exterior stucco siding. Ensure that the …" at bounding box center [756, 377] width 296 height 115
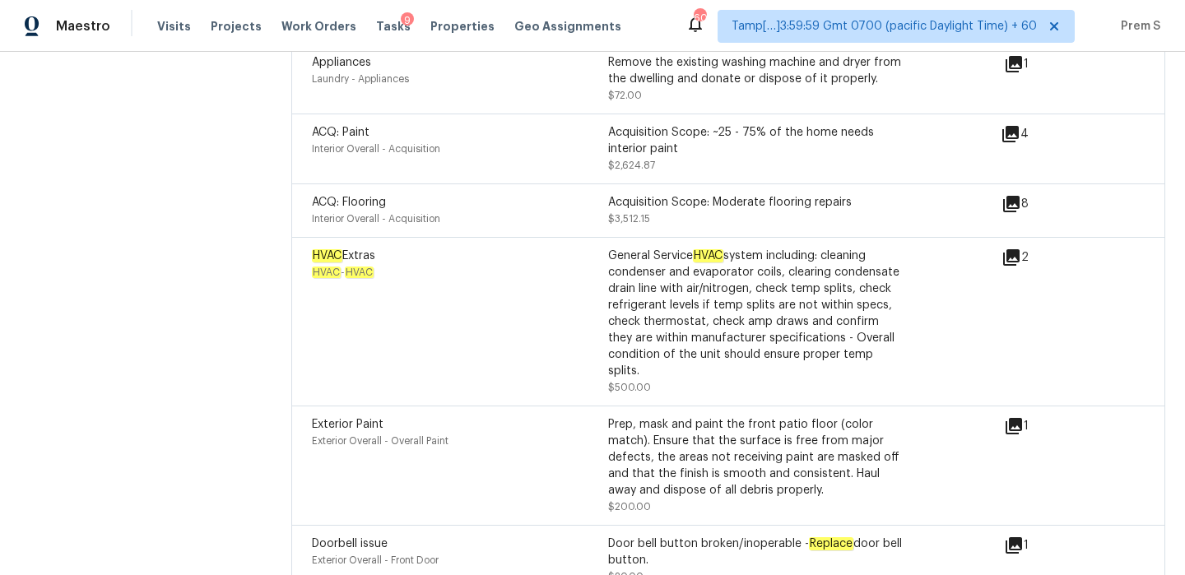
scroll to position [5665, 0]
click at [1015, 250] on icon at bounding box center [1011, 258] width 16 height 16
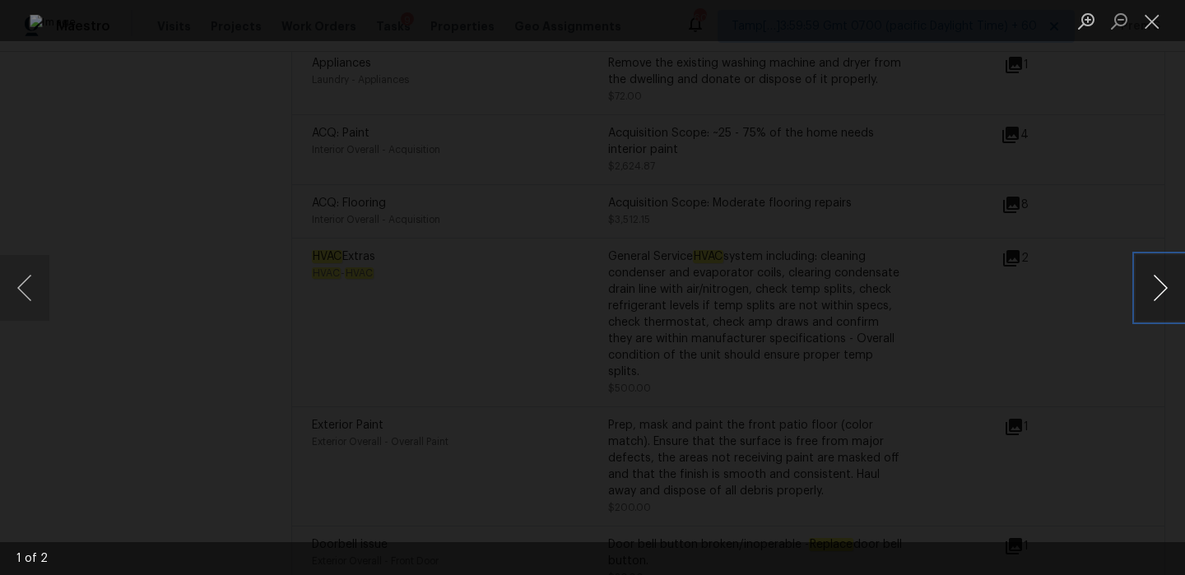
click at [1143, 282] on button "Next image" at bounding box center [1159, 288] width 49 height 66
click at [1146, 24] on button "Close lightbox" at bounding box center [1151, 21] width 33 height 29
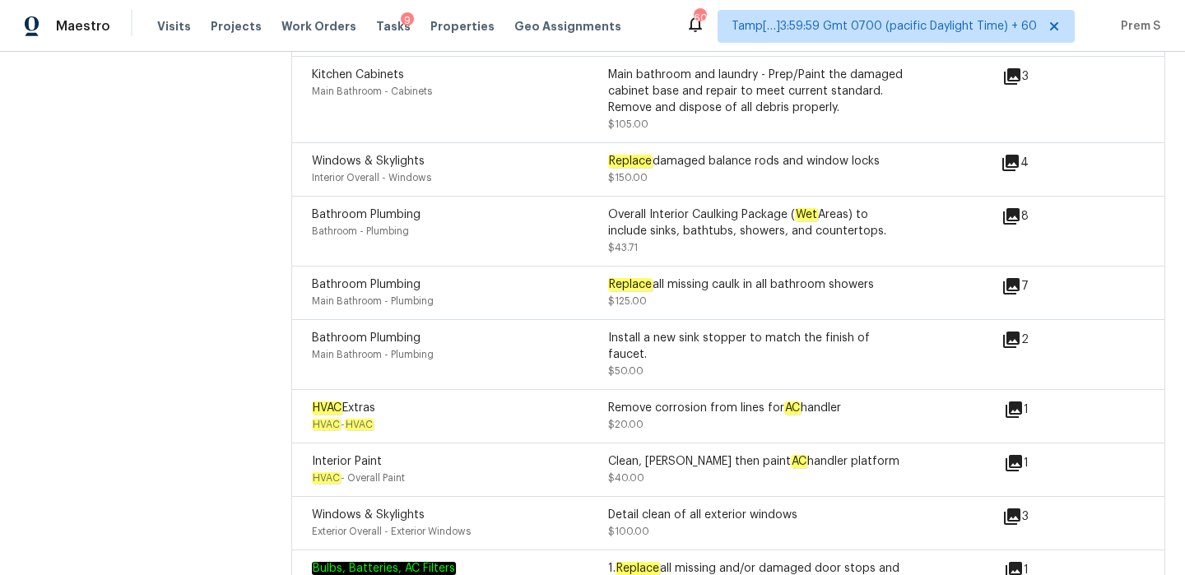
scroll to position [0, 0]
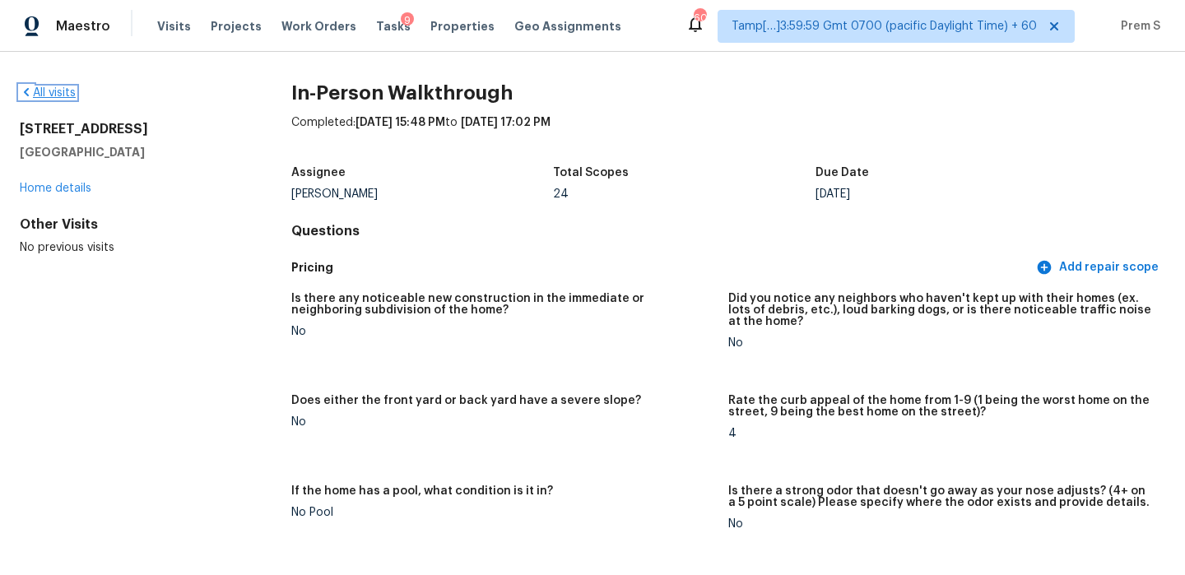
click at [45, 91] on link "All visits" at bounding box center [48, 93] width 56 height 12
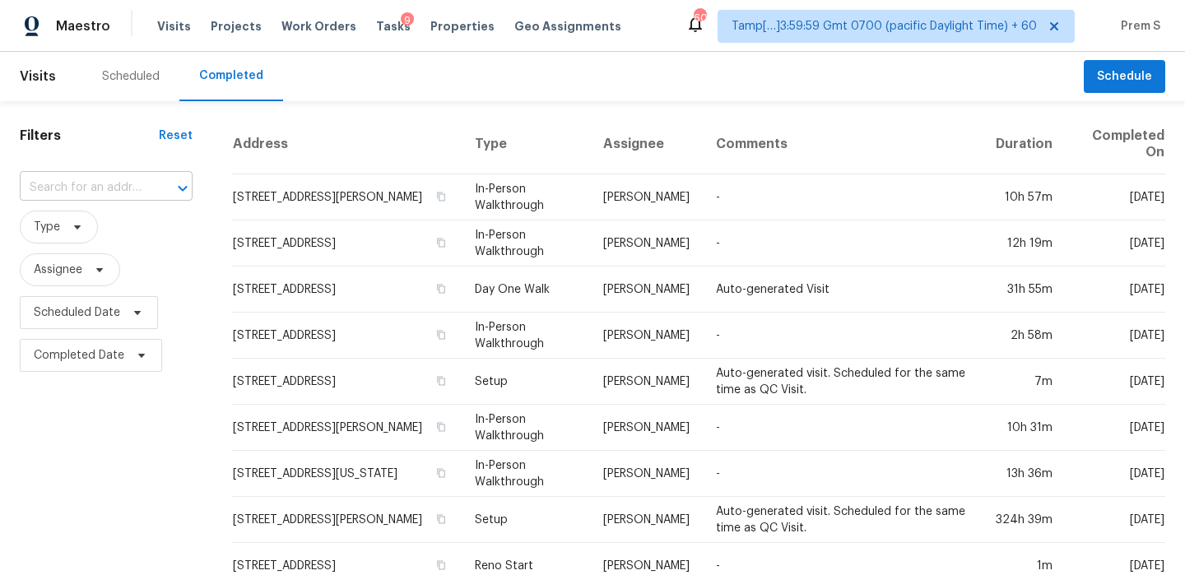
click at [86, 183] on input "text" at bounding box center [83, 188] width 127 height 26
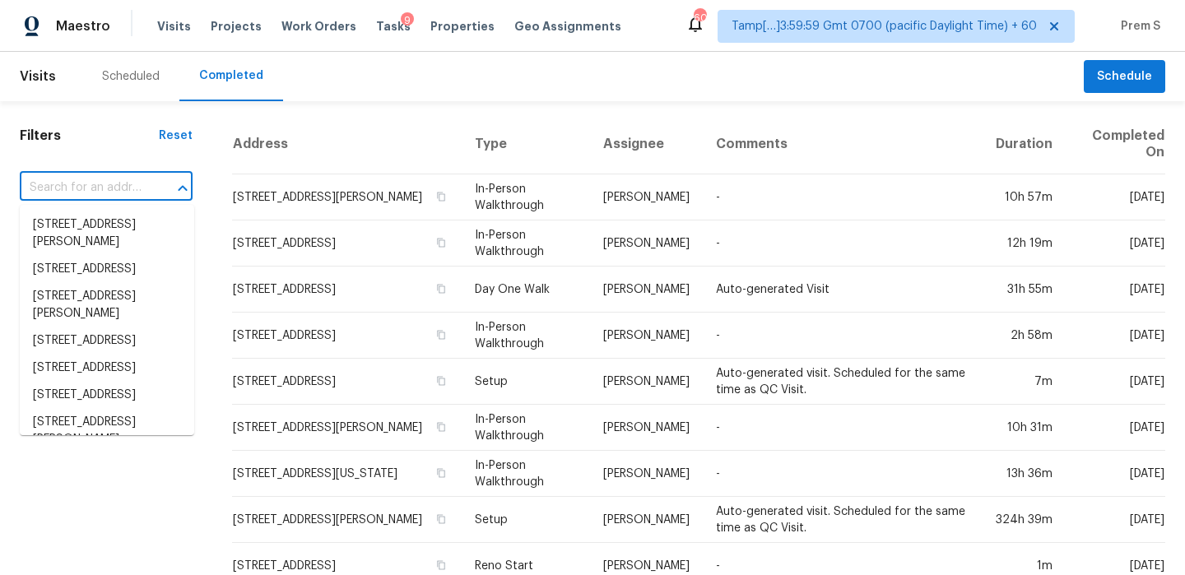
paste input "11306 Jim Ct Riverview, FL, 33569"
type input "11306 Jim Ct Riverview, FL, 33569"
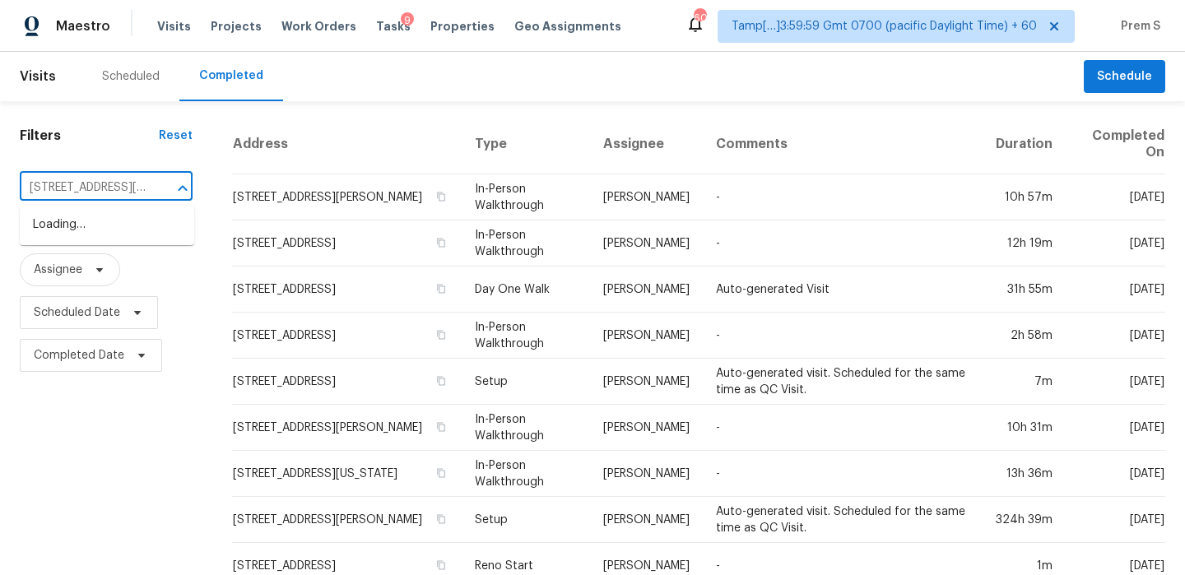
scroll to position [0, 63]
click at [109, 220] on li "11306 Jim Ct, Riverview, FL 33569" at bounding box center [107, 233] width 174 height 44
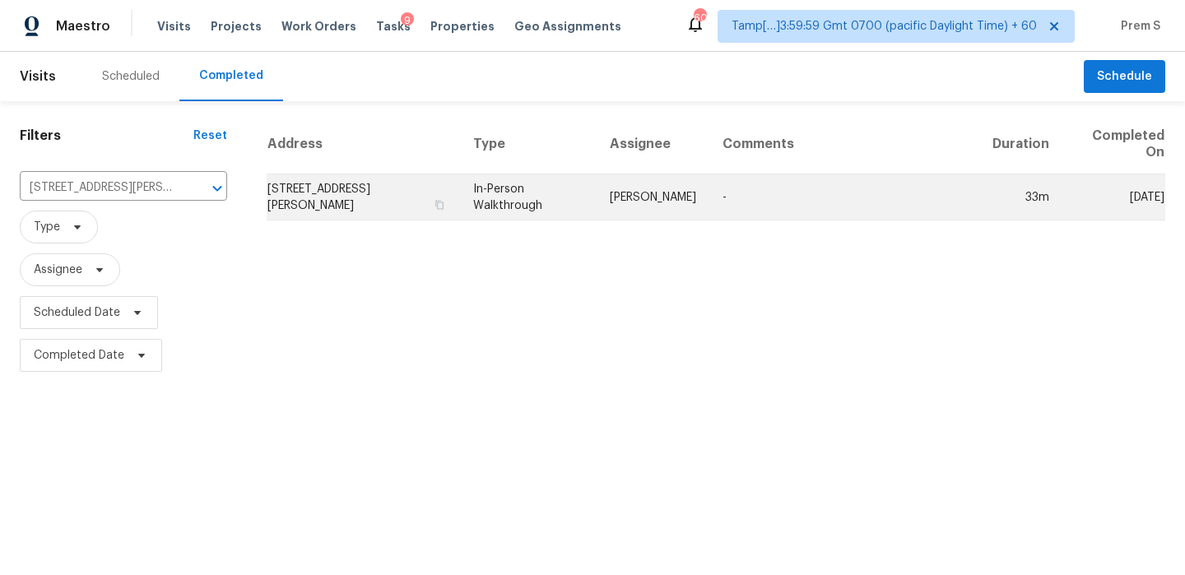
click at [531, 185] on td "In-Person Walkthrough" at bounding box center [528, 197] width 137 height 46
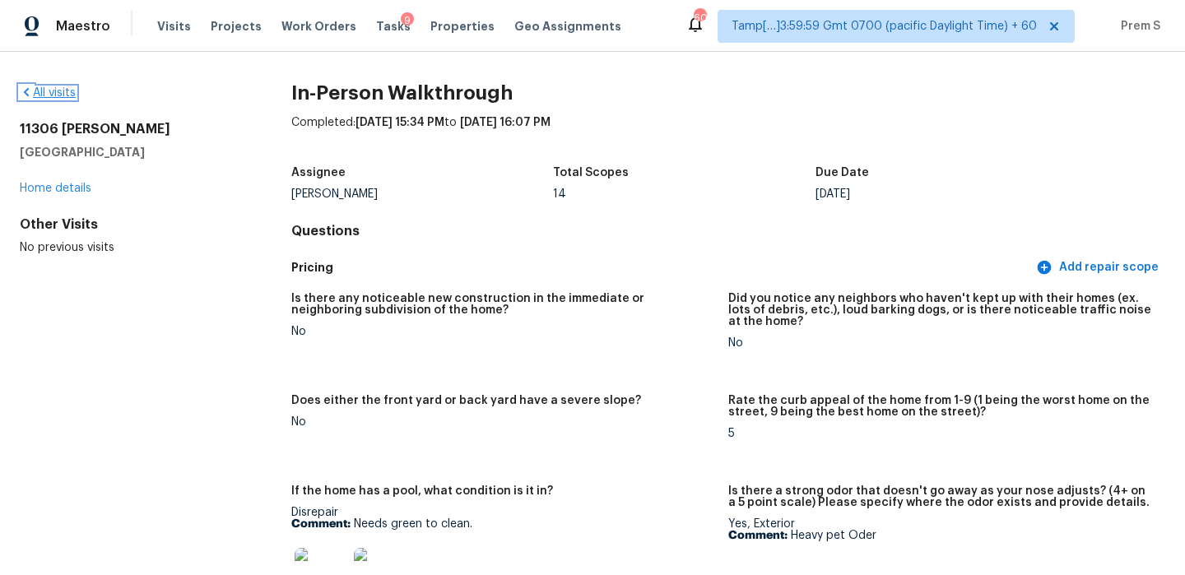
click at [65, 98] on link "All visits" at bounding box center [48, 93] width 56 height 12
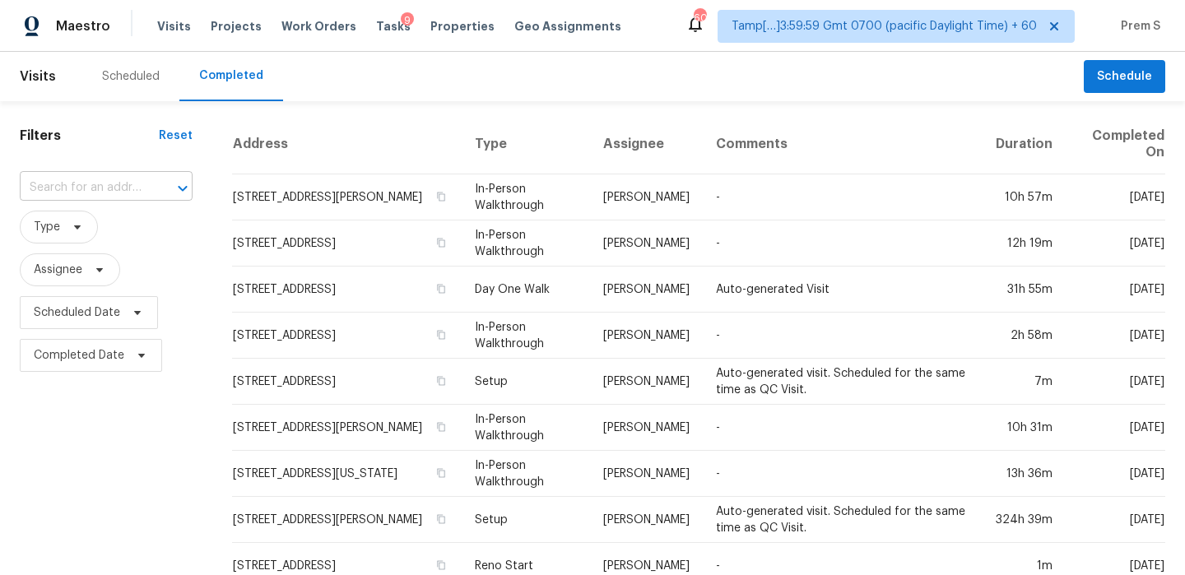
click at [141, 196] on input "text" at bounding box center [83, 188] width 127 height 26
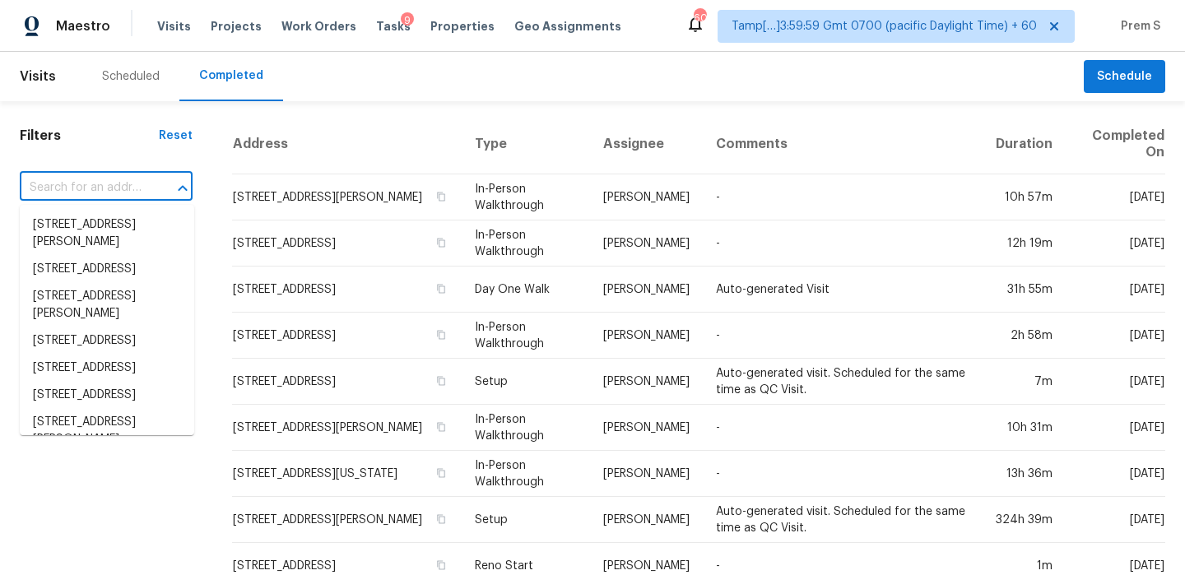
paste input "3638 Lake Breeze Ln Crosby, TX, 77532"
type input "3638 Lake Breeze Ln Crosby, TX, 77532"
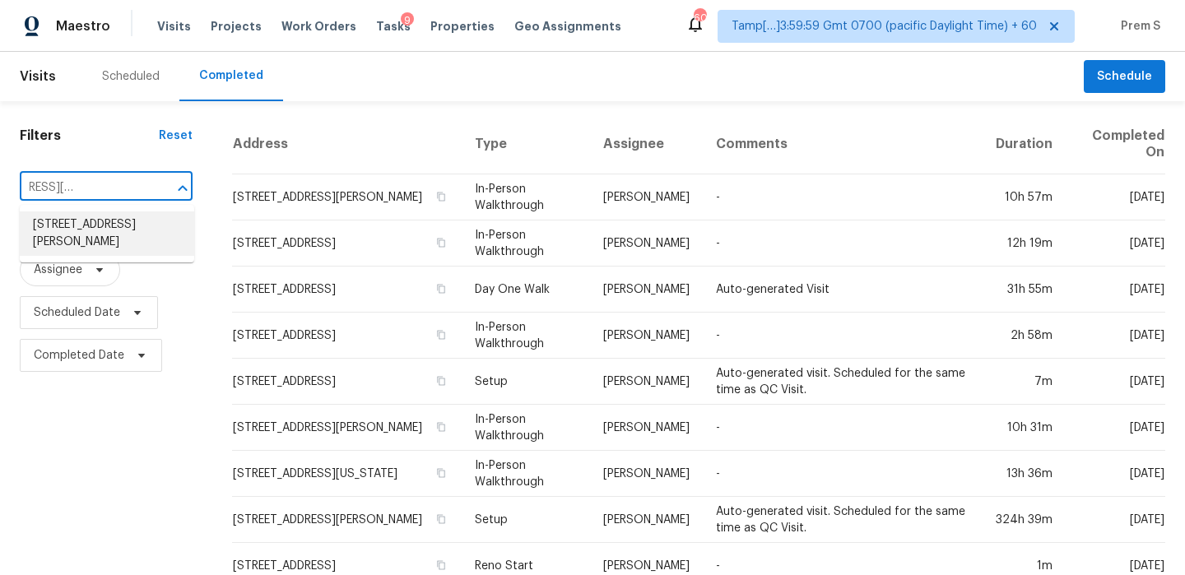
click at [139, 223] on li "3638 Lake Breeze Ln, Crosby, TX 77532" at bounding box center [107, 233] width 174 height 44
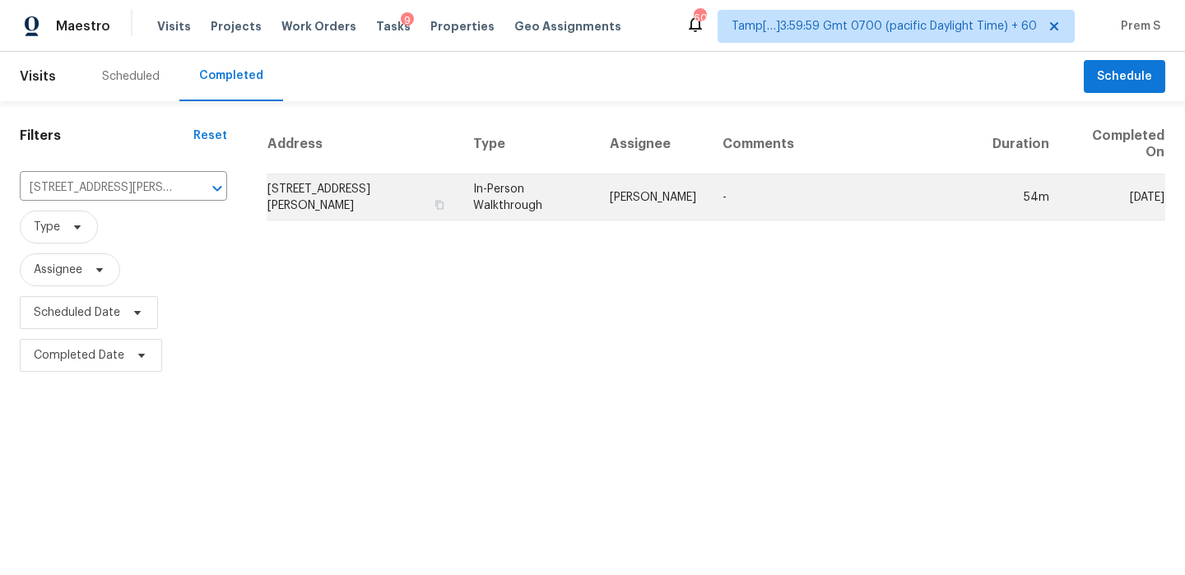
click at [365, 194] on td "3638 Lake Breeze Ln, Crosby, TX 77532" at bounding box center [363, 197] width 193 height 46
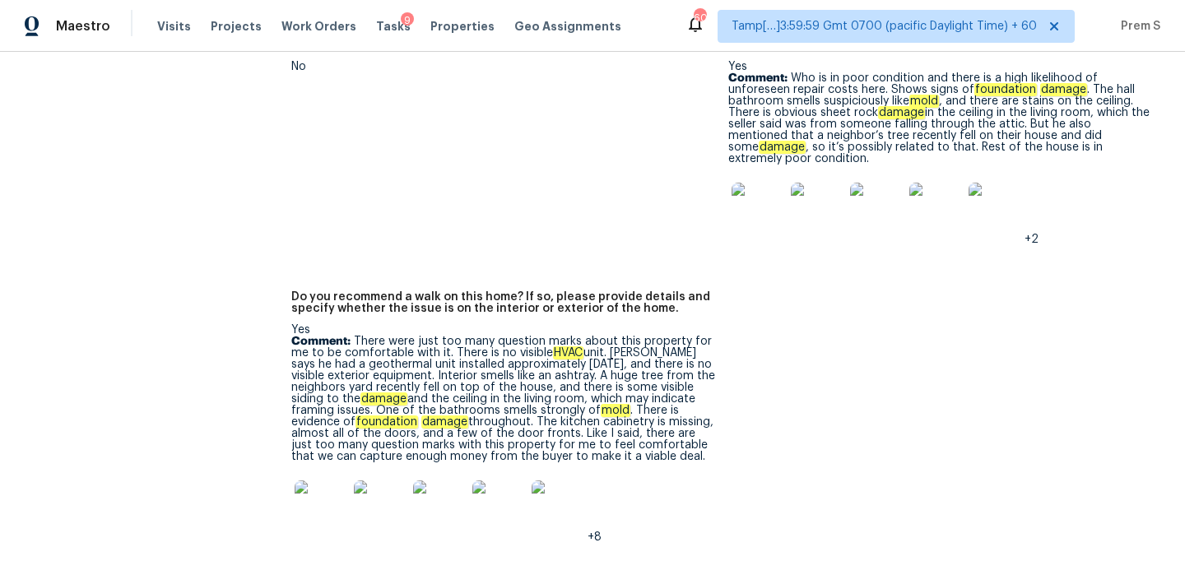
scroll to position [3791, 0]
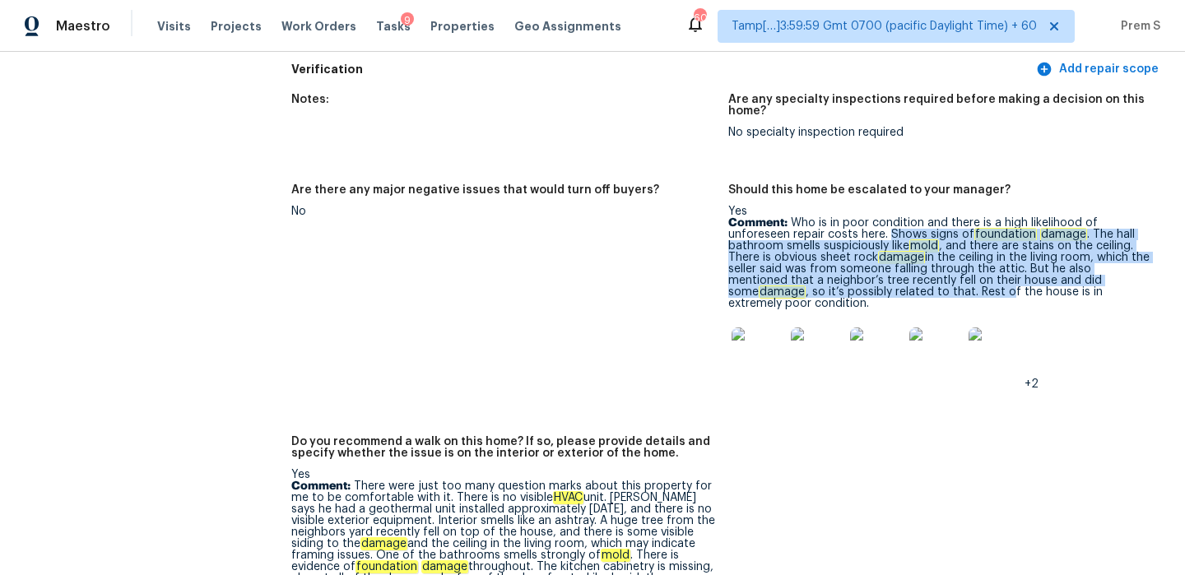
drag, startPoint x: 888, startPoint y: 208, endPoint x: 973, endPoint y: 273, distance: 106.8
click at [973, 273] on p "Comment: Who is in poor condition and there is a high likelihood of unforeseen …" at bounding box center [940, 263] width 424 height 92
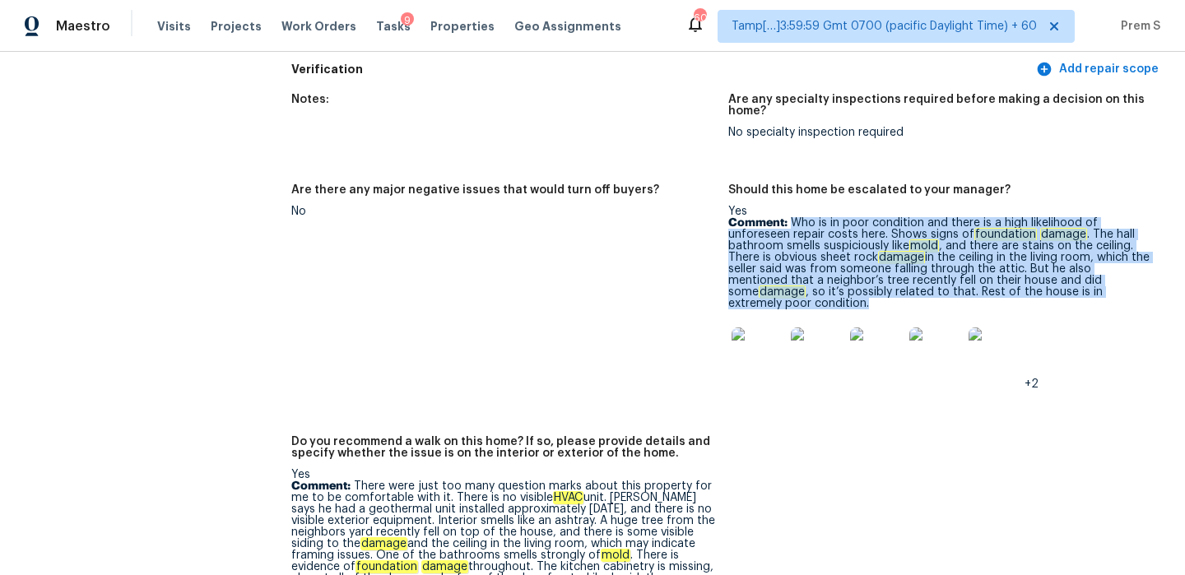
drag, startPoint x: 791, startPoint y: 199, endPoint x: 793, endPoint y: 275, distance: 75.7
click at [794, 277] on p "Comment: Who is in poor condition and there is a high likelihood of unforeseen …" at bounding box center [940, 263] width 424 height 92
copy p "Who is in poor condition and there is a high likelihood of unforeseen repair co…"
click at [773, 327] on img at bounding box center [757, 353] width 53 height 53
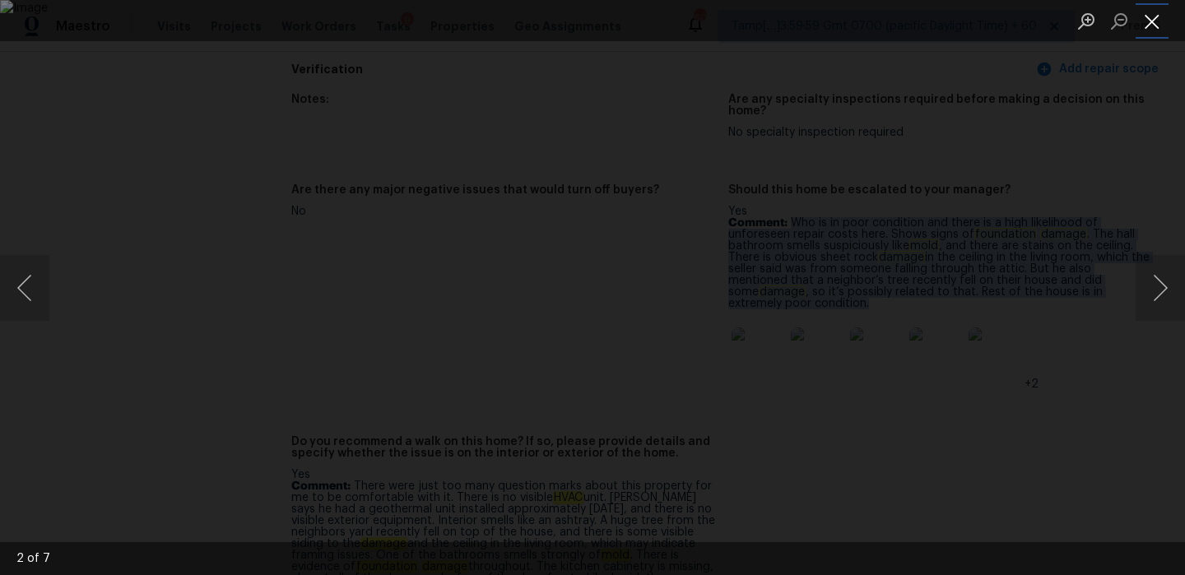
click at [1148, 12] on button "Close lightbox" at bounding box center [1151, 21] width 33 height 29
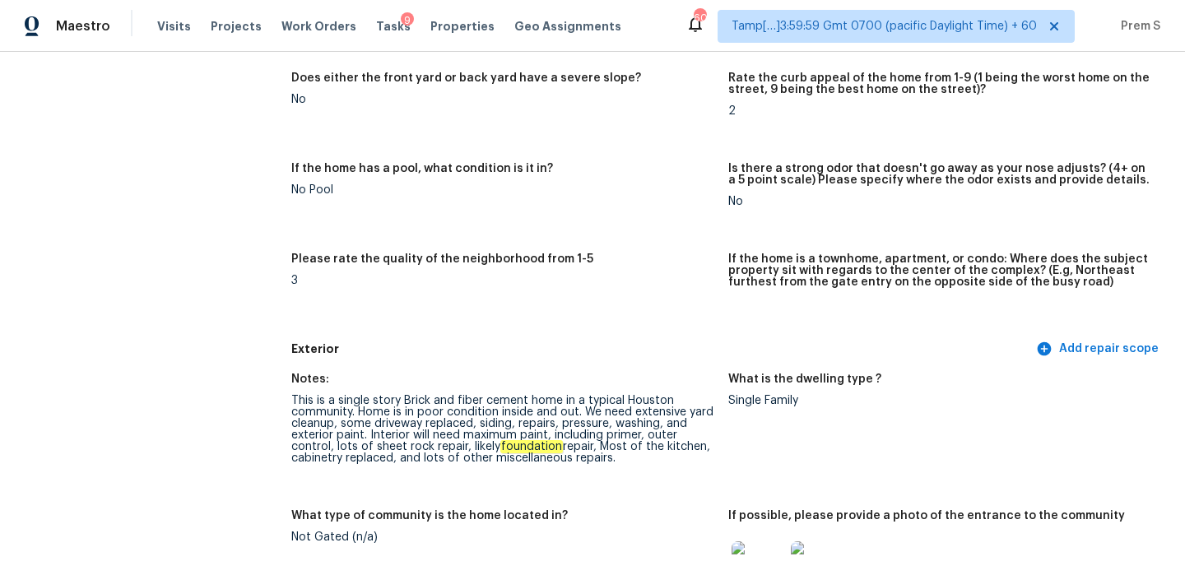
scroll to position [0, 0]
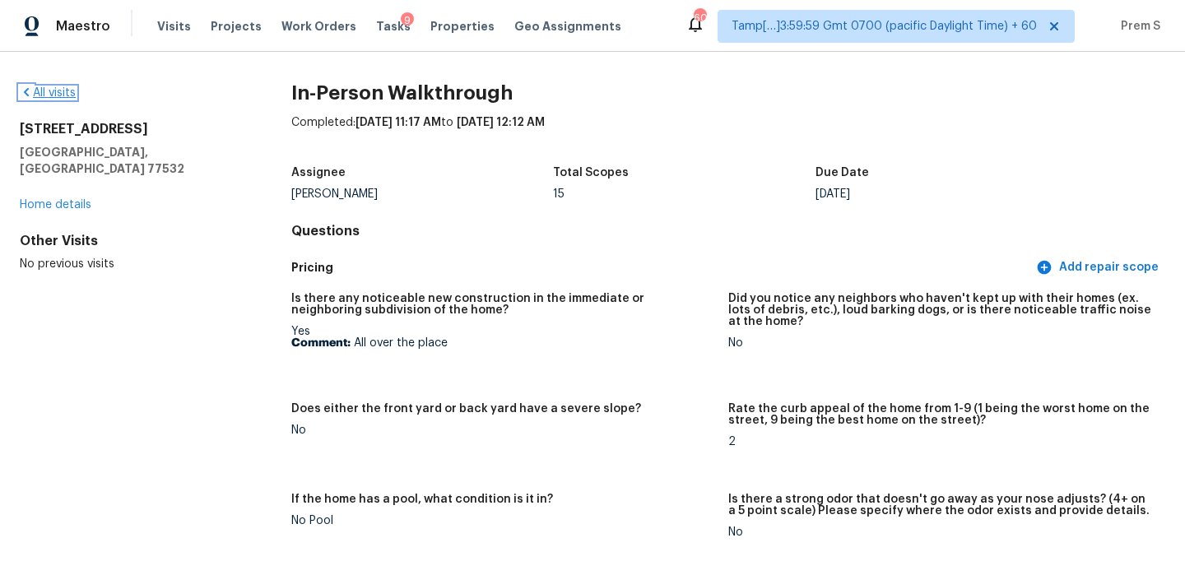
click at [62, 88] on link "All visits" at bounding box center [48, 93] width 56 height 12
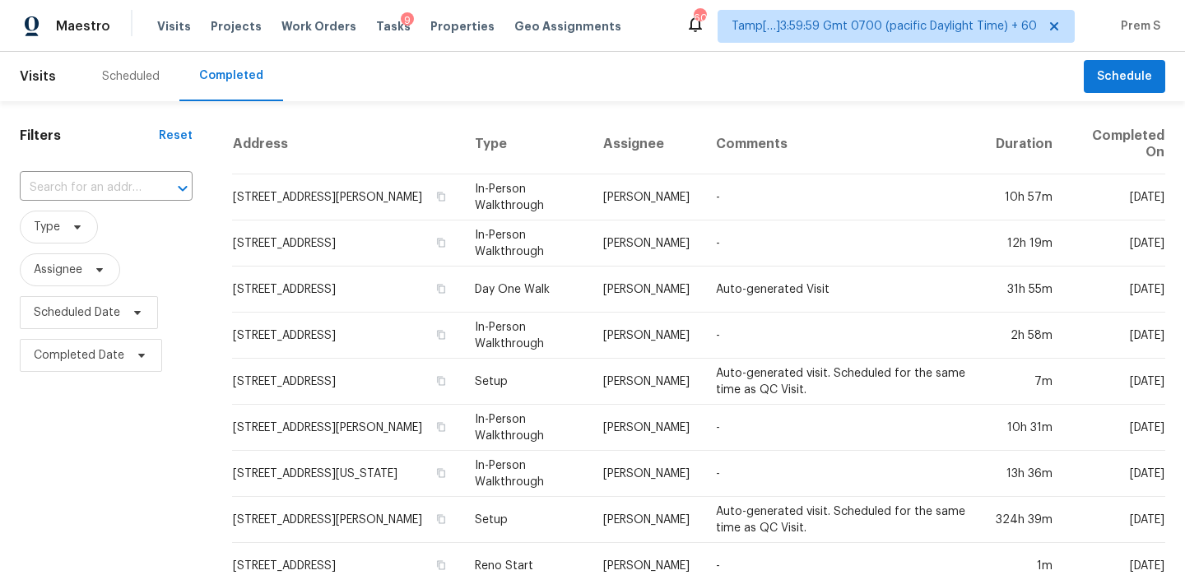
click at [80, 189] on input "text" at bounding box center [83, 188] width 127 height 26
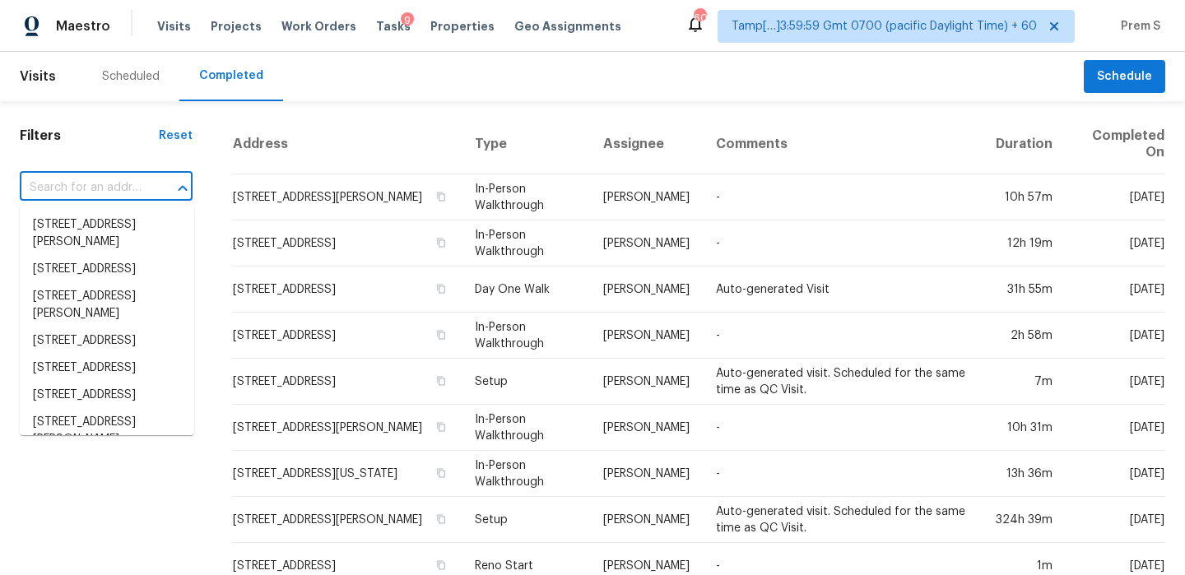
paste input "510 Needmore Rd Clarksville, TN, 37040"
type input "510 Needmore Rd Clarksville, TN, 37040"
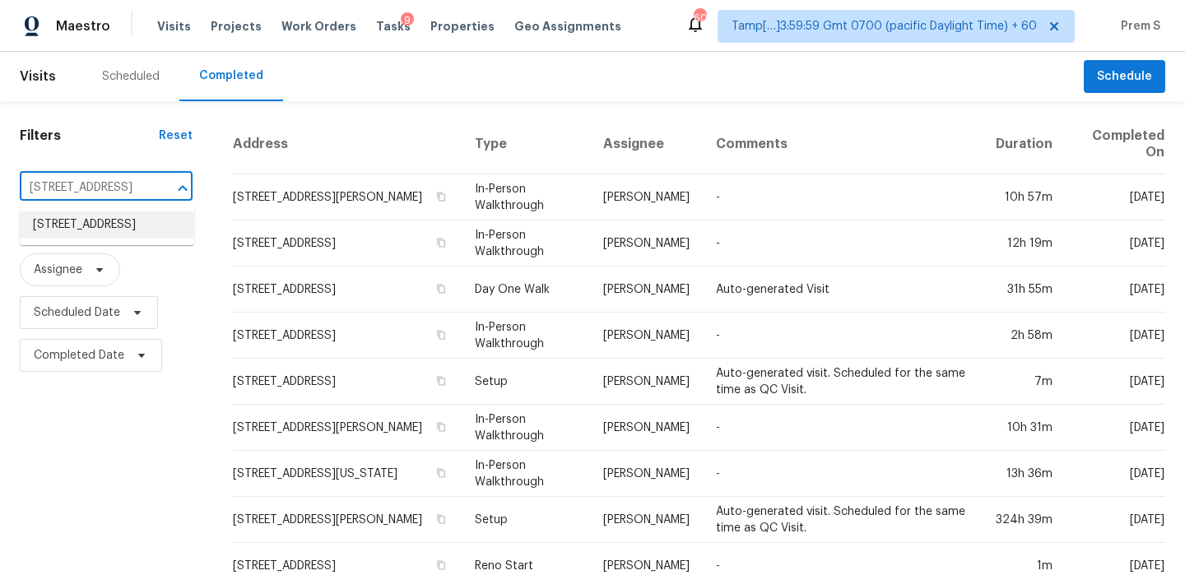
click at [96, 231] on li "510 Needmore Rd, Clarksville, TN 37040" at bounding box center [107, 224] width 174 height 27
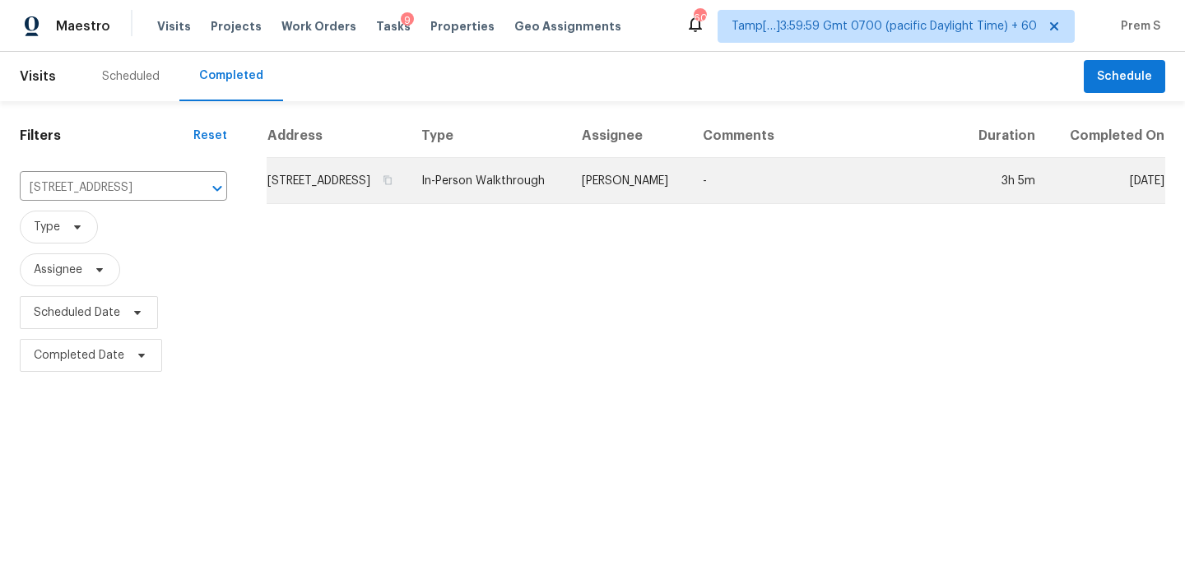
click at [350, 204] on td "510 Needmore Rd, Clarksville, TN 37040" at bounding box center [337, 181] width 141 height 46
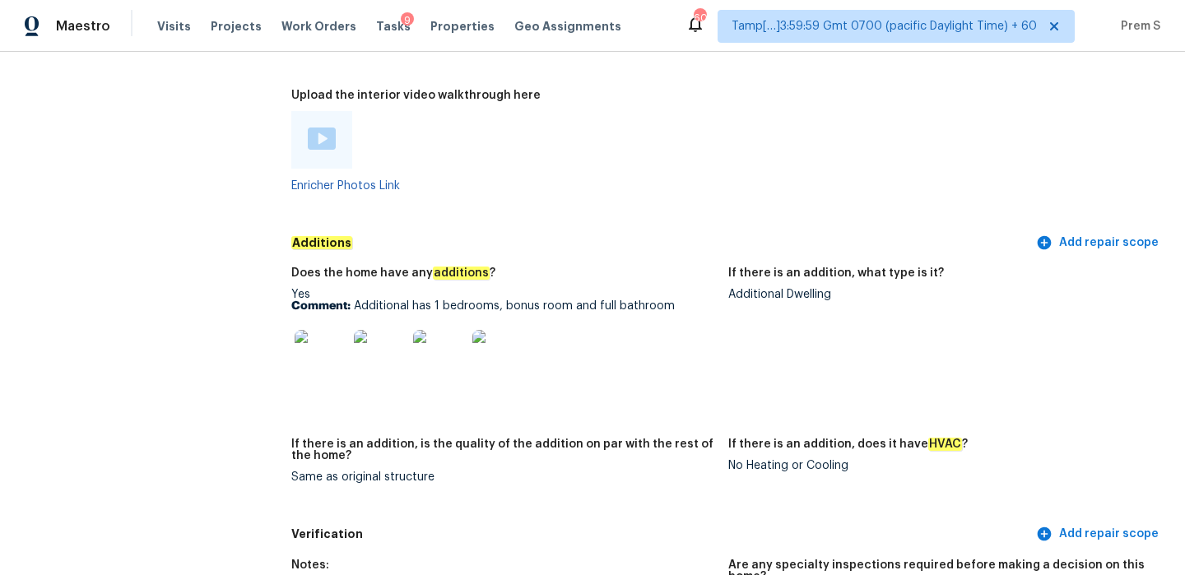
scroll to position [3547, 0]
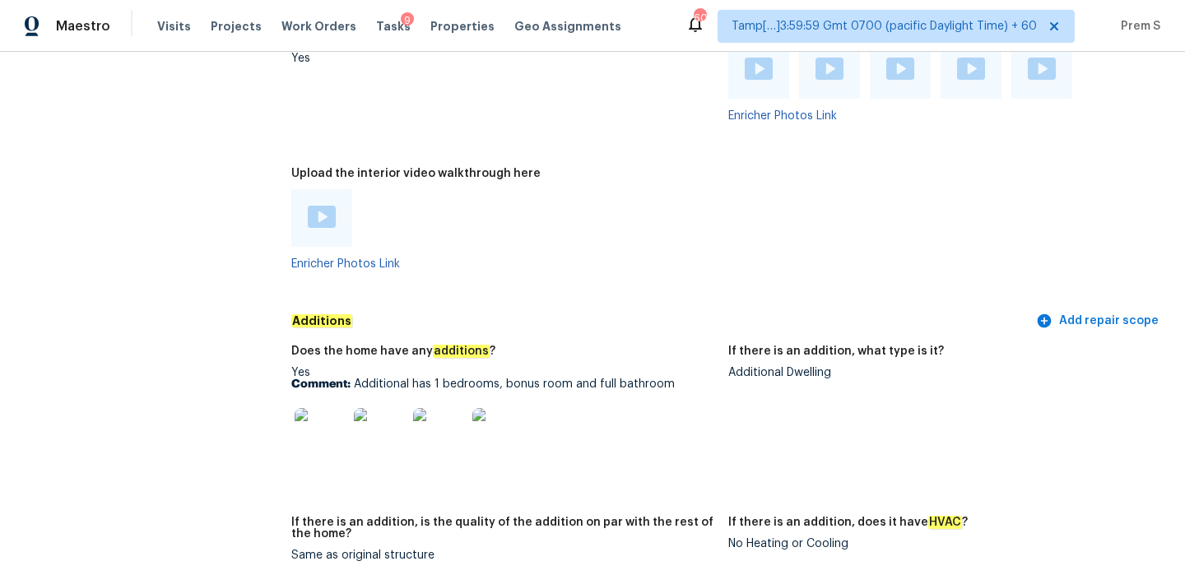
click at [318, 206] on img at bounding box center [322, 217] width 28 height 22
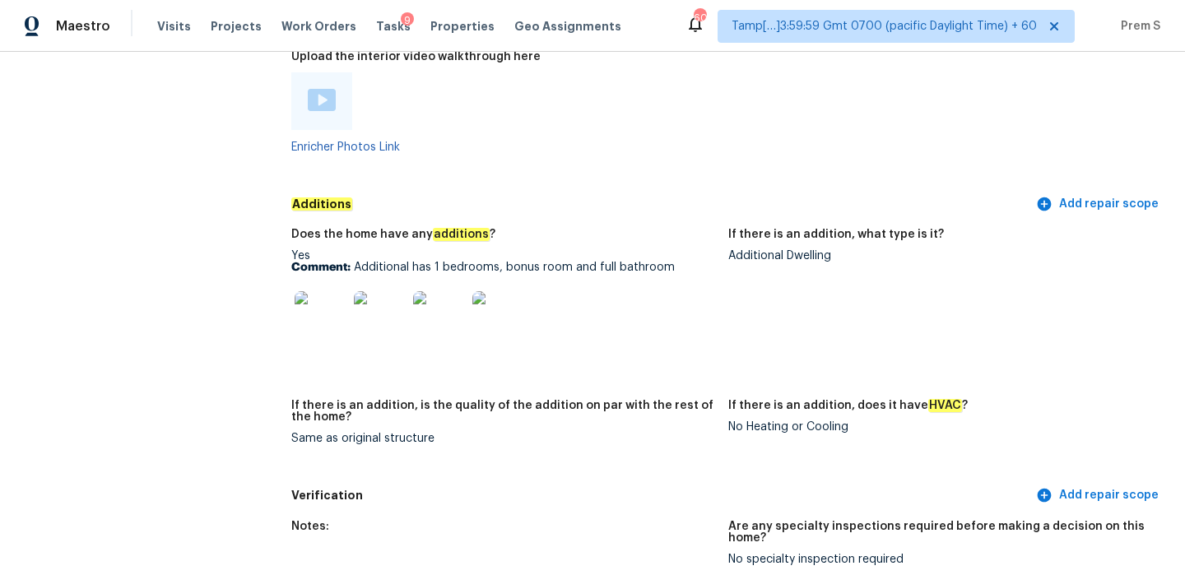
scroll to position [3663, 0]
drag, startPoint x: 353, startPoint y: 236, endPoint x: 690, endPoint y: 236, distance: 337.3
click at [690, 262] on p "Comment: Additional has 1 bedrooms, bonus room and full bathroom" at bounding box center [503, 268] width 424 height 12
copy p "Additional has 1 bedrooms, bonus room and full bathroom"
click at [316, 313] on div at bounding box center [320, 318] width 59 height 72
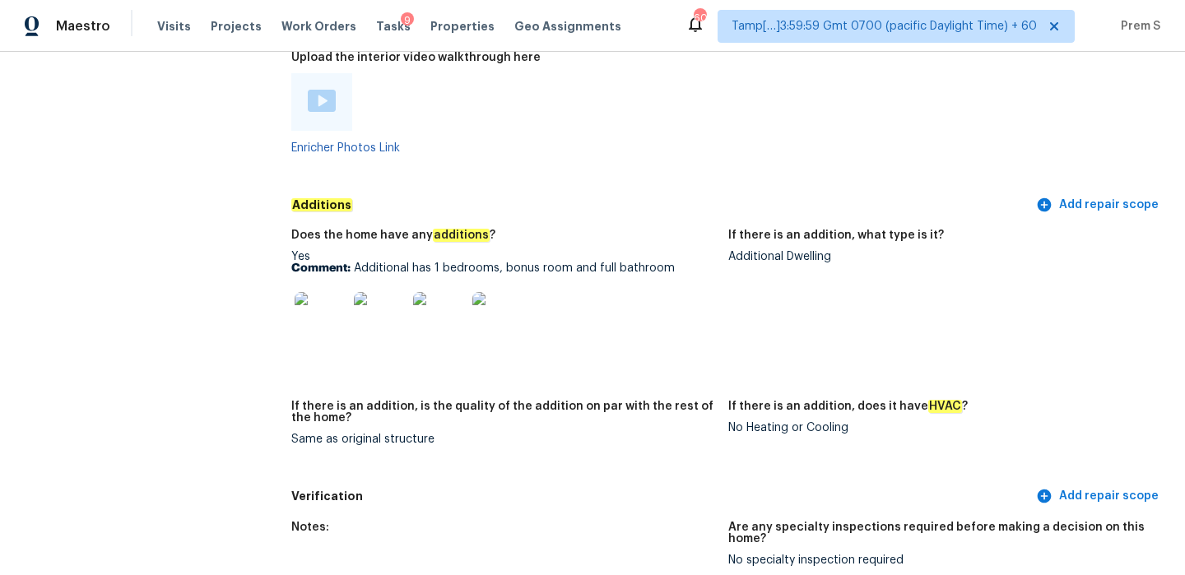
click at [319, 301] on img at bounding box center [320, 318] width 53 height 53
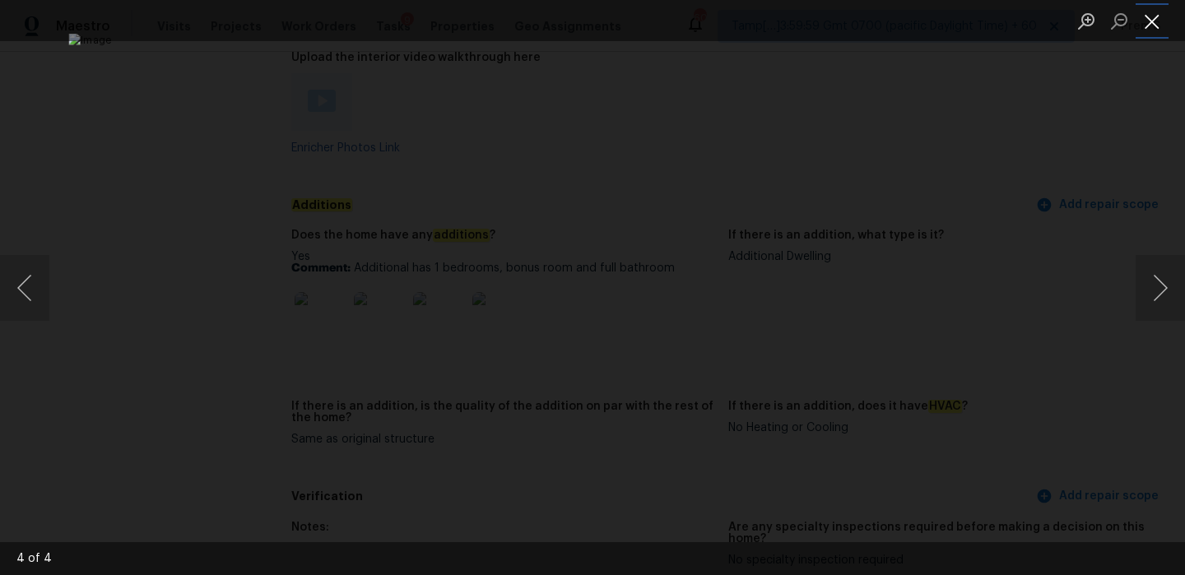
click at [1147, 21] on button "Close lightbox" at bounding box center [1151, 21] width 33 height 29
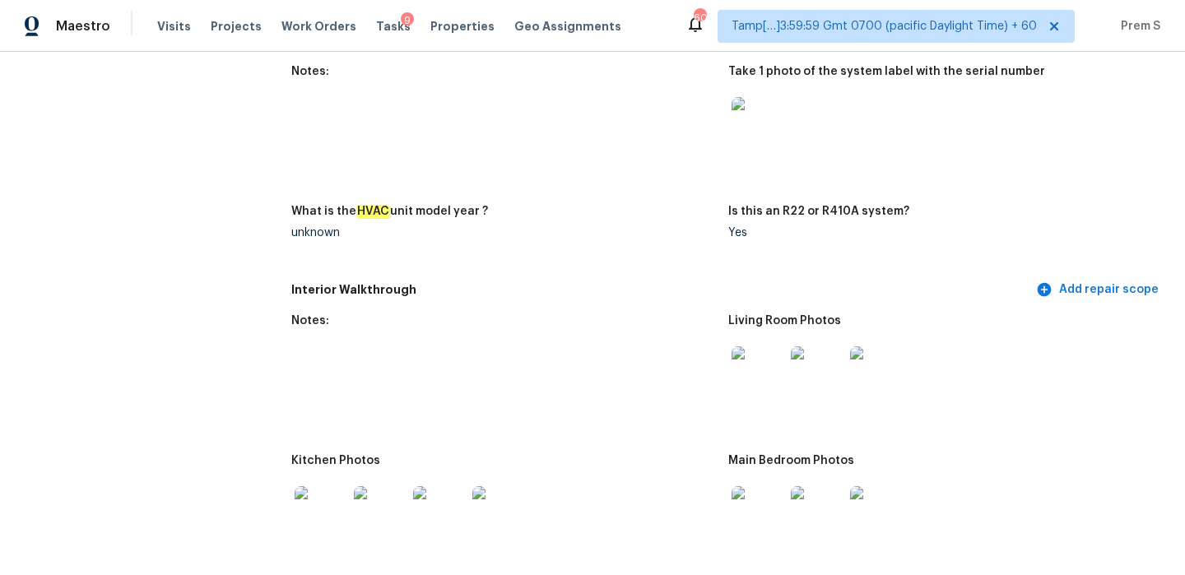
scroll to position [2095, 0]
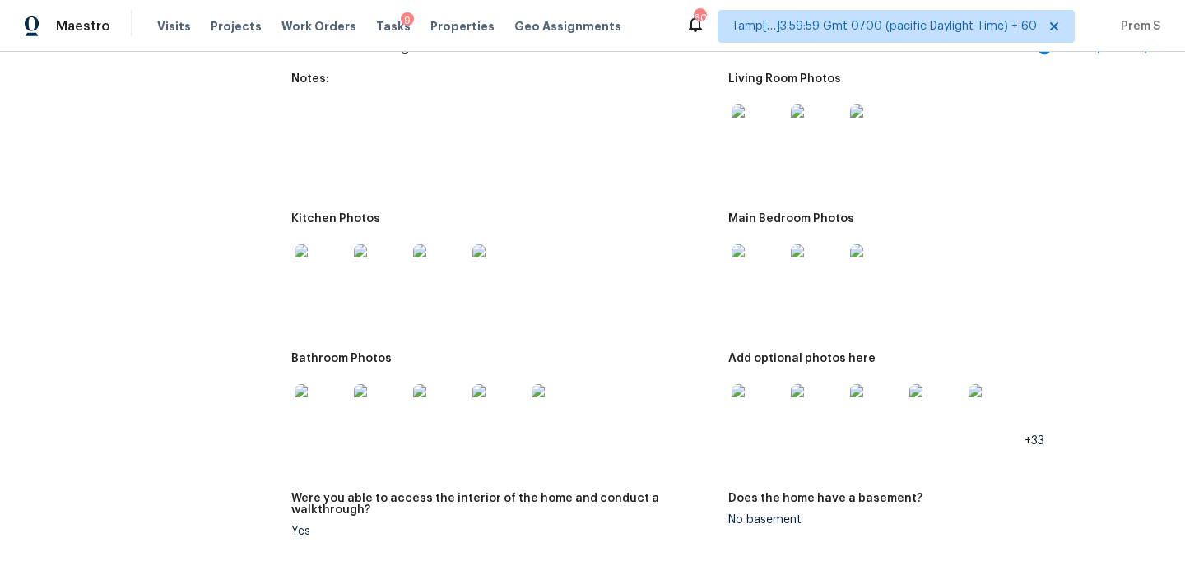
click at [767, 384] on img at bounding box center [757, 410] width 53 height 53
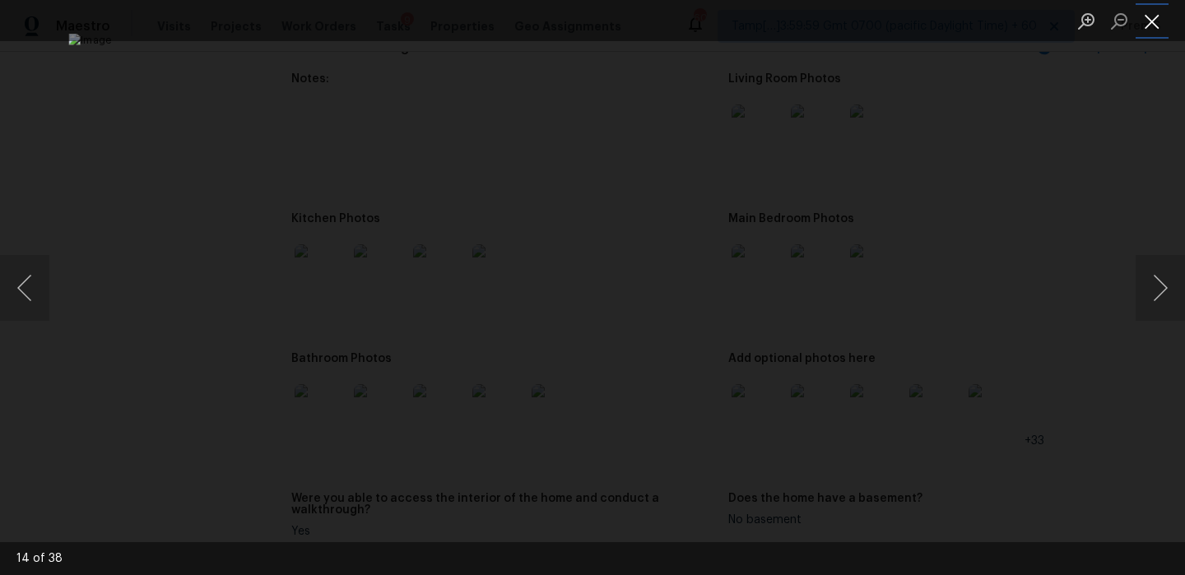
click at [1157, 19] on button "Close lightbox" at bounding box center [1151, 21] width 33 height 29
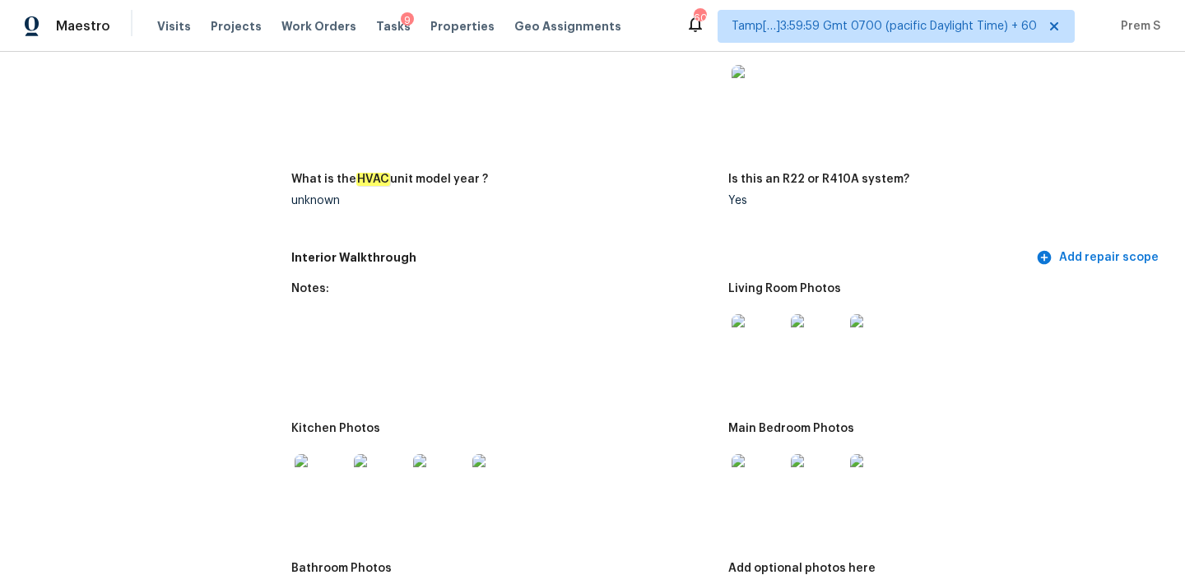
scroll to position [2009, 0]
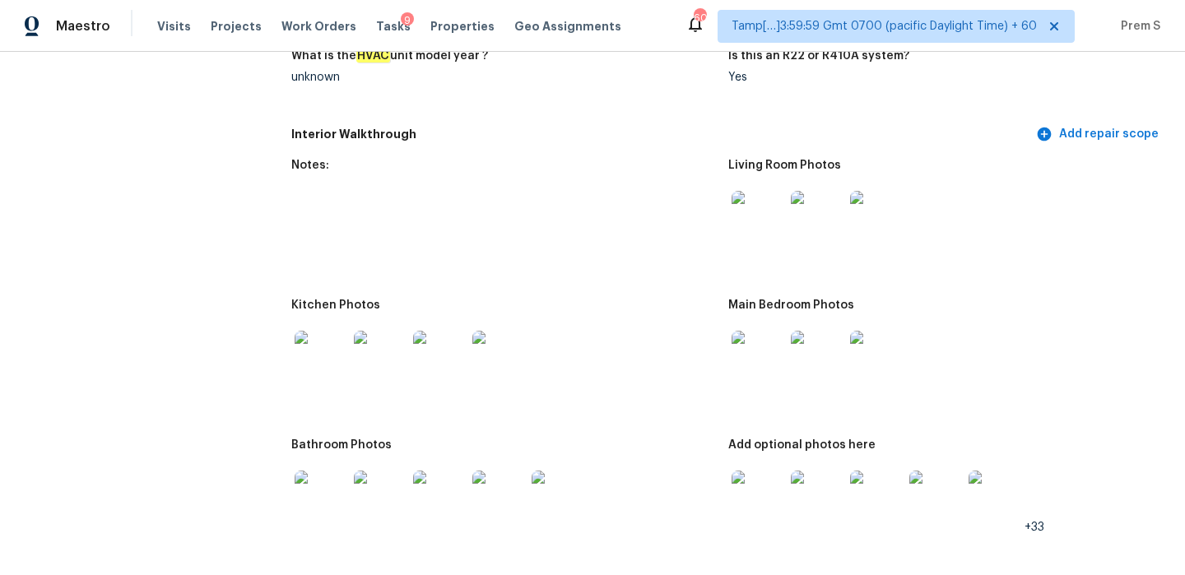
click at [341, 360] on img at bounding box center [320, 357] width 53 height 53
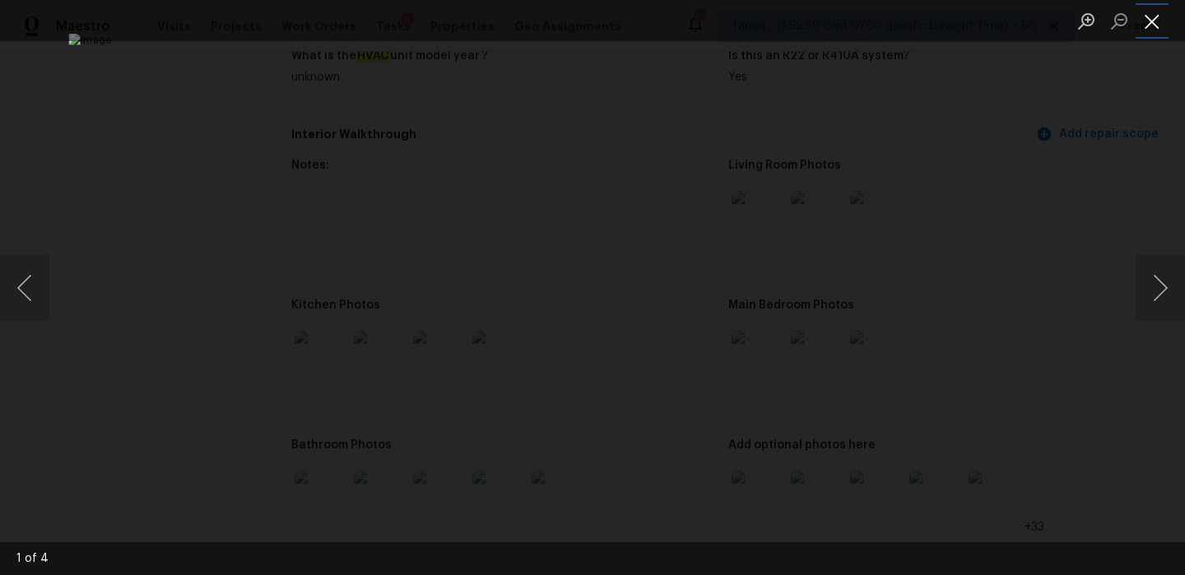
click at [1156, 14] on button "Close lightbox" at bounding box center [1151, 21] width 33 height 29
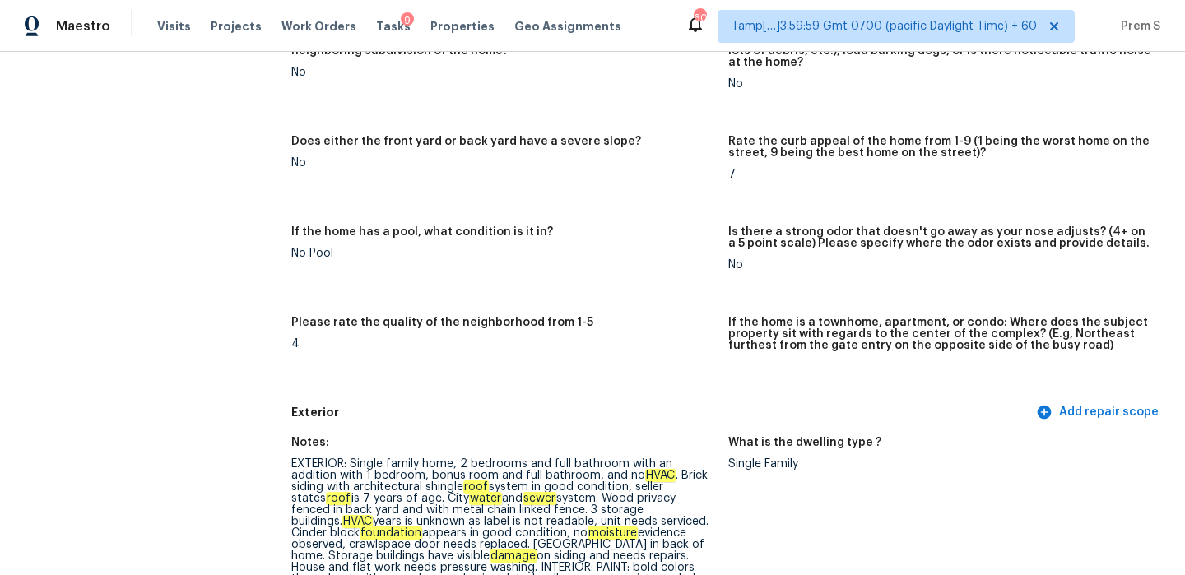
scroll to position [0, 0]
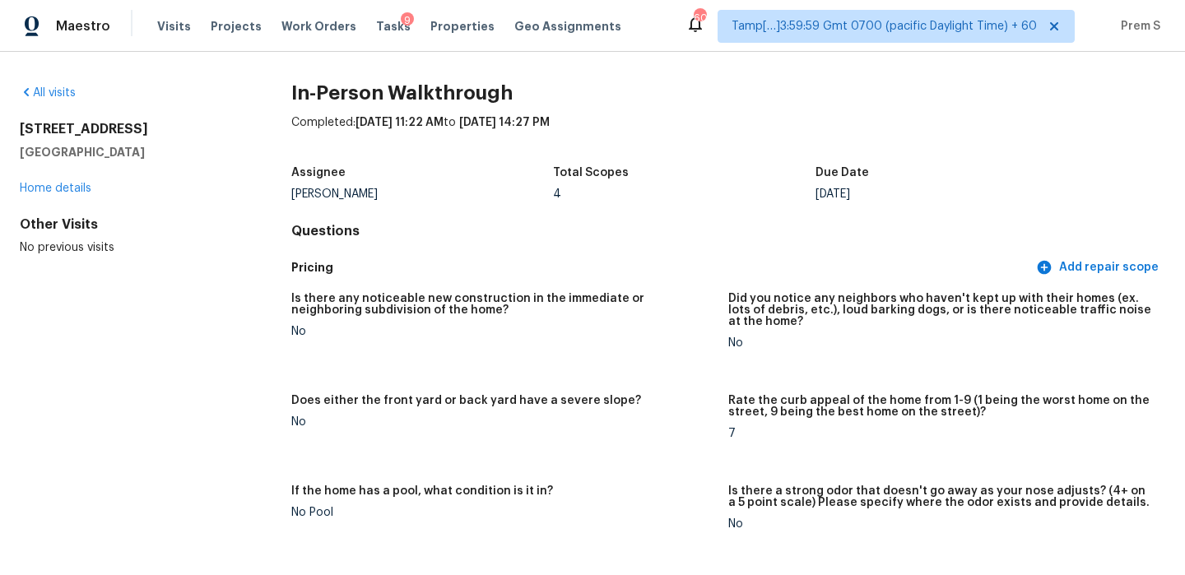
click at [49, 86] on div "All visits" at bounding box center [129, 93] width 219 height 16
click at [41, 89] on link "All visits" at bounding box center [48, 93] width 56 height 12
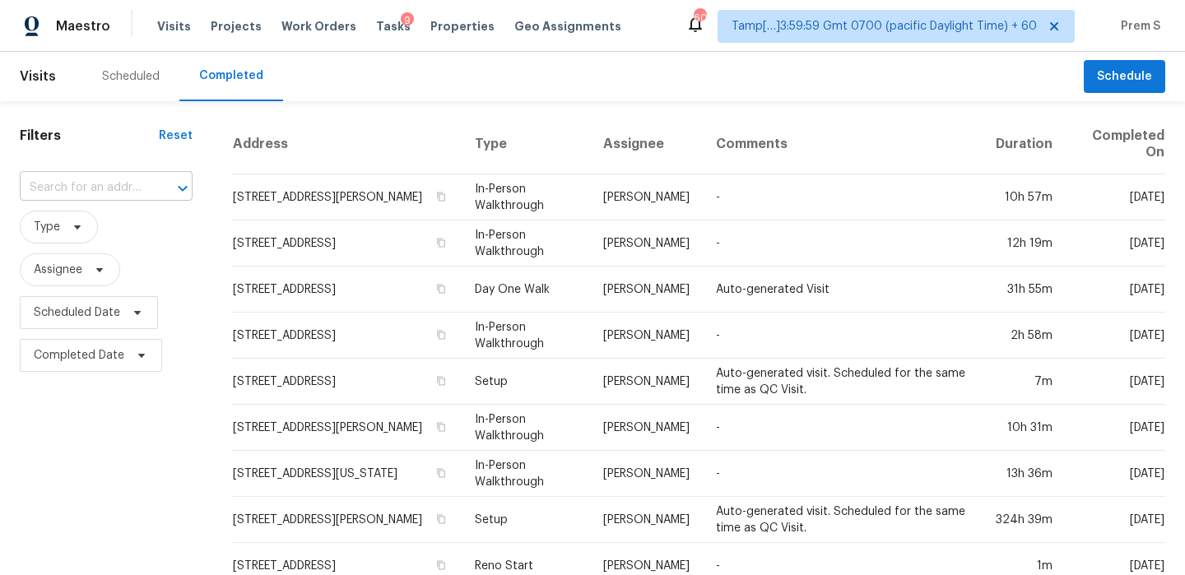
click at [121, 189] on input "text" at bounding box center [83, 188] width 127 height 26
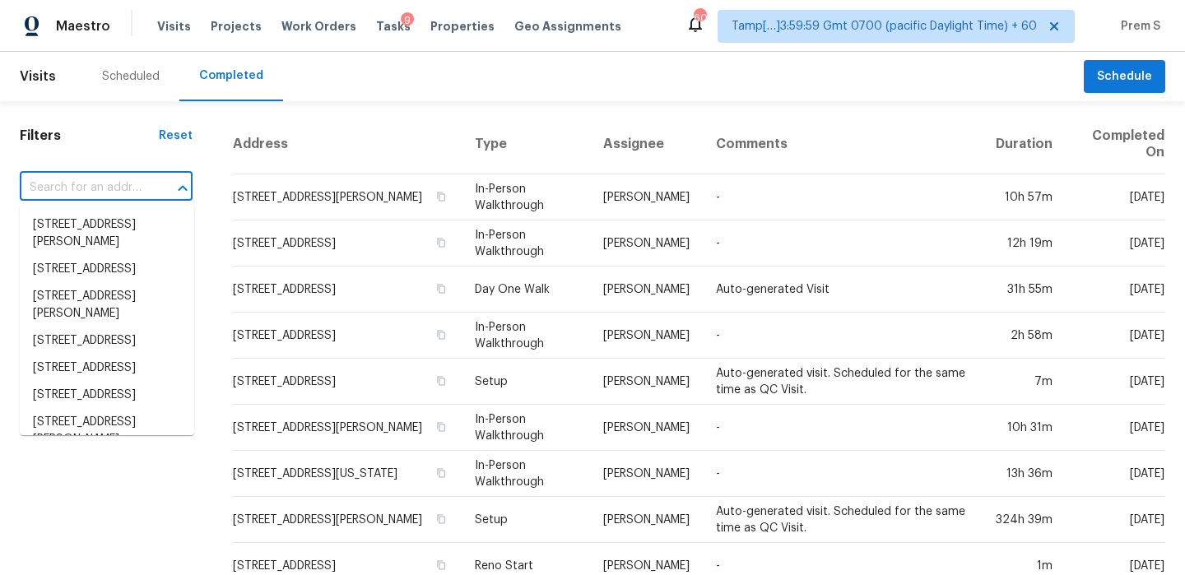
paste input "5010 Mark Trl Birmingham, AL, 35242"
type input "5010 Mark Trl Birmingham, AL, 35242"
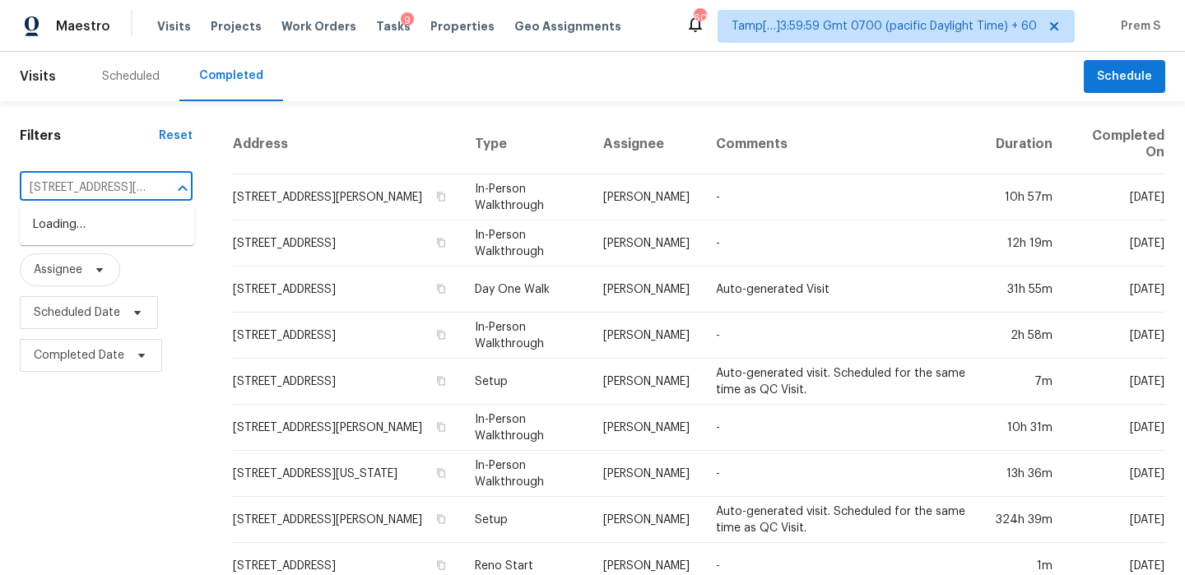
scroll to position [0, 82]
click at [126, 244] on li "5010 Mark Trl, Birmingham, AL 35242" at bounding box center [107, 233] width 174 height 44
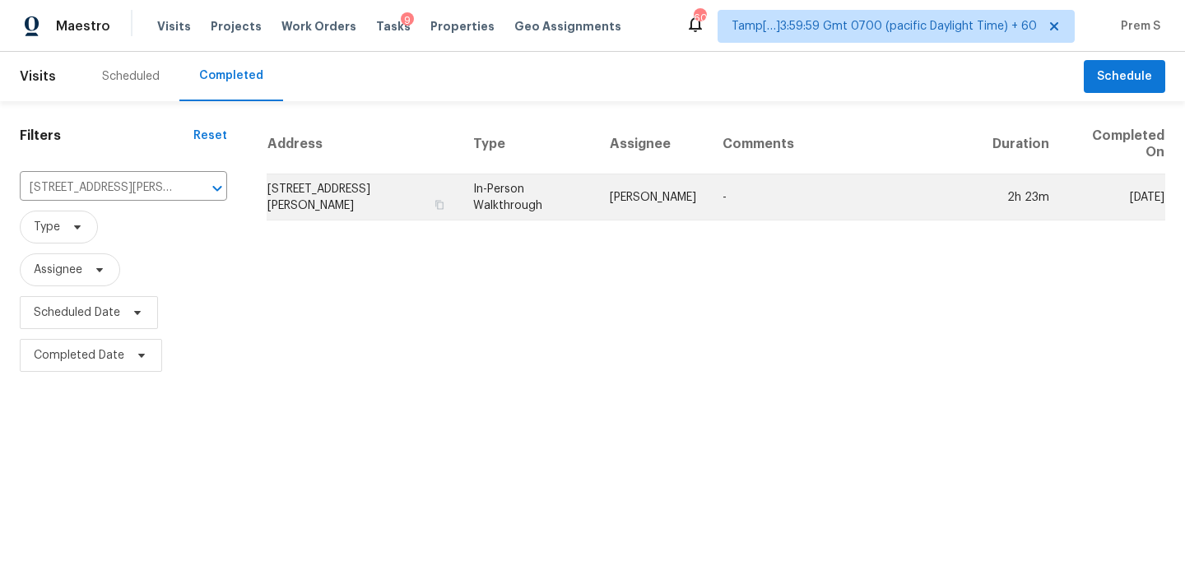
click at [289, 211] on td "5010 Mark Trl, Birmingham, AL 35242" at bounding box center [363, 197] width 193 height 46
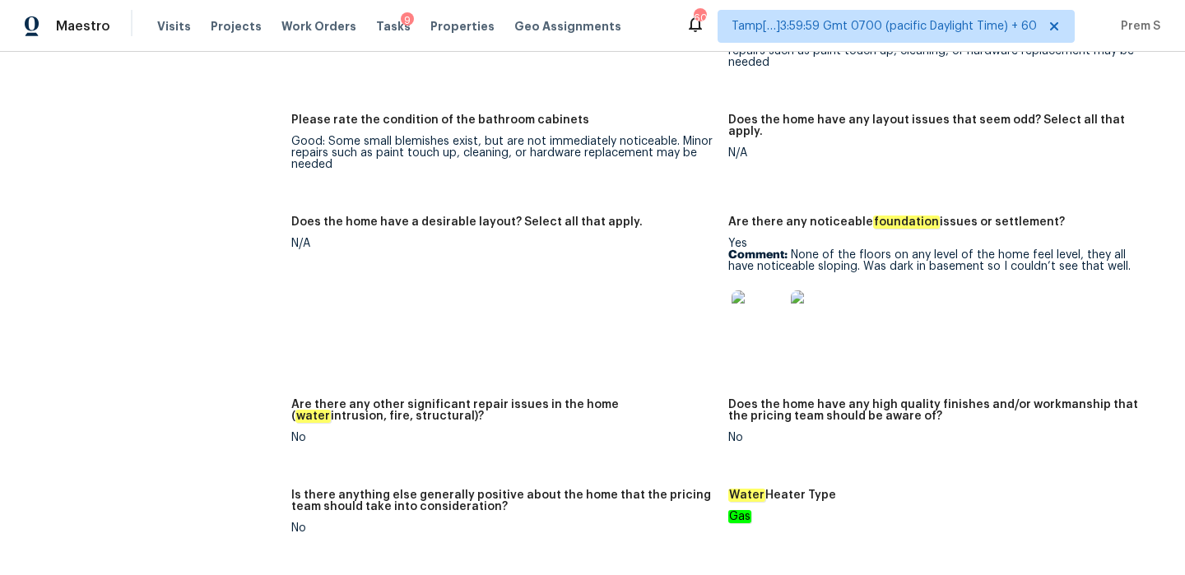
scroll to position [3122, 0]
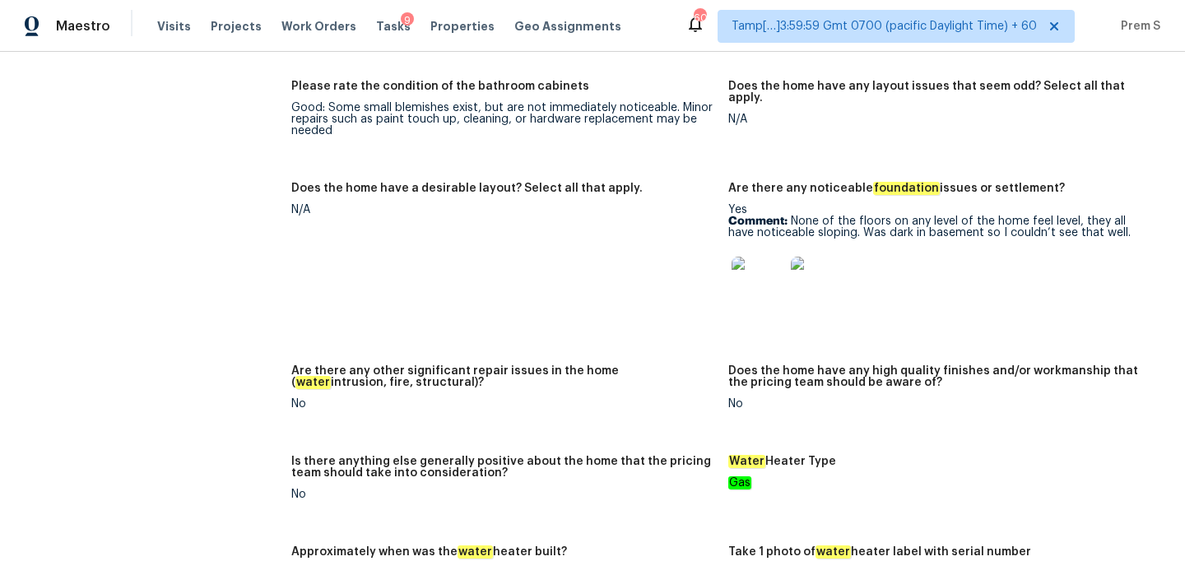
click at [761, 296] on img at bounding box center [757, 283] width 53 height 53
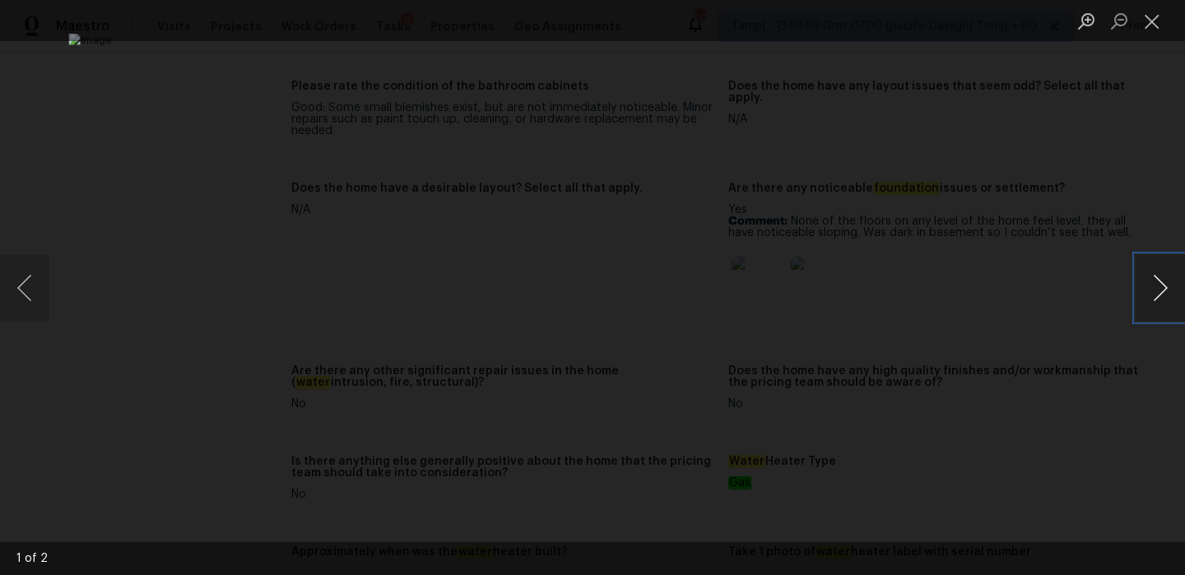
click at [1154, 295] on button "Next image" at bounding box center [1159, 288] width 49 height 66
click at [1157, 19] on button "Close lightbox" at bounding box center [1151, 21] width 33 height 29
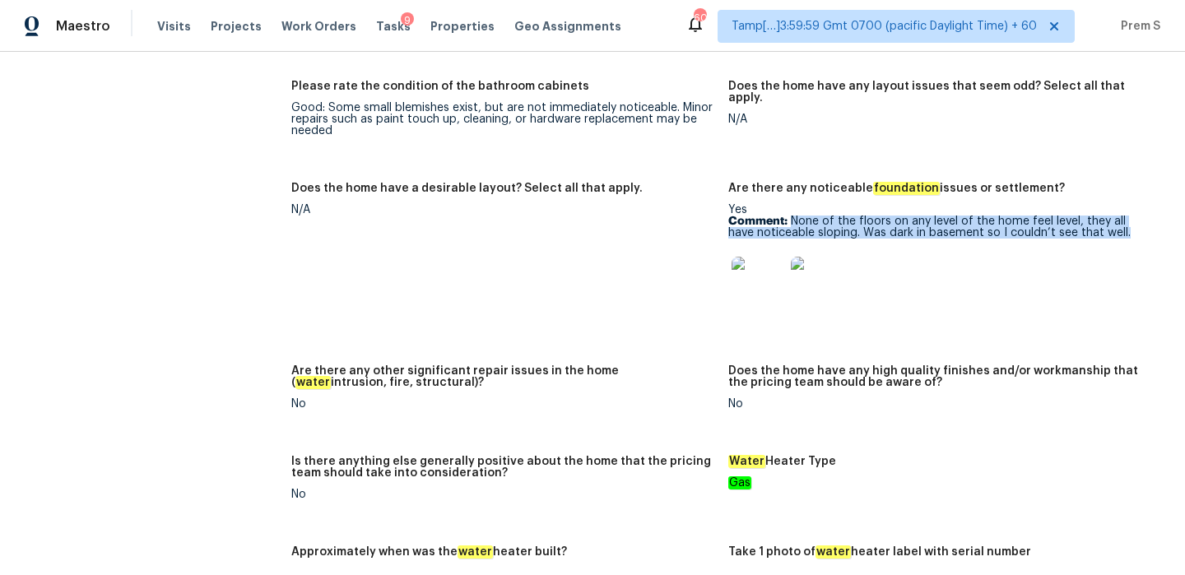
drag, startPoint x: 789, startPoint y: 206, endPoint x: 1166, endPoint y: 219, distance: 377.0
click at [1166, 220] on div "All visits 5010 Mark Trl Birmingham, AL 35242 Home details Other Visits No prev…" at bounding box center [592, 313] width 1185 height 523
copy p "None of the floors on any level of the home feel level, they all have noticeabl…"
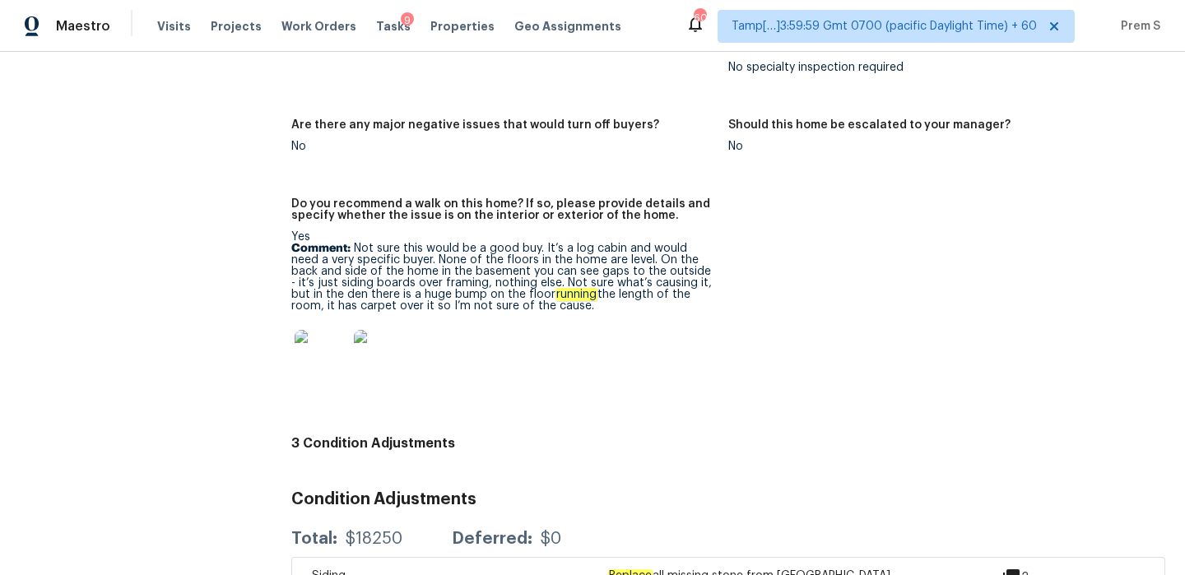
scroll to position [3852, 0]
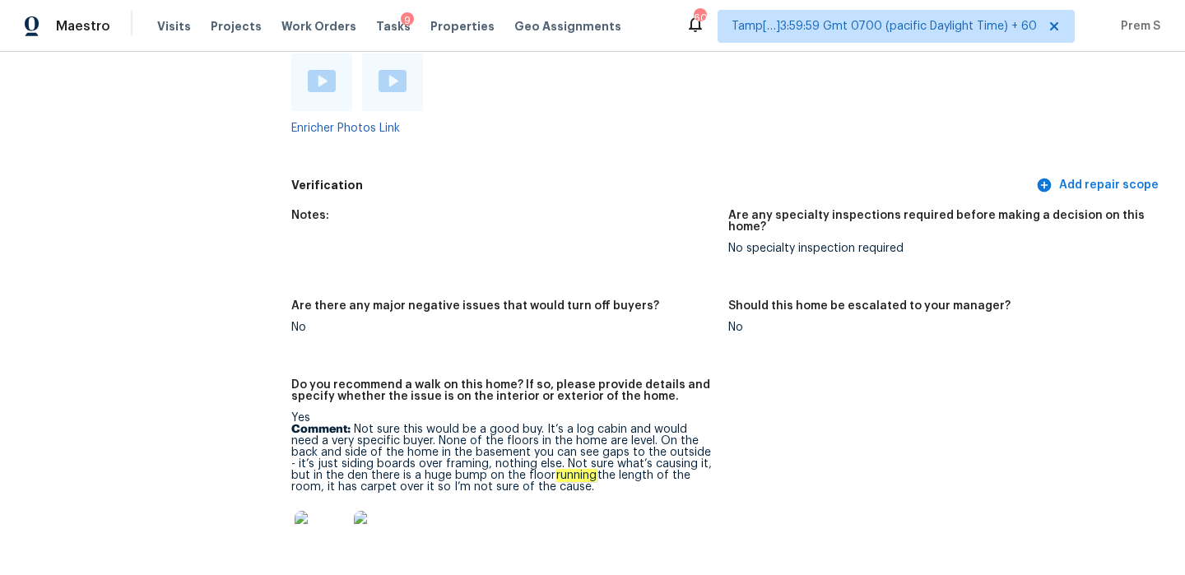
click at [315, 70] on img at bounding box center [322, 81] width 28 height 22
click at [392, 70] on img at bounding box center [392, 81] width 28 height 22
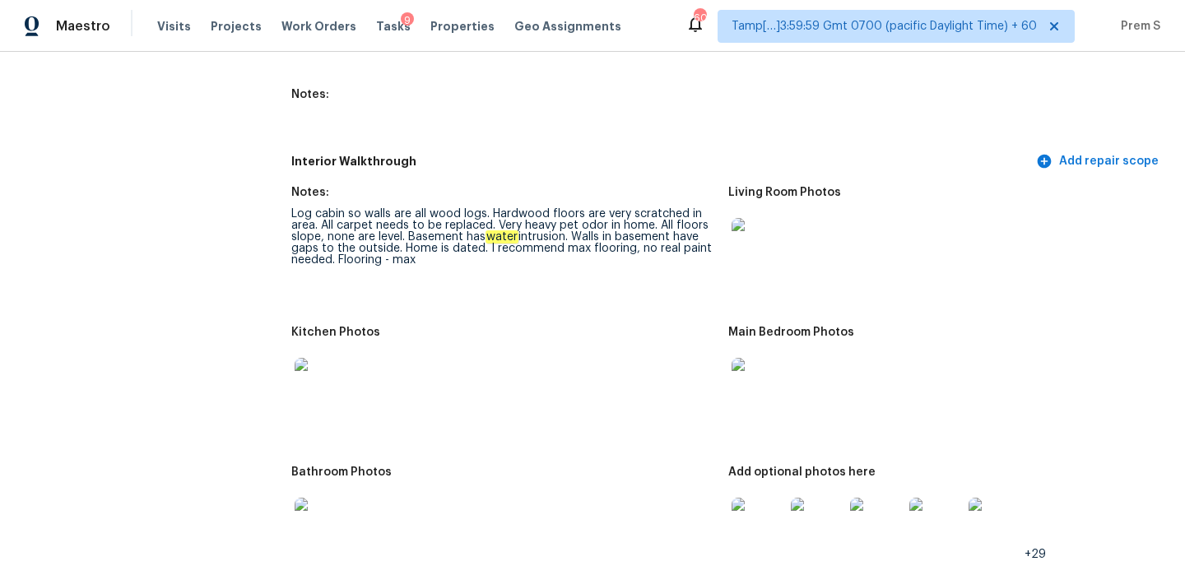
scroll to position [2445, 0]
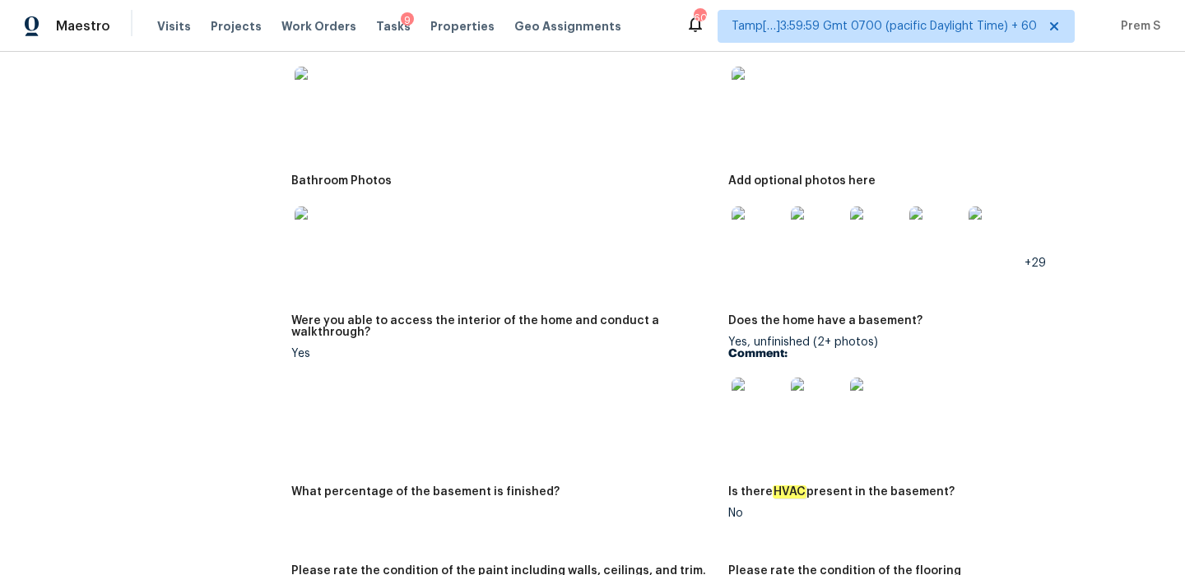
click at [773, 222] on img at bounding box center [757, 232] width 53 height 53
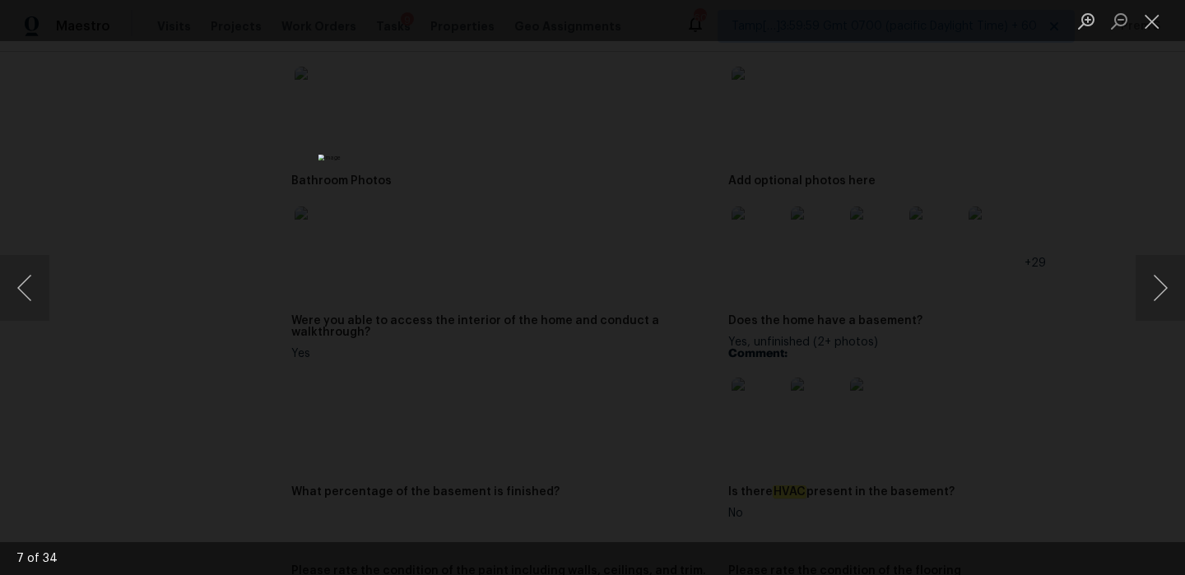
click at [1147, 5] on li "Lightbox" at bounding box center [1151, 20] width 33 height 41
click at [1149, 12] on button "Close lightbox" at bounding box center [1151, 21] width 33 height 29
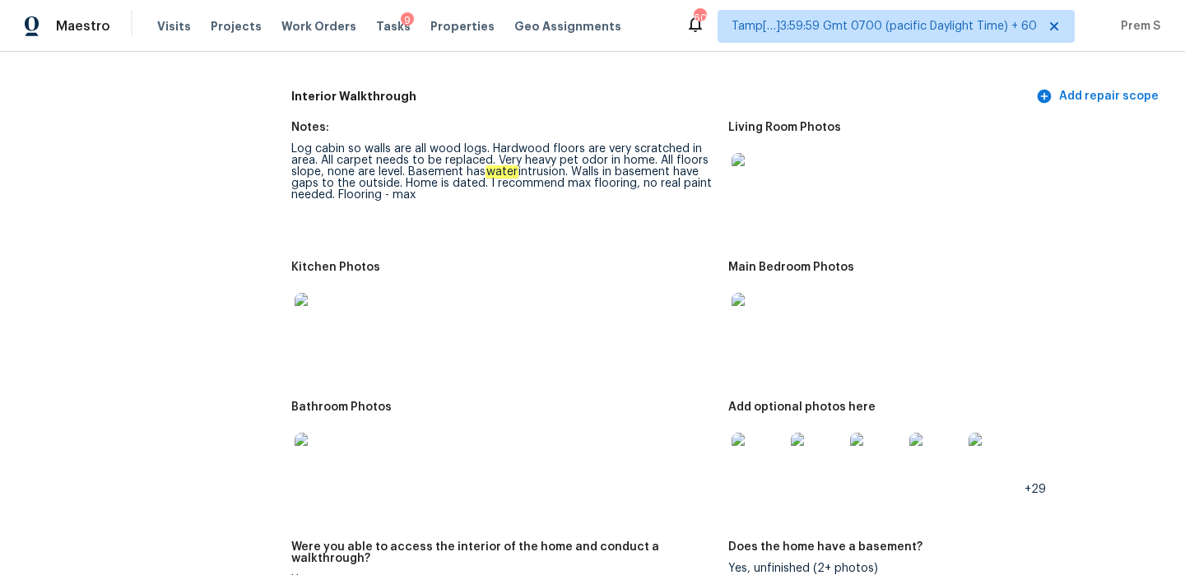
scroll to position [2170, 0]
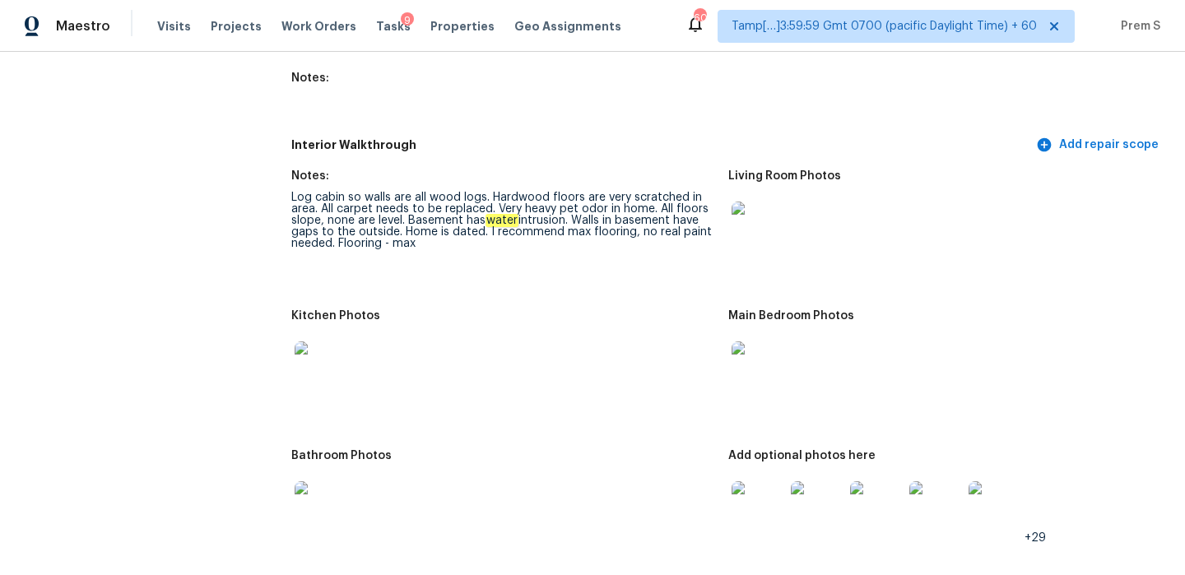
click at [755, 354] on img at bounding box center [757, 367] width 53 height 53
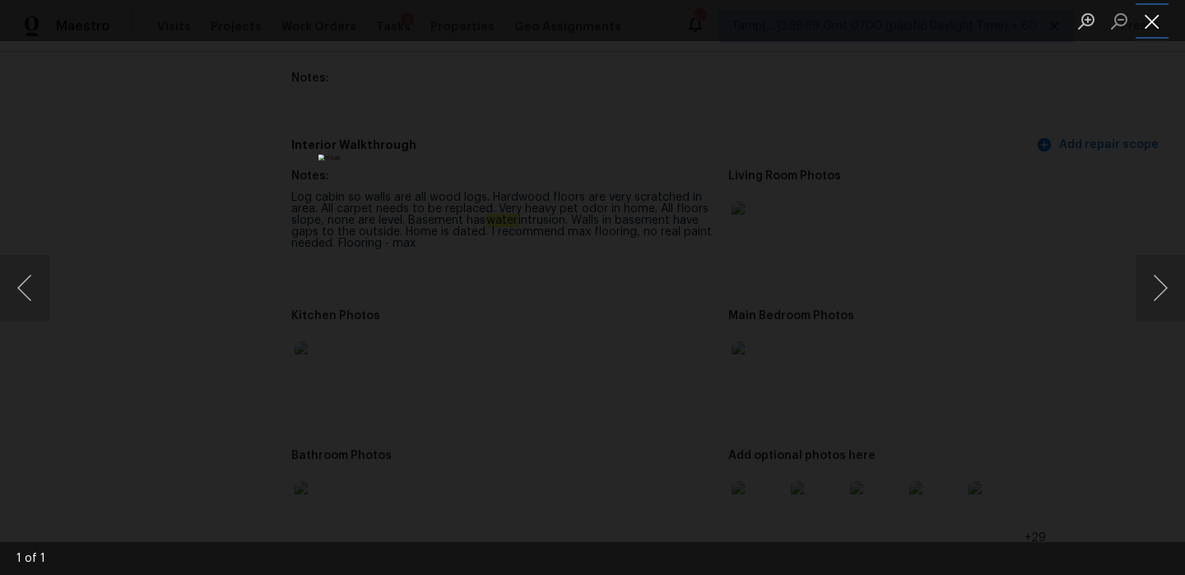
click at [1155, 15] on button "Close lightbox" at bounding box center [1151, 21] width 33 height 29
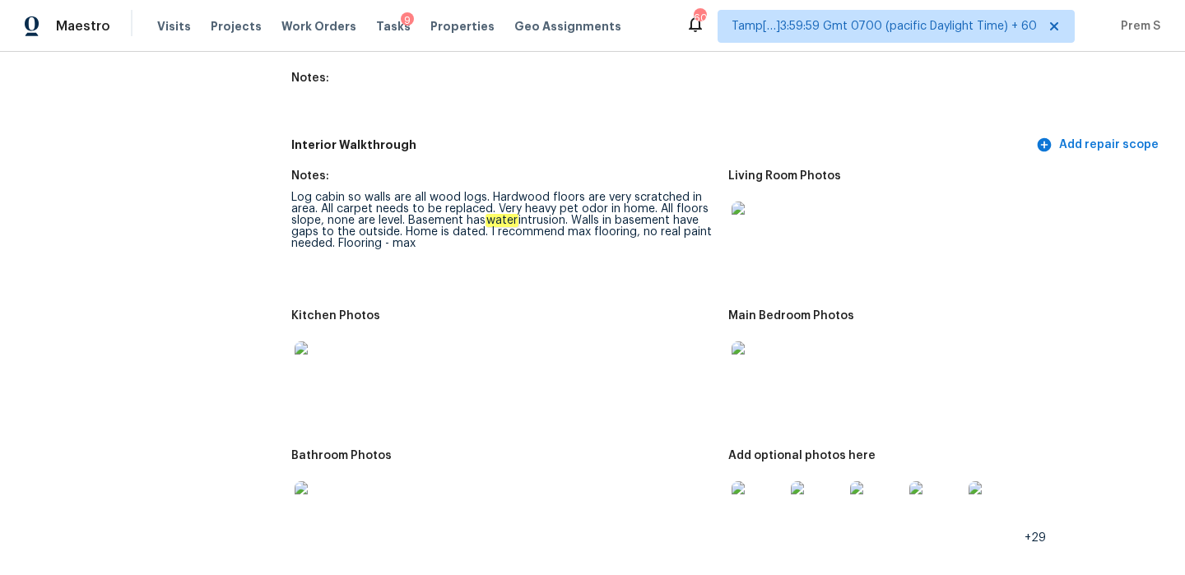
click at [763, 218] on img at bounding box center [757, 228] width 53 height 53
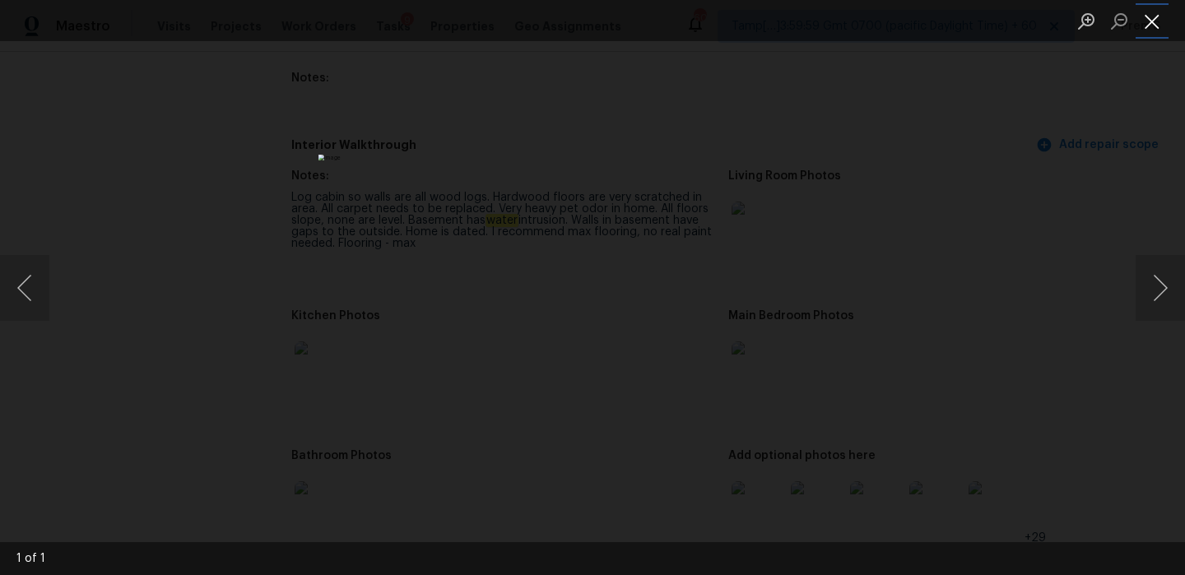
click at [1152, 15] on button "Close lightbox" at bounding box center [1151, 21] width 33 height 29
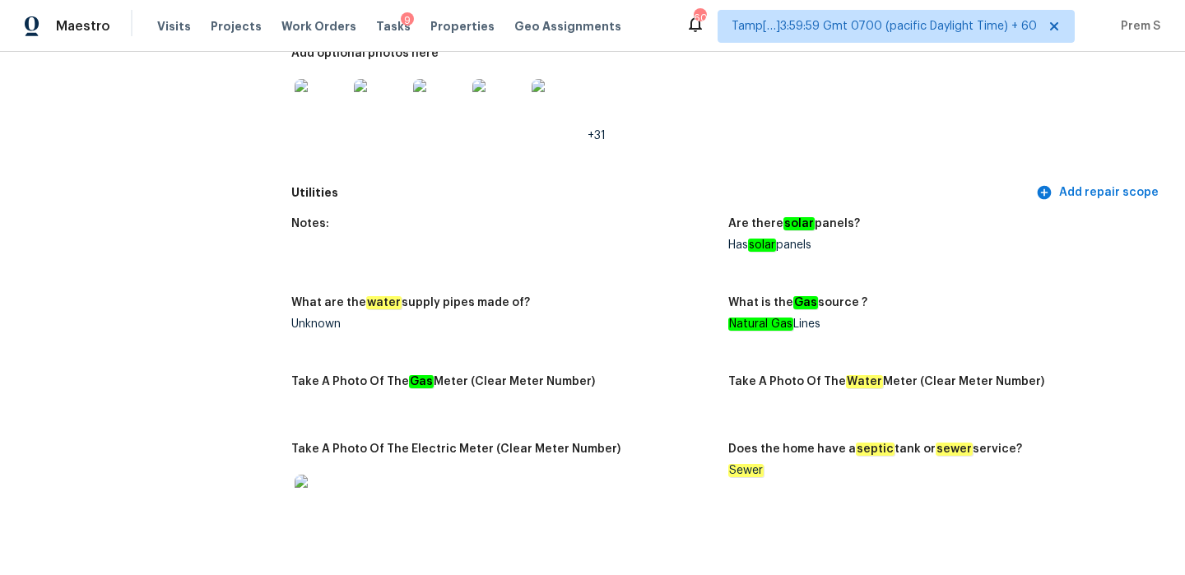
scroll to position [0, 0]
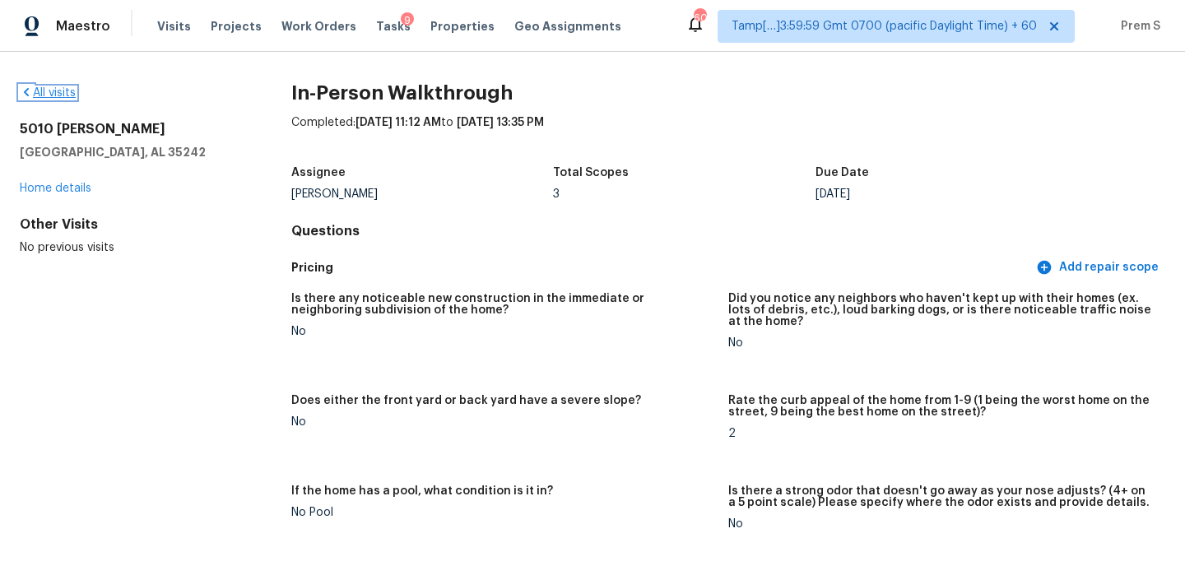
click at [67, 94] on link "All visits" at bounding box center [48, 93] width 56 height 12
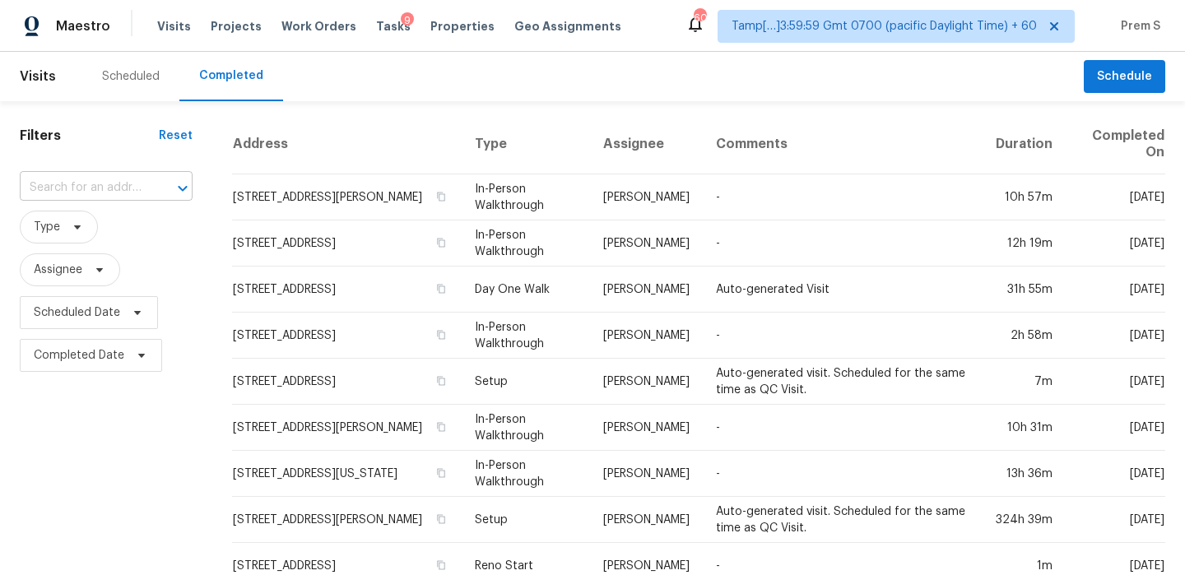
click at [144, 191] on input "text" at bounding box center [83, 188] width 127 height 26
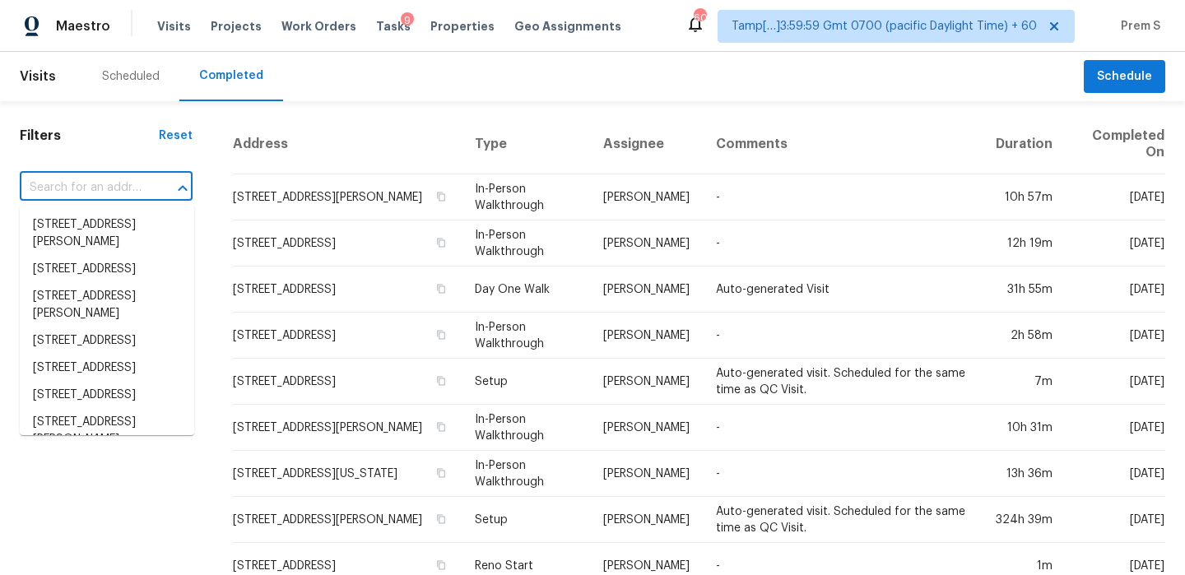
paste input "4224 Gibson St Houston, TX, 77007"
type input "4224 Gibson St Houston, TX, 77007"
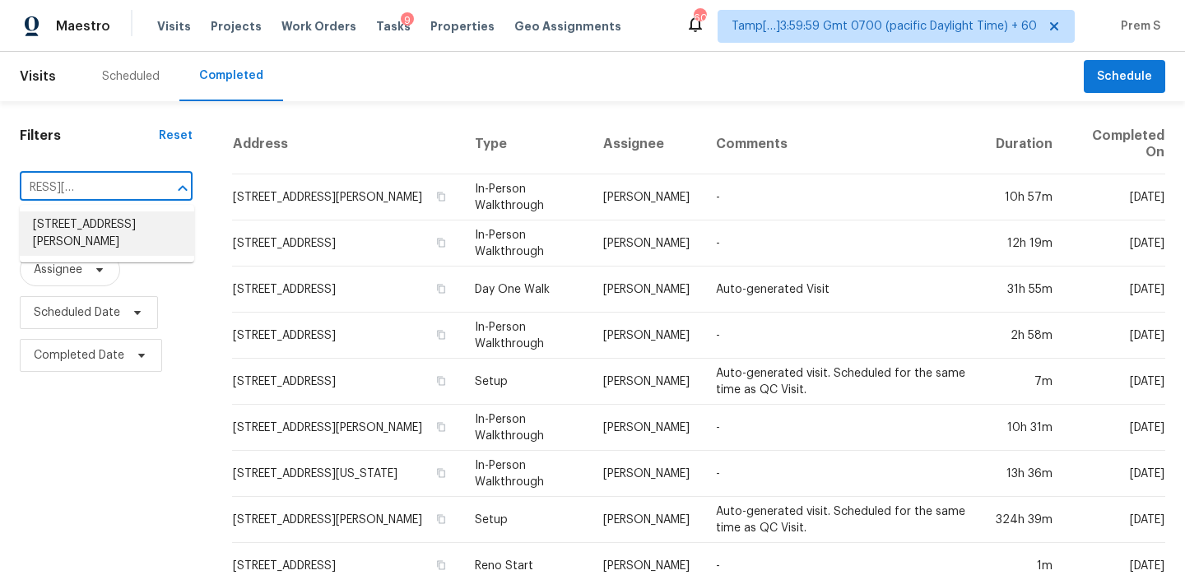
click at [128, 226] on li "4224 Gibson St, Houston, TX 77007" at bounding box center [107, 233] width 174 height 44
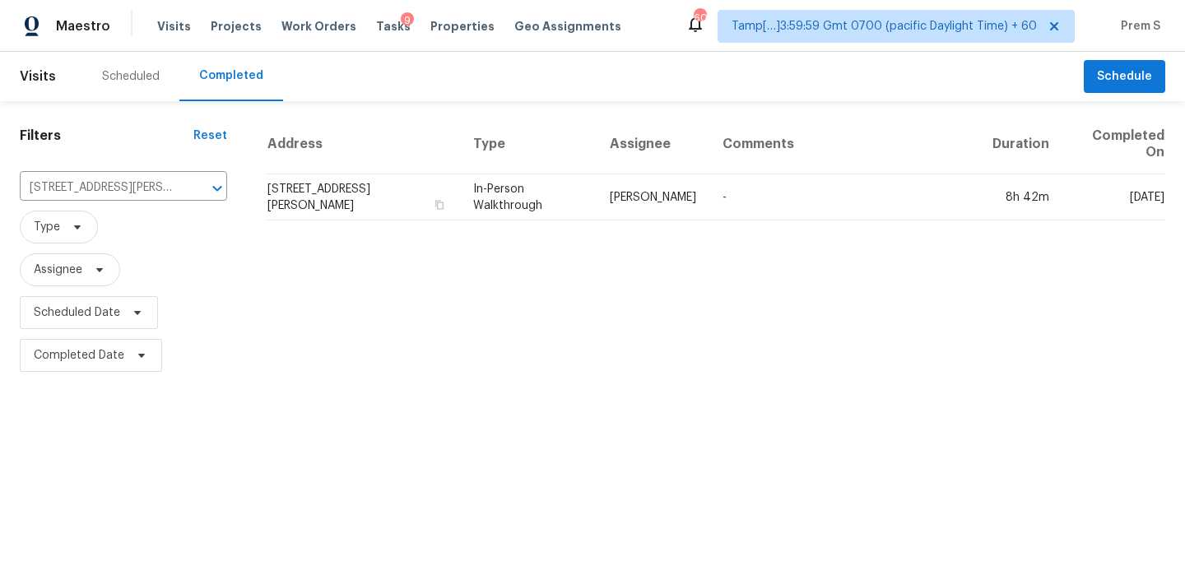
click at [384, 195] on td "4224 Gibson St, Houston, TX 77007" at bounding box center [363, 197] width 193 height 46
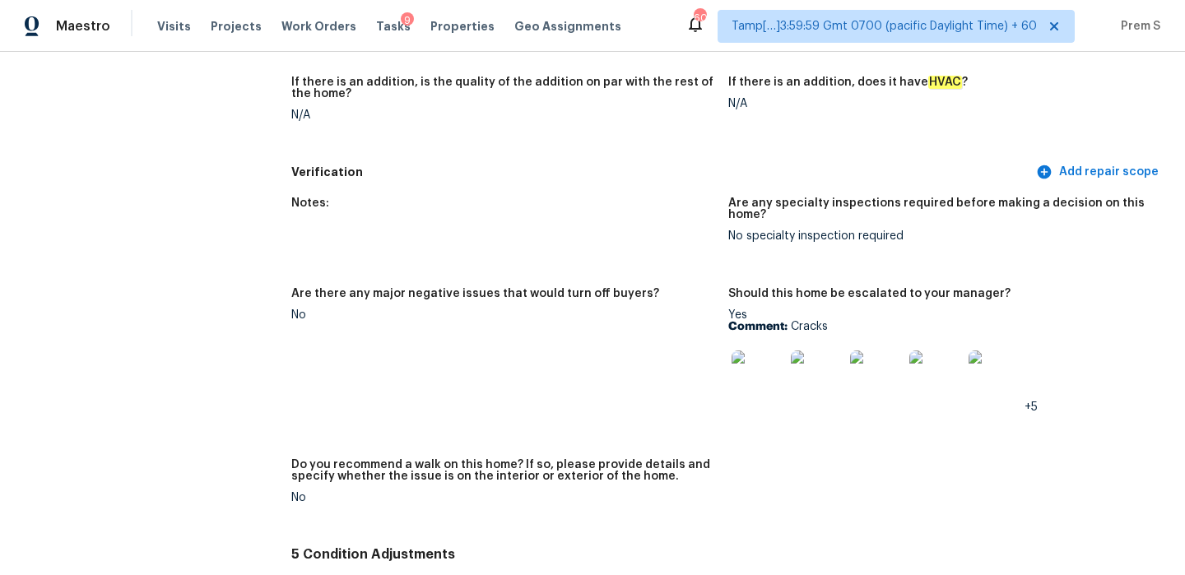
scroll to position [3503, 0]
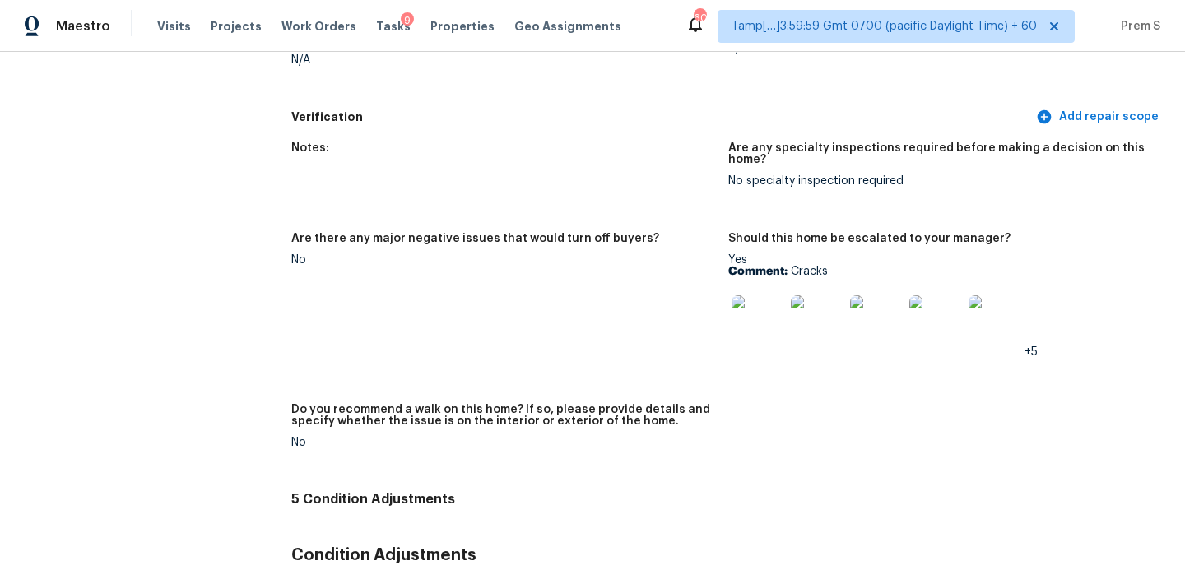
click at [772, 306] on img at bounding box center [757, 321] width 53 height 53
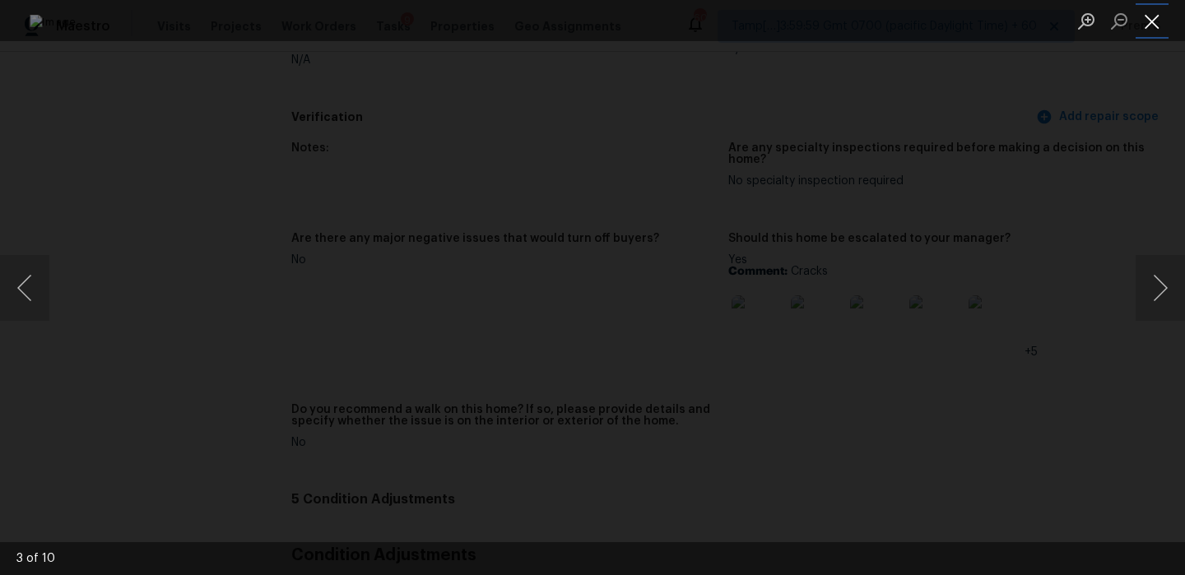
click at [1151, 19] on button "Close lightbox" at bounding box center [1151, 21] width 33 height 29
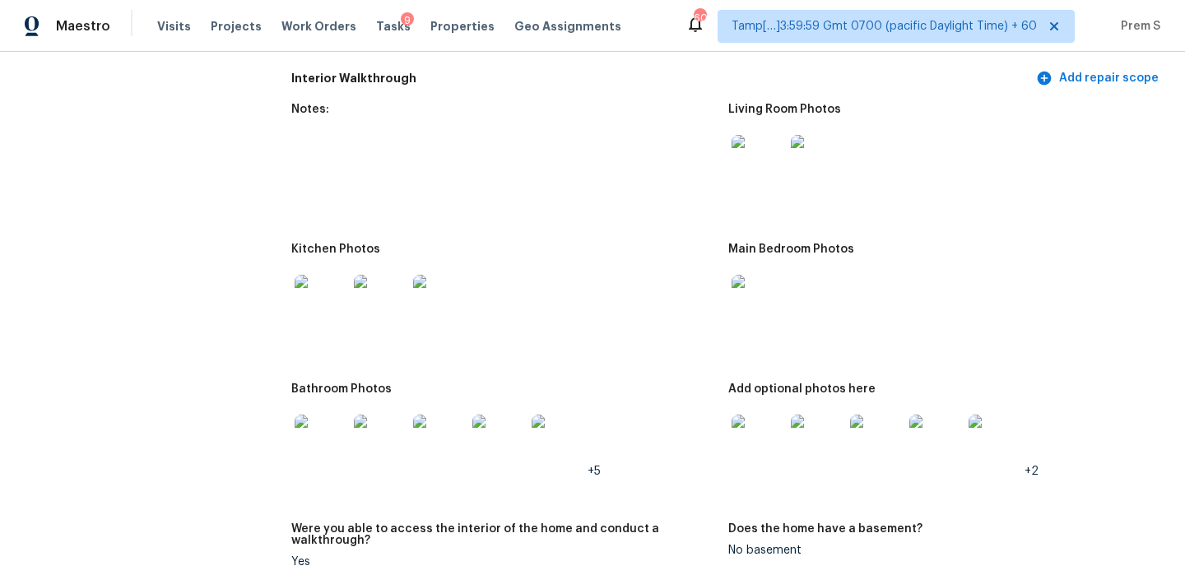
scroll to position [1885, 0]
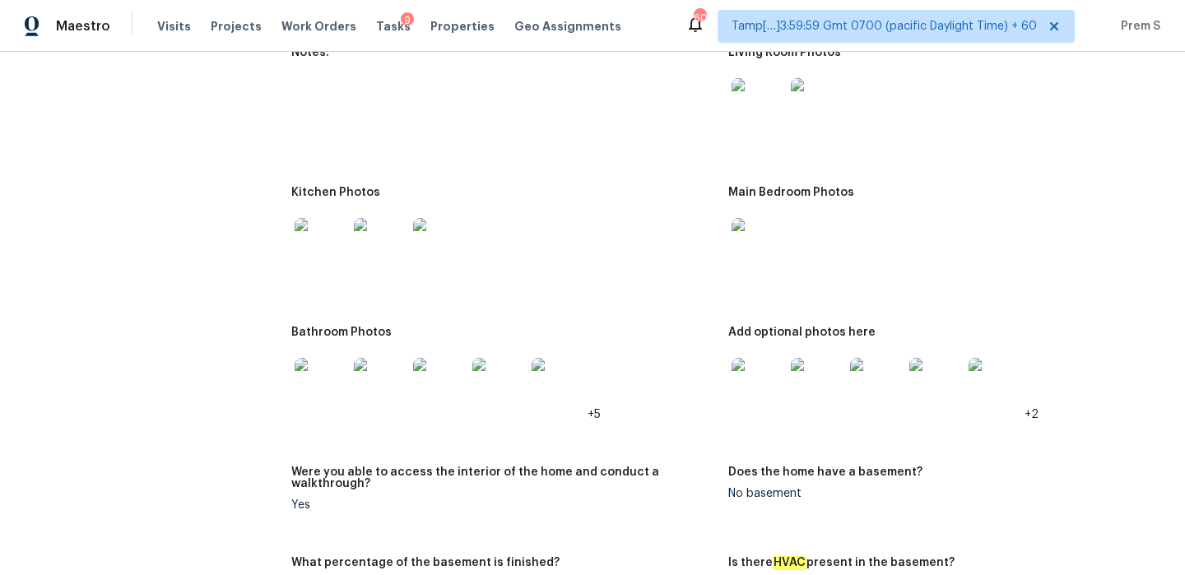
click at [777, 384] on img at bounding box center [757, 384] width 53 height 53
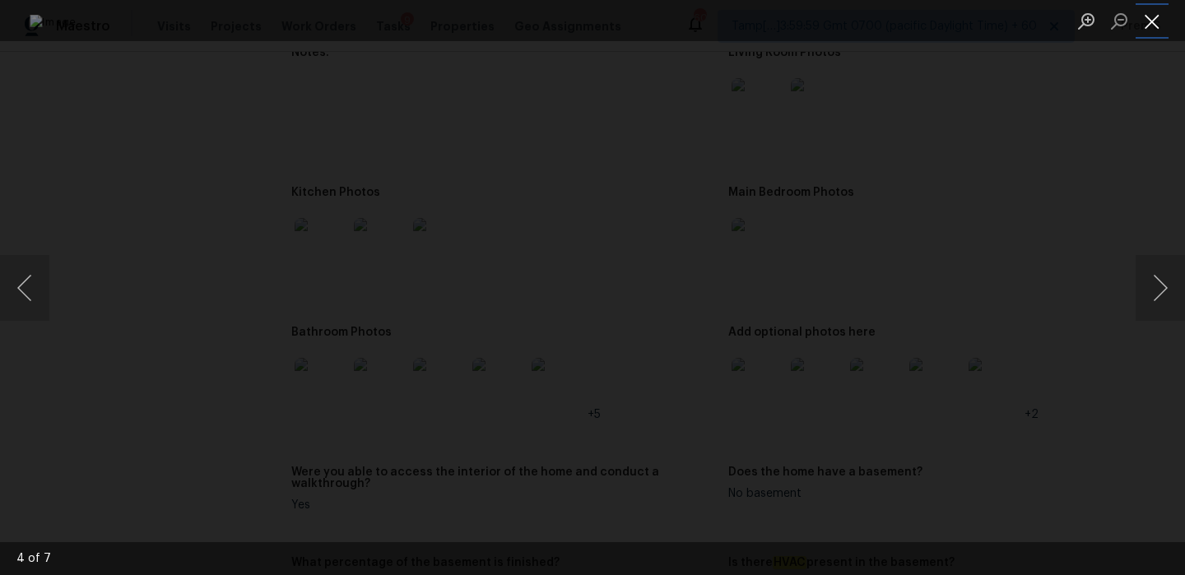
click at [1146, 23] on button "Close lightbox" at bounding box center [1151, 21] width 33 height 29
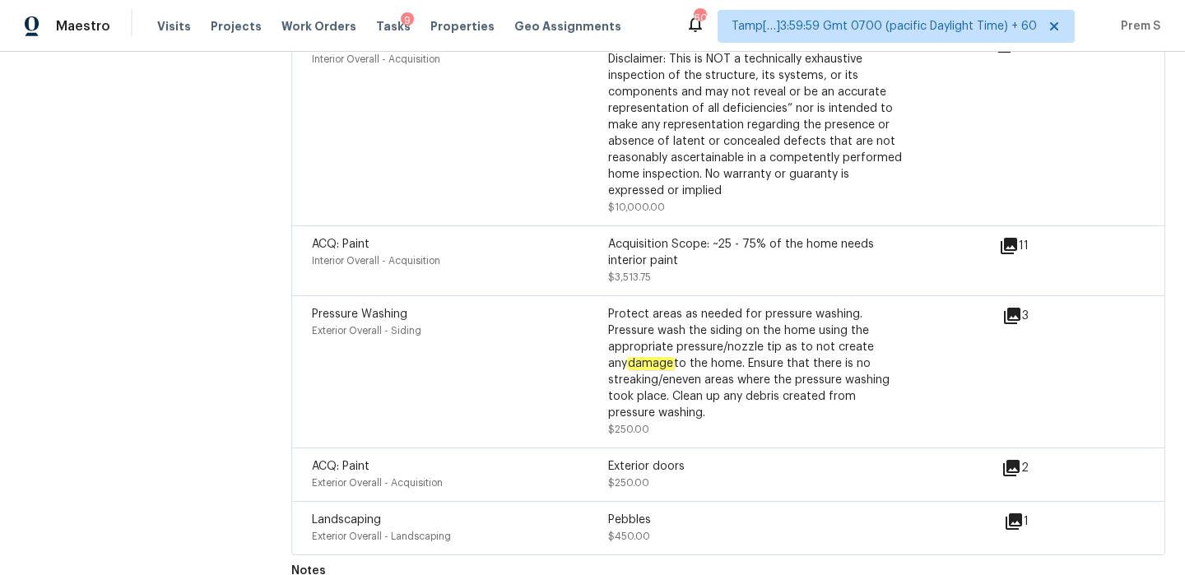
scroll to position [0, 0]
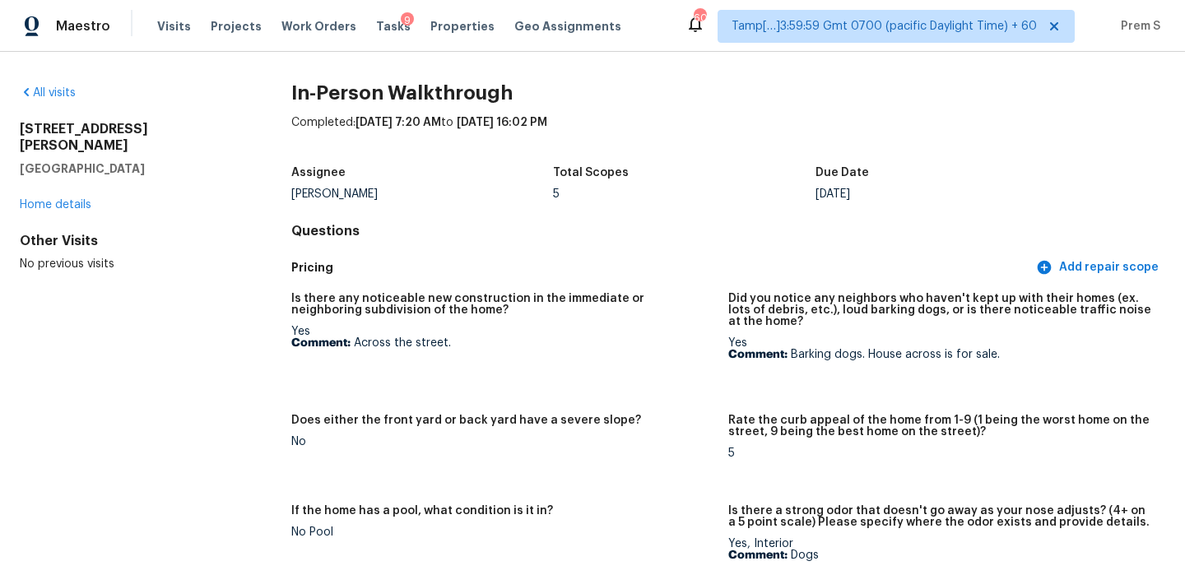
click at [54, 100] on div "All visits" at bounding box center [129, 93] width 219 height 16
click at [58, 97] on link "All visits" at bounding box center [48, 93] width 56 height 12
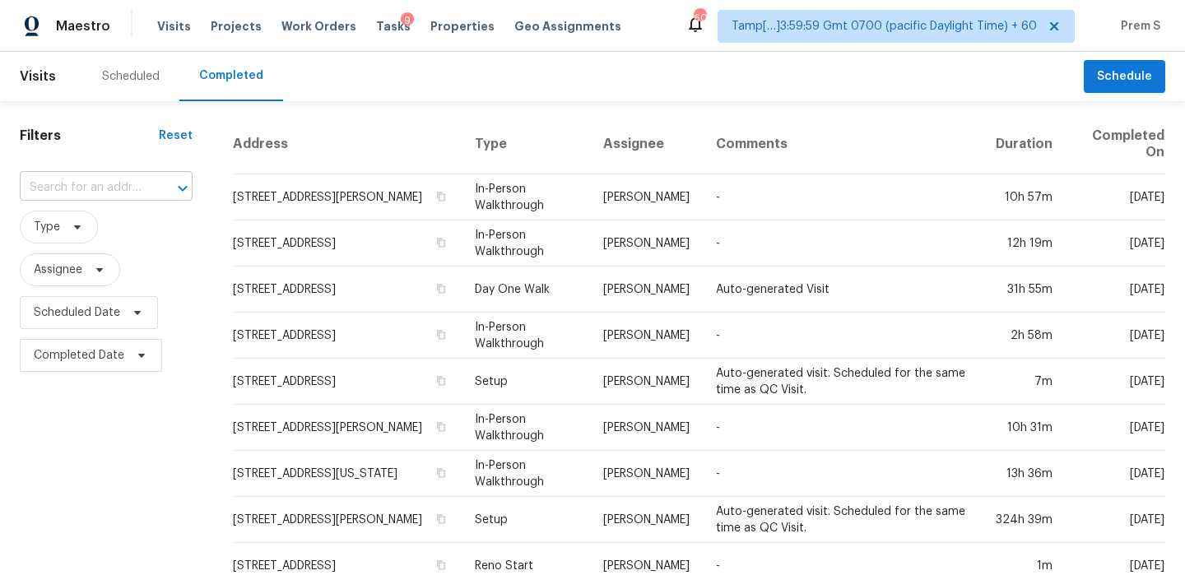
click at [140, 198] on input "text" at bounding box center [83, 188] width 127 height 26
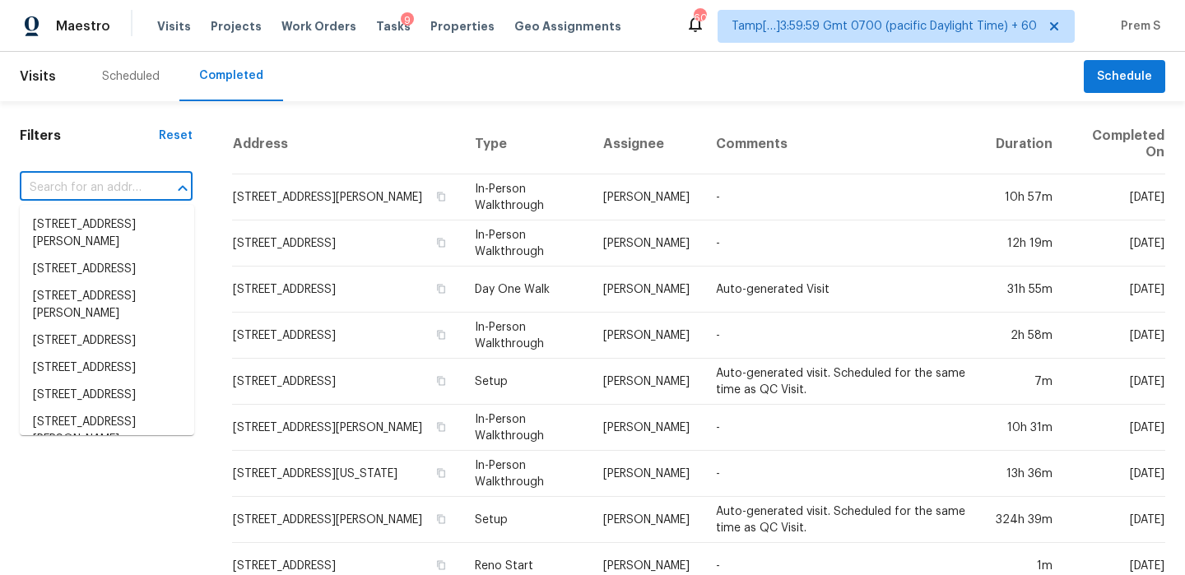
paste input "203 Grassy Creek Dr, Wylie, TX 75098"
type input "203 Grassy Creek Dr, Wylie, TX 75098"
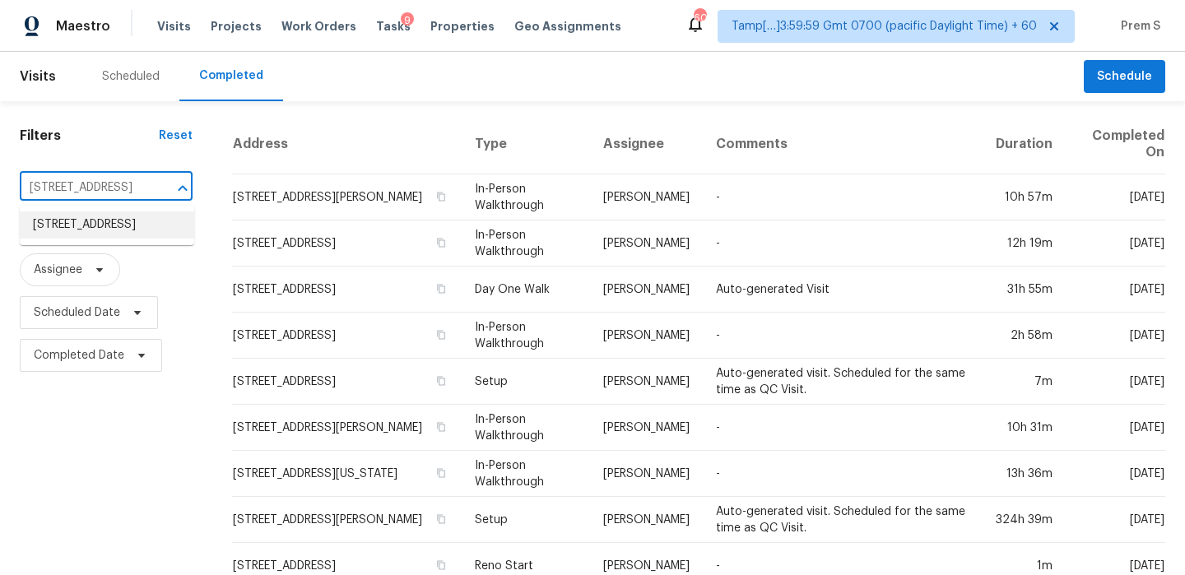
click at [143, 223] on li "203 Grassy Creek Dr, Wylie, TX 75098" at bounding box center [107, 224] width 174 height 27
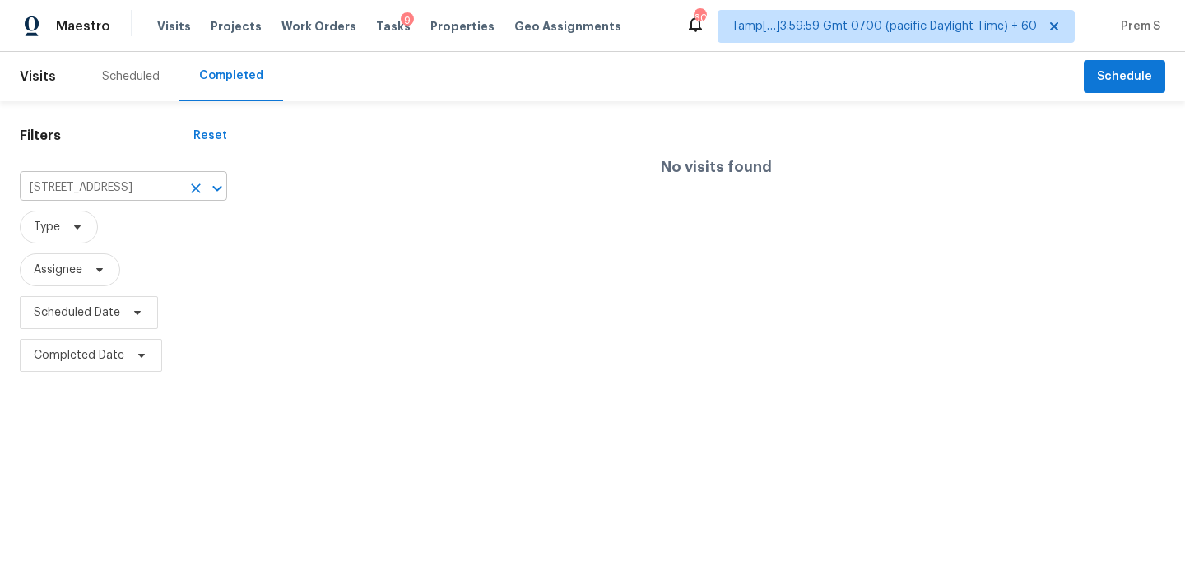
click at [156, 192] on input "203 Grassy Creek Dr, Wylie, TX 75098" at bounding box center [100, 188] width 161 height 26
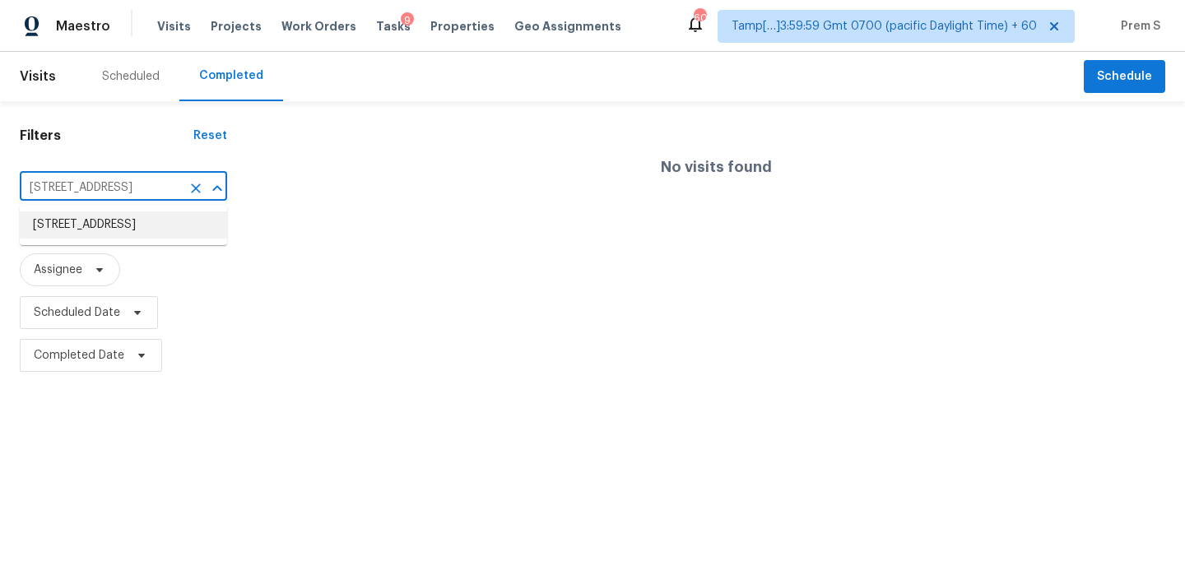
click at [141, 221] on li "203 Grassy Creek Dr, Wylie, TX 75098" at bounding box center [123, 224] width 207 height 27
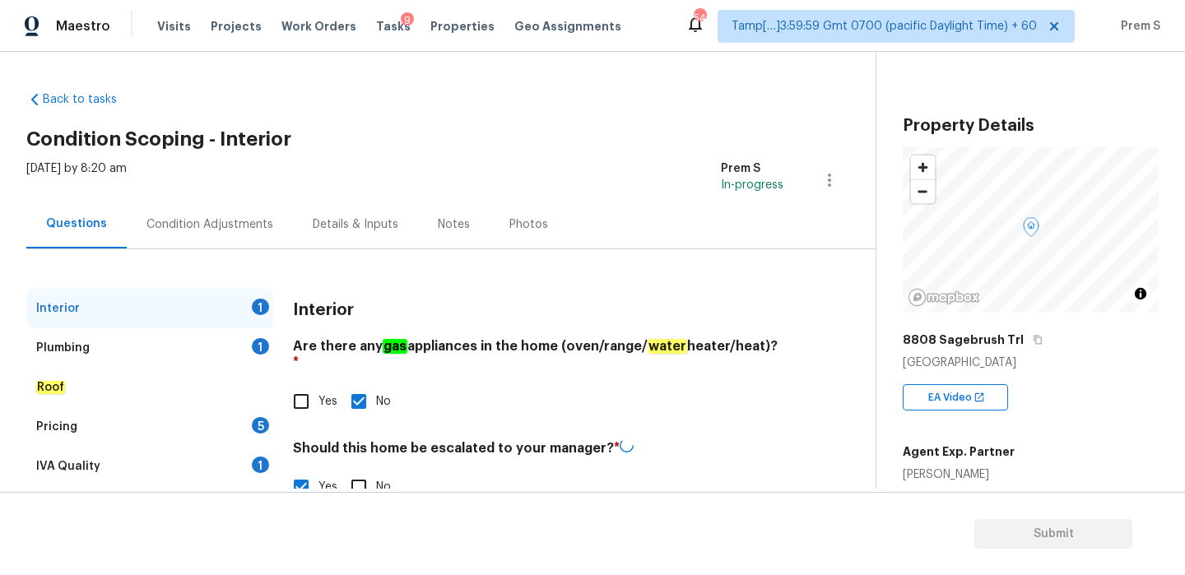
scroll to position [368, 0]
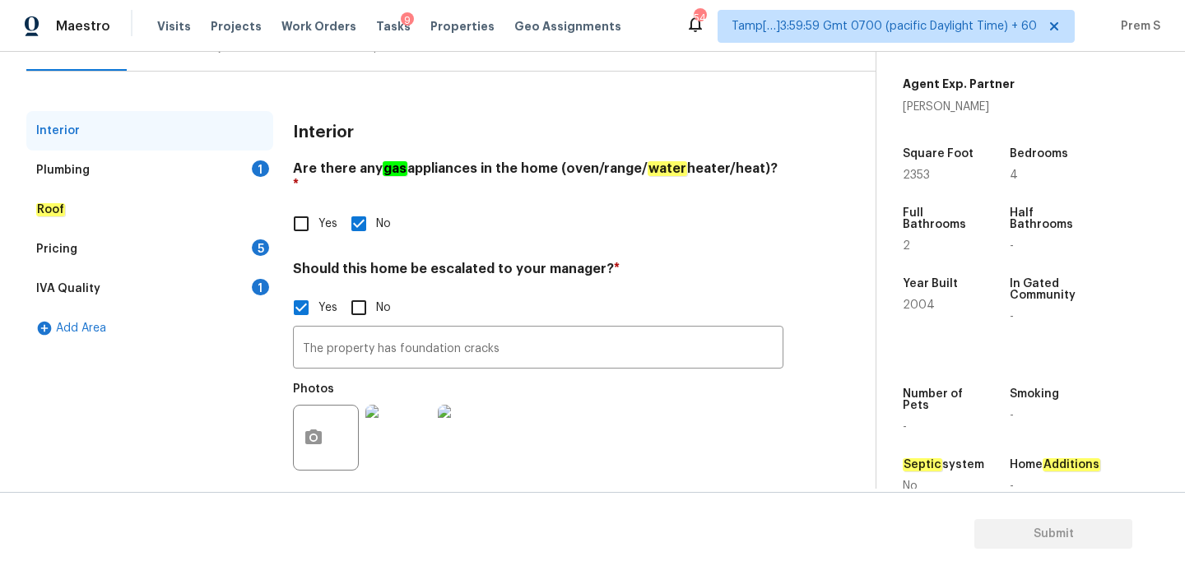
click at [252, 171] on div "Plumbing 1" at bounding box center [149, 170] width 247 height 39
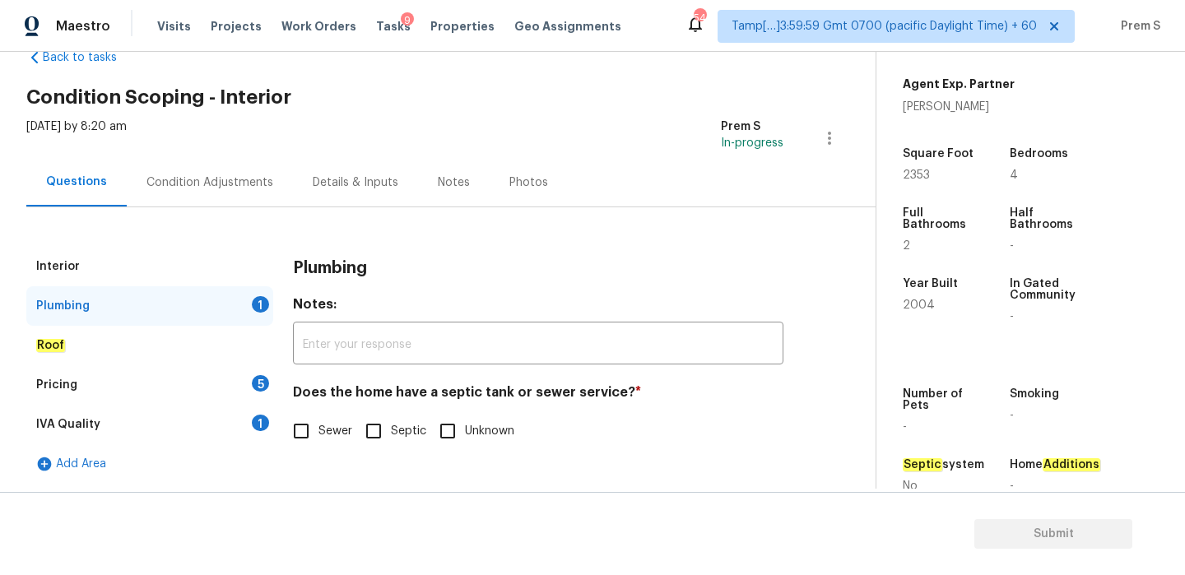
scroll to position [42, 0]
click at [332, 446] on label "Sewer" at bounding box center [319, 431] width 70 height 35
click at [318, 446] on input "Sewer" at bounding box center [301, 431] width 35 height 35
checkbox input "true"
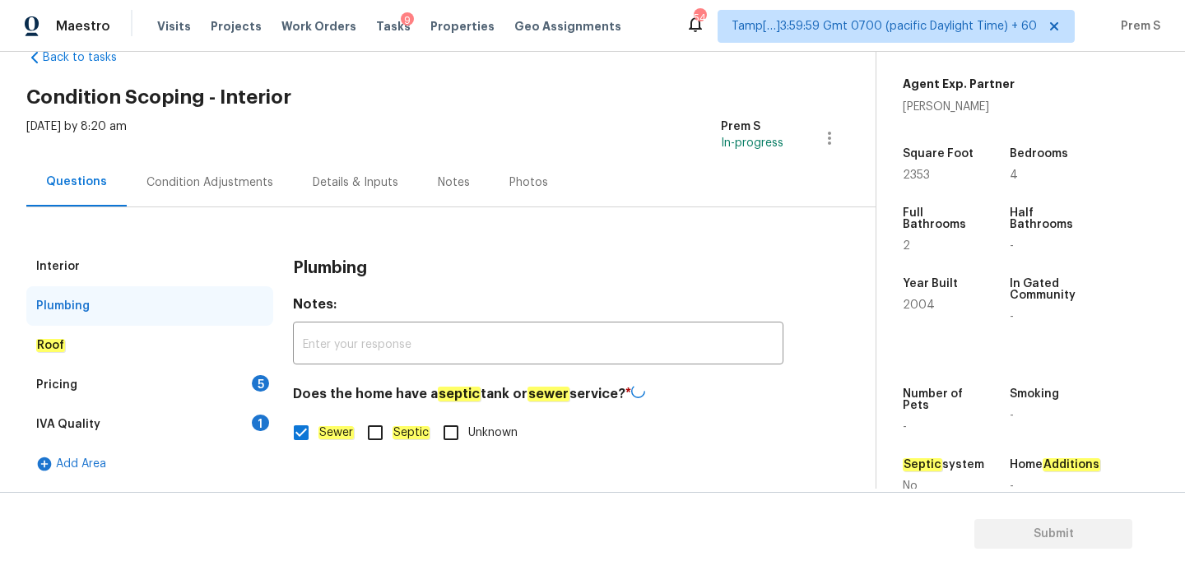
click at [249, 391] on div "Pricing 5" at bounding box center [149, 384] width 247 height 39
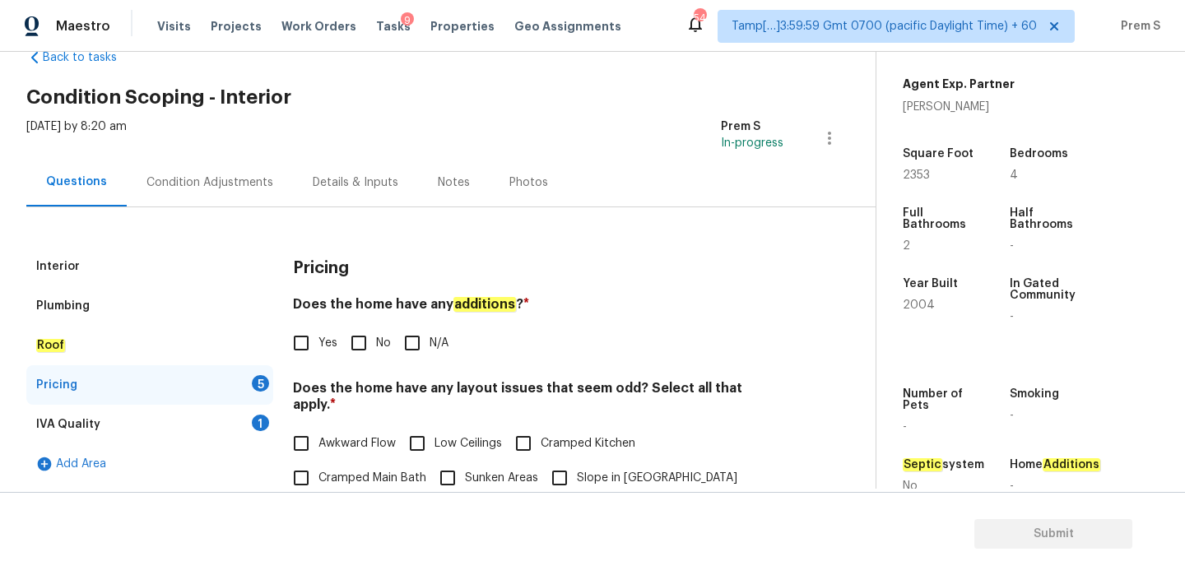
click at [354, 352] on input "No" at bounding box center [358, 343] width 35 height 35
checkbox input "true"
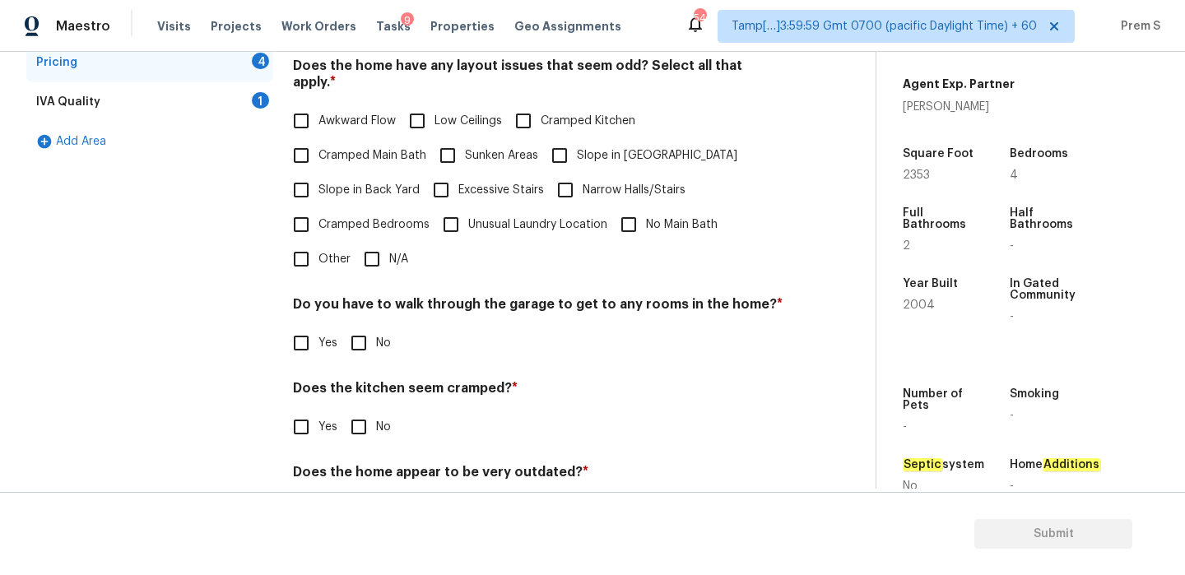
scroll to position [355, 0]
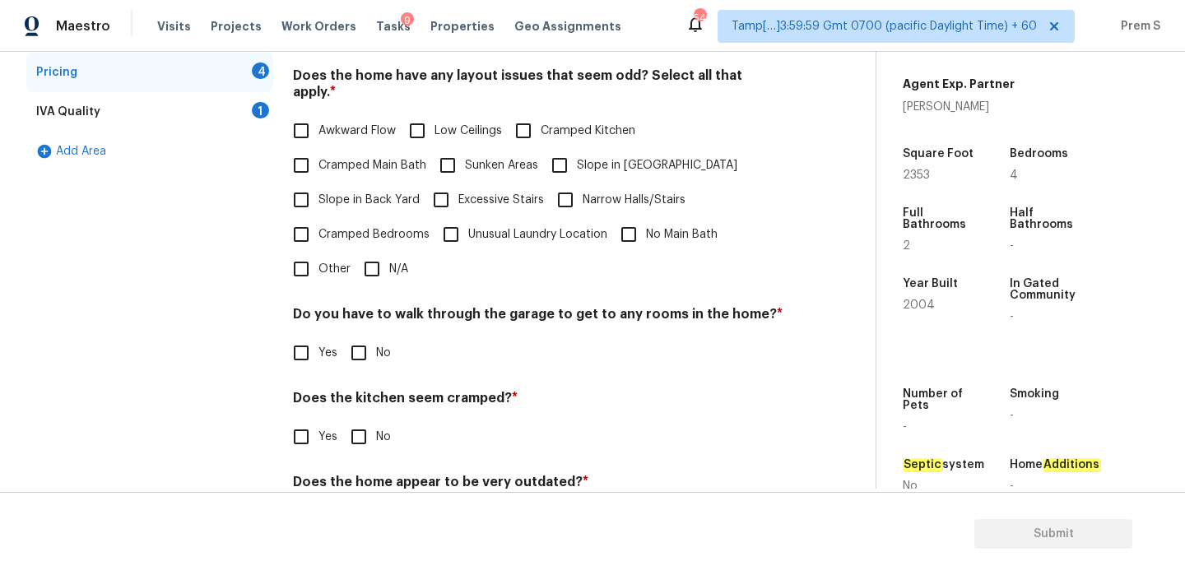
click at [375, 114] on label "Awkward Flow" at bounding box center [340, 131] width 112 height 35
click at [318, 114] on input "Awkward Flow" at bounding box center [301, 131] width 35 height 35
checkbox input "true"
click at [363, 336] on input "No" at bounding box center [358, 353] width 35 height 35
checkbox input "true"
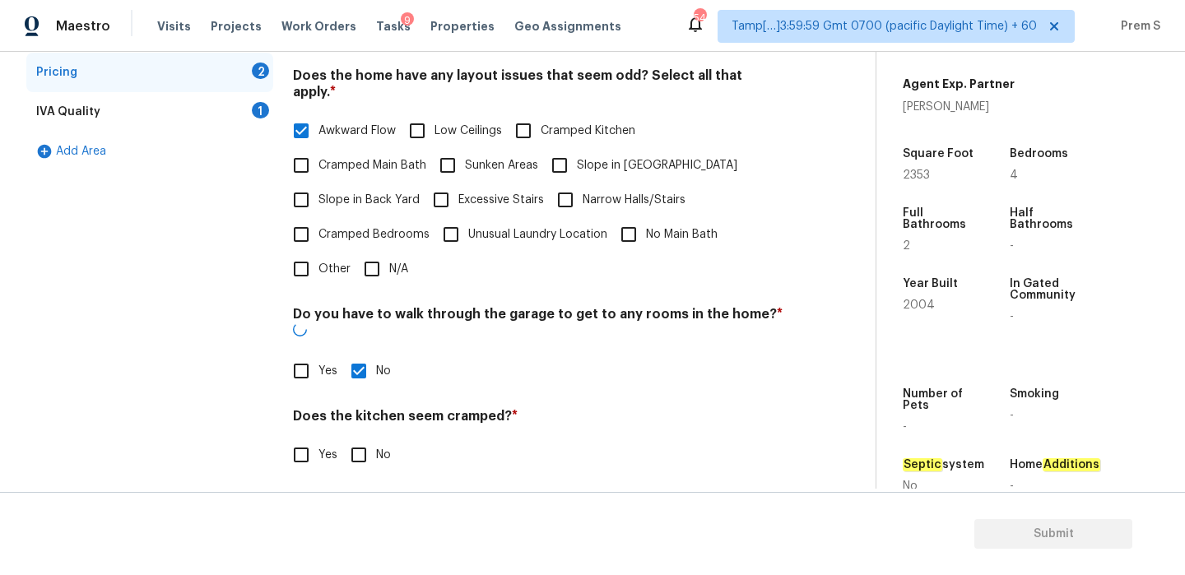
click at [364, 438] on input "No" at bounding box center [358, 455] width 35 height 35
checkbox input "true"
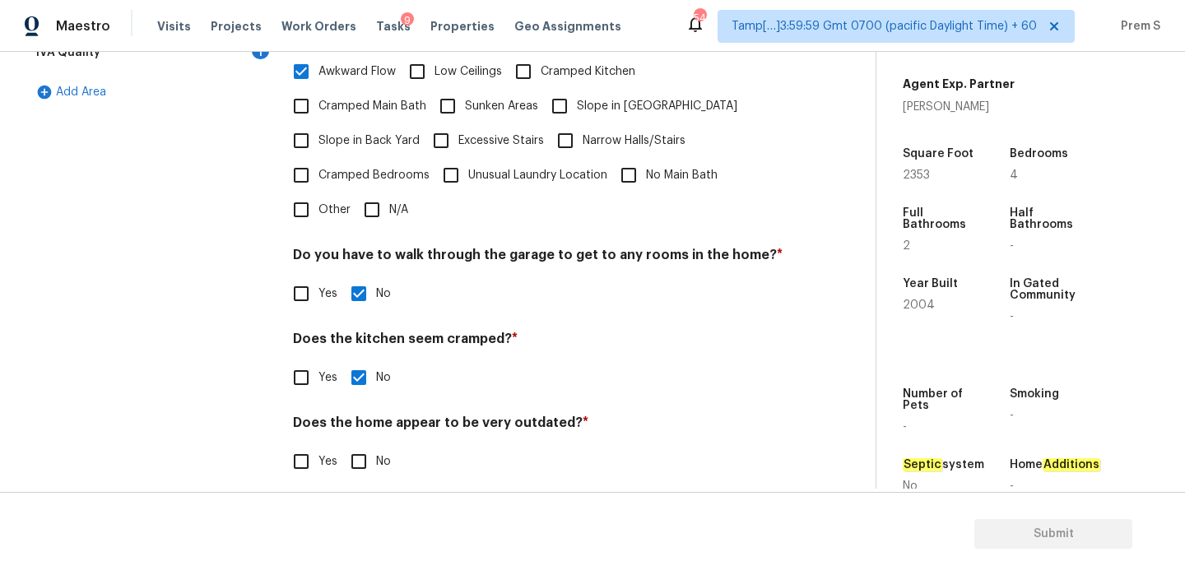
scroll to position [412, 0]
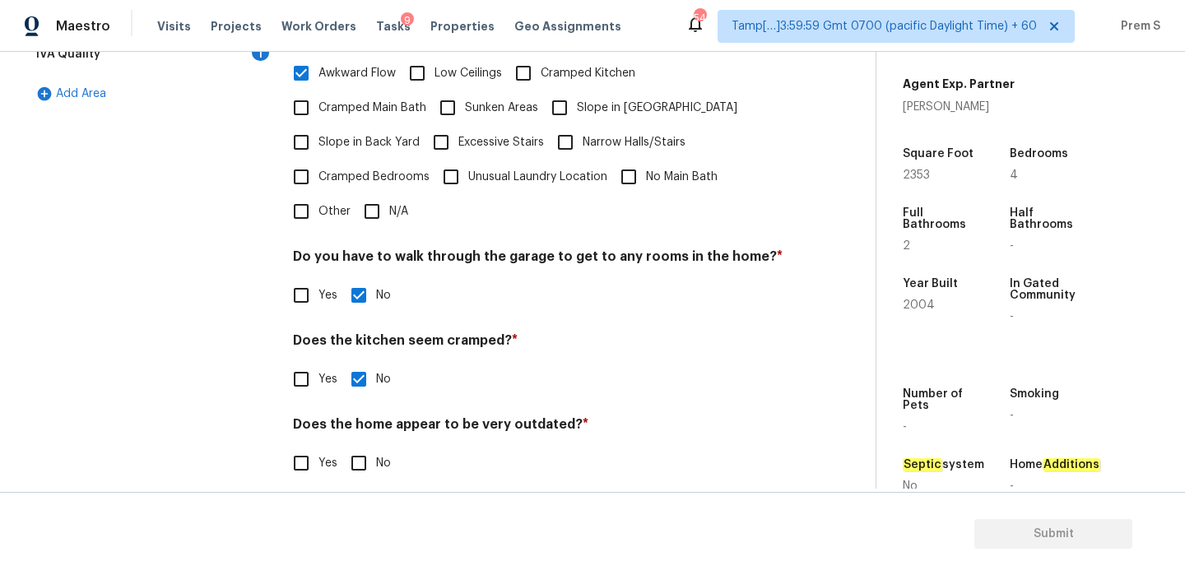
click at [343, 452] on input "No" at bounding box center [358, 463] width 35 height 35
checkbox input "true"
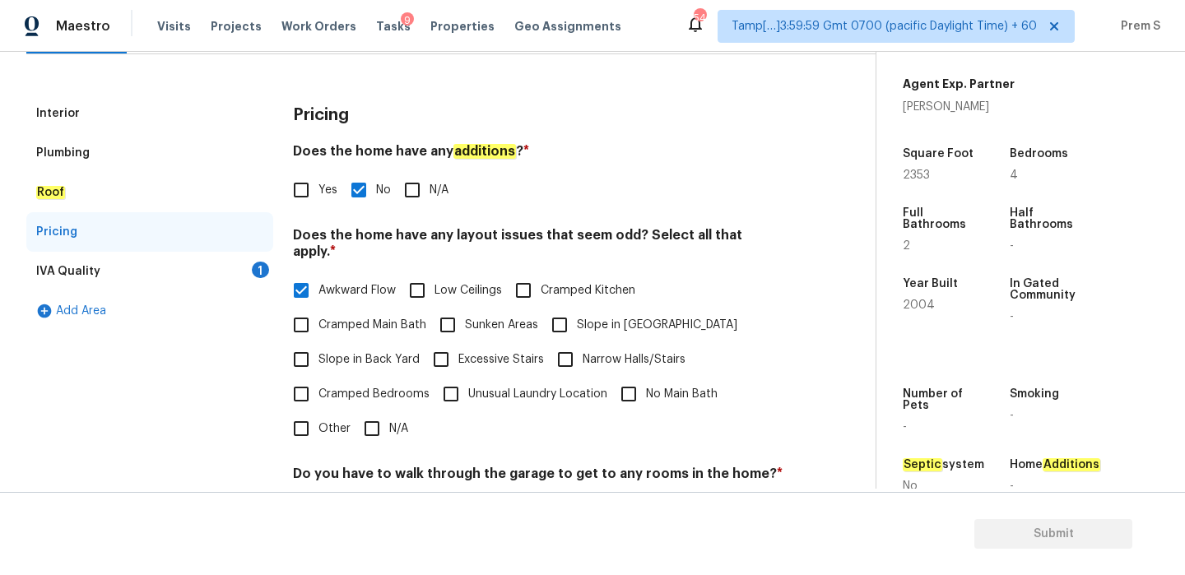
scroll to position [0, 0]
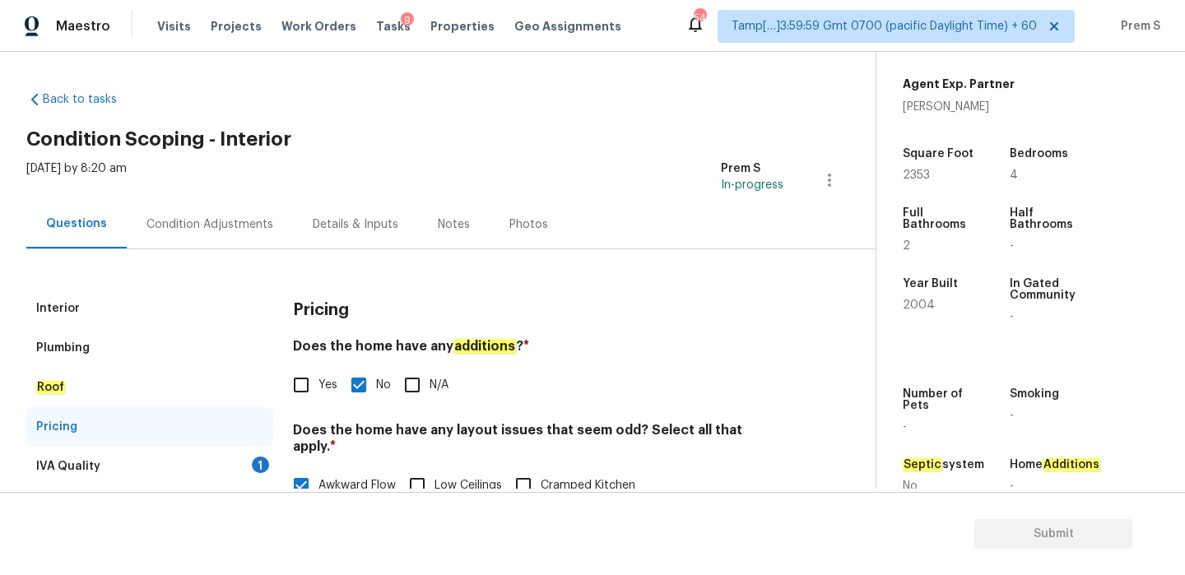
click at [266, 466] on div "1" at bounding box center [260, 465] width 17 height 16
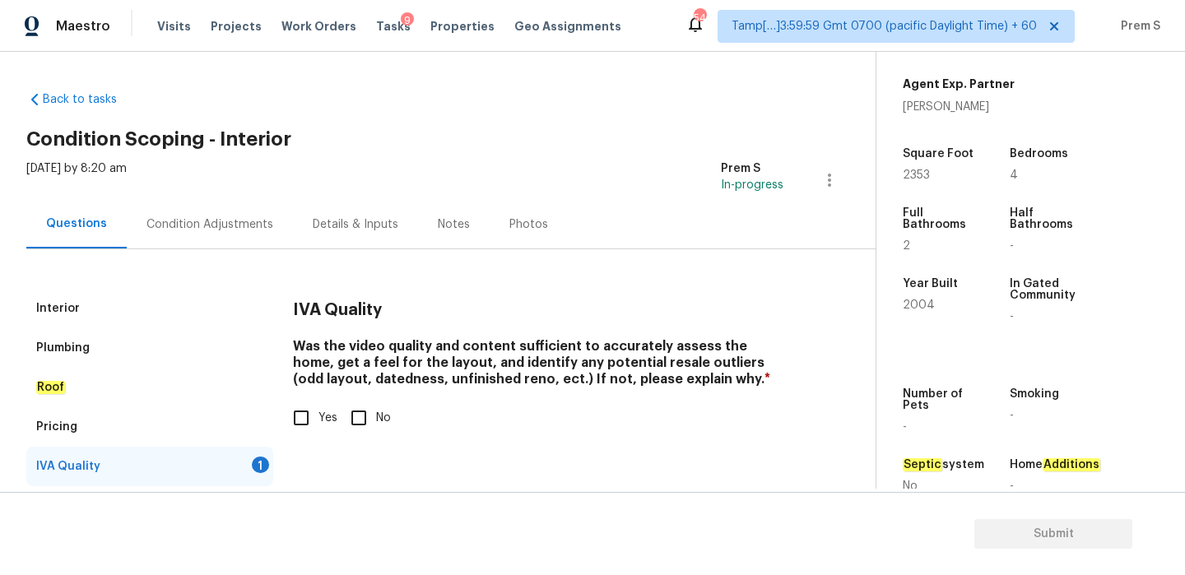
click at [309, 429] on input "Yes" at bounding box center [301, 418] width 35 height 35
checkbox input "true"
click at [204, 224] on div "Condition Adjustments" at bounding box center [209, 224] width 127 height 16
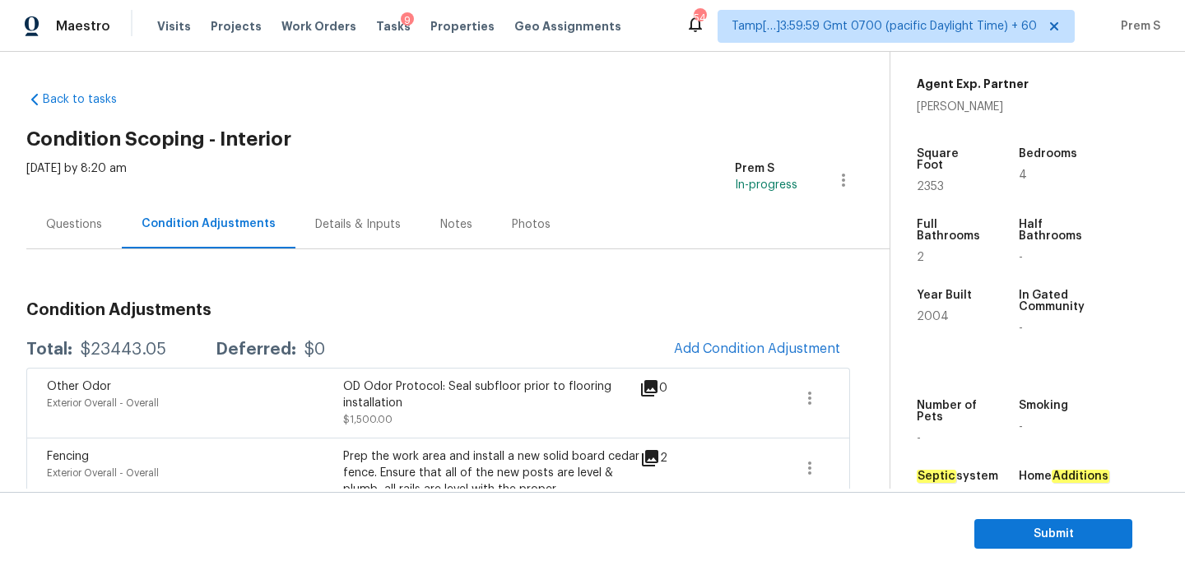
scroll to position [193, 0]
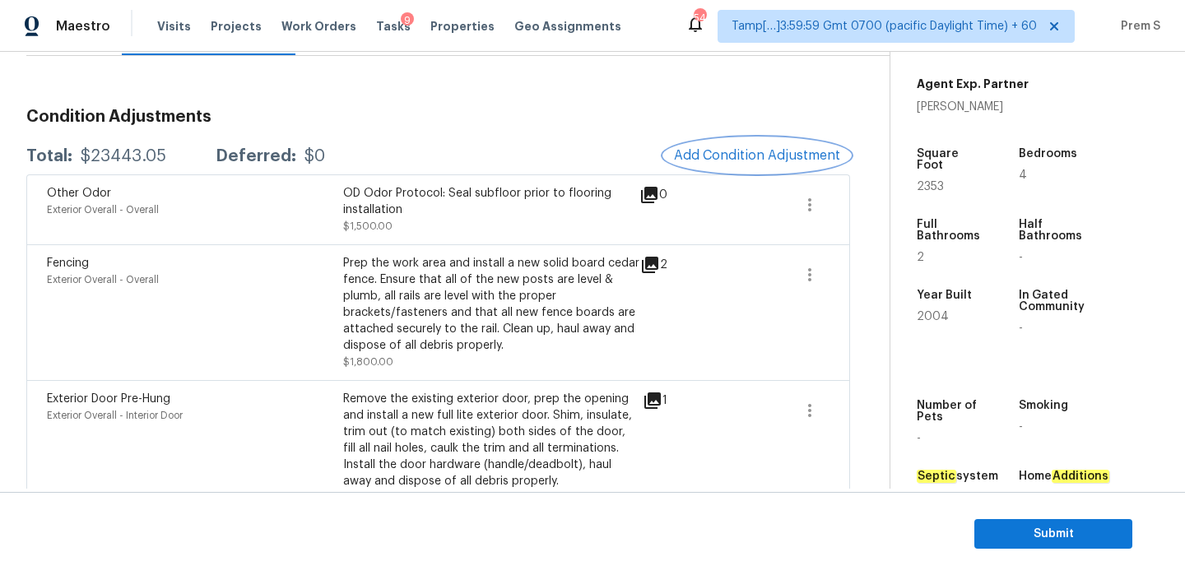
click at [757, 153] on span "Add Condition Adjustment" at bounding box center [757, 155] width 166 height 15
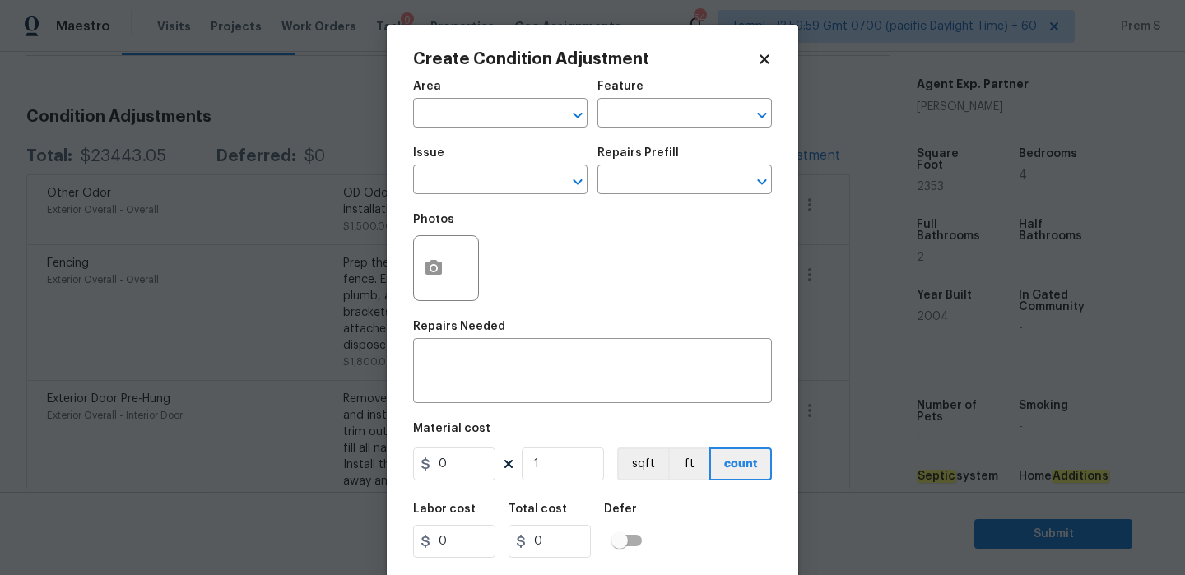
click at [479, 100] on div "Area" at bounding box center [500, 91] width 174 height 21
click at [475, 112] on input "text" at bounding box center [477, 115] width 128 height 26
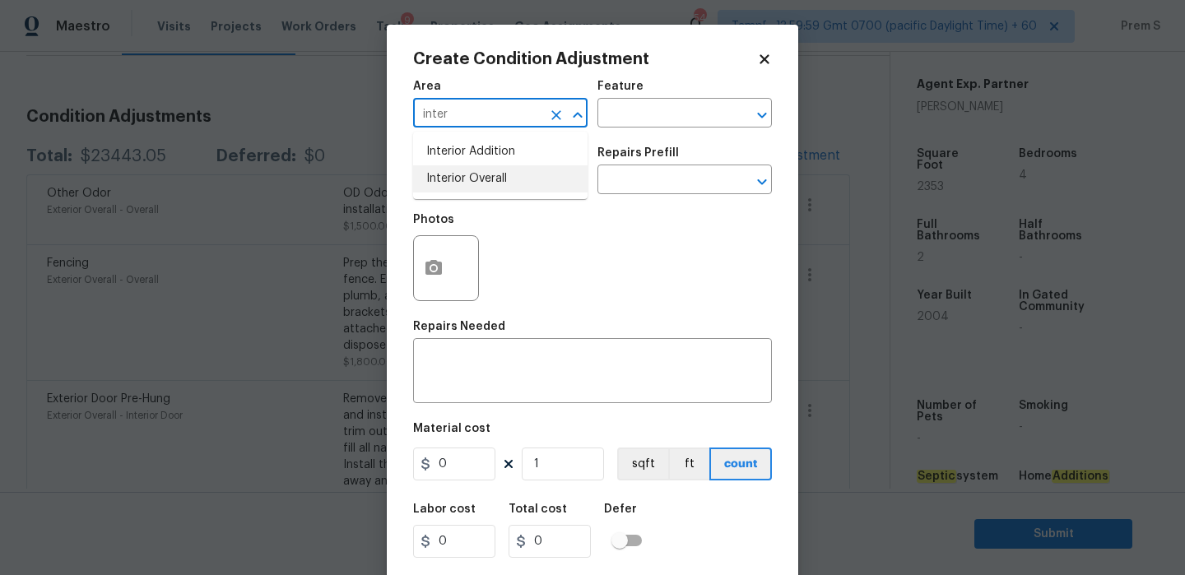
click at [485, 184] on li "Interior Overall" at bounding box center [500, 178] width 174 height 27
type input "Interior Overall"
click at [485, 184] on input "text" at bounding box center [477, 182] width 128 height 26
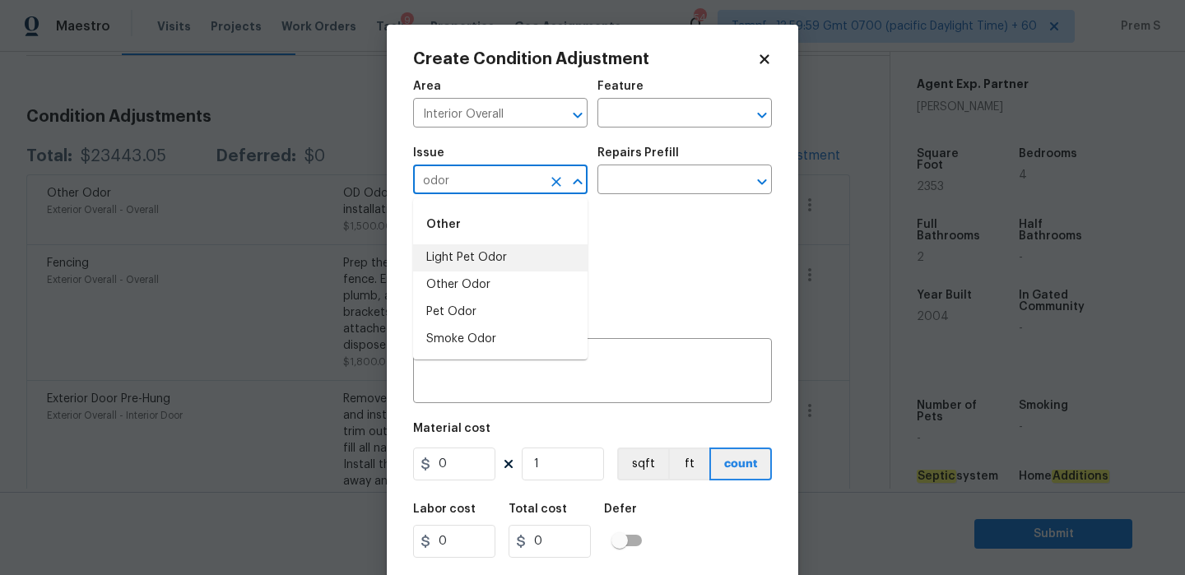
click at [512, 257] on li "Light Pet Odor" at bounding box center [500, 257] width 174 height 27
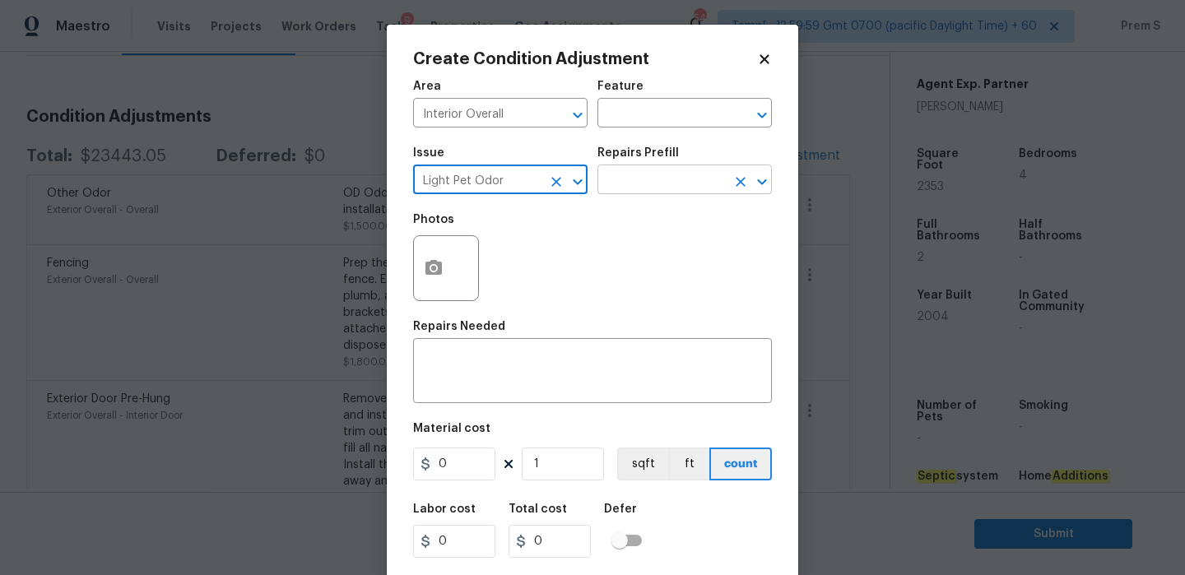
type input "Light Pet Odor"
click at [694, 188] on input "text" at bounding box center [661, 182] width 128 height 26
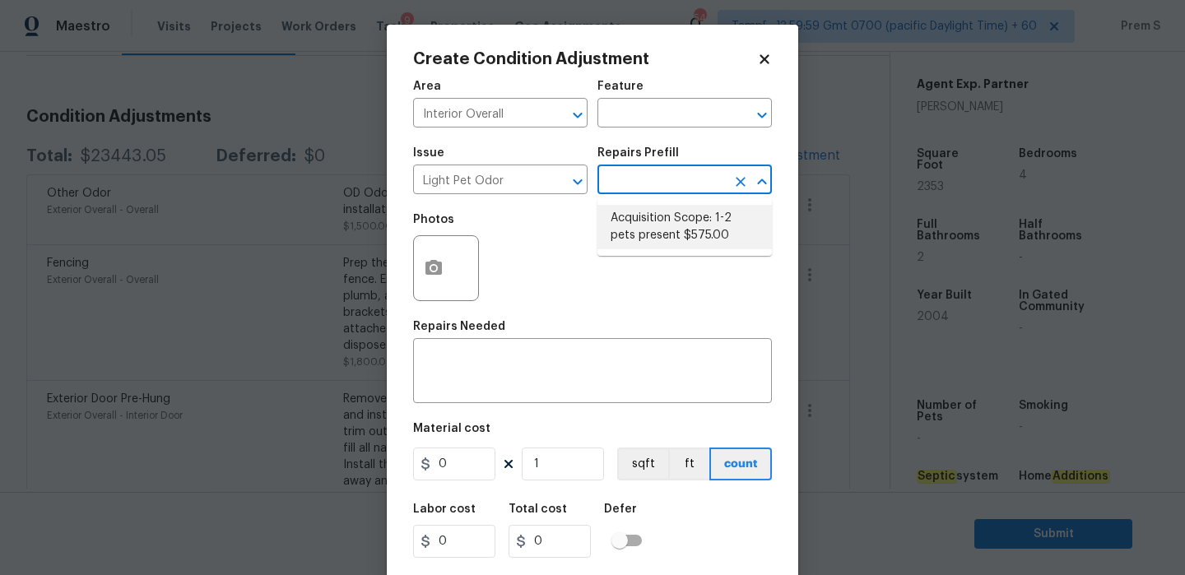
click at [716, 242] on li "Acquisition Scope: 1-2 pets present $575.00" at bounding box center [684, 227] width 174 height 44
type textarea "Acquisition Scope: 1-2 pets present"
type input "575"
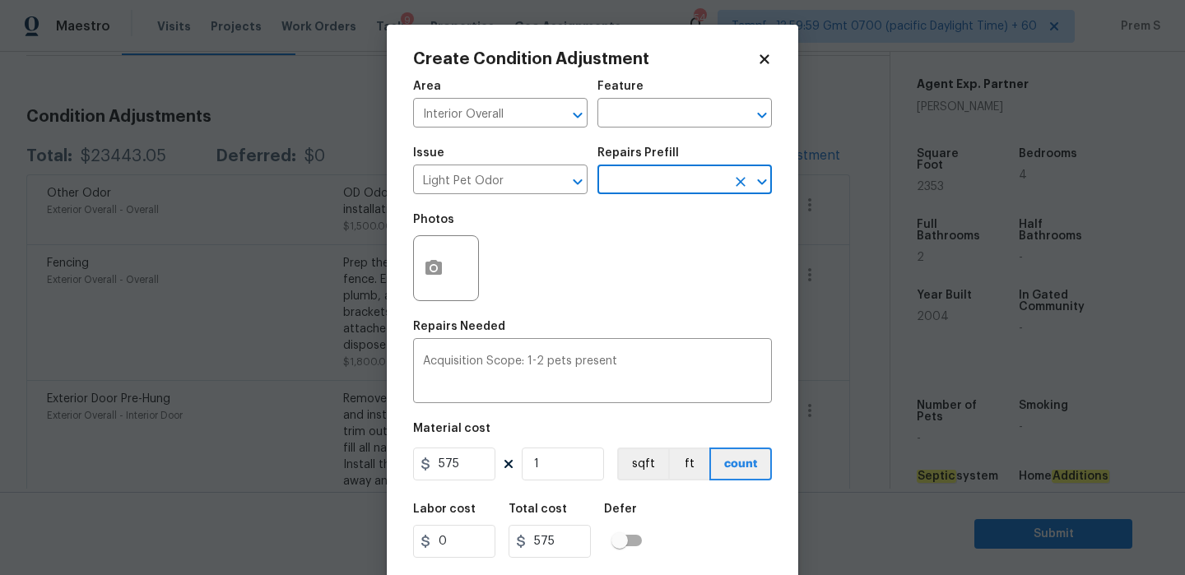
scroll to position [39, 0]
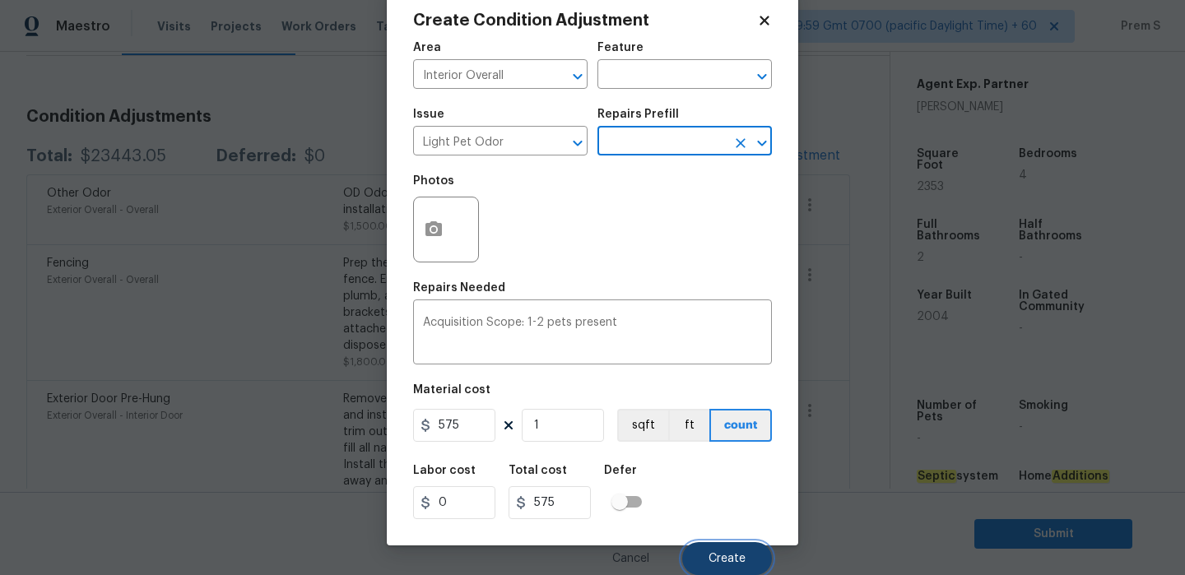
click at [723, 551] on button "Create" at bounding box center [727, 558] width 90 height 33
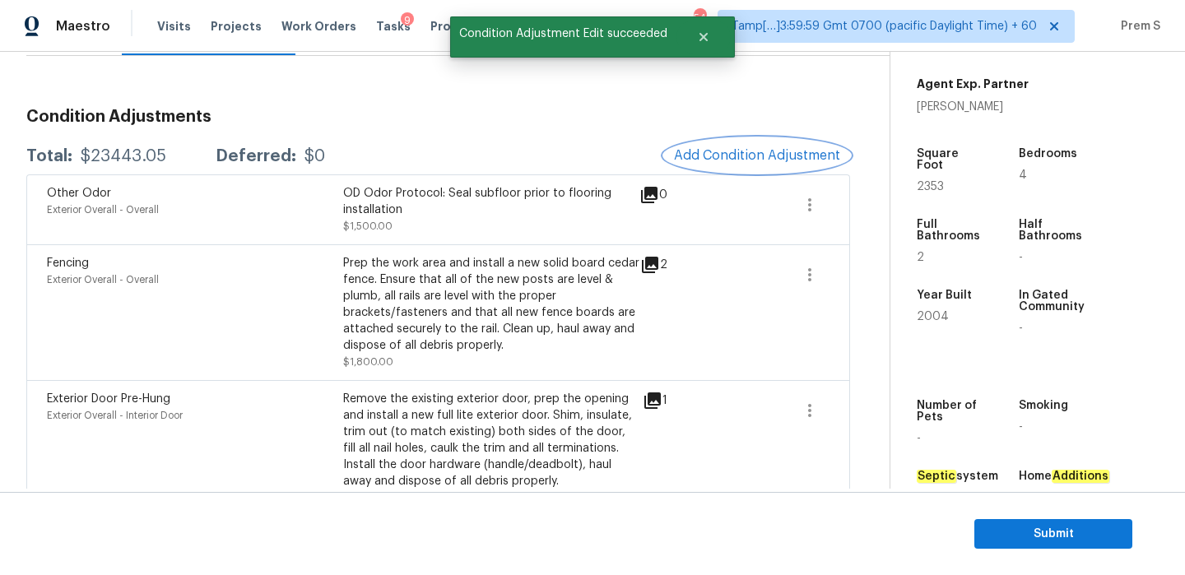
scroll to position [0, 0]
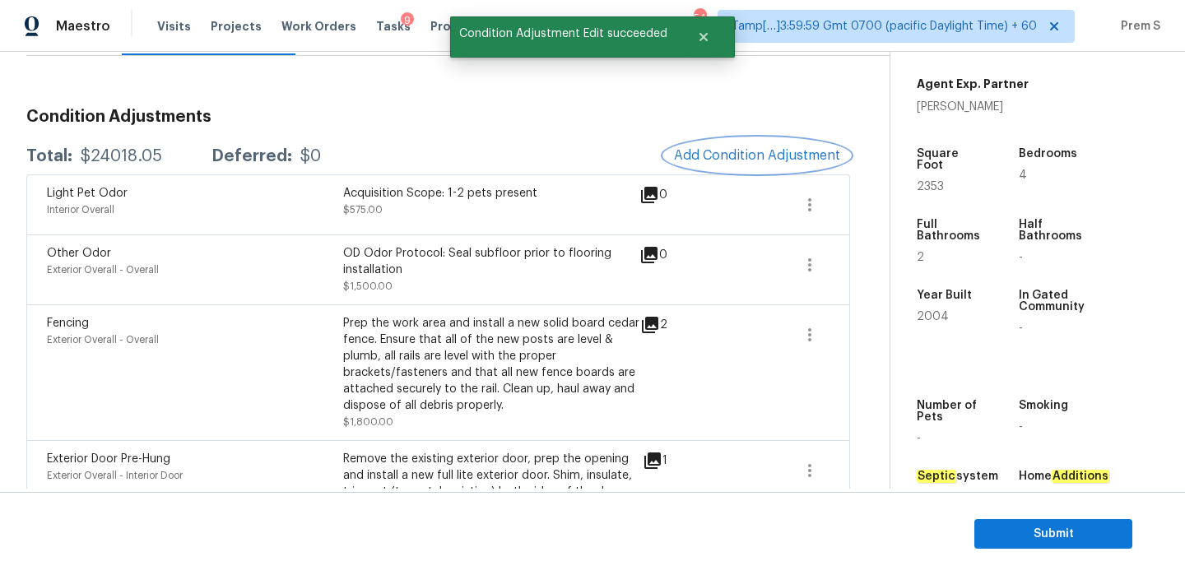
click at [747, 149] on span "Add Condition Adjustment" at bounding box center [757, 155] width 166 height 15
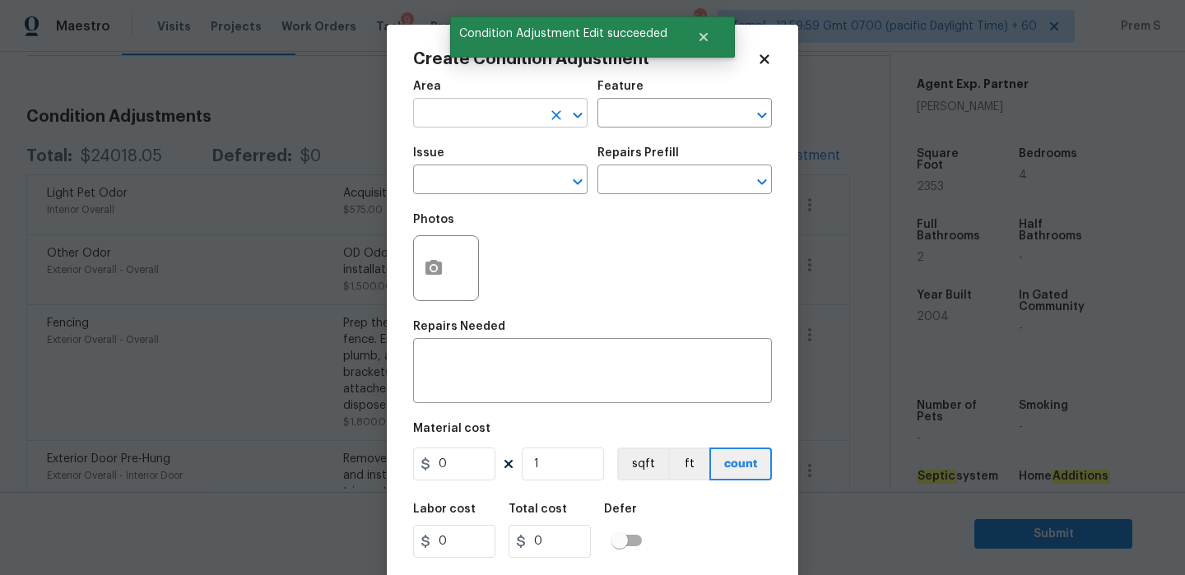
click at [494, 115] on input "text" at bounding box center [477, 115] width 128 height 26
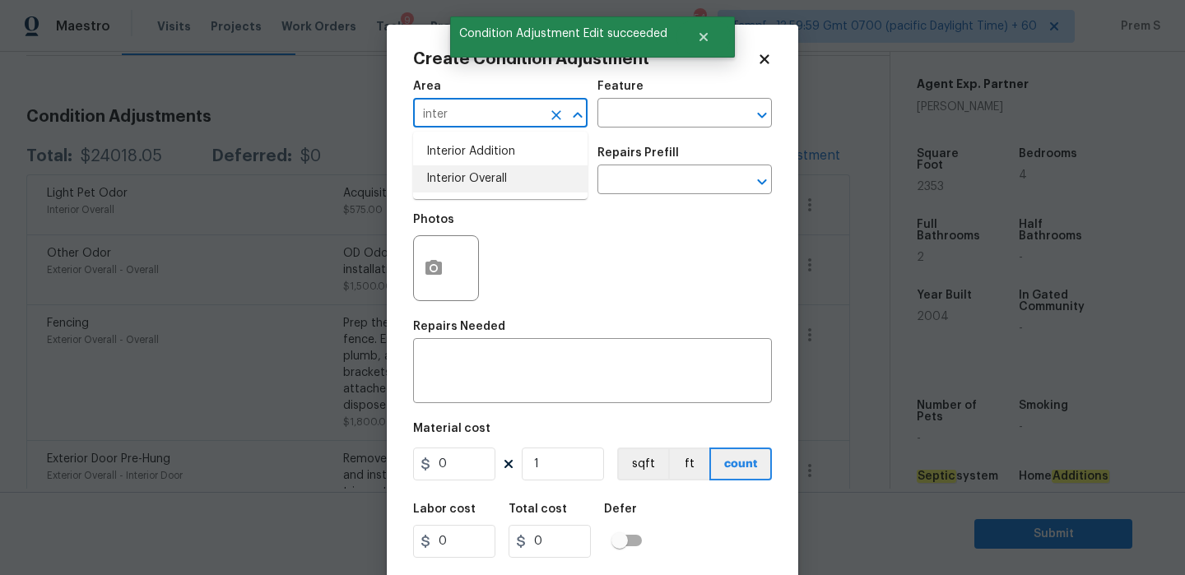
click at [500, 185] on li "Interior Overall" at bounding box center [500, 178] width 174 height 27
type input "Interior Overall"
click at [500, 185] on input "text" at bounding box center [477, 182] width 128 height 26
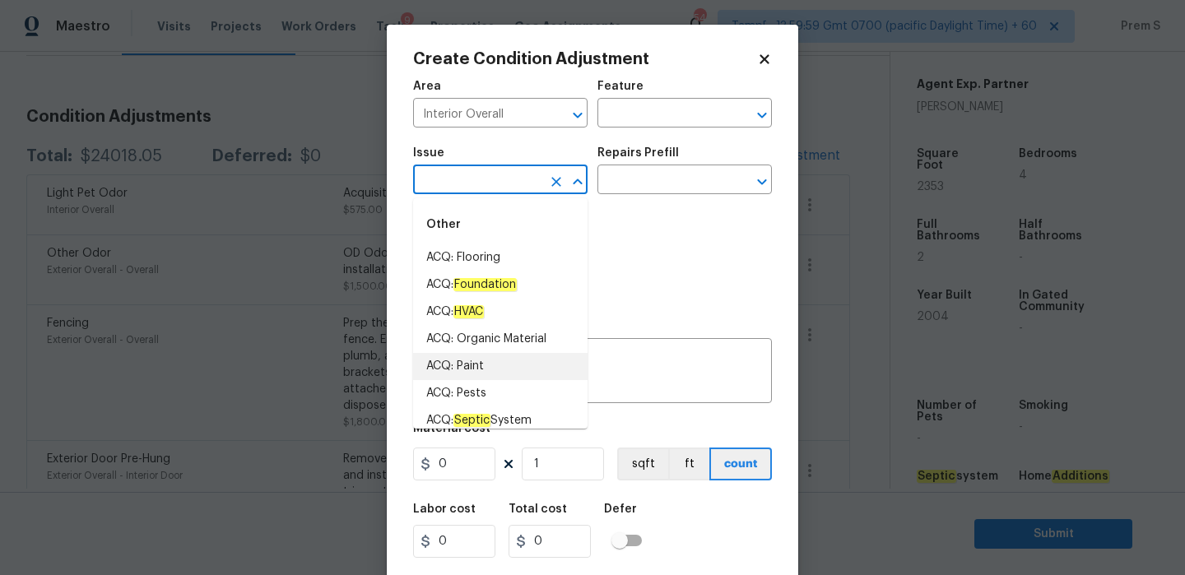
click at [487, 372] on li "ACQ: Paint" at bounding box center [500, 366] width 174 height 27
type input "ACQ: Paint"
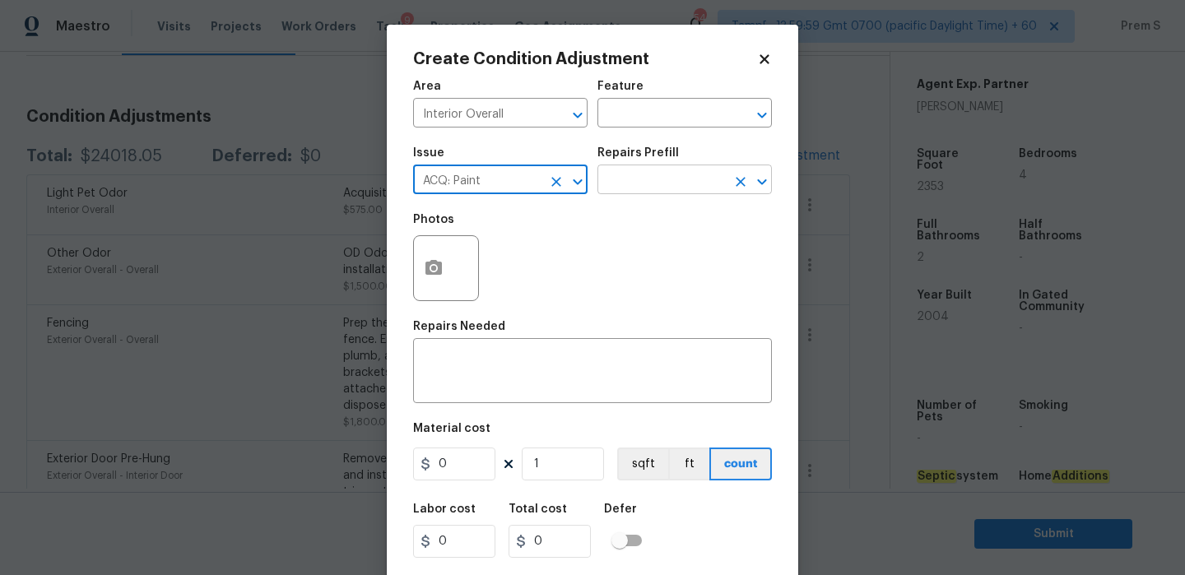
click at [687, 183] on input "text" at bounding box center [661, 182] width 128 height 26
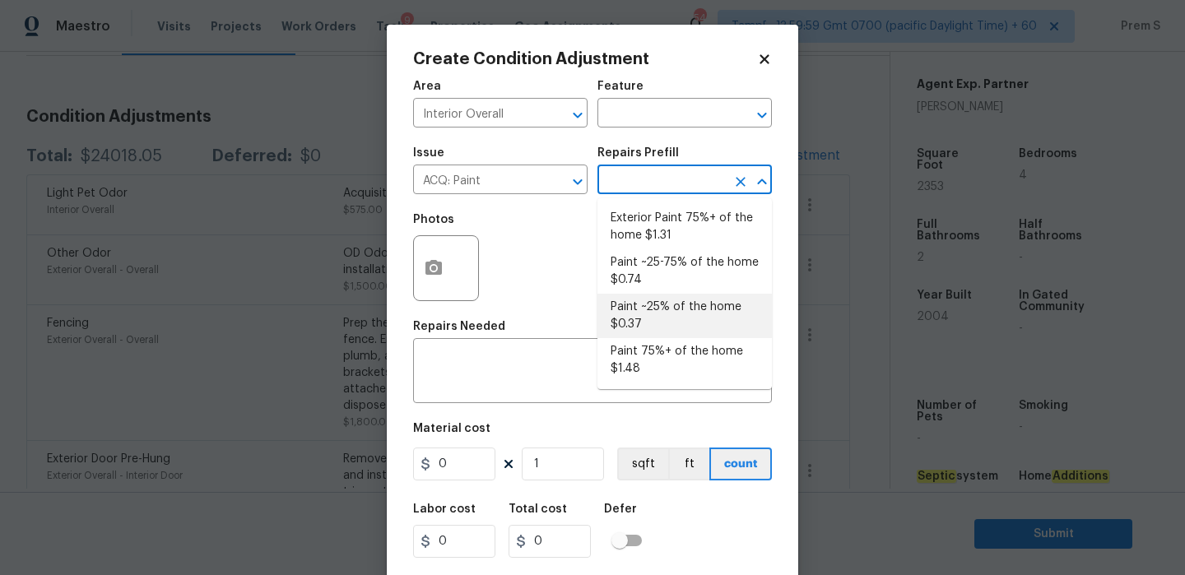
click at [655, 310] on li "Paint ~25% of the home $0.37" at bounding box center [684, 316] width 174 height 44
type input "Acquisition"
type textarea "Acquisition Scope: ~25% of the home needs interior paint"
type input "0.37"
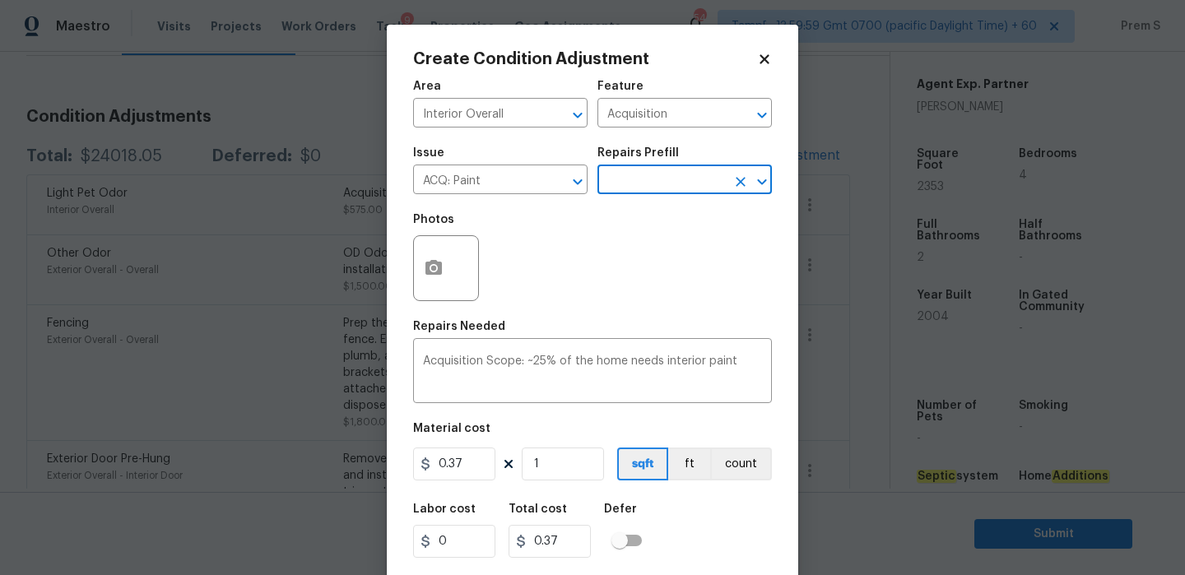
click at [760, 182] on icon "Open" at bounding box center [761, 182] width 9 height 6
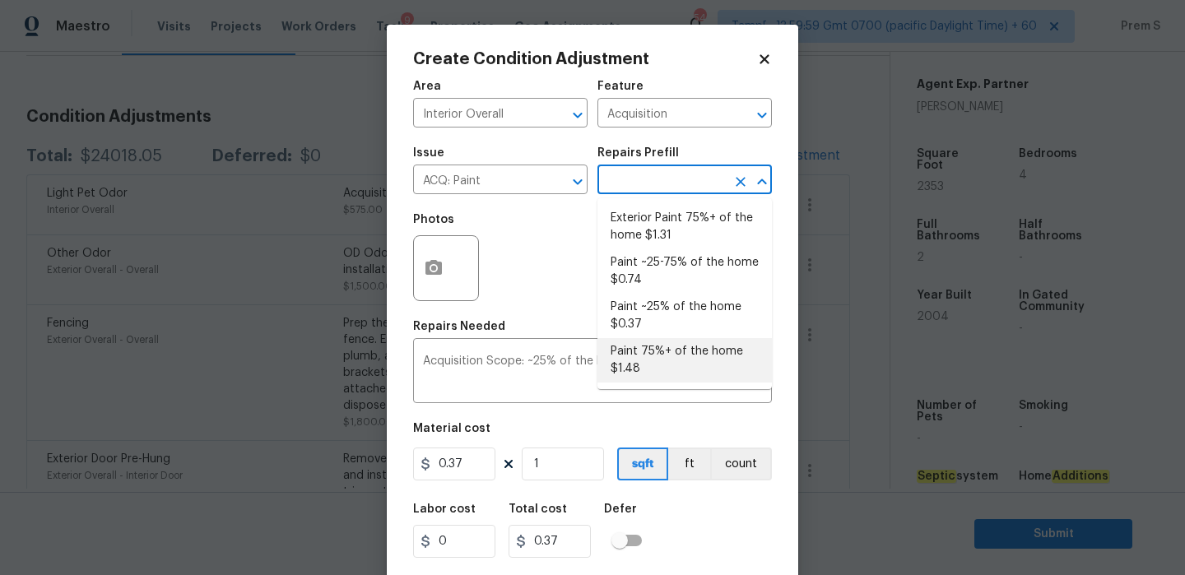
click at [658, 362] on li "Paint 75%+ of the home $1.48" at bounding box center [684, 360] width 174 height 44
type textarea "Acquisition Scope: 75%+ of the home will likely require interior paint"
type input "1.48"
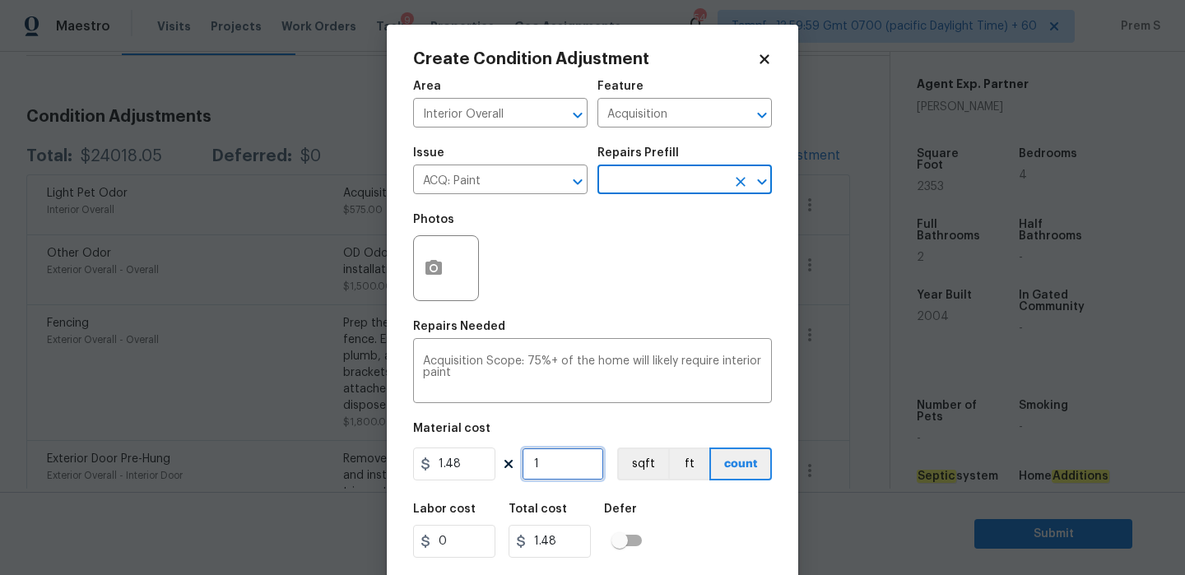
click at [577, 477] on input "1" at bounding box center [563, 464] width 82 height 33
type input "2"
type input "2.96"
type input "23"
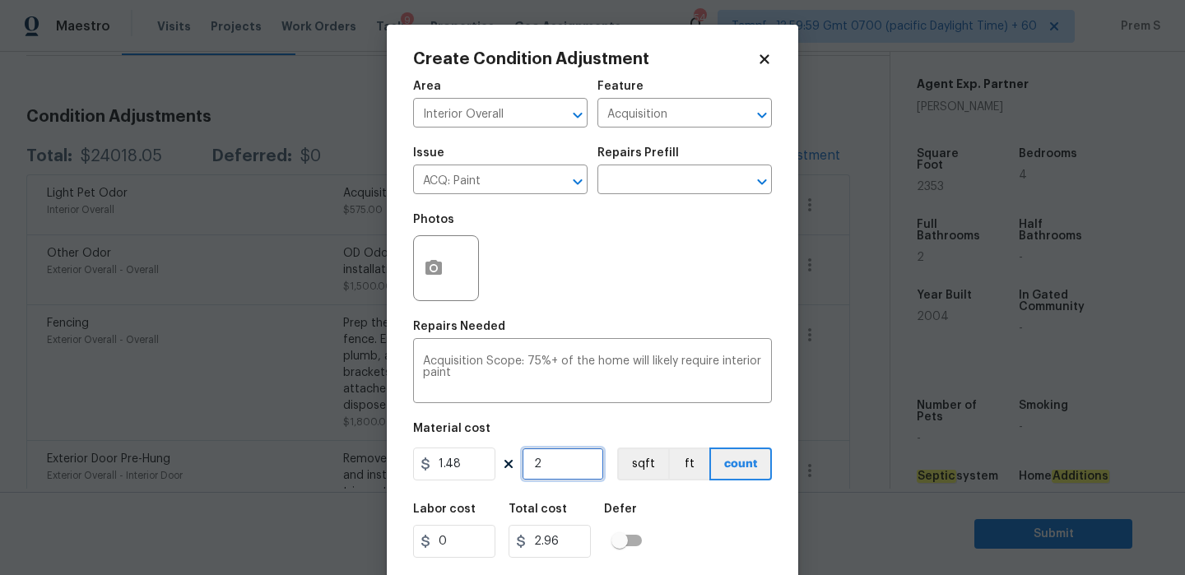
type input "34.04"
type input "235"
type input "347.8"
type input "2353"
type input "3482.44"
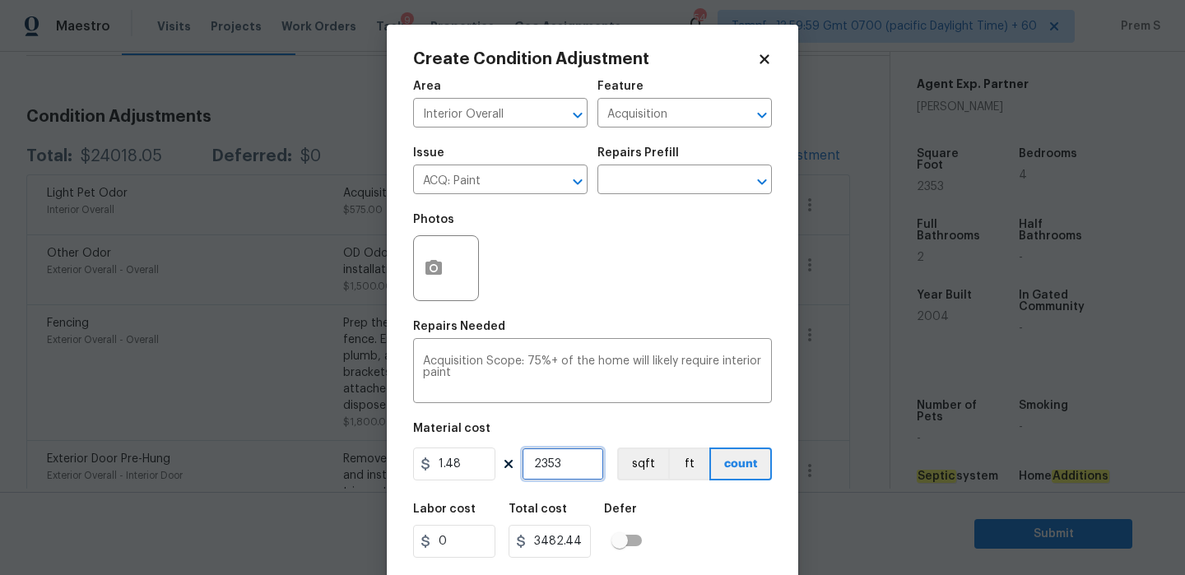
type input "2353"
click at [441, 272] on icon "button" at bounding box center [433, 267] width 16 height 15
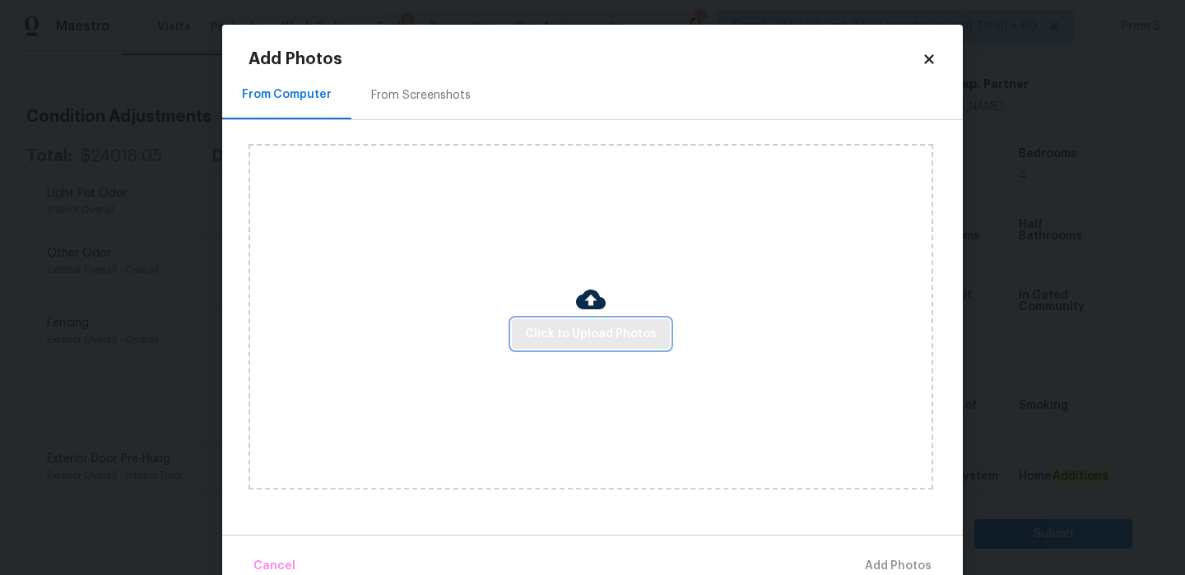
click at [610, 333] on span "Click to Upload Photos" at bounding box center [591, 334] width 132 height 21
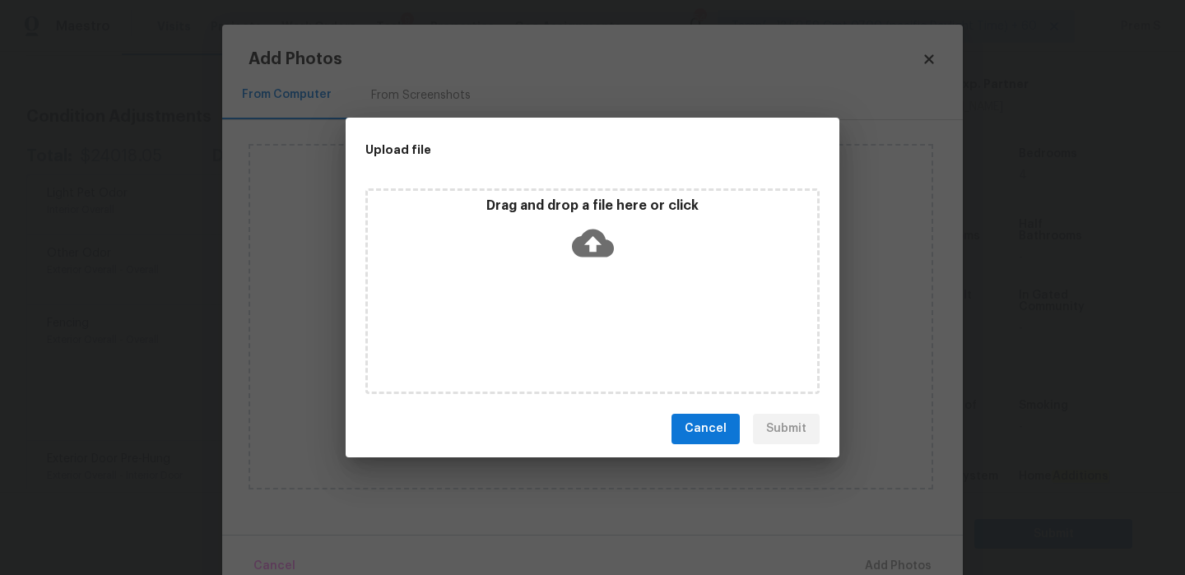
click at [596, 239] on icon at bounding box center [593, 243] width 42 height 28
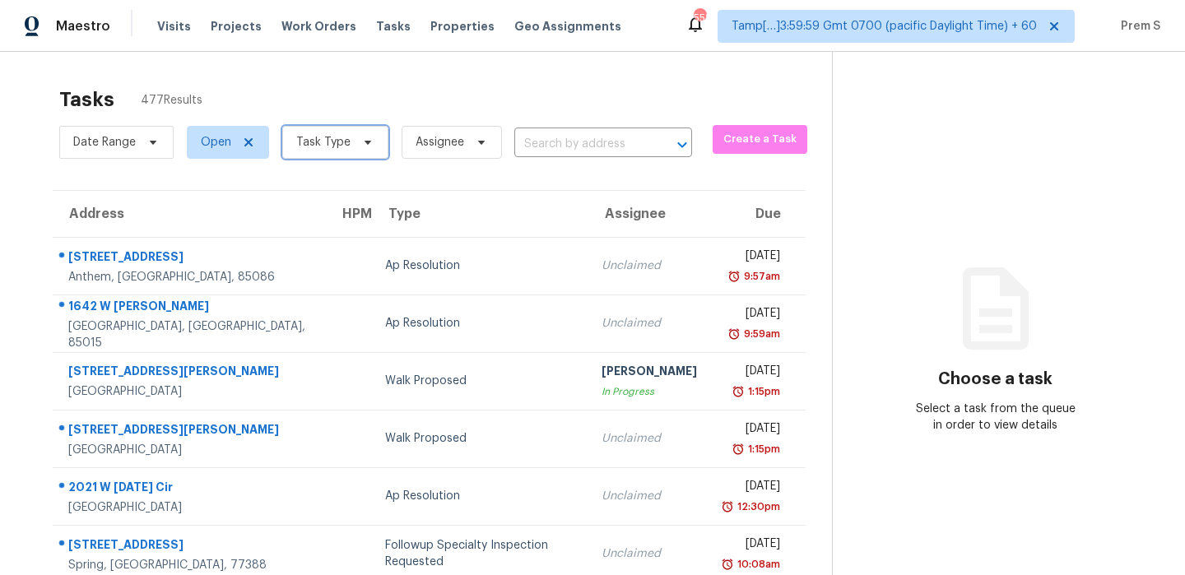
click at [305, 151] on span "Task Type" at bounding box center [335, 142] width 106 height 33
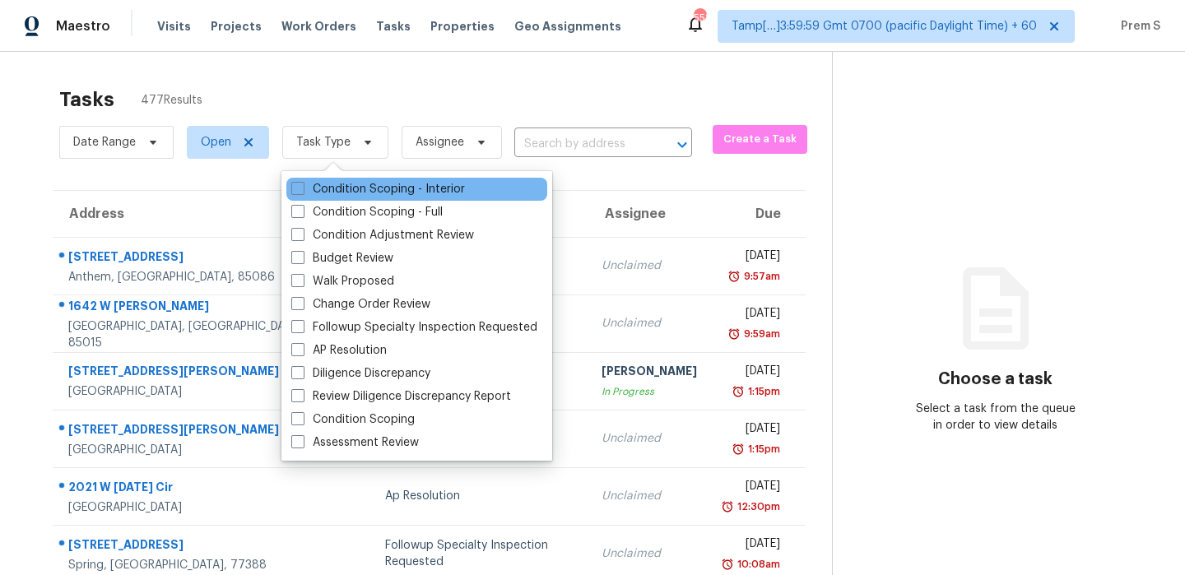
click at [315, 198] on div "Condition Scoping - Interior" at bounding box center [416, 189] width 261 height 23
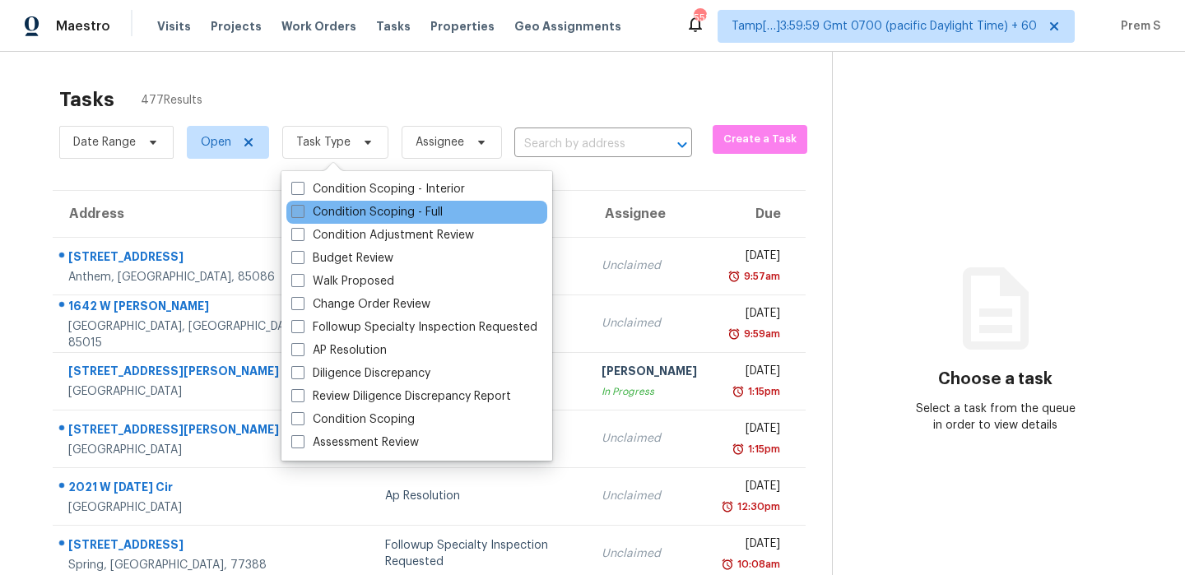
click at [311, 218] on label "Condition Scoping - Full" at bounding box center [366, 212] width 151 height 16
click at [302, 215] on input "Condition Scoping - Full" at bounding box center [296, 209] width 11 height 11
checkbox input "true"
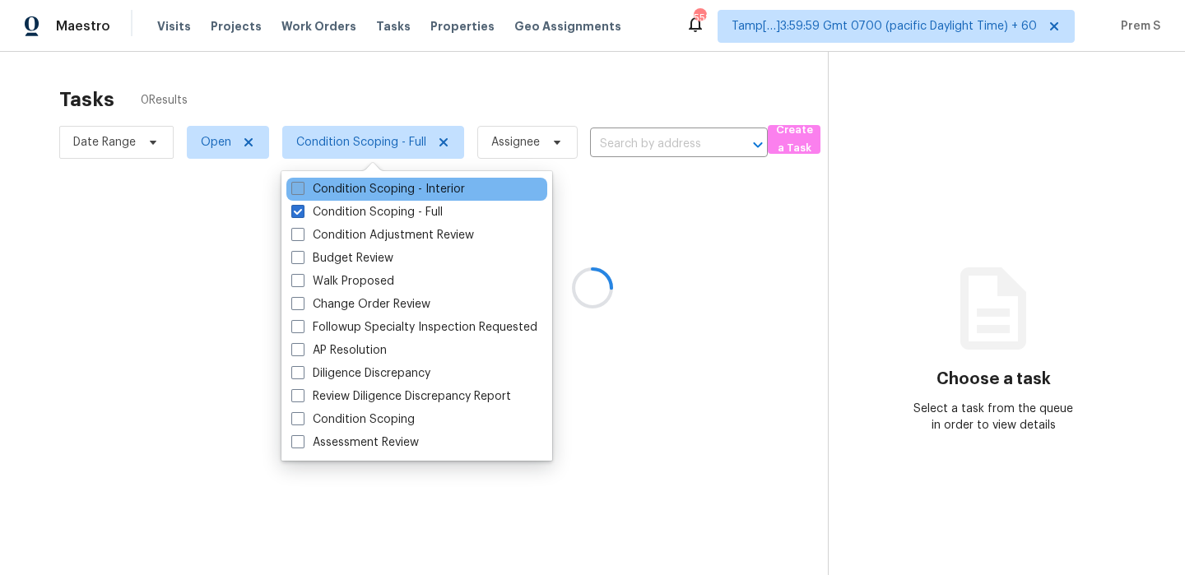
click at [346, 186] on label "Condition Scoping - Interior" at bounding box center [378, 189] width 174 height 16
click at [302, 186] on input "Condition Scoping - Interior" at bounding box center [296, 186] width 11 height 11
checkbox input "true"
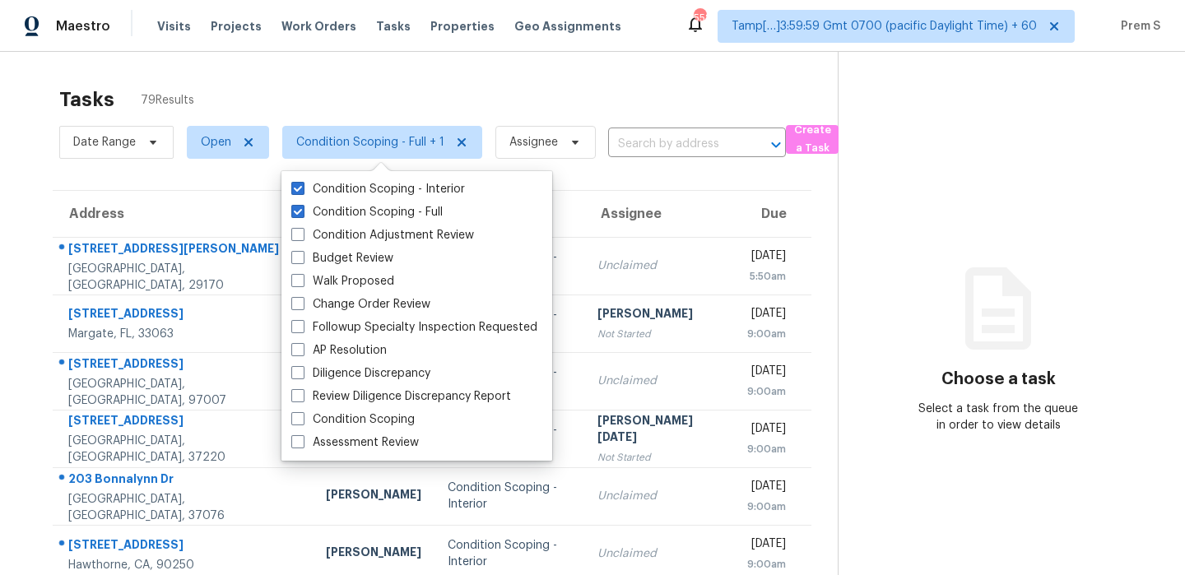
click at [568, 74] on div "Tasks 79 Results Date Range Open Condition Scoping - Full + 1 Assignee ​ Create…" at bounding box center [592, 454] width 1185 height 805
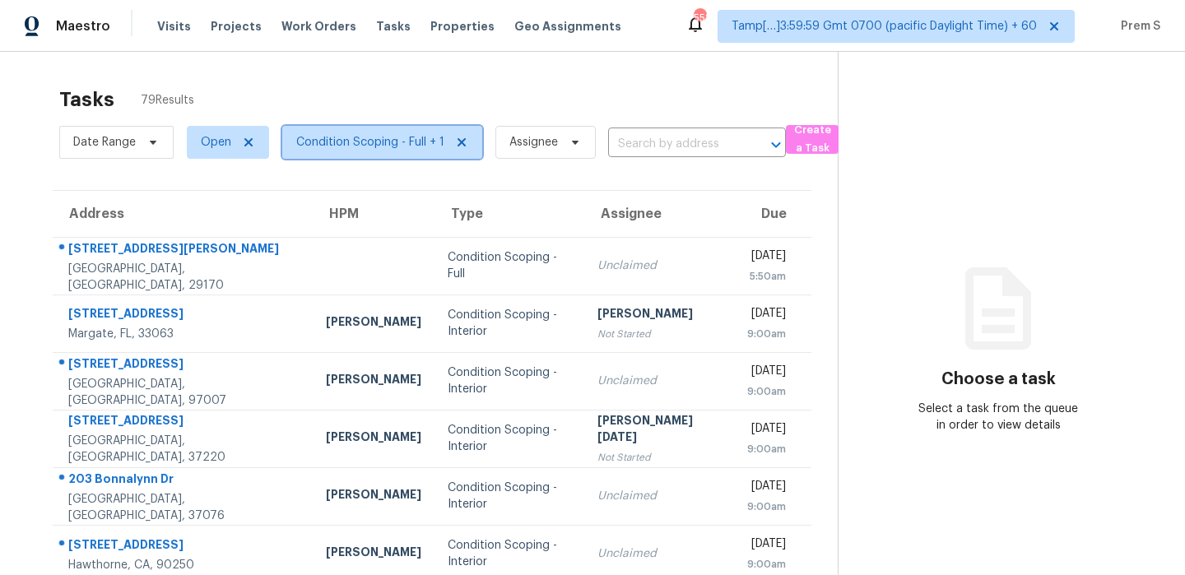
click at [367, 138] on span "Condition Scoping - Full + 1" at bounding box center [370, 142] width 148 height 16
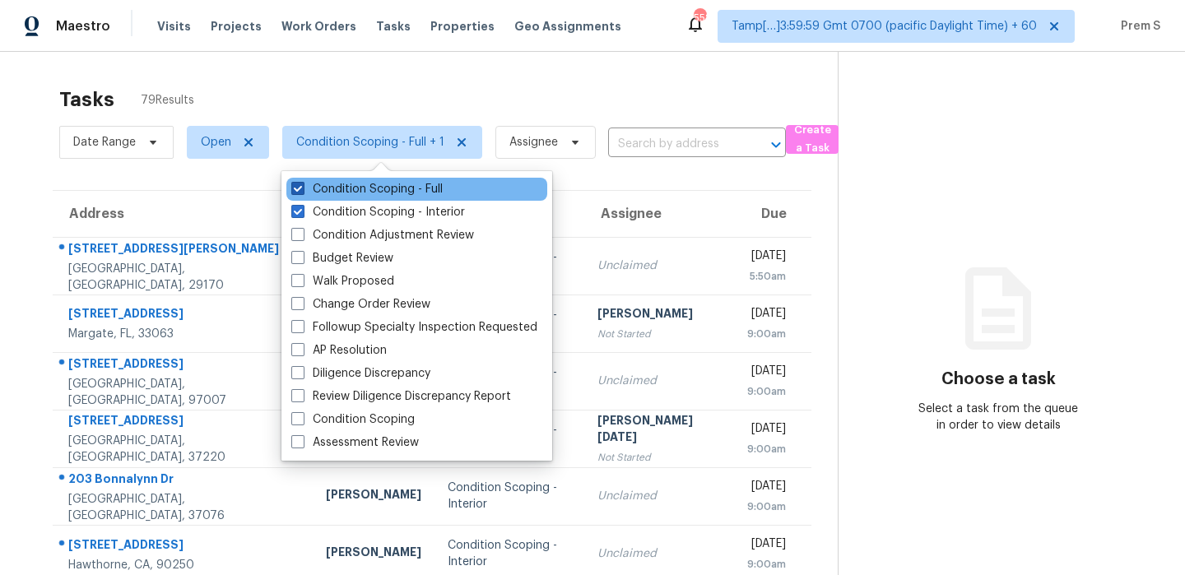
click at [364, 184] on label "Condition Scoping - Full" at bounding box center [366, 189] width 151 height 16
click at [302, 184] on input "Condition Scoping - Full" at bounding box center [296, 186] width 11 height 11
checkbox input "false"
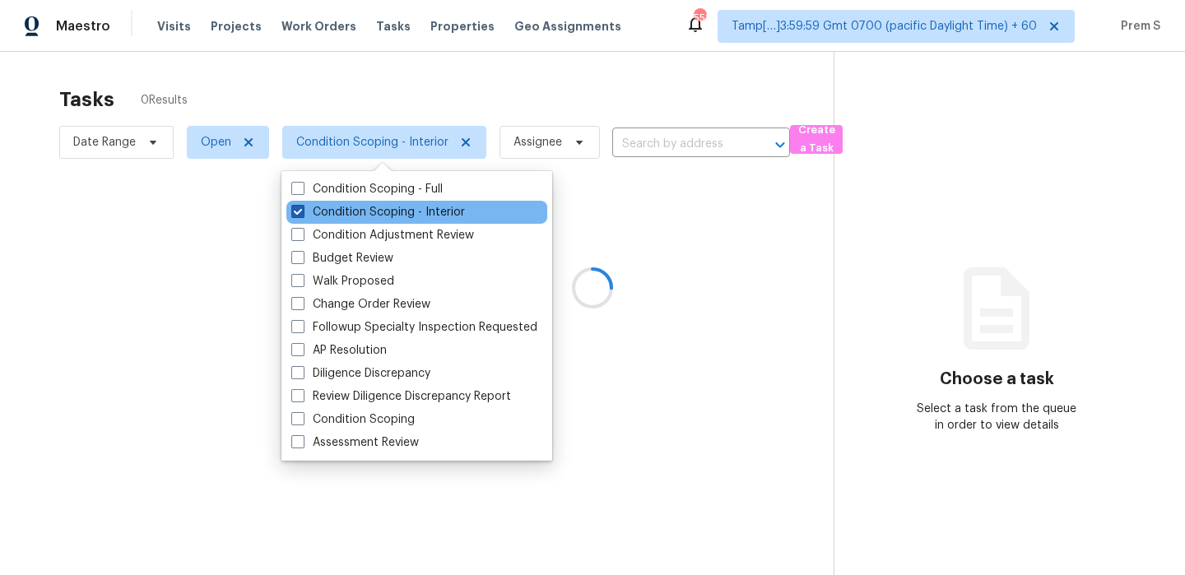
click at [360, 211] on label "Condition Scoping - Interior" at bounding box center [378, 212] width 174 height 16
click at [302, 211] on input "Condition Scoping - Interior" at bounding box center [296, 209] width 11 height 11
checkbox input "false"
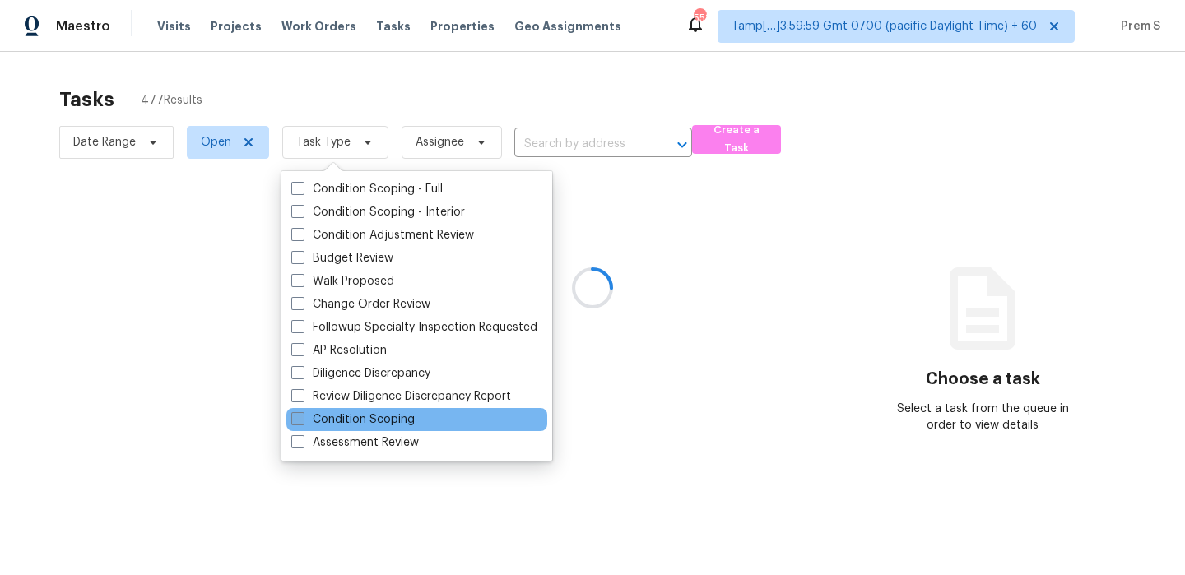
click at [378, 422] on label "Condition Scoping" at bounding box center [352, 419] width 123 height 16
click at [302, 422] on input "Condition Scoping" at bounding box center [296, 416] width 11 height 11
checkbox input "true"
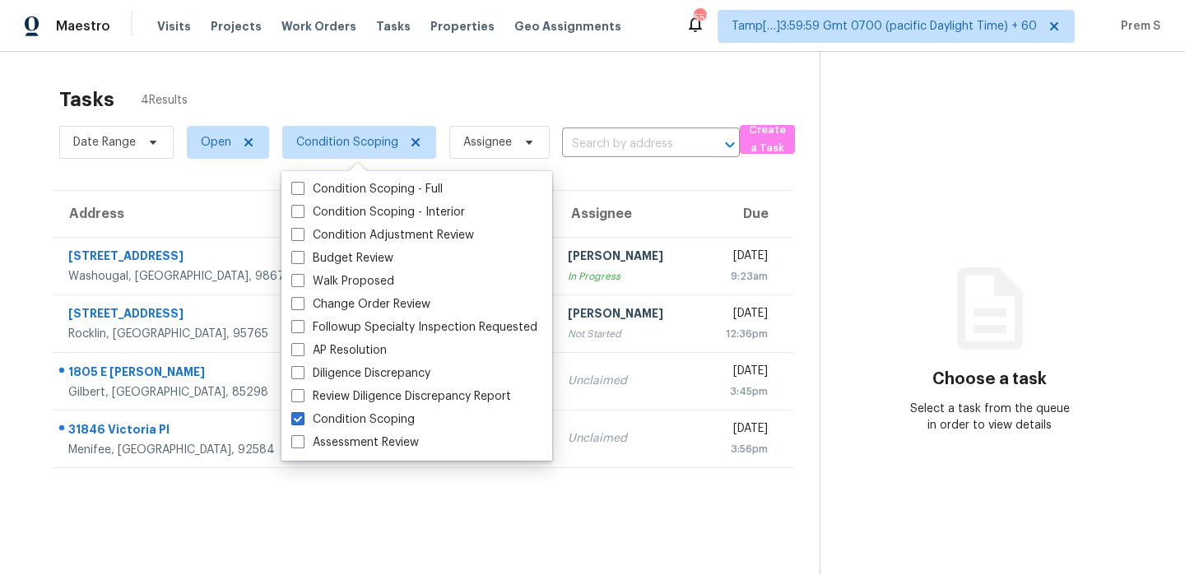
click at [582, 210] on th "Assignee" at bounding box center [626, 214] width 144 height 46
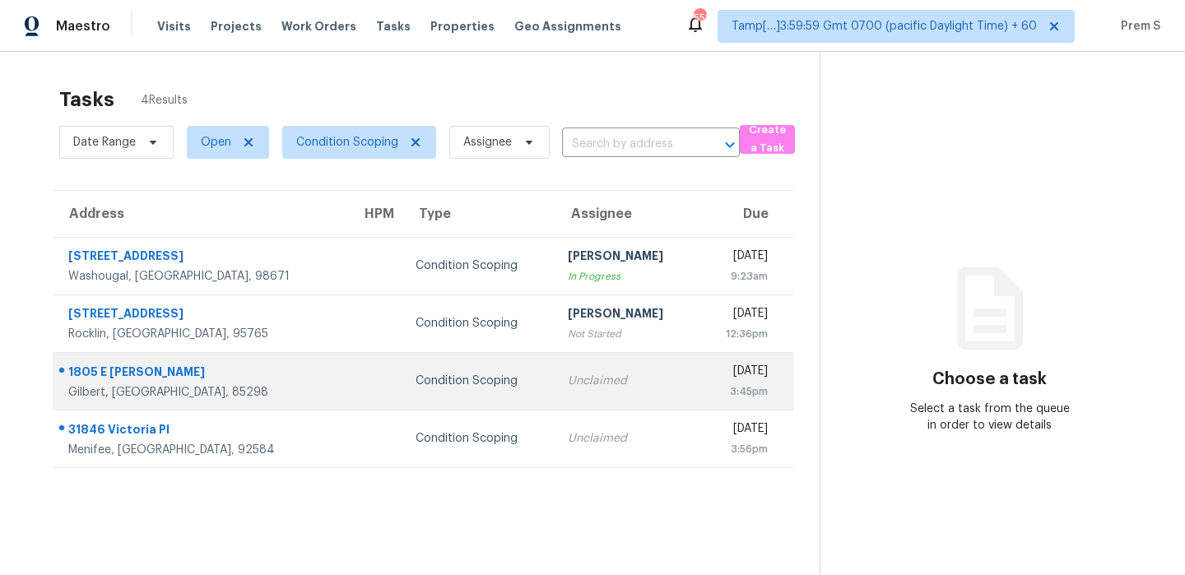
click at [568, 387] on div "Unclaimed" at bounding box center [627, 381] width 118 height 16
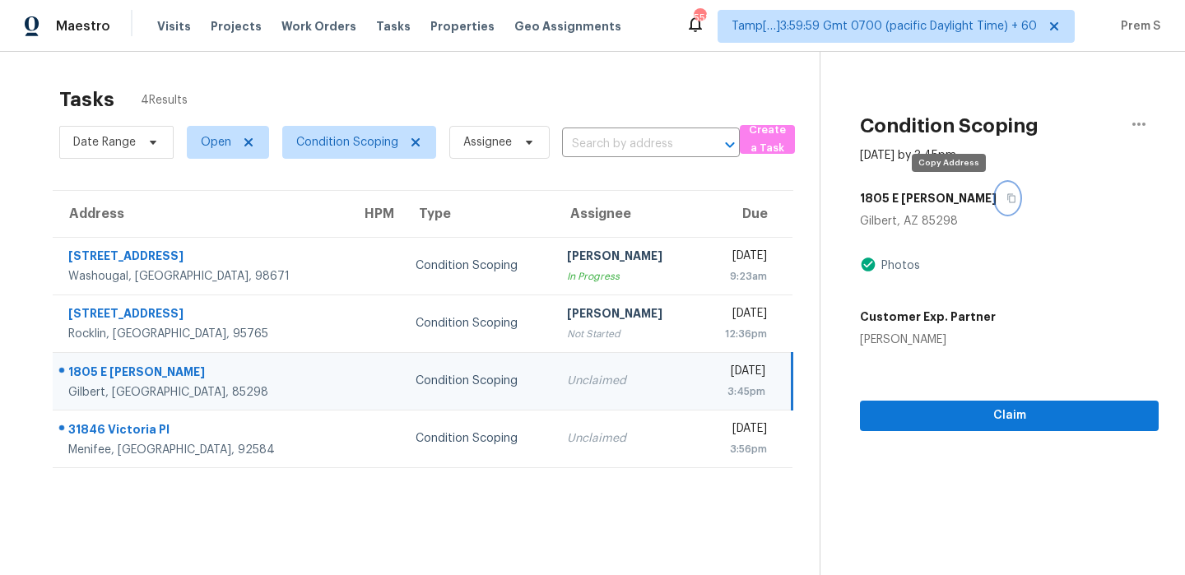
click at [996, 210] on button "button" at bounding box center [1007, 198] width 22 height 30
